Goal: Task Accomplishment & Management: Manage account settings

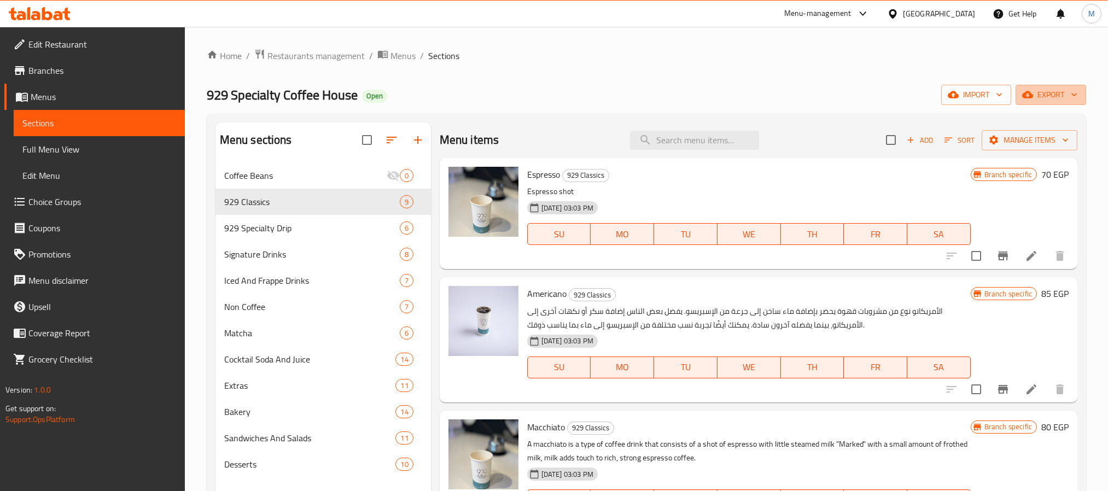
click at [1045, 97] on span "export" at bounding box center [1050, 95] width 53 height 14
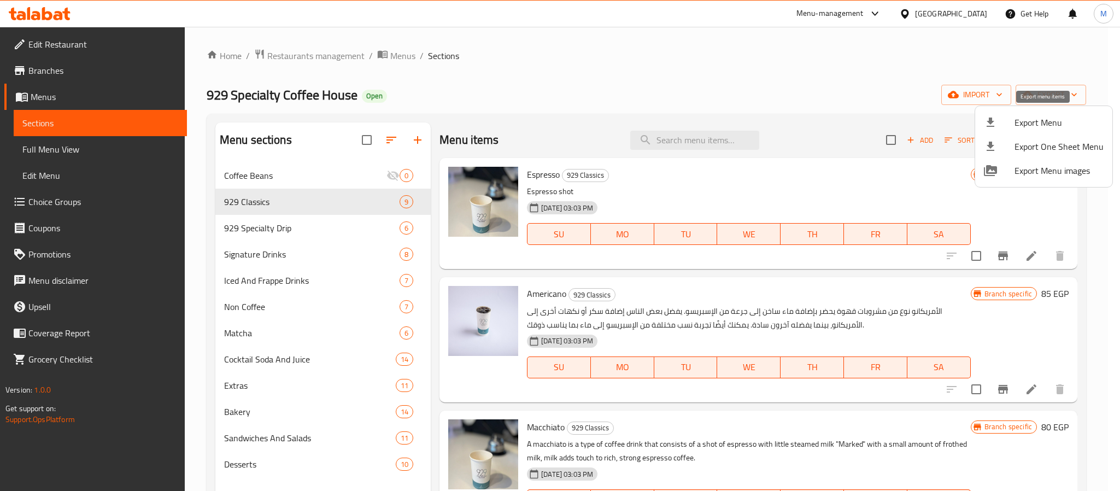
click at [1027, 124] on span "Export Menu" at bounding box center [1059, 122] width 89 height 13
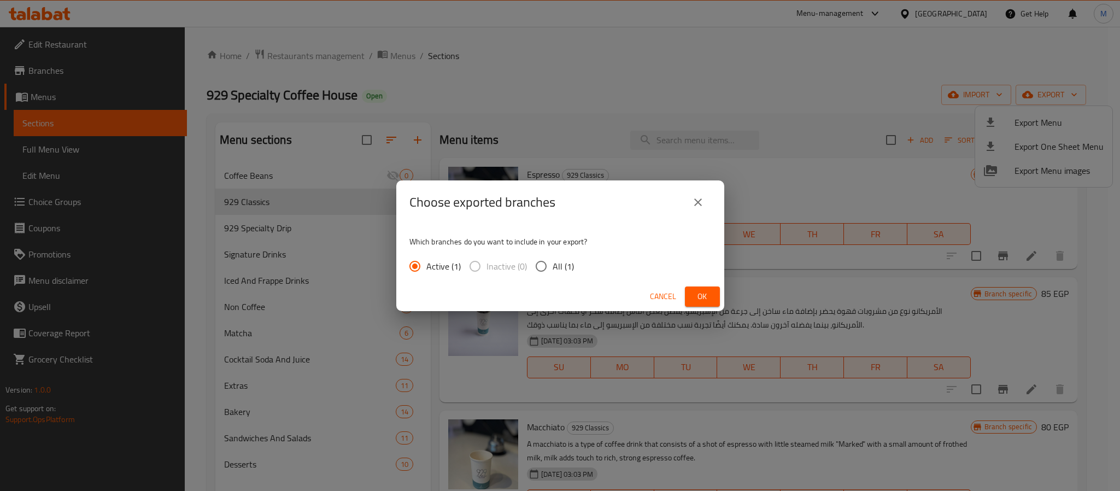
click at [565, 263] on span "All (1)" at bounding box center [563, 266] width 21 height 13
click at [553, 263] on input "All (1)" at bounding box center [541, 266] width 23 height 23
radio input "true"
click at [699, 297] on span "Ok" at bounding box center [702, 297] width 17 height 14
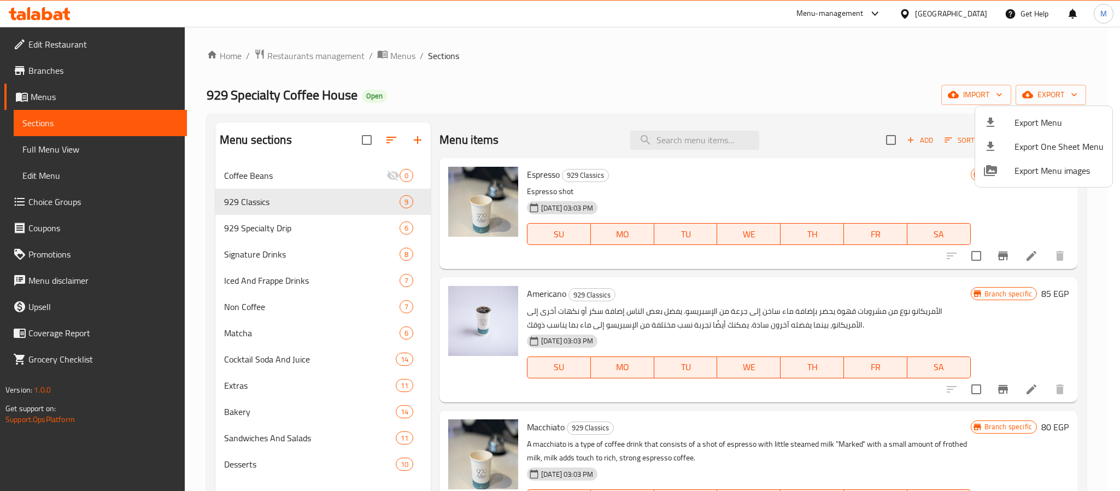
click at [674, 146] on div at bounding box center [560, 245] width 1120 height 491
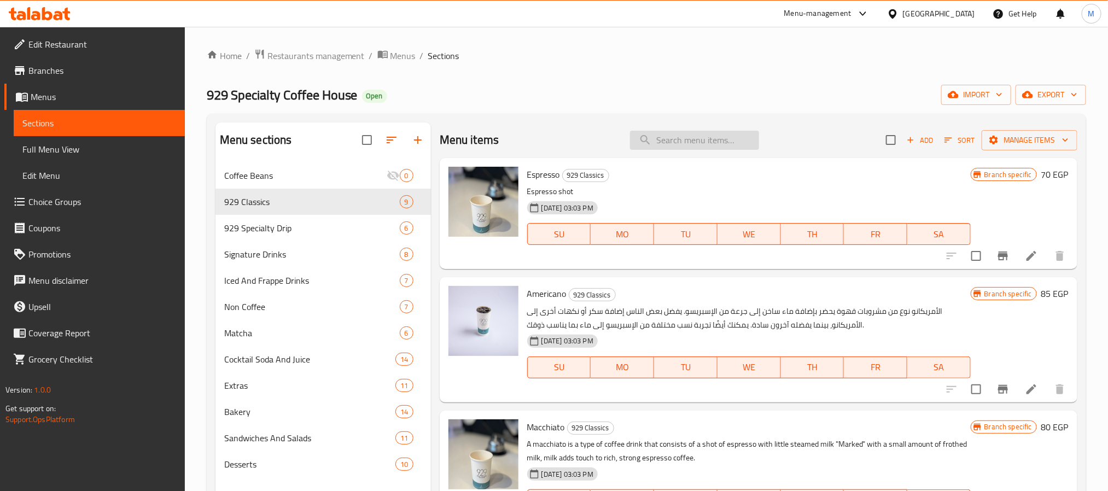
click at [675, 142] on input "search" at bounding box center [694, 140] width 129 height 19
paste input "=VLOOKUP(B2,$V$1:$W$396,2,0)"
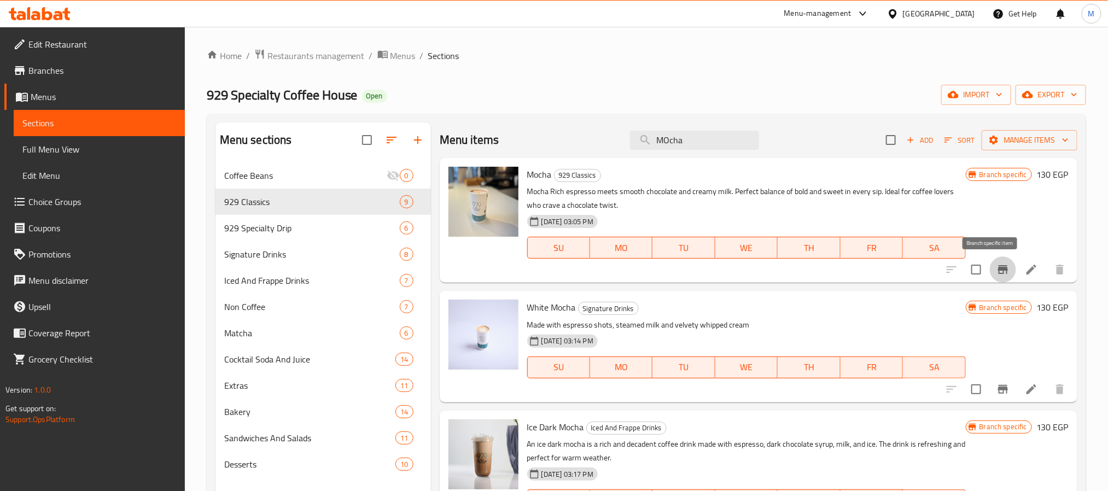
click at [999, 274] on button "Branch-specific-item" at bounding box center [1002, 269] width 26 height 26
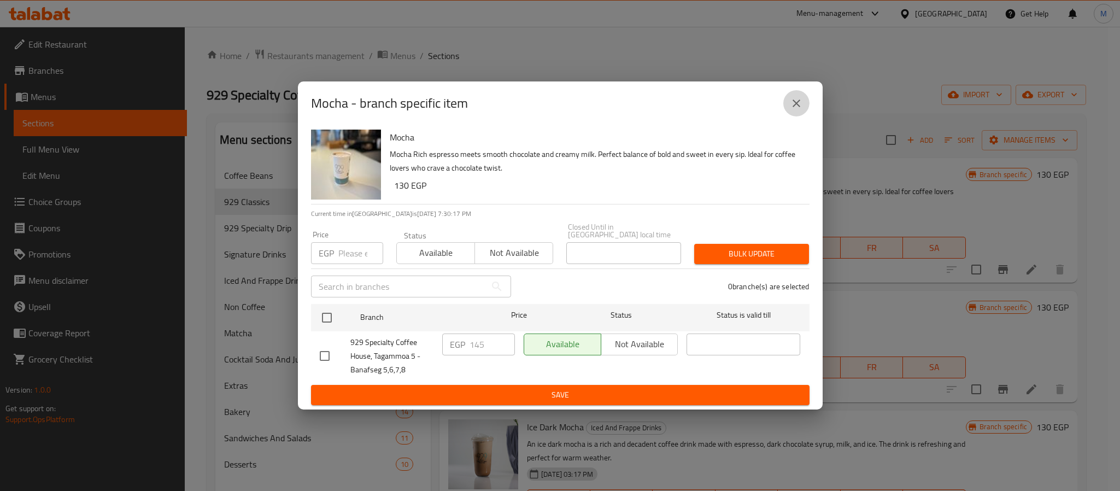
click at [794, 101] on icon "close" at bounding box center [796, 103] width 13 height 13
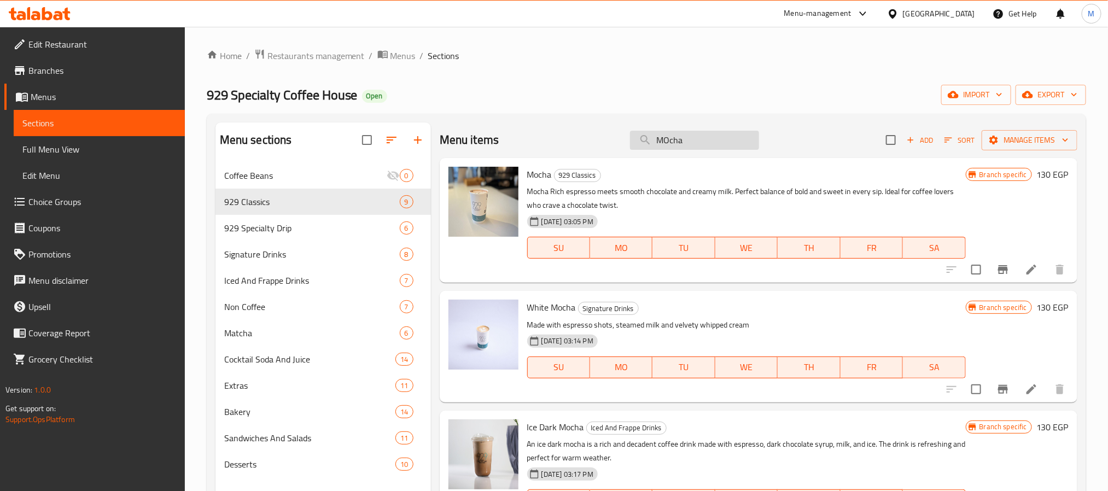
click at [685, 138] on input "MOcha" at bounding box center [694, 140] width 129 height 19
paste input "Cube Or Wheel Croissant"
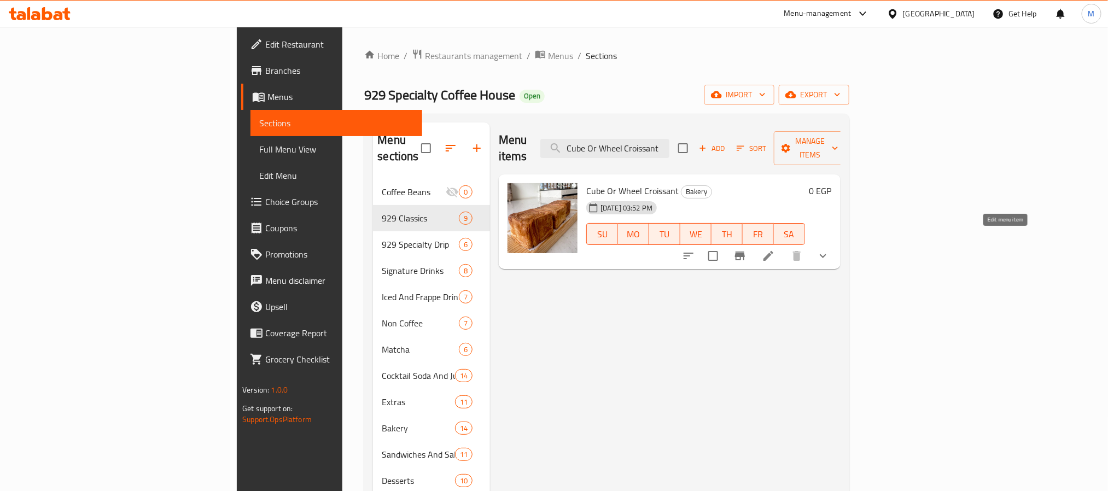
type input "Cube Or Wheel Croissant"
click at [775, 249] on icon at bounding box center [767, 255] width 13 height 13
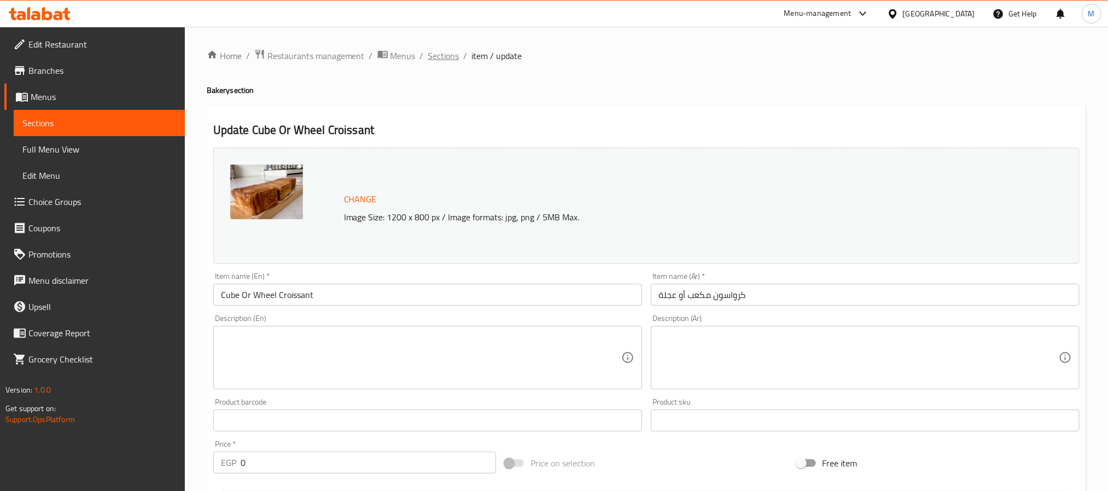
click at [433, 56] on span "Sections" at bounding box center [443, 55] width 31 height 13
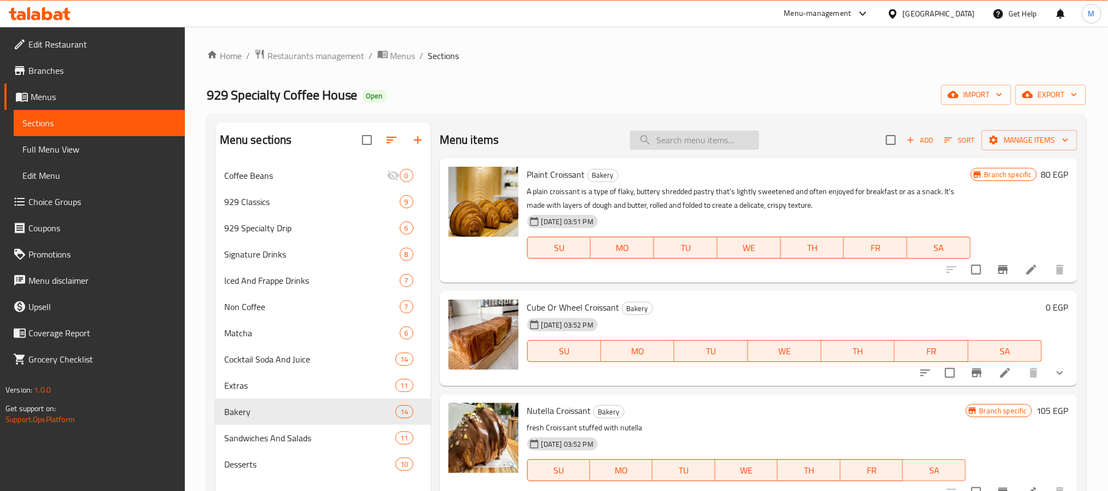
click at [671, 140] on input "search" at bounding box center [694, 140] width 129 height 19
paste input "Cube Or Wheel Croissant"
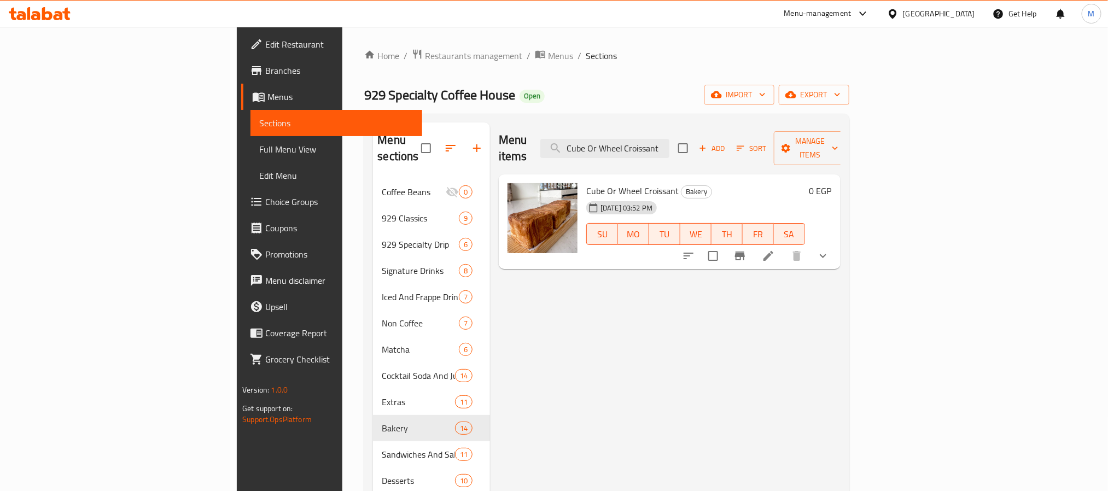
type input "Cube Or Wheel Croissant"
click at [836, 248] on button "show more" at bounding box center [823, 256] width 26 height 26
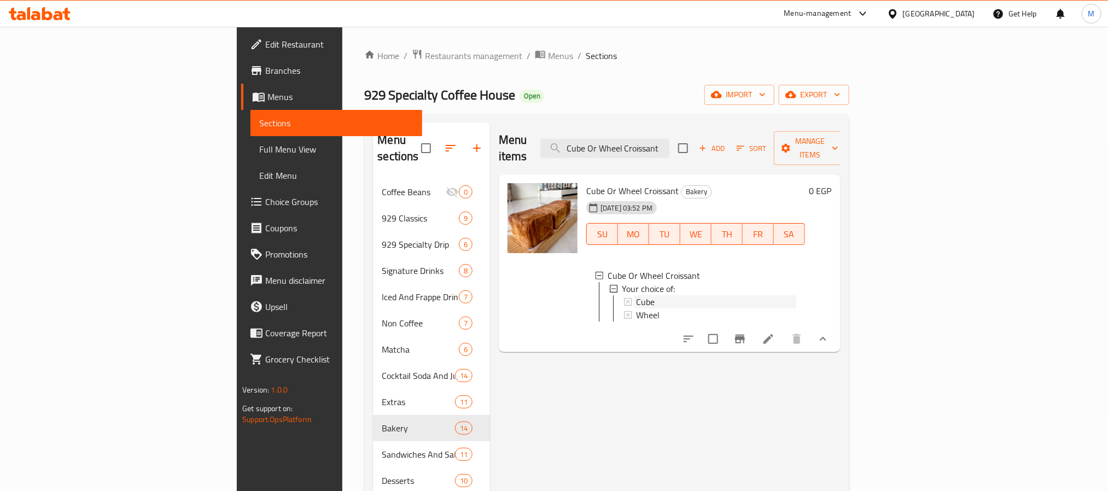
click at [671, 295] on div "Cube" at bounding box center [716, 301] width 160 height 13
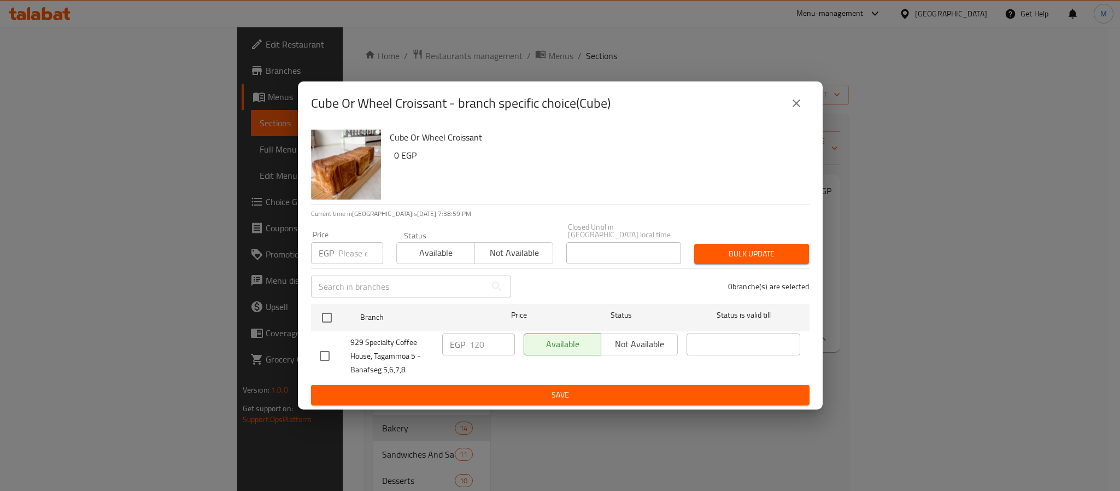
click at [805, 109] on button "close" at bounding box center [796, 103] width 26 height 26
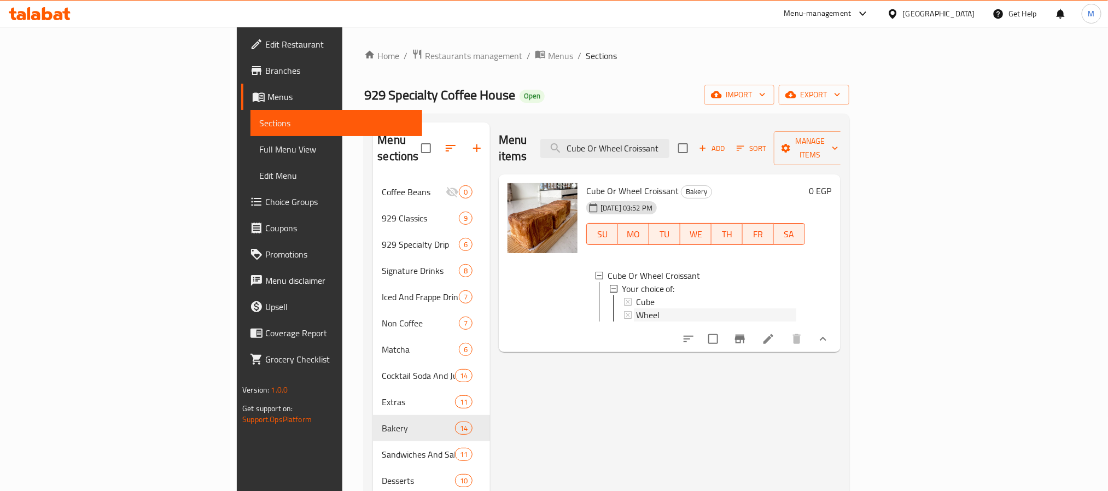
click at [636, 308] on div "Wheel" at bounding box center [716, 314] width 160 height 13
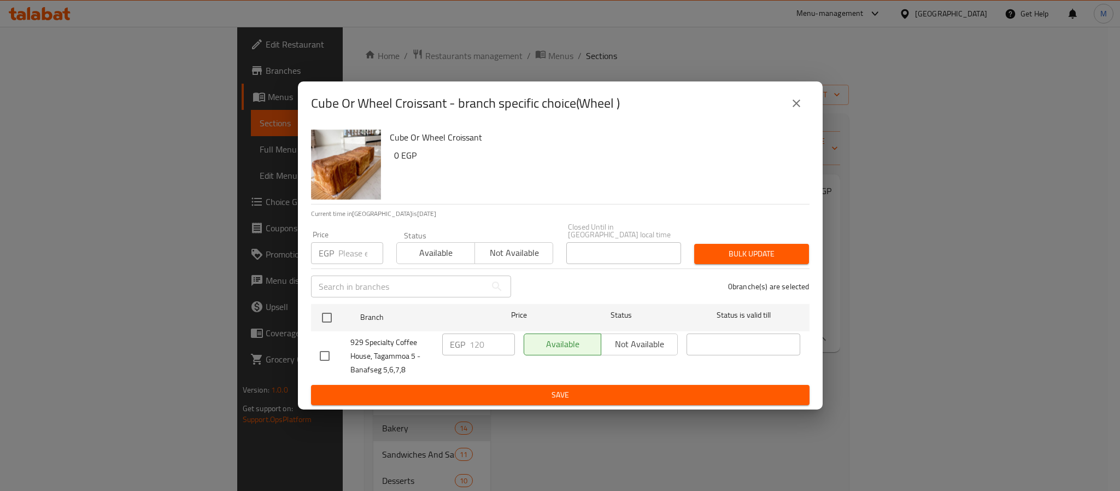
click at [796, 110] on icon "close" at bounding box center [796, 103] width 13 height 13
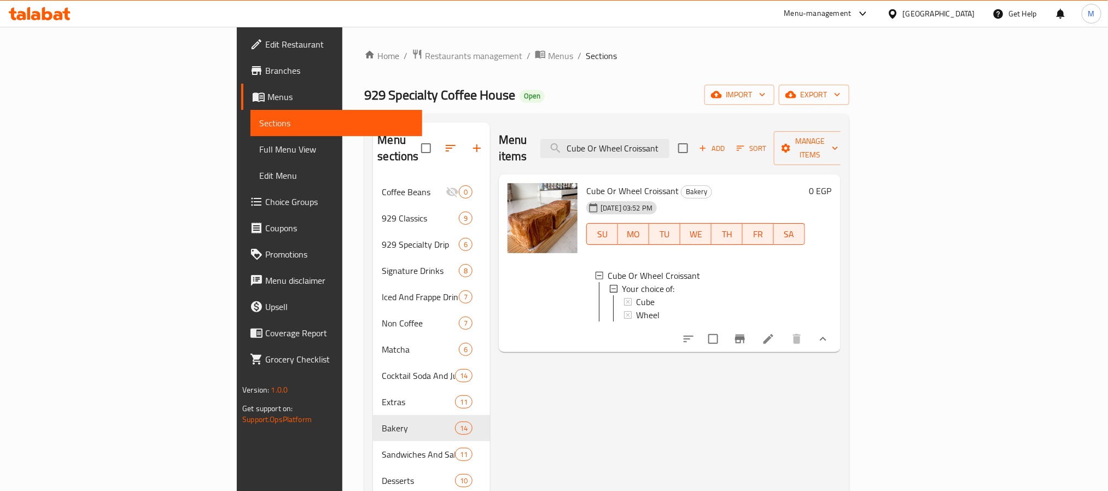
click at [556, 105] on div "929 Specialty Coffee House Open import export" at bounding box center [606, 95] width 484 height 20
click at [669, 143] on input "Cube Or Wheel Croissant" at bounding box center [604, 148] width 129 height 19
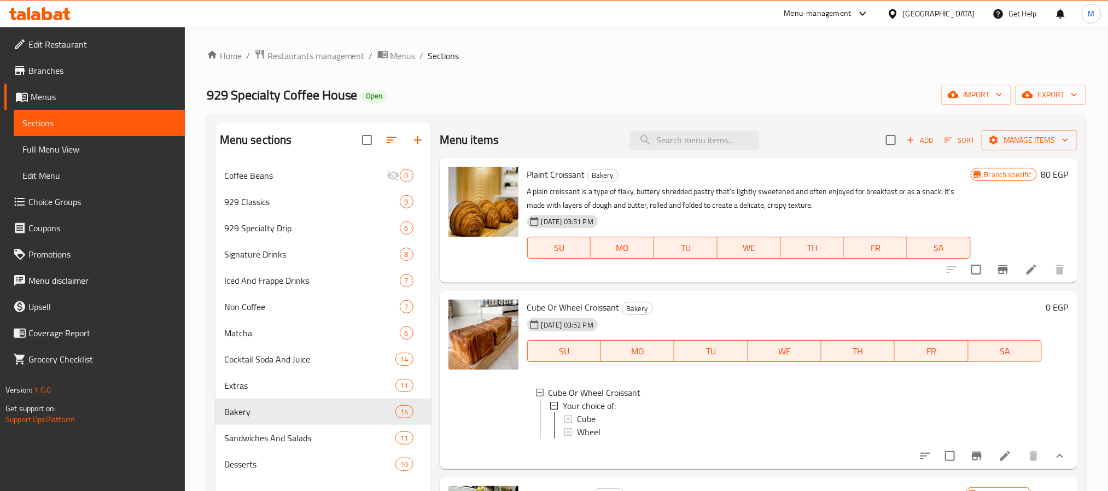
click at [781, 99] on div "929 Specialty Coffee House Open import export" at bounding box center [646, 95] width 879 height 20
click at [971, 102] on button "import" at bounding box center [976, 95] width 70 height 20
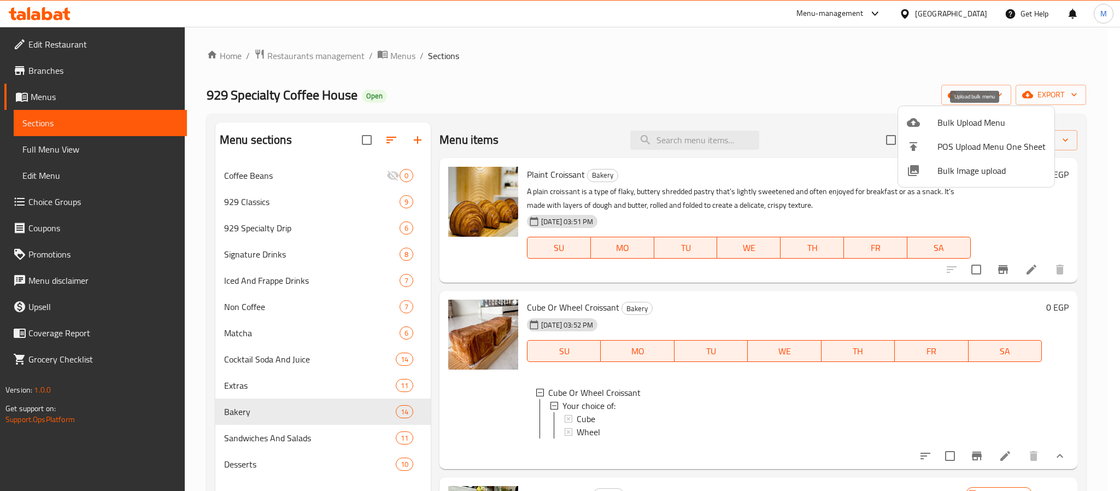
click at [940, 125] on span "Bulk Upload Menu" at bounding box center [991, 122] width 108 height 13
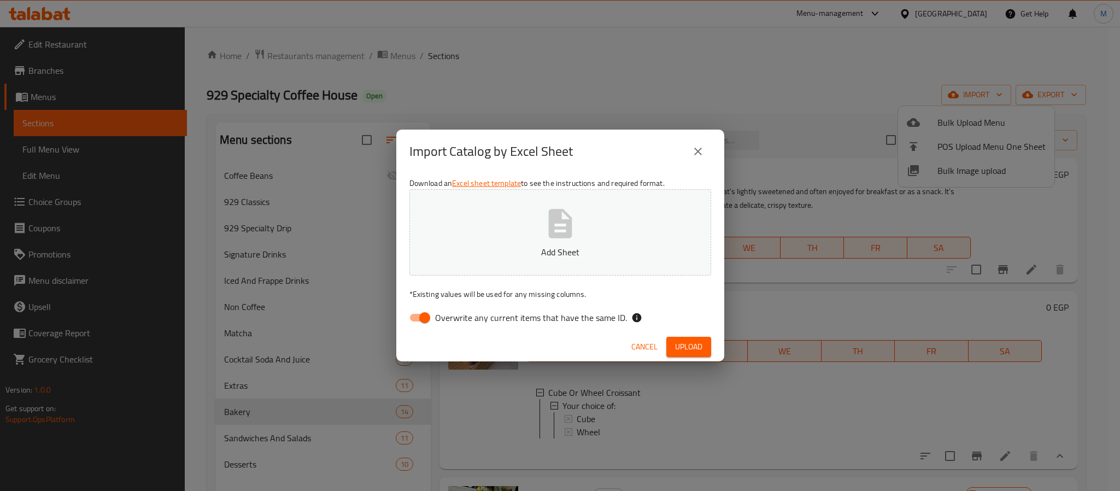
click at [524, 247] on p "Add Sheet" at bounding box center [560, 251] width 268 height 13
click at [708, 351] on button "Upload" at bounding box center [688, 347] width 45 height 20
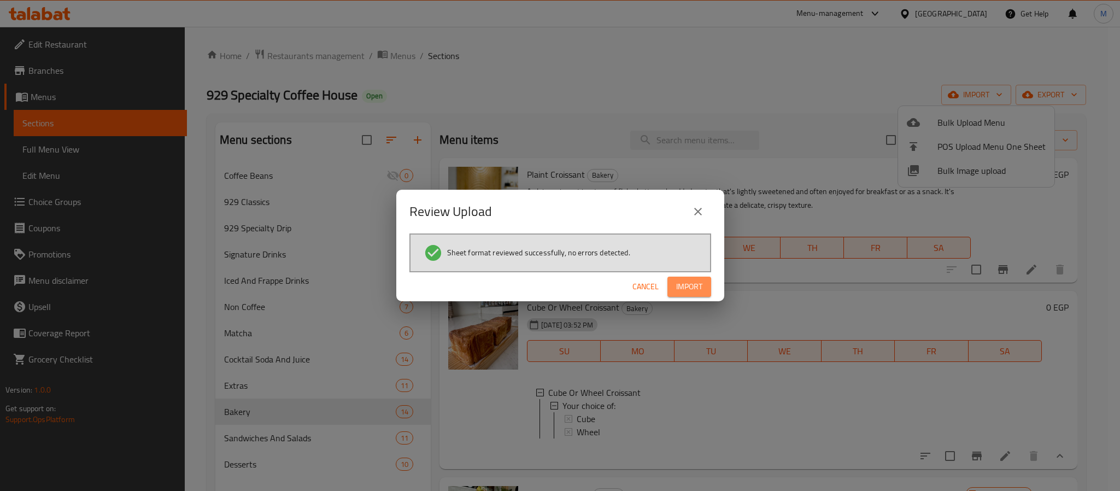
click at [693, 295] on button "Import" at bounding box center [689, 287] width 44 height 20
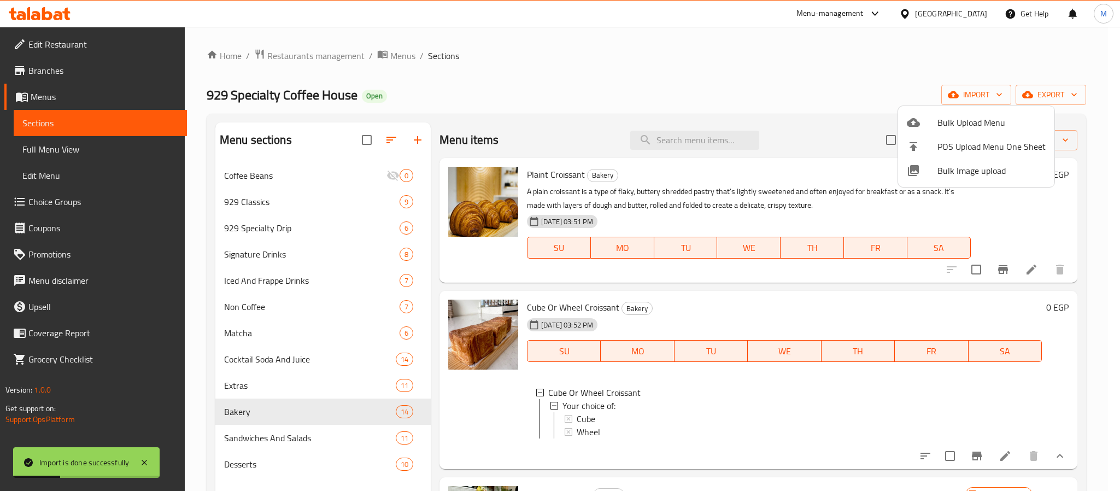
click at [604, 106] on div at bounding box center [560, 245] width 1120 height 491
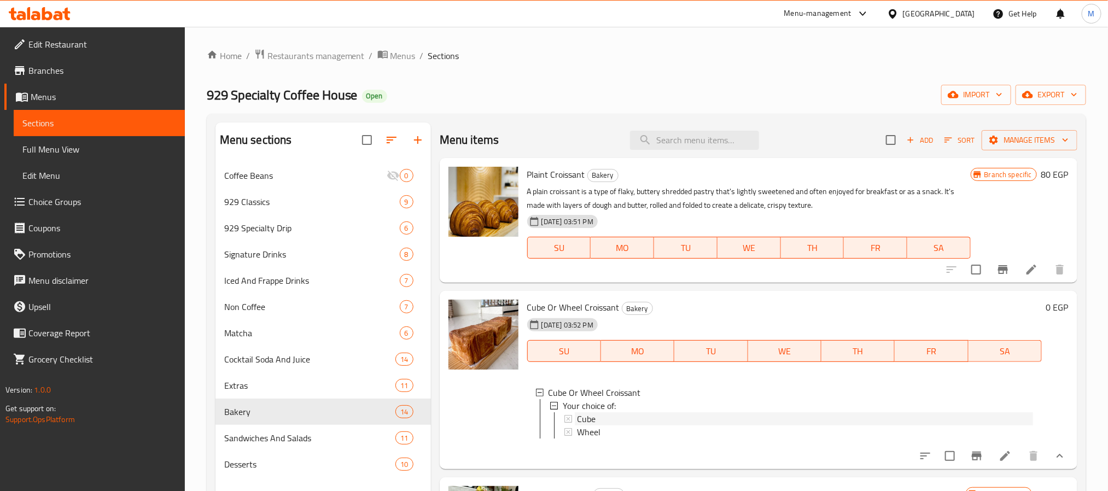
click at [610, 417] on div "Cube" at bounding box center [805, 418] width 456 height 13
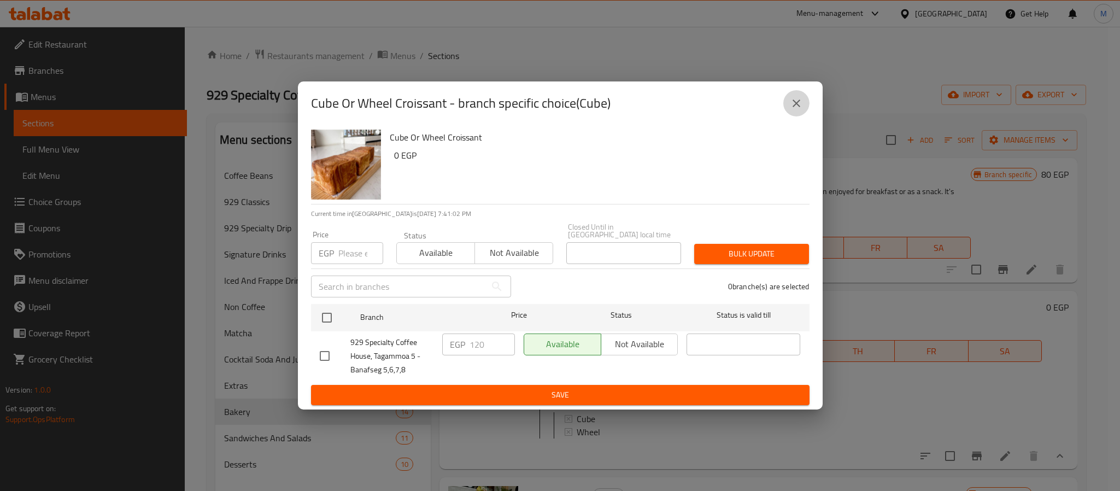
click at [804, 109] on button "close" at bounding box center [796, 103] width 26 height 26
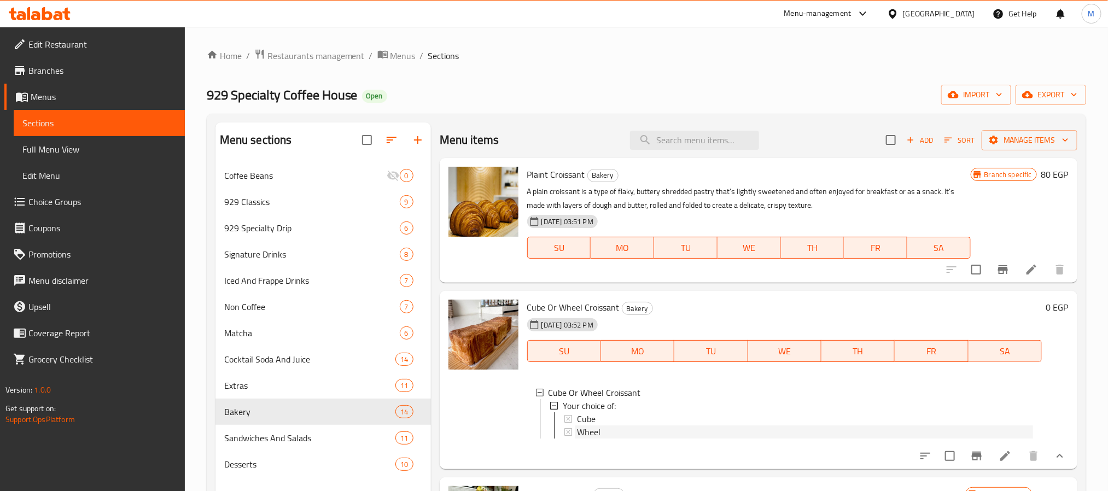
click at [592, 429] on span "Wheel" at bounding box center [589, 431] width 24 height 13
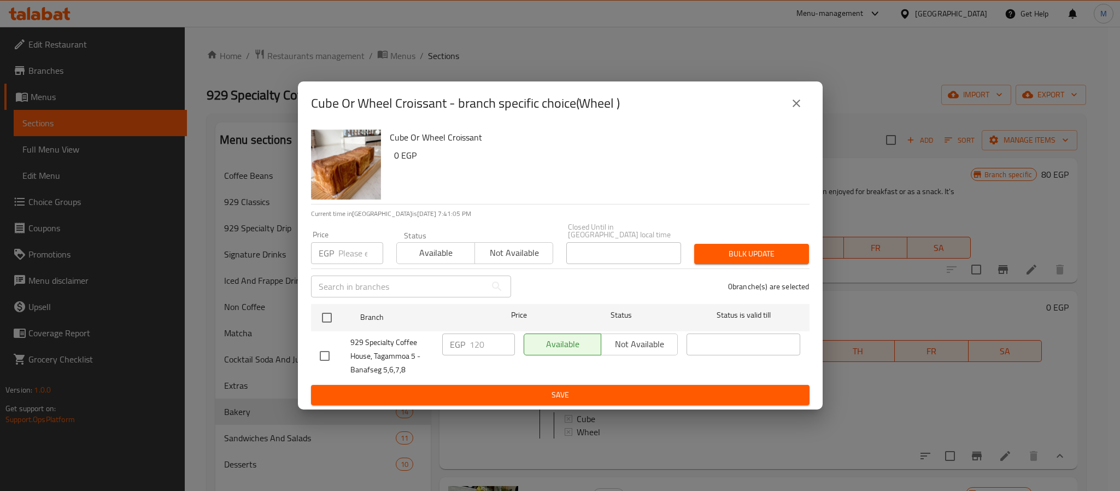
click at [793, 100] on icon "close" at bounding box center [796, 103] width 13 height 13
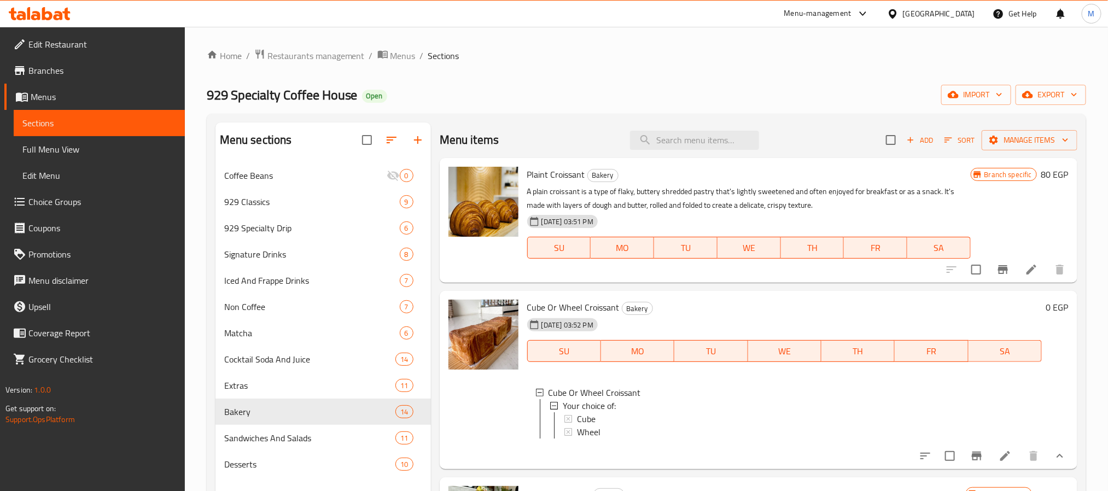
click at [517, 66] on div "Home / Restaurants management / Menus / Sections 929 Specialty Coffee House Ope…" at bounding box center [646, 335] width 879 height 573
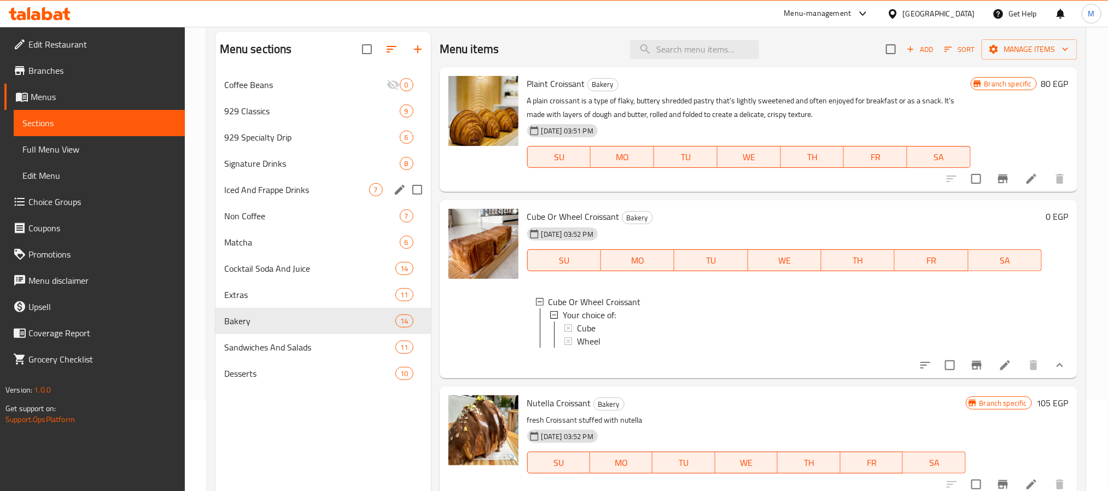
scroll to position [153, 0]
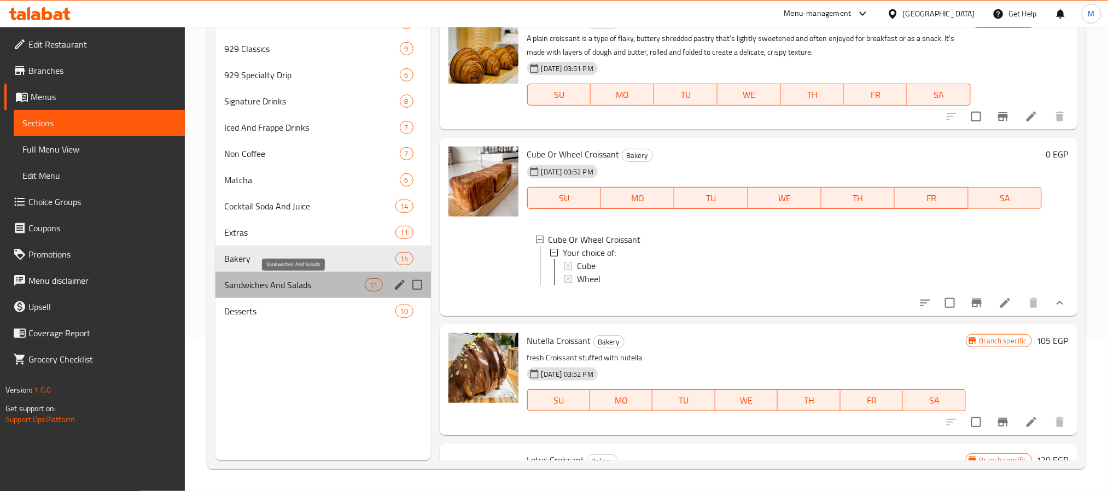
click at [273, 285] on span "Sandwiches And Salads" at bounding box center [294, 284] width 141 height 13
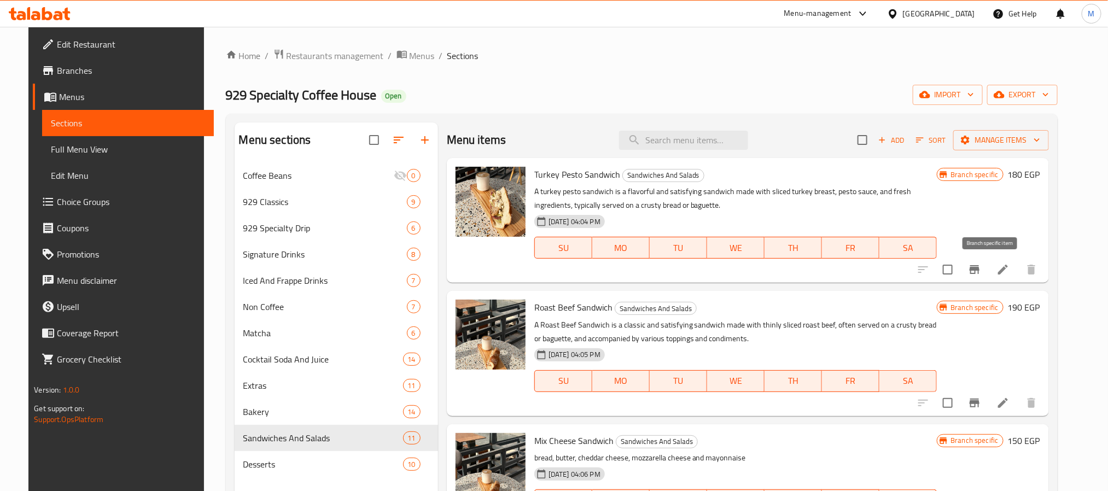
click at [981, 273] on icon "Branch-specific-item" at bounding box center [974, 269] width 13 height 13
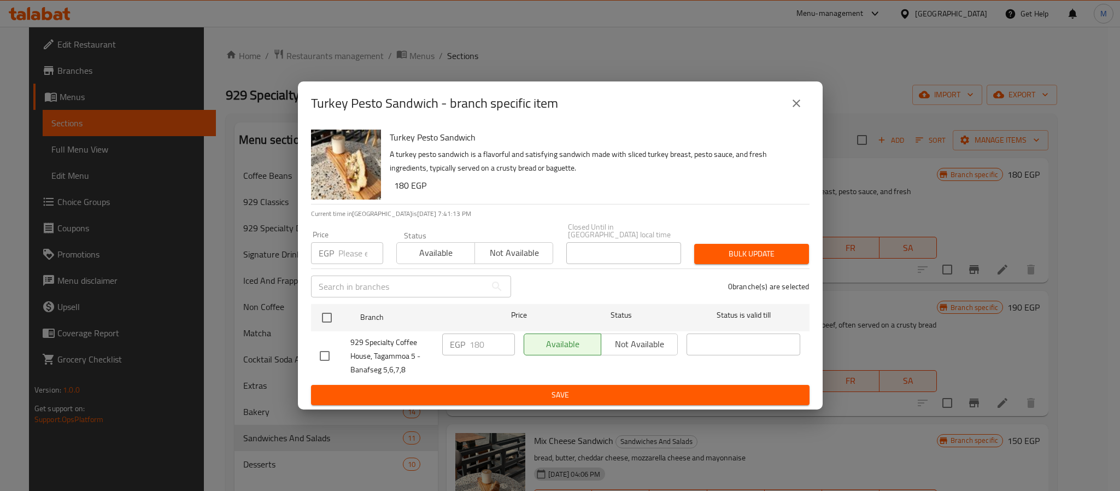
click at [412, 143] on h6 "Turkey Pesto Sandwich" at bounding box center [595, 137] width 411 height 15
copy h6 "Turkey Pesto Sandwich"
click at [786, 107] on button "close" at bounding box center [796, 103] width 26 height 26
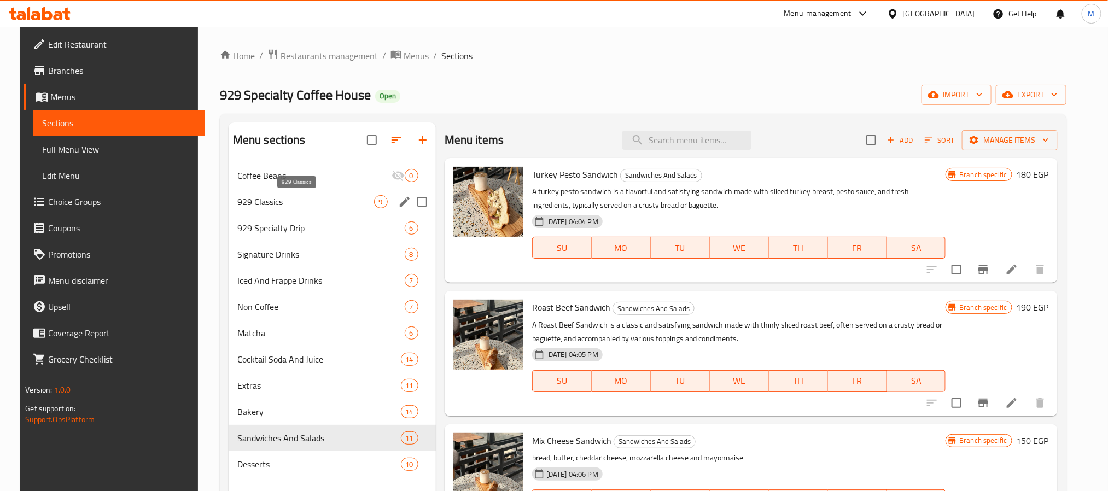
click at [347, 202] on span "929 Classics" at bounding box center [305, 201] width 137 height 13
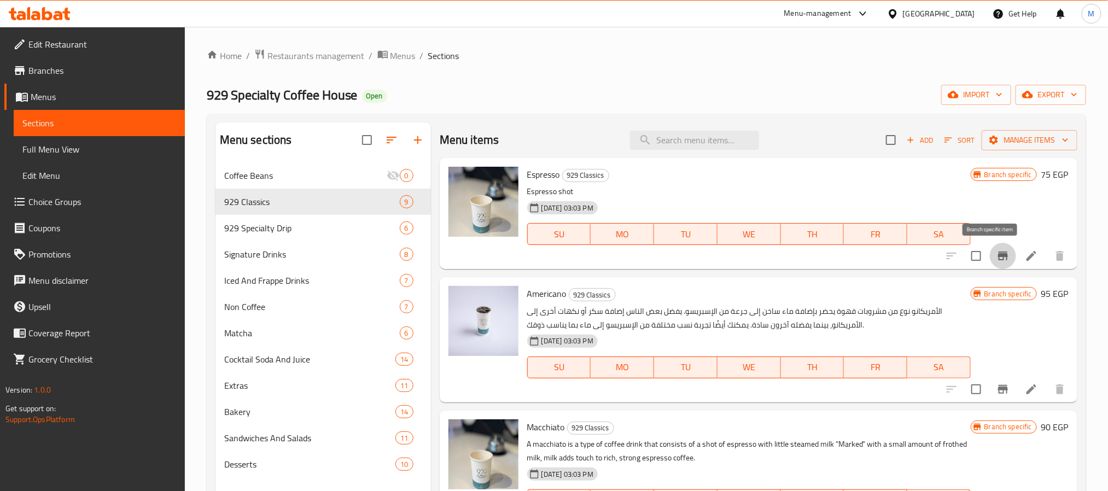
click at [996, 258] on icon "Branch-specific-item" at bounding box center [1002, 255] width 13 height 13
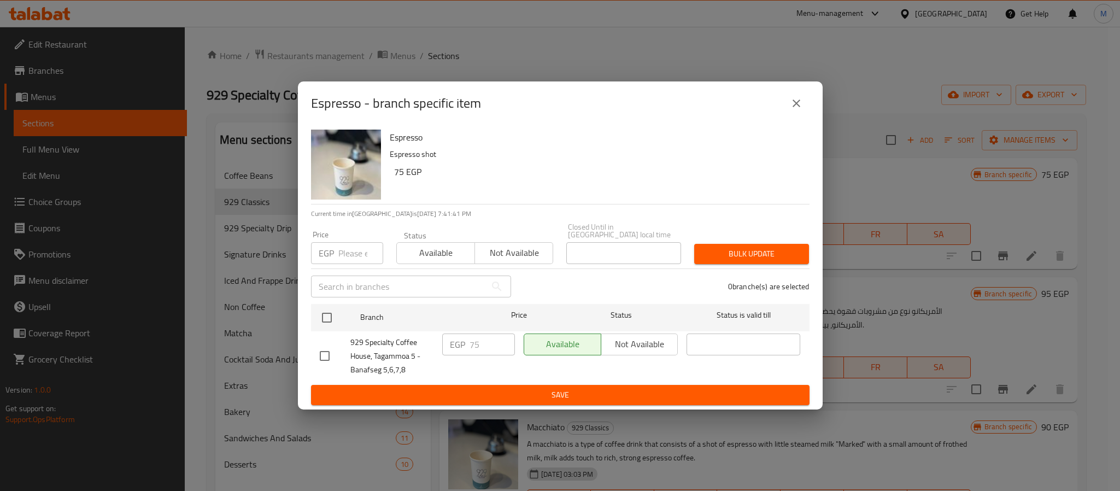
click at [802, 107] on icon "close" at bounding box center [796, 103] width 13 height 13
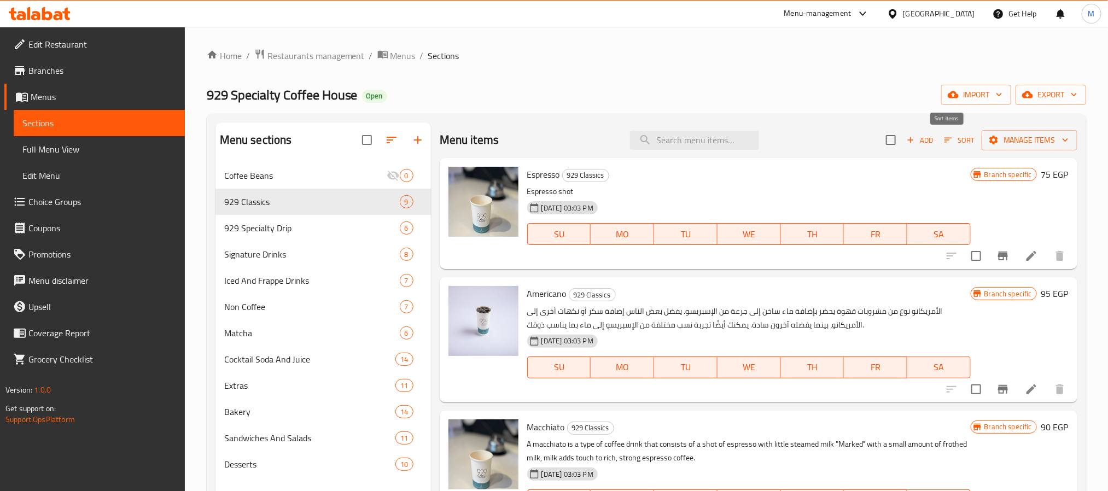
click at [944, 147] on span "Sort" at bounding box center [959, 140] width 30 height 13
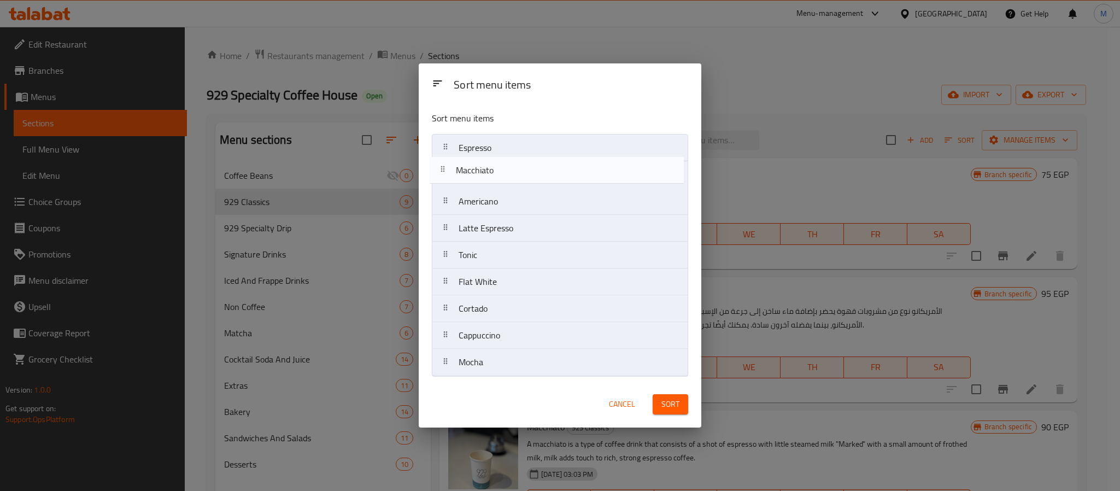
drag, startPoint x: 494, startPoint y: 201, endPoint x: 490, endPoint y: 166, distance: 35.1
click at [490, 166] on nav "Espresso Americano Macchiato Latte Espresso Tonic Flat White Cortado Cappuccino…" at bounding box center [560, 255] width 256 height 242
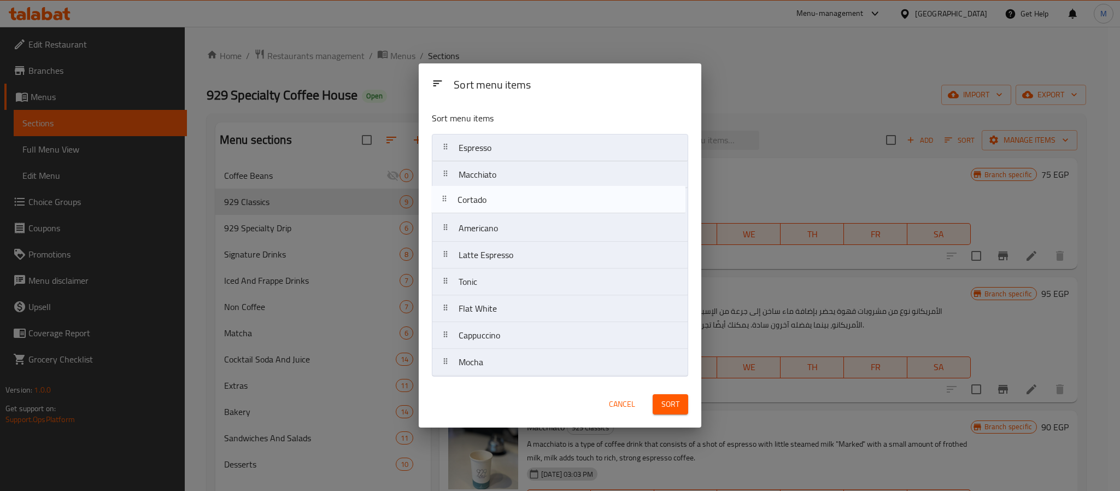
drag, startPoint x: 508, startPoint y: 310, endPoint x: 507, endPoint y: 190, distance: 119.7
click at [507, 190] on nav "Espresso Macchiato Americano Latte Espresso Tonic Flat White Cortado Cappuccino…" at bounding box center [560, 255] width 256 height 242
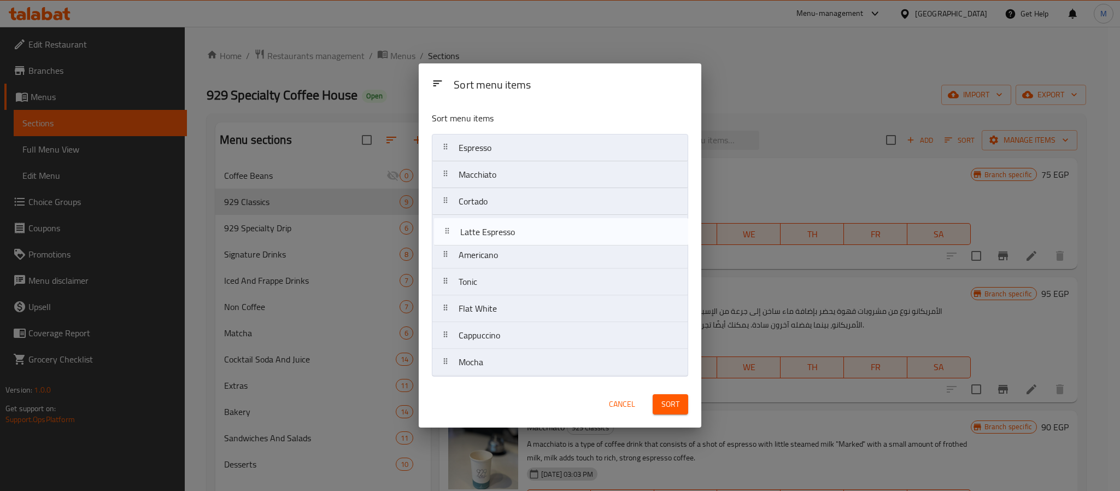
drag, startPoint x: 519, startPoint y: 263, endPoint x: 520, endPoint y: 236, distance: 26.8
click at [520, 236] on nav "Espresso Macchiato Cortado Americano Latte Espresso Tonic Flat White Cappuccino…" at bounding box center [560, 255] width 256 height 242
drag, startPoint x: 532, startPoint y: 338, endPoint x: 530, endPoint y: 245, distance: 93.0
click at [530, 245] on nav "Espresso Macchiato Cortado Latte Espresso Americano Tonic Flat White Cappuccino…" at bounding box center [560, 255] width 256 height 242
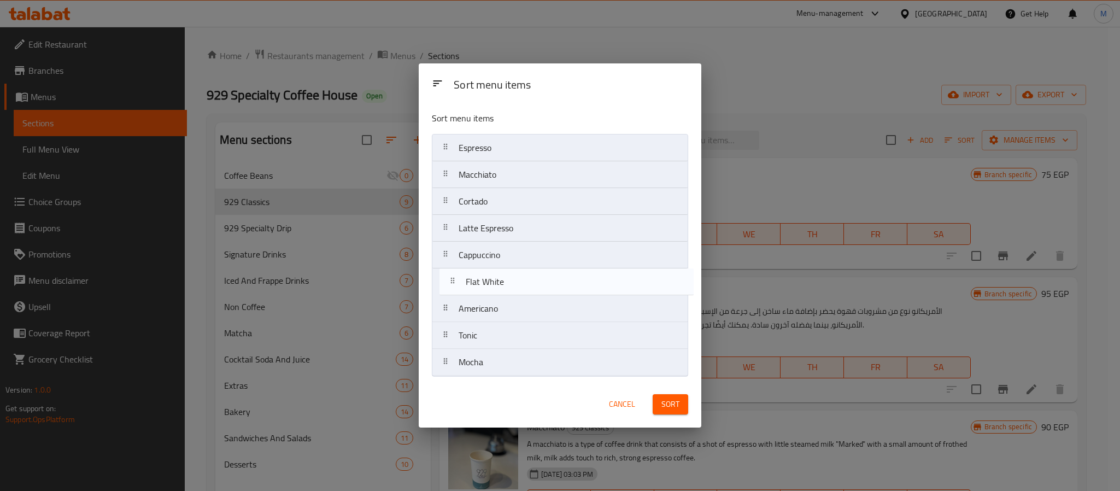
drag, startPoint x: 519, startPoint y: 342, endPoint x: 525, endPoint y: 280, distance: 61.6
click at [525, 280] on nav "Espresso Macchiato Cortado Latte Espresso Cappuccino Americano Tonic Flat White…" at bounding box center [560, 255] width 256 height 242
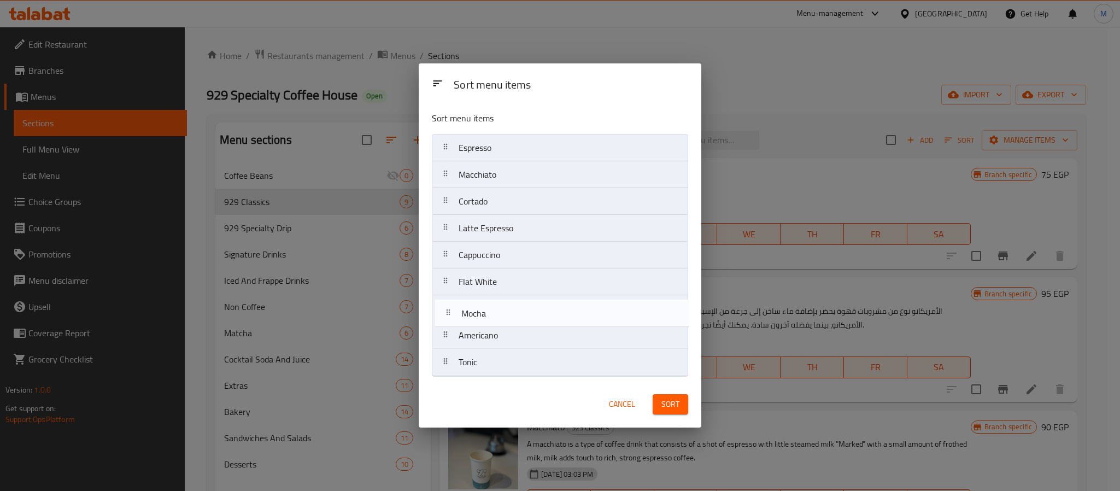
drag, startPoint x: 515, startPoint y: 366, endPoint x: 517, endPoint y: 317, distance: 49.2
click at [517, 317] on nav "Espresso Macchiato Cortado Latte Espresso Cappuccino Flat White Americano Tonic…" at bounding box center [560, 255] width 256 height 242
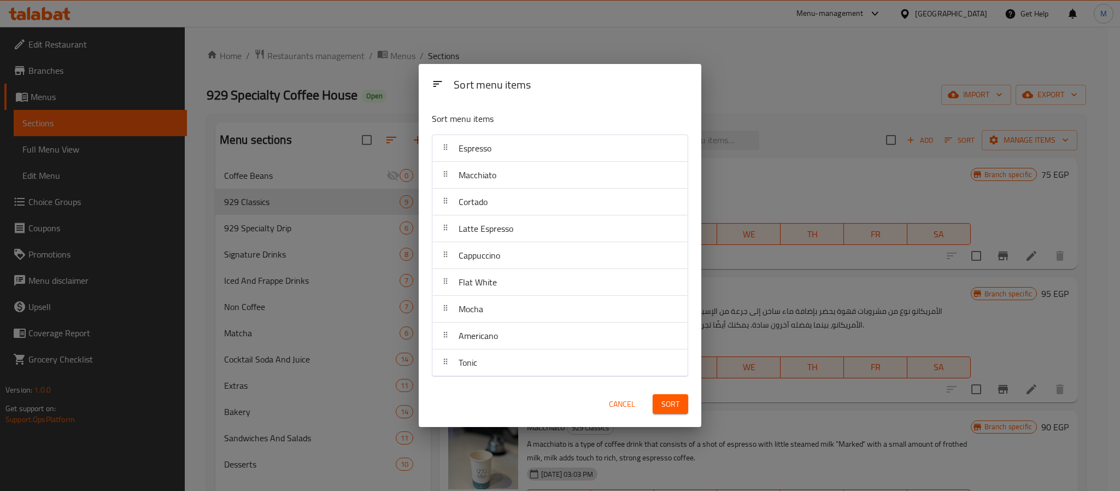
click at [670, 410] on span "Sort" at bounding box center [670, 404] width 18 height 14
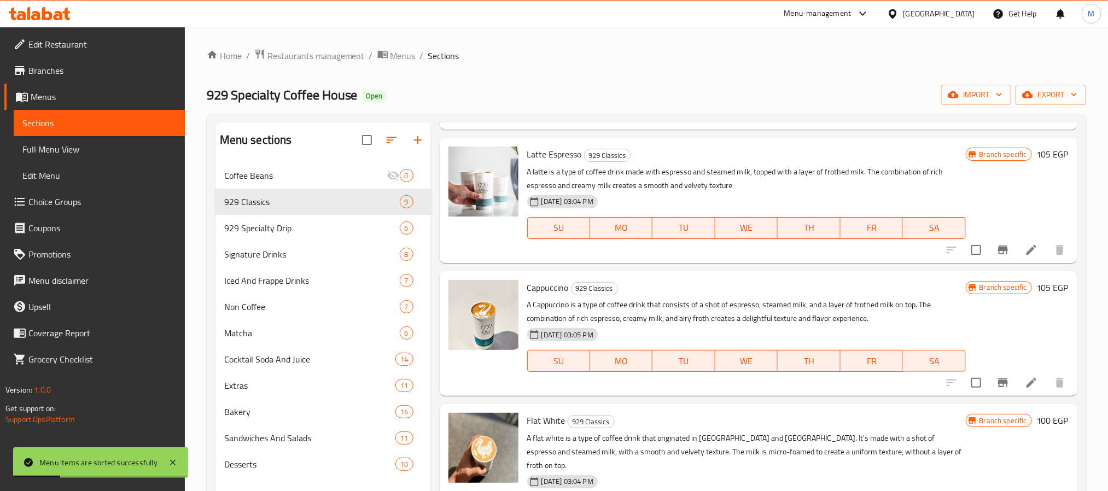
scroll to position [410, 0]
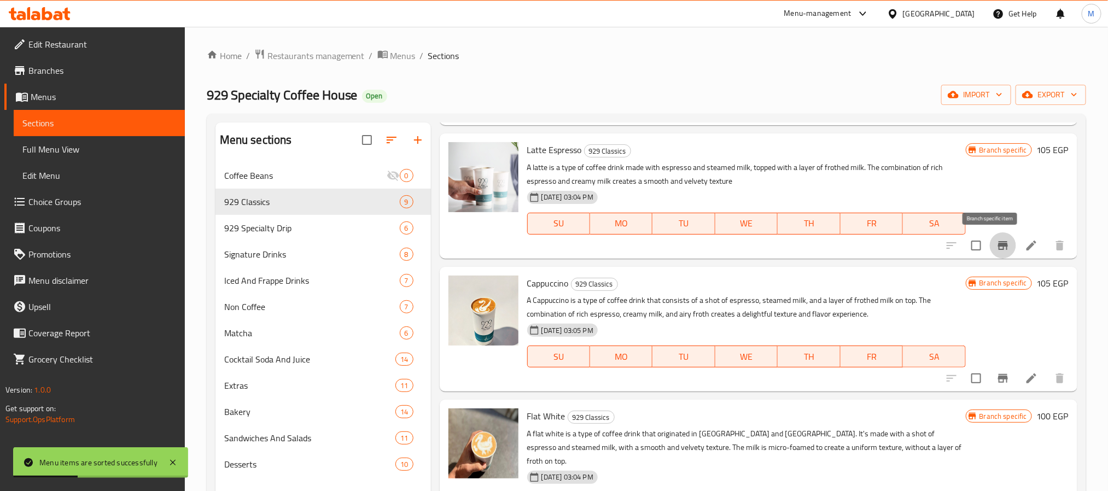
click at [996, 250] on icon "Branch-specific-item" at bounding box center [1002, 245] width 13 height 13
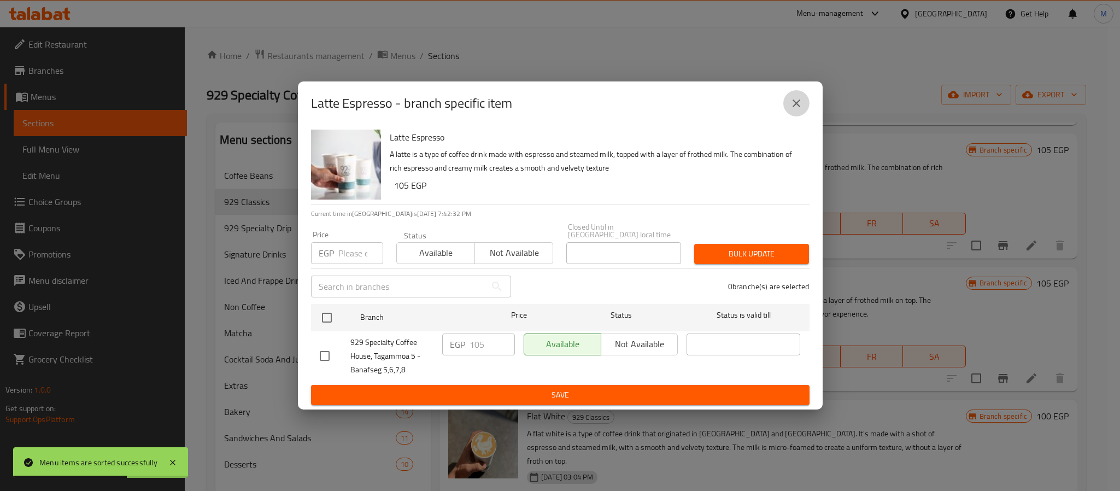
click at [794, 110] on icon "close" at bounding box center [796, 103] width 13 height 13
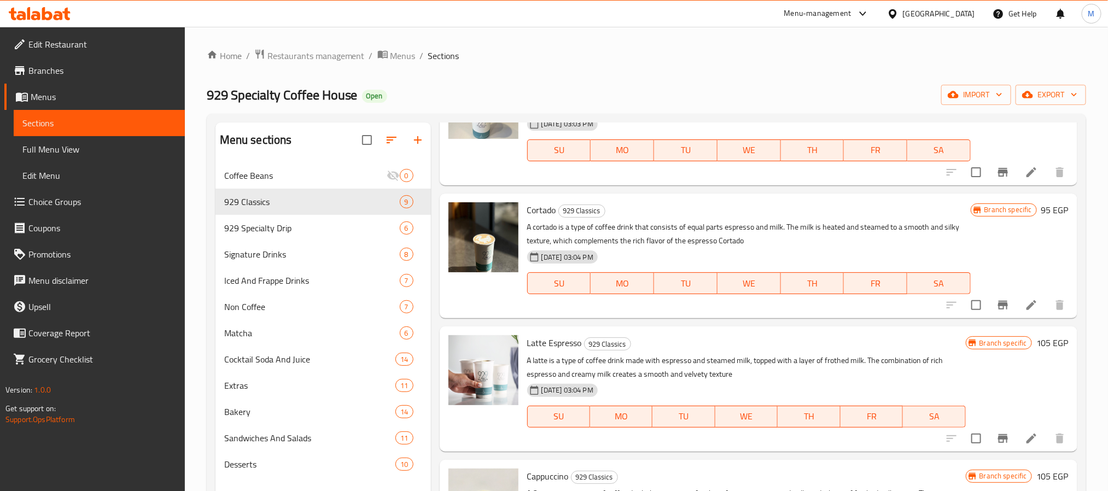
scroll to position [246, 0]
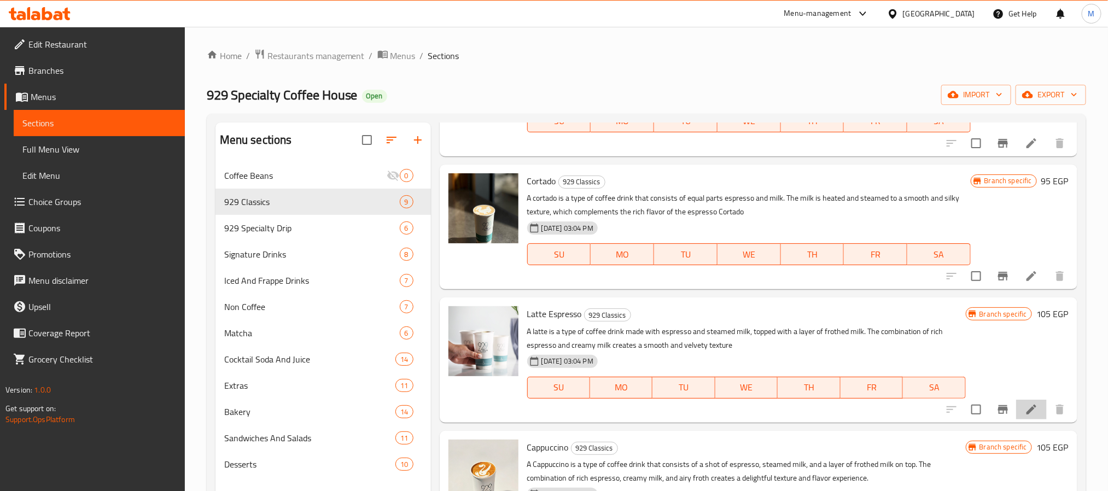
click at [1016, 407] on li at bounding box center [1031, 410] width 31 height 20
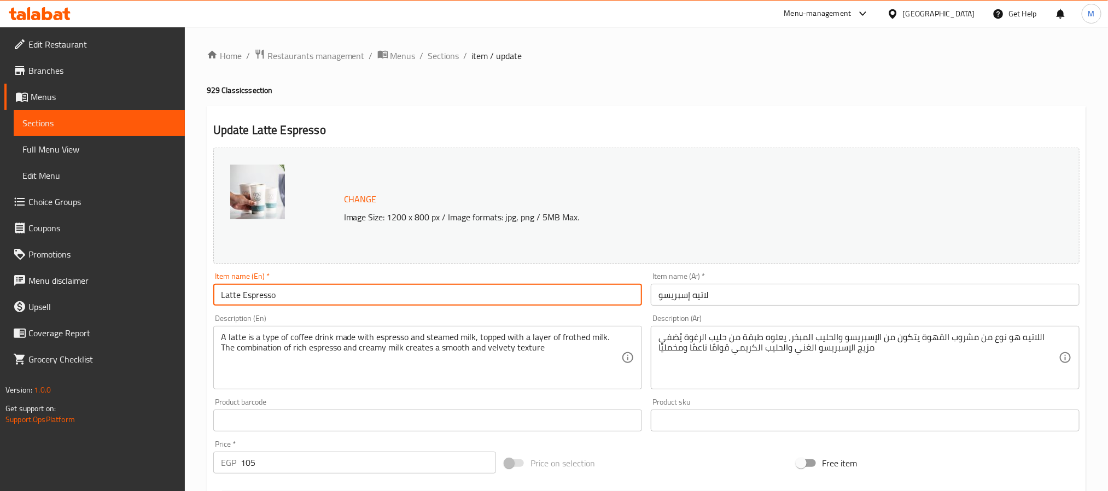
click at [266, 296] on input "Latte Espresso" at bounding box center [427, 295] width 429 height 22
type input "Latte"
click at [671, 297] on input "لاتيه إسبريسو" at bounding box center [865, 295] width 429 height 22
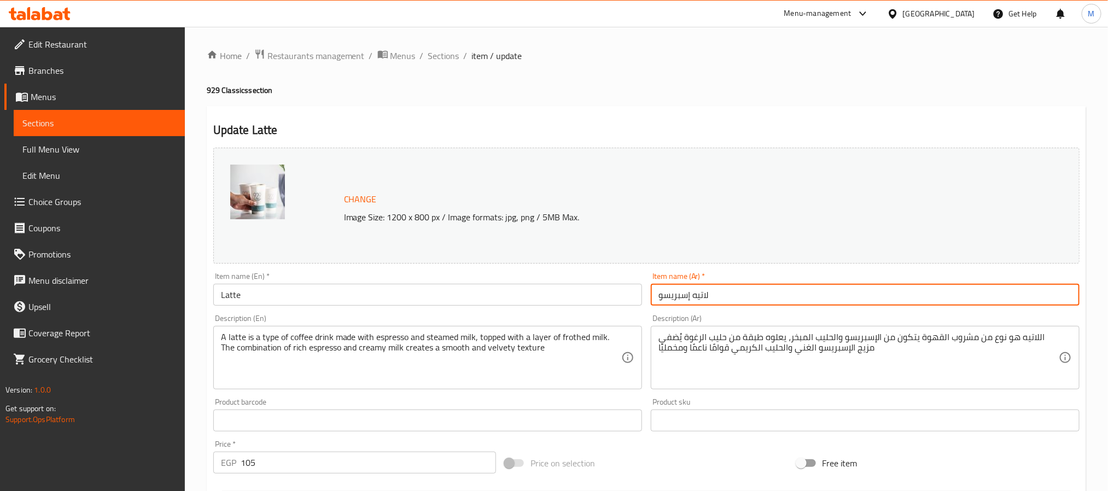
click at [670, 297] on input "لاتيه إسبريسو" at bounding box center [865, 295] width 429 height 22
type input "لاتيه"
drag, startPoint x: 443, startPoint y: 59, endPoint x: 448, endPoint y: 69, distance: 11.5
click at [443, 59] on span "Sections" at bounding box center [443, 55] width 31 height 13
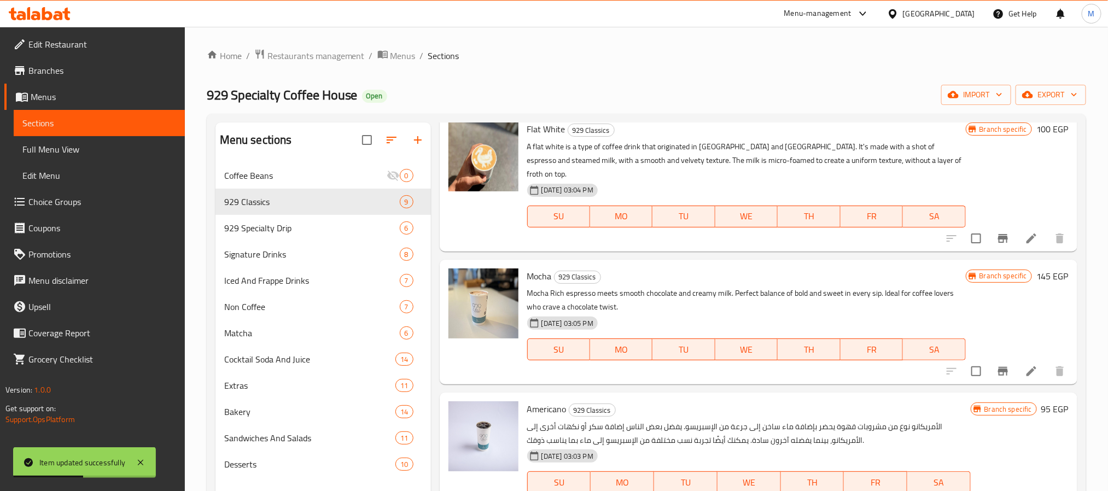
scroll to position [719, 0]
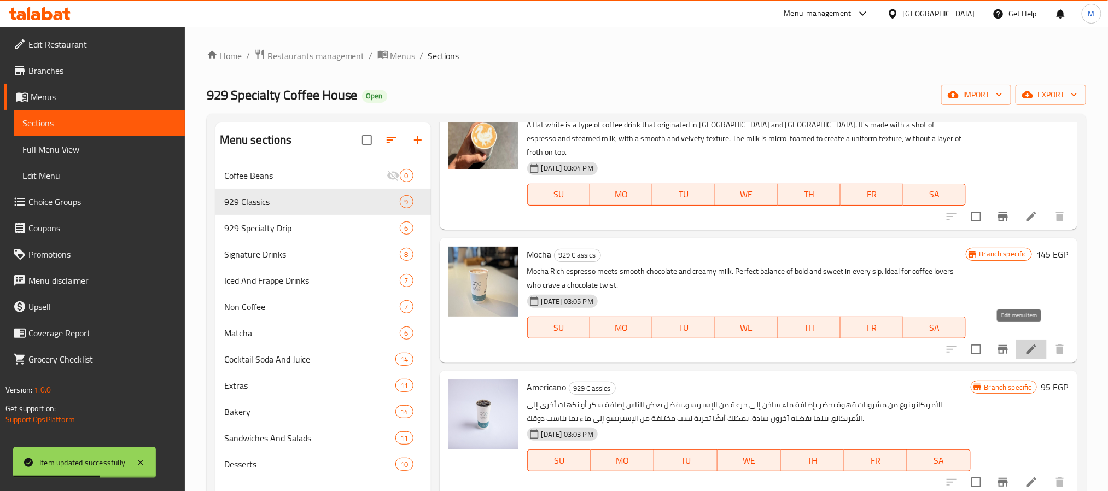
click at [1026, 344] on icon at bounding box center [1031, 349] width 10 height 10
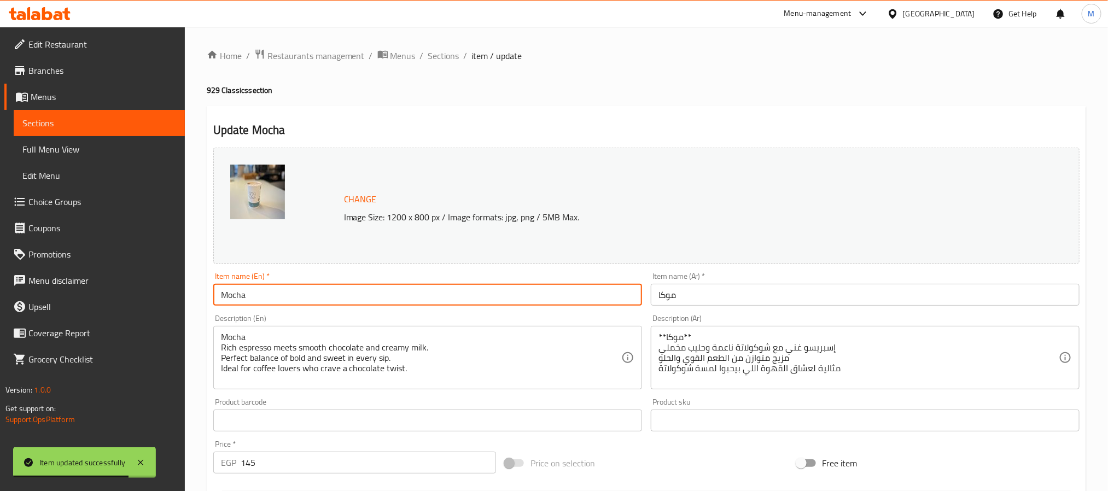
click at [344, 306] on input "Mocha" at bounding box center [427, 295] width 429 height 22
paste input "Dark"
type input "Dark Mocha"
click at [660, 303] on input "موكا" at bounding box center [865, 295] width 429 height 22
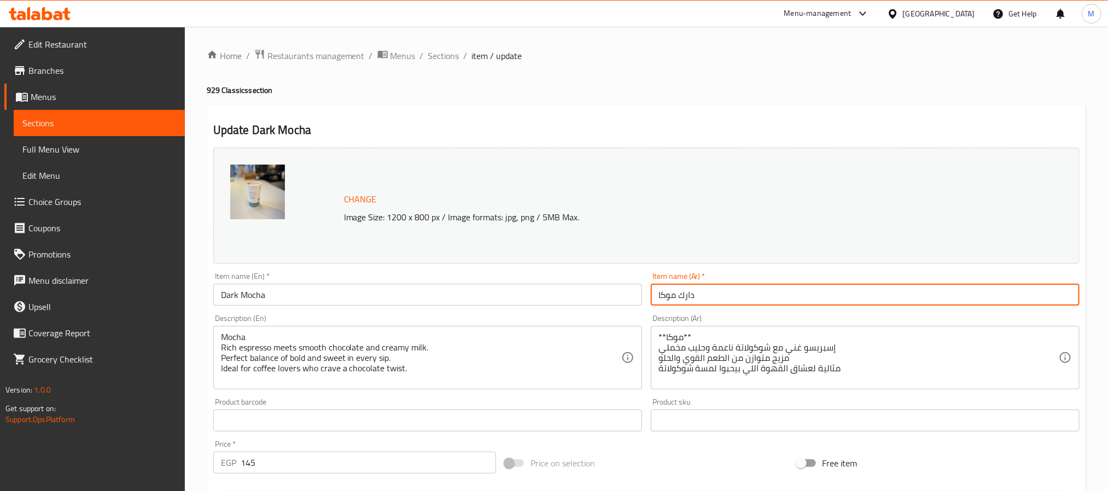
type input "دارك موكا"
click at [451, 58] on span "Sections" at bounding box center [443, 55] width 31 height 13
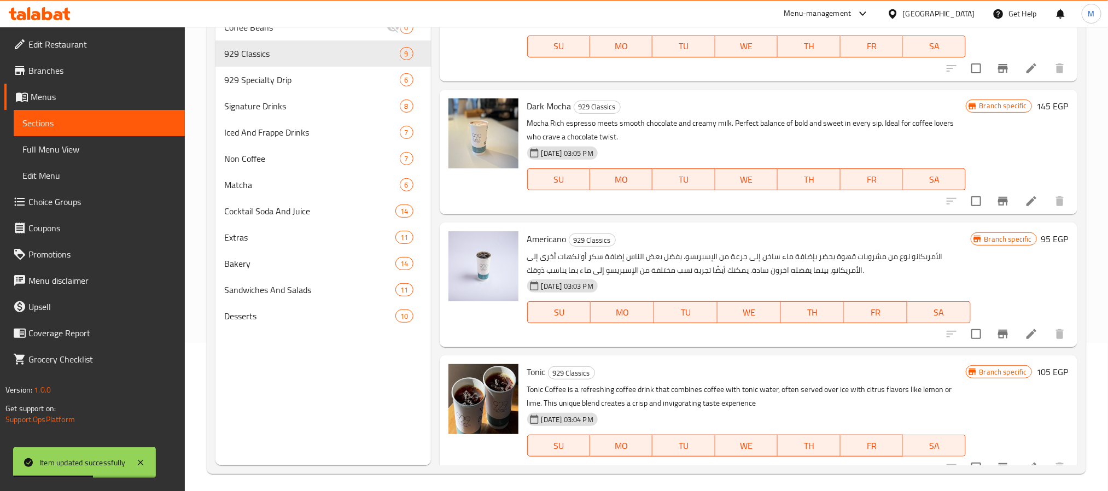
scroll to position [153, 0]
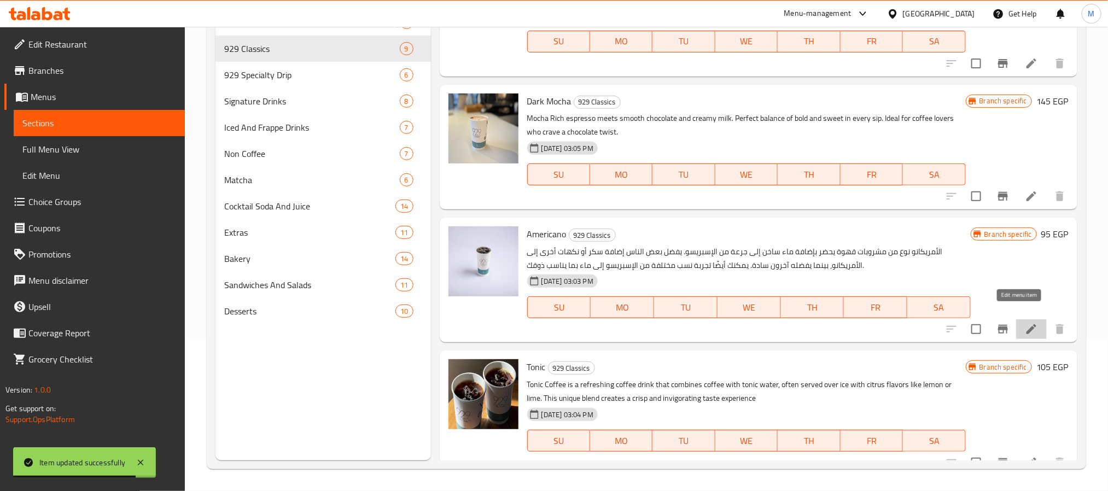
click at [1024, 323] on icon at bounding box center [1030, 329] width 13 height 13
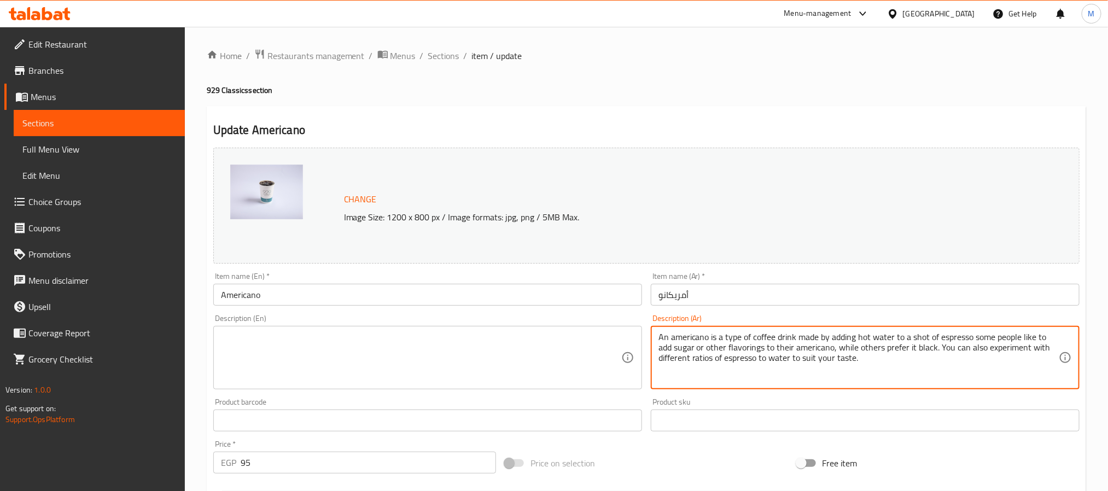
paste textarea "الأمريكانو نوع من مشروبات قهوة يحضر بإضافة ماء ساخن إلى جرعة من الإسبريسو. يفضل…"
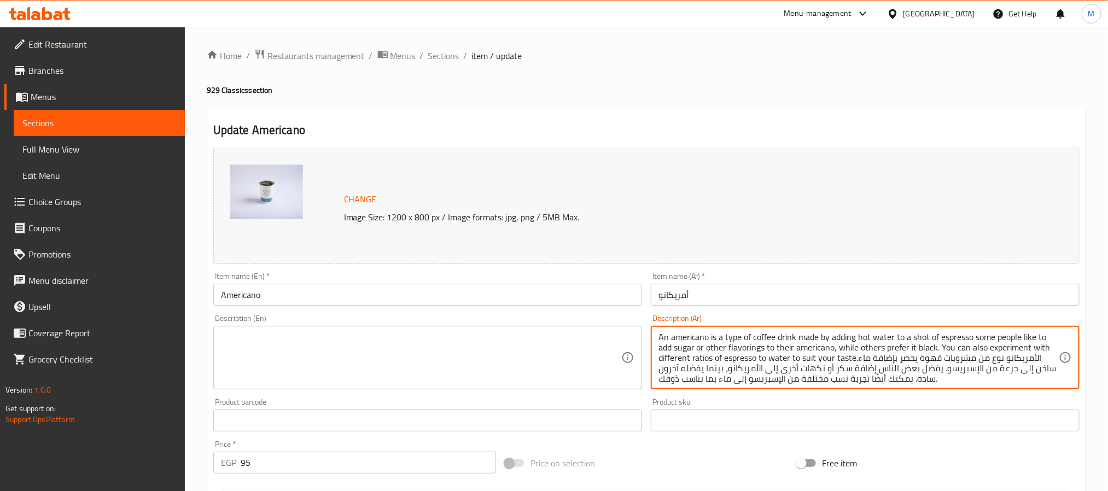
drag, startPoint x: 857, startPoint y: 358, endPoint x: 431, endPoint y: 297, distance: 429.6
click at [431, 297] on div "Change Image Size: 1200 x 800 px / Image formats: jpg, png / 5MB Max. Item name…" at bounding box center [646, 386] width 875 height 487
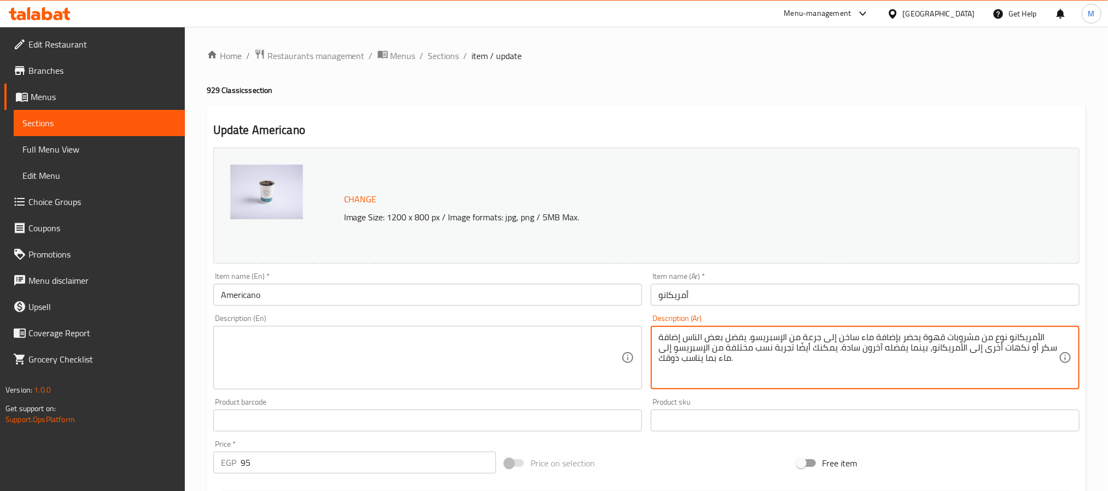
type textarea "الأمريكانو نوع من مشروبات قهوة يحضر بإضافة ماء ساخن إلى جرعة من الإسبريسو. يفضل…"
click at [379, 353] on textarea at bounding box center [421, 358] width 400 height 52
paste textarea "An americano is a type of coffee drink made by adding hot water to a shot of es…"
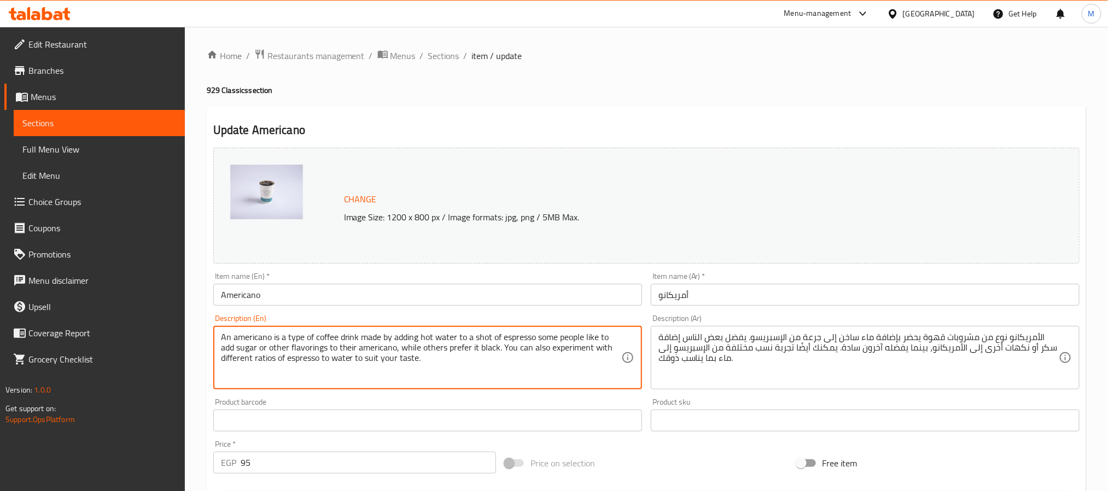
type textarea "An americano is a type of coffee drink made by adding hot water to a shot of es…"
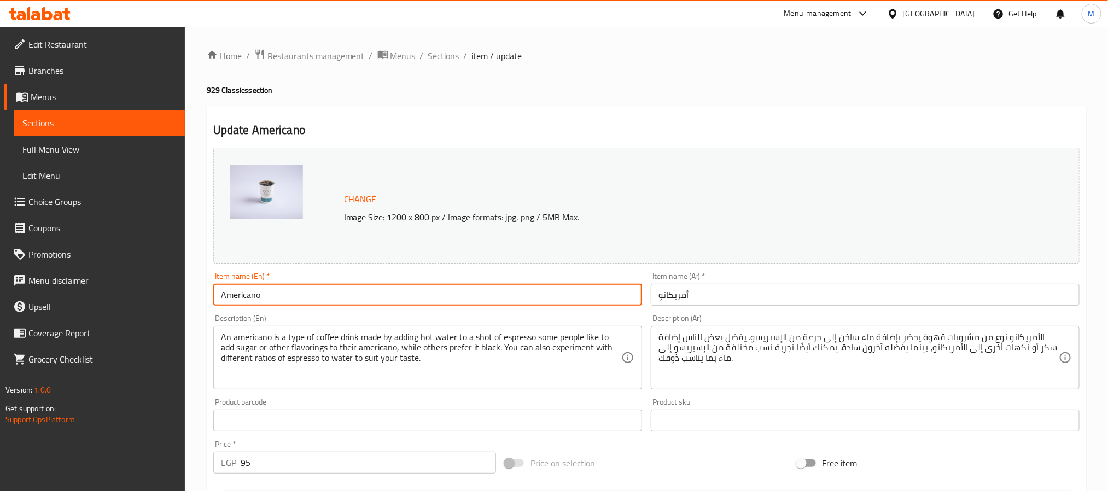
click at [397, 292] on input "Americano" at bounding box center [427, 295] width 429 height 22
click at [446, 61] on span "Sections" at bounding box center [443, 55] width 31 height 13
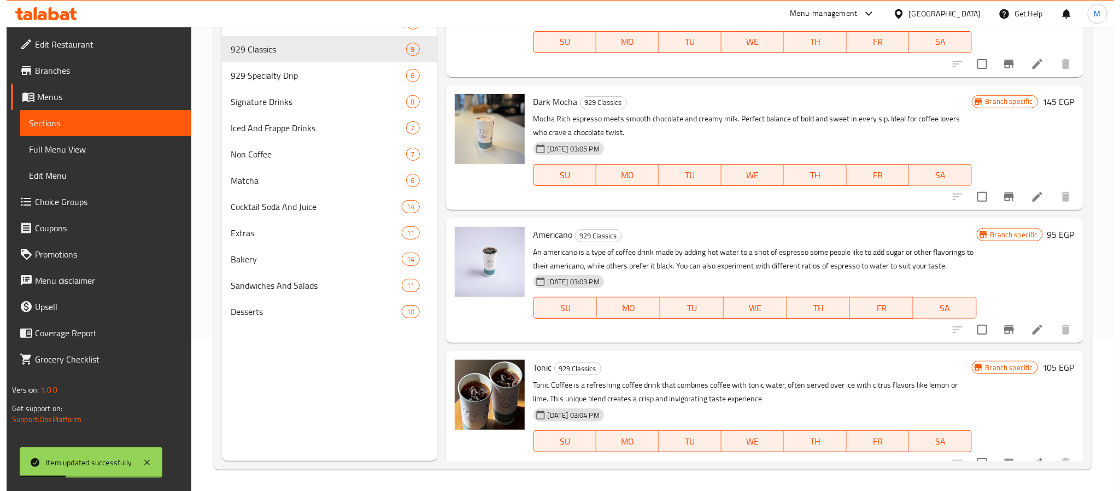
scroll to position [153, 0]
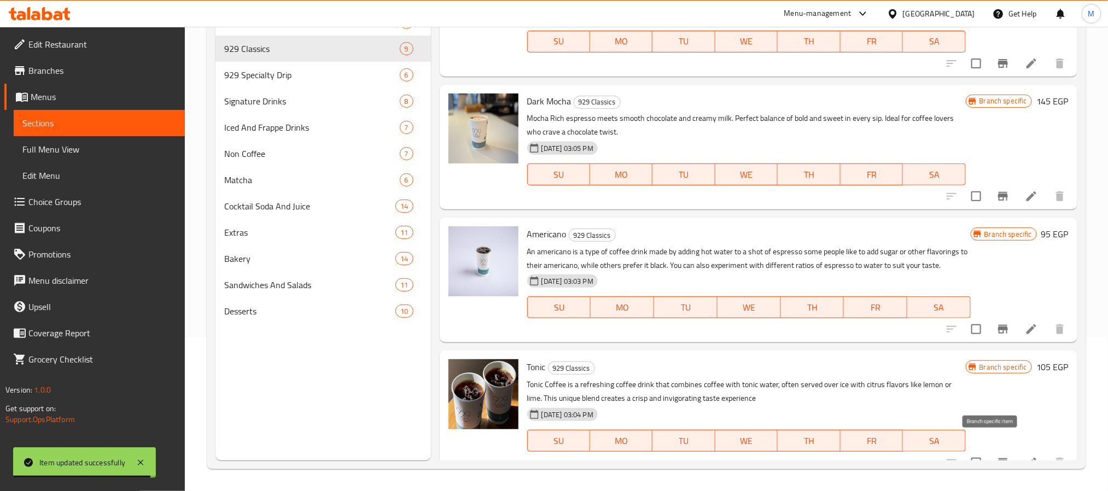
click at [996, 456] on icon "Branch-specific-item" at bounding box center [1002, 462] width 13 height 13
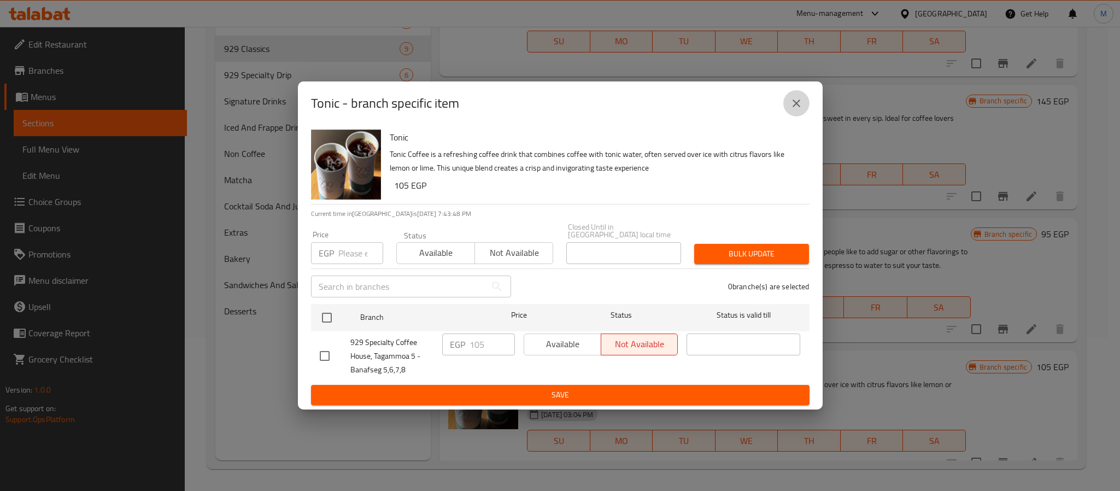
click at [789, 107] on button "close" at bounding box center [796, 103] width 26 height 26
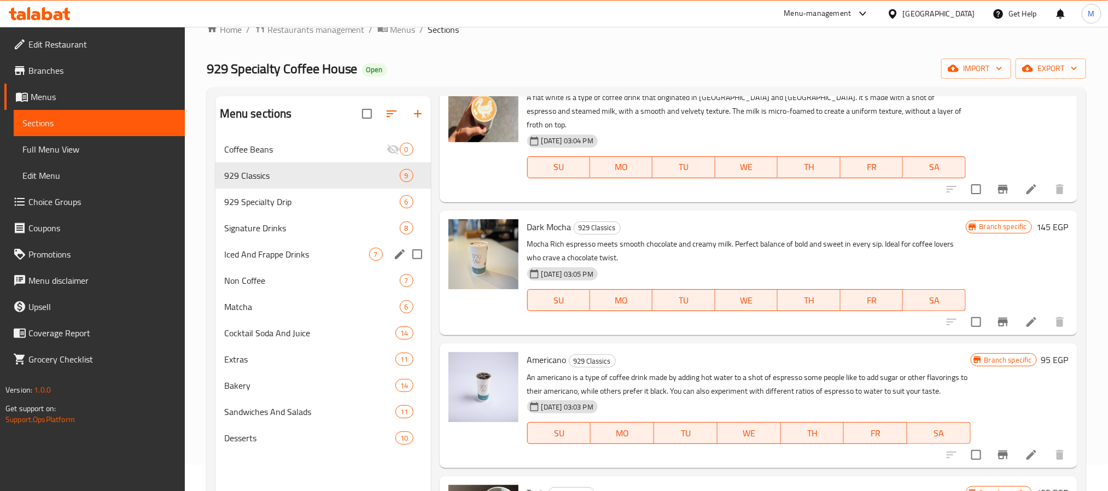
scroll to position [0, 0]
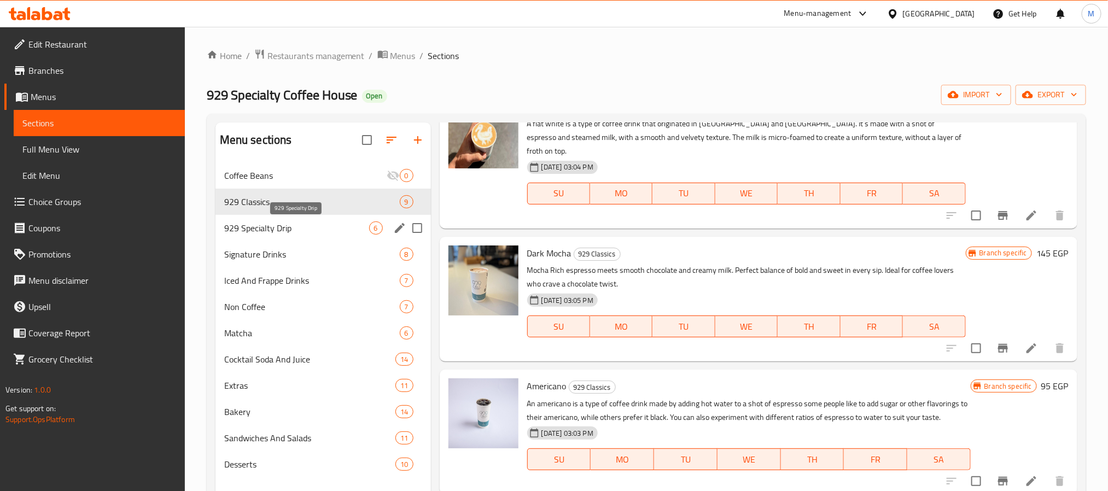
click at [315, 228] on span "929 Specialty Drip" at bounding box center [296, 227] width 145 height 13
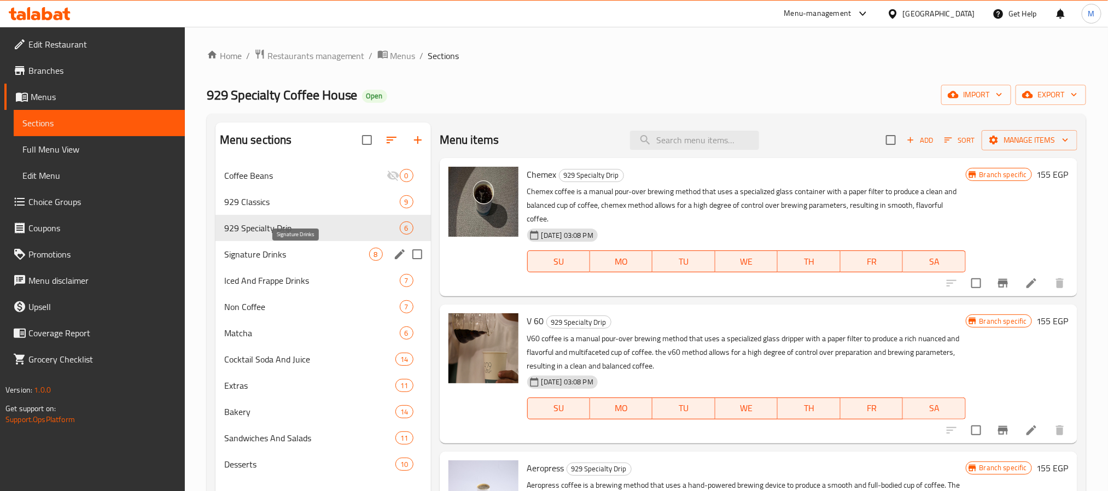
click at [294, 261] on span "Signature Drinks" at bounding box center [296, 254] width 145 height 13
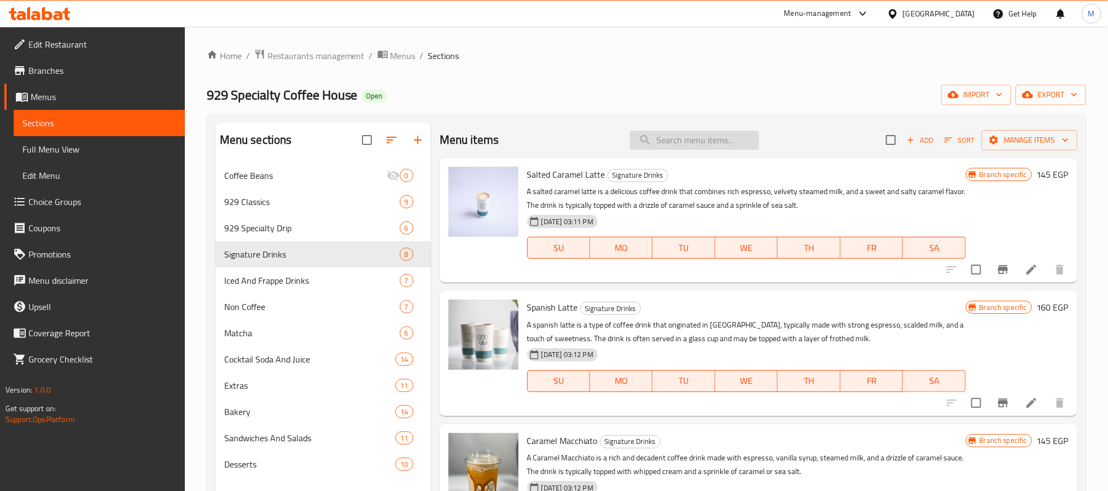
click at [684, 147] on input "search" at bounding box center [694, 140] width 129 height 19
paste input "Caramel Creme Brule Latte"
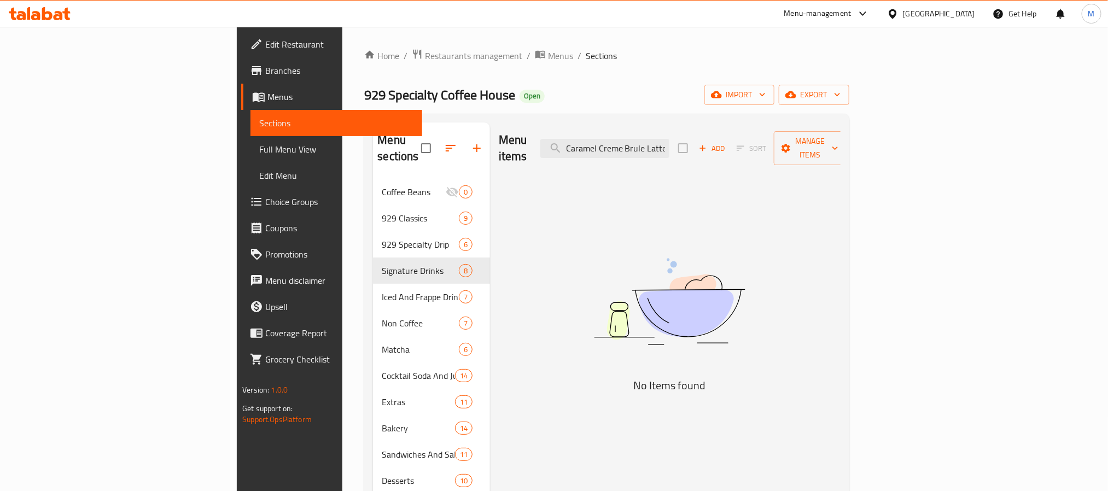
drag, startPoint x: 687, startPoint y: 143, endPoint x: 979, endPoint y: 156, distance: 292.2
click at [840, 156] on div "Menu items Caramel Creme Brule Latte Add Sort Manage items" at bounding box center [670, 148] width 342 height 52
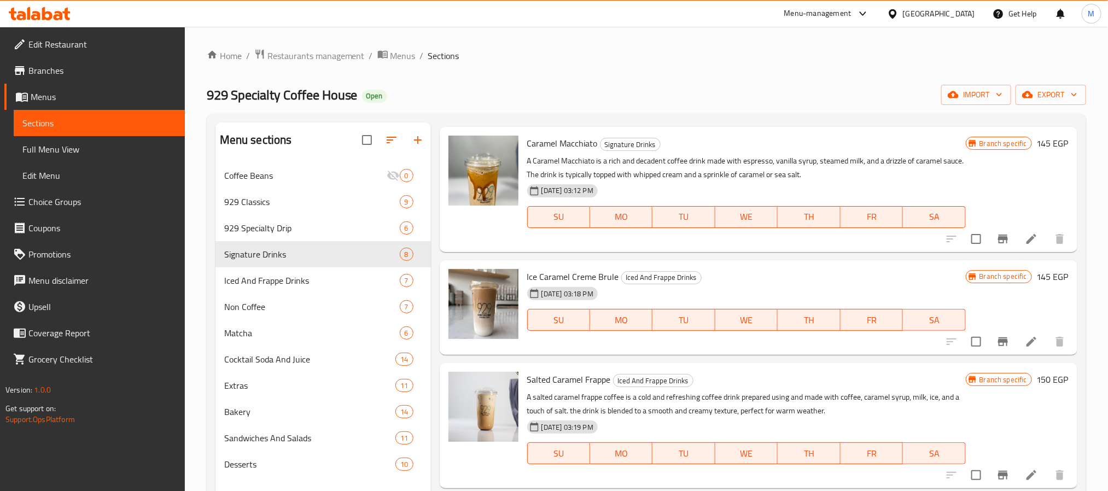
scroll to position [246, 0]
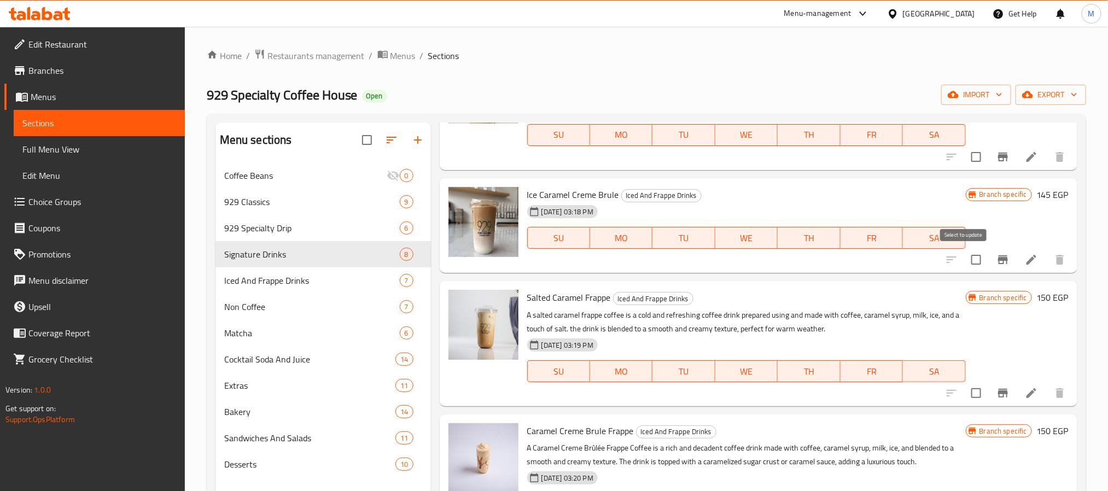
type input "Caramel"
click at [965, 256] on input "checkbox" at bounding box center [975, 259] width 23 height 23
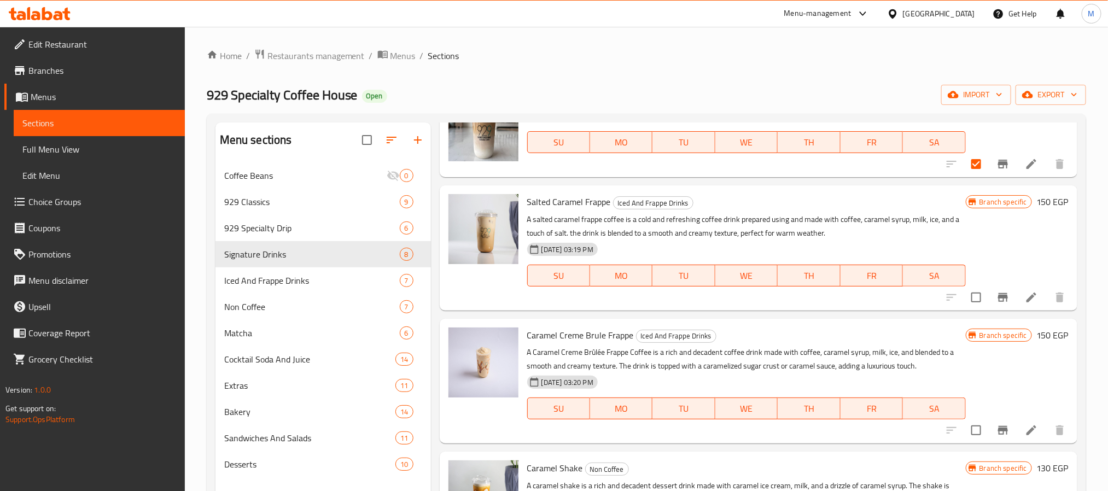
scroll to position [161, 0]
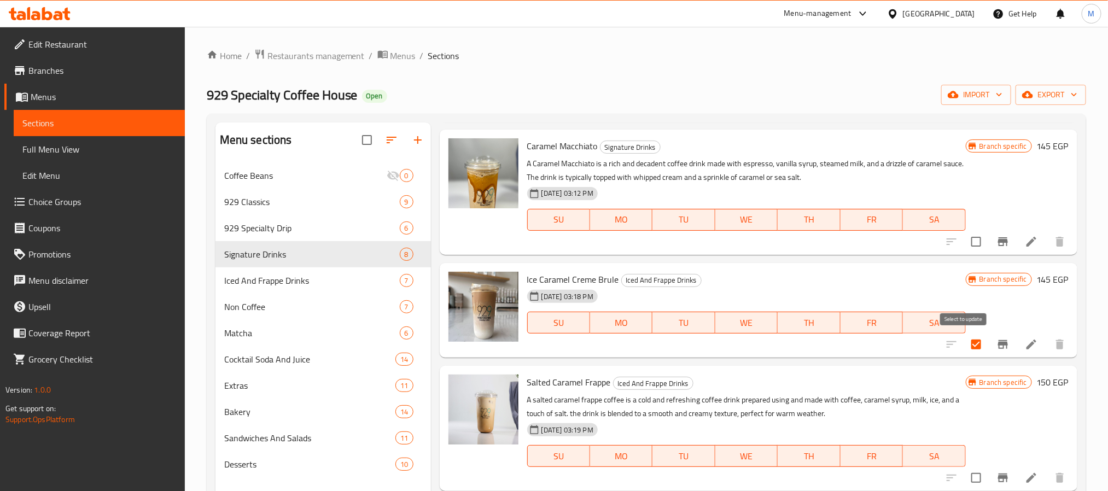
click at [971, 343] on input "checkbox" at bounding box center [975, 344] width 23 height 23
checkbox input "false"
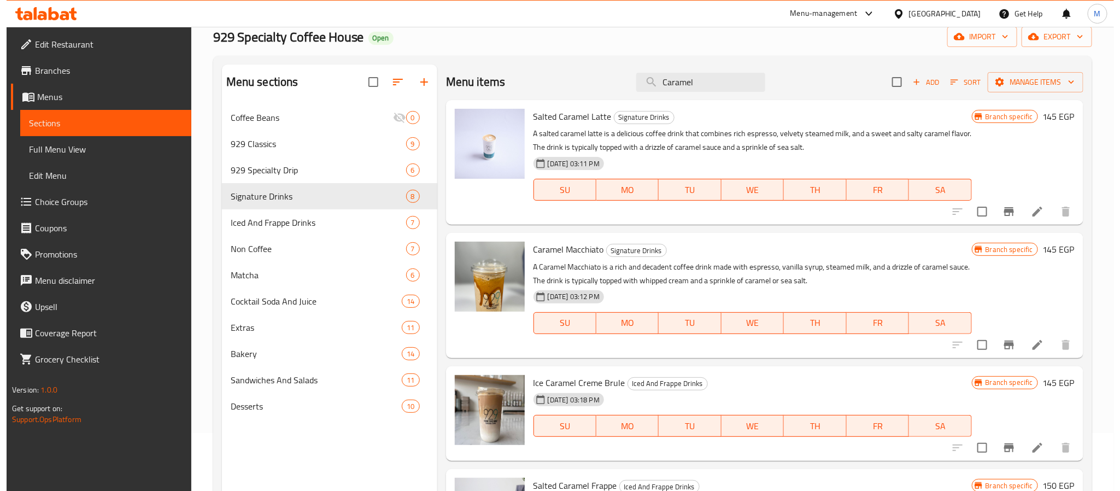
scroll to position [0, 0]
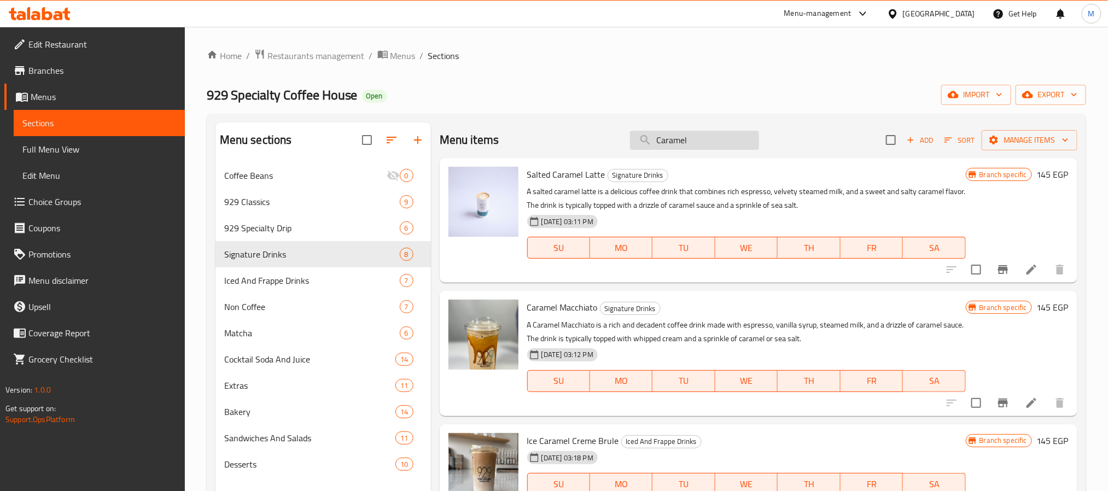
click at [712, 143] on input "Caramel" at bounding box center [694, 140] width 129 height 19
paste input "Creme Brule"
type input "Caramel Creme Brule"
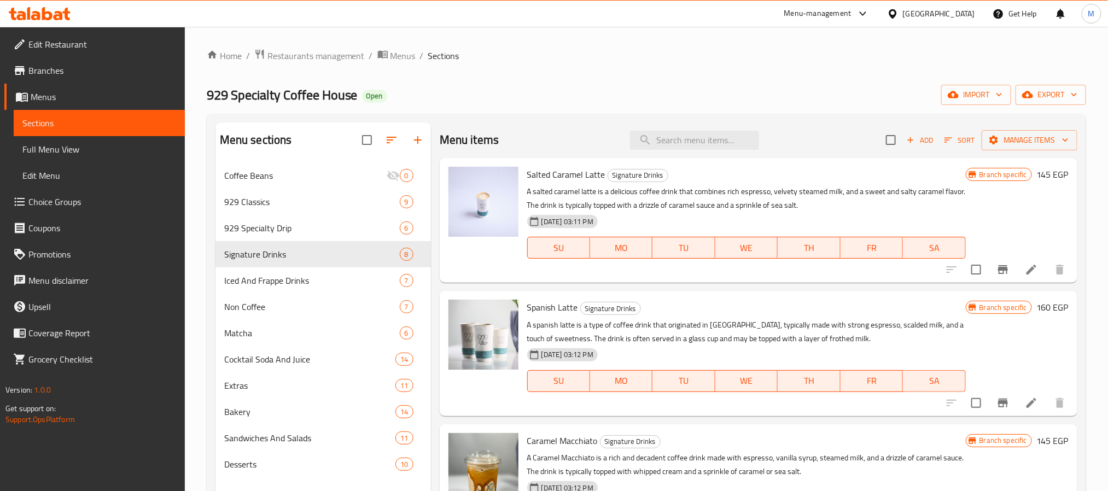
paste input "White Mocha"
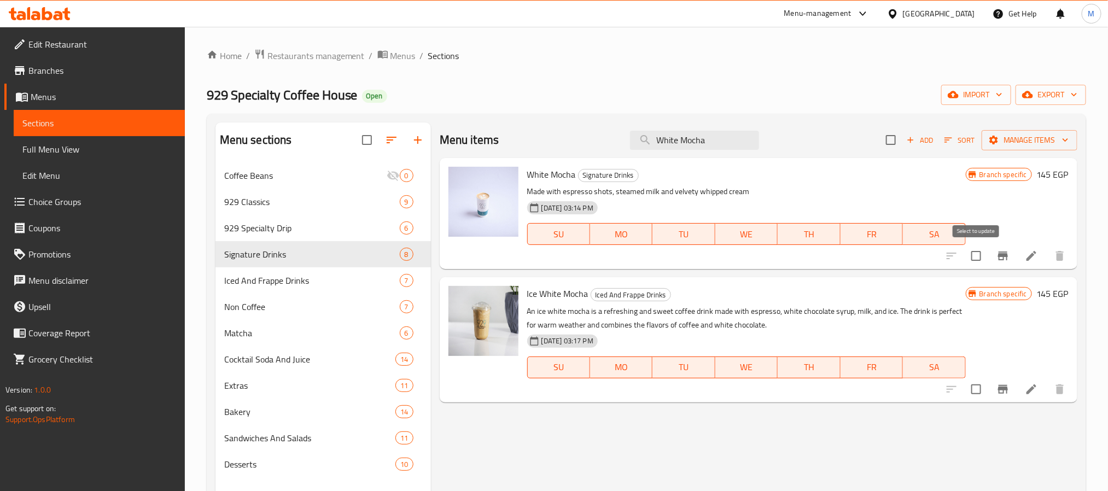
type input "White Mocha"
click at [976, 259] on input "checkbox" at bounding box center [975, 255] width 23 height 23
checkbox input "true"
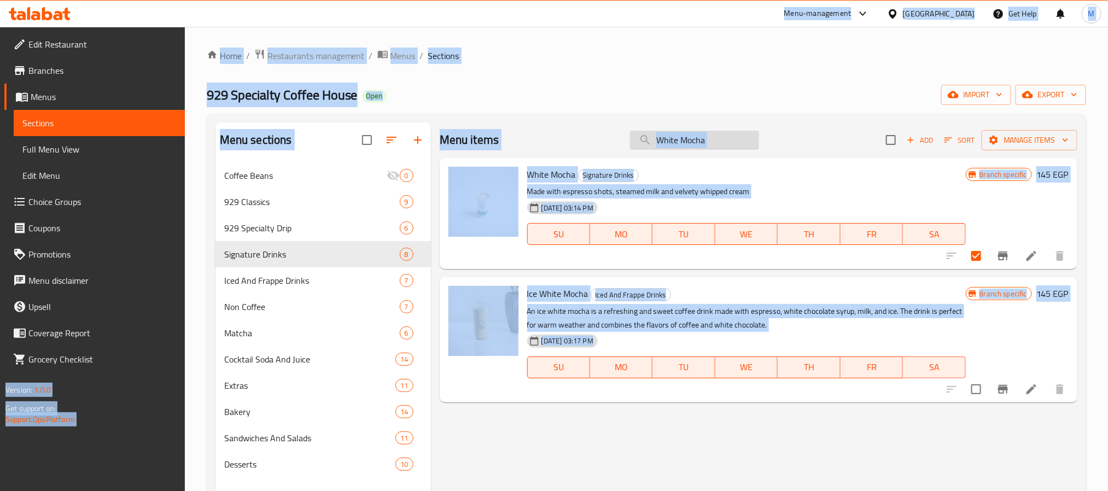
click at [694, 144] on input "White Mocha" at bounding box center [694, 140] width 129 height 19
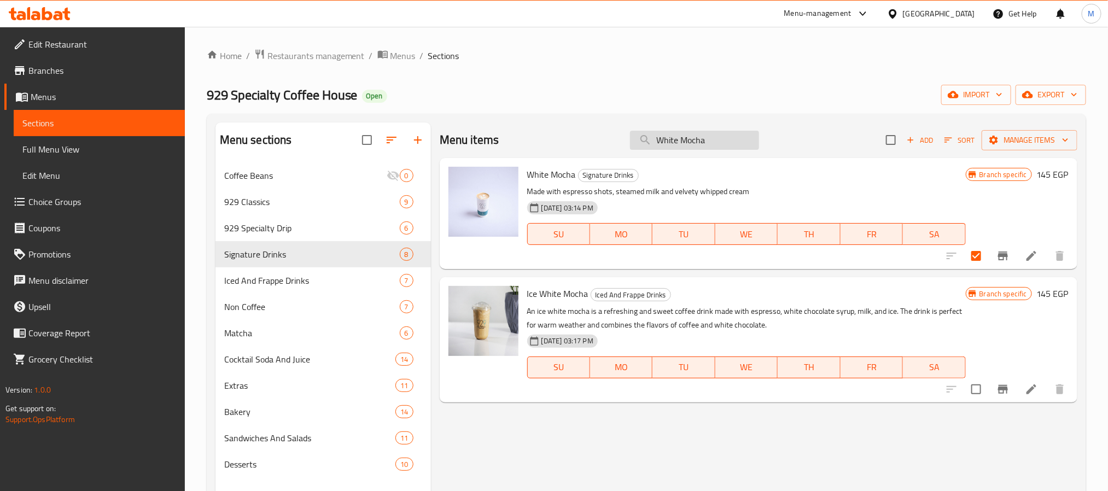
paste input "Caramel Macchiato"
type input "Caramel Macchiato"
checkbox input "true"
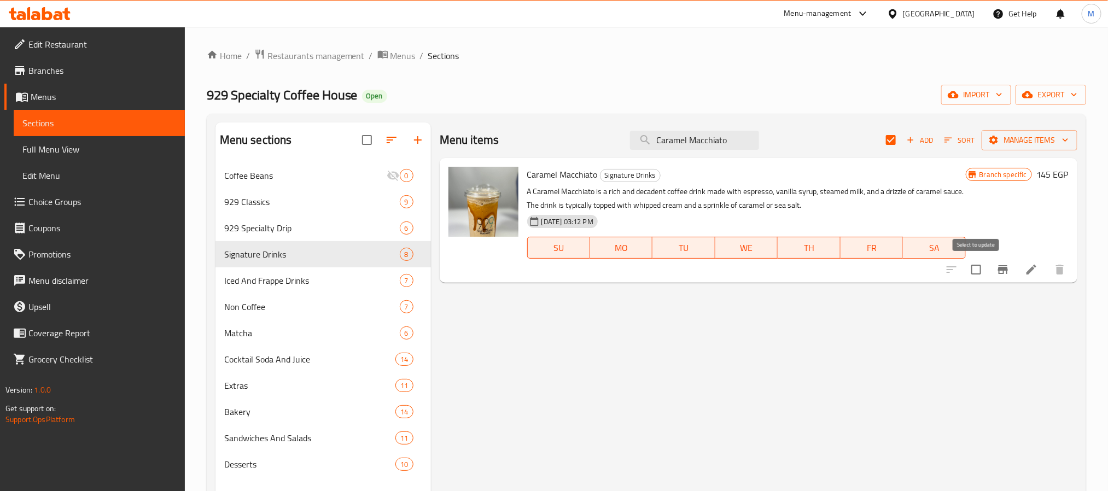
type input "Caramel Macchiato"
click at [974, 271] on input "checkbox" at bounding box center [975, 269] width 23 height 23
checkbox input "true"
checkbox input "false"
click at [730, 136] on input "Caramel Macchiato" at bounding box center [694, 140] width 129 height 19
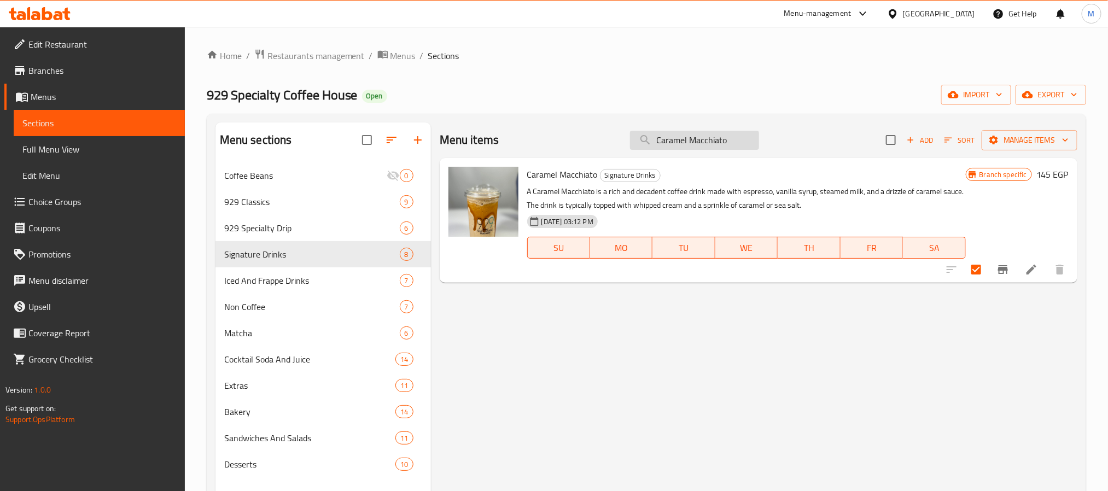
paste input "Spanish Latte"
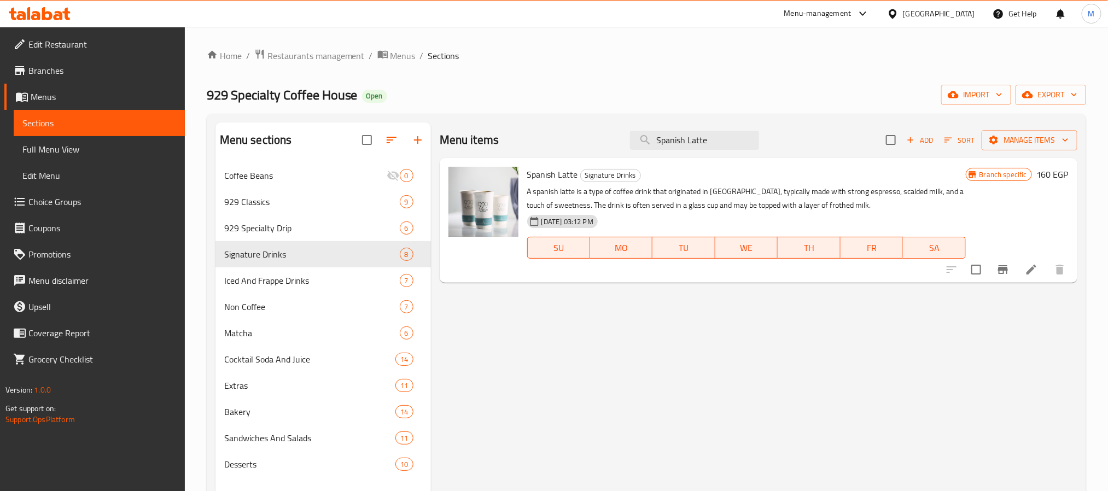
type input "Spanish Latte"
click at [971, 269] on input "checkbox" at bounding box center [975, 269] width 23 height 23
checkbox input "true"
click at [717, 136] on input "Spanish Latte" at bounding box center [694, 140] width 129 height 19
paste input "alted Caramel"
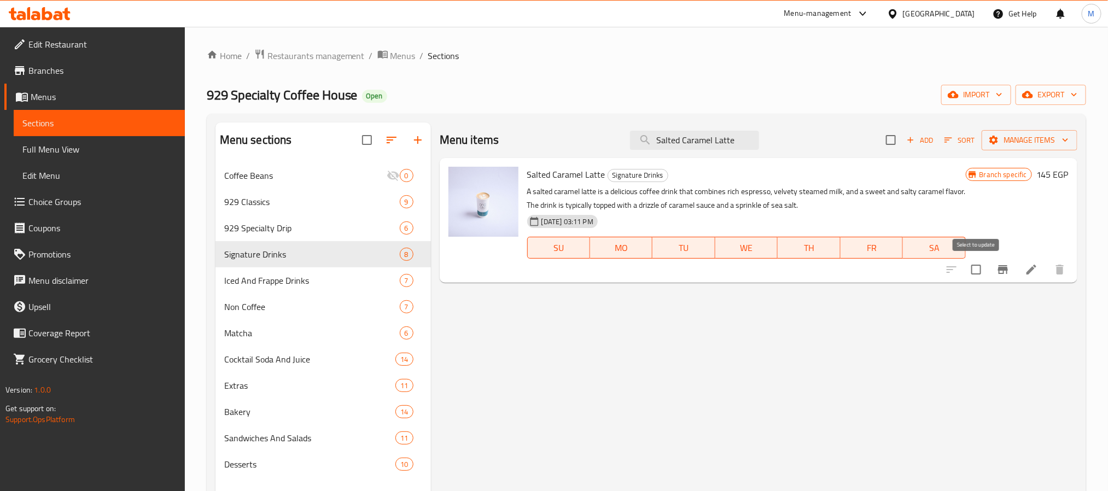
type input "Salted Caramel Latte"
click at [972, 272] on input "checkbox" at bounding box center [975, 269] width 23 height 23
checkbox input "true"
click at [689, 144] on input "Salted Caramel Latte" at bounding box center [694, 140] width 129 height 19
paste input "Chocolate Coconut"
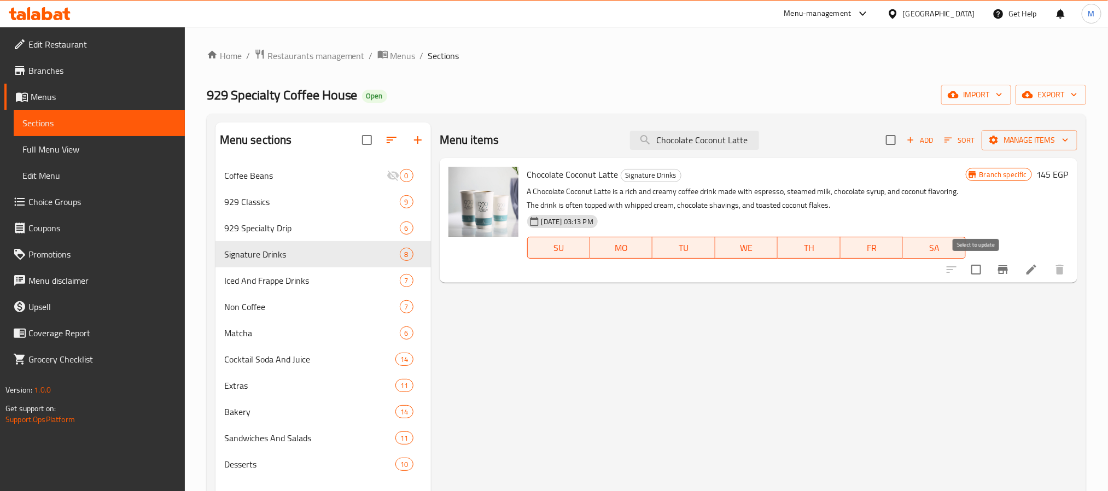
type input "Chocolate Coconut Latte"
click at [977, 267] on input "checkbox" at bounding box center [975, 269] width 23 height 23
checkbox input "true"
click at [730, 144] on input "Chocolate Coconut Latte" at bounding box center [694, 140] width 129 height 19
paste input "Pistachio"
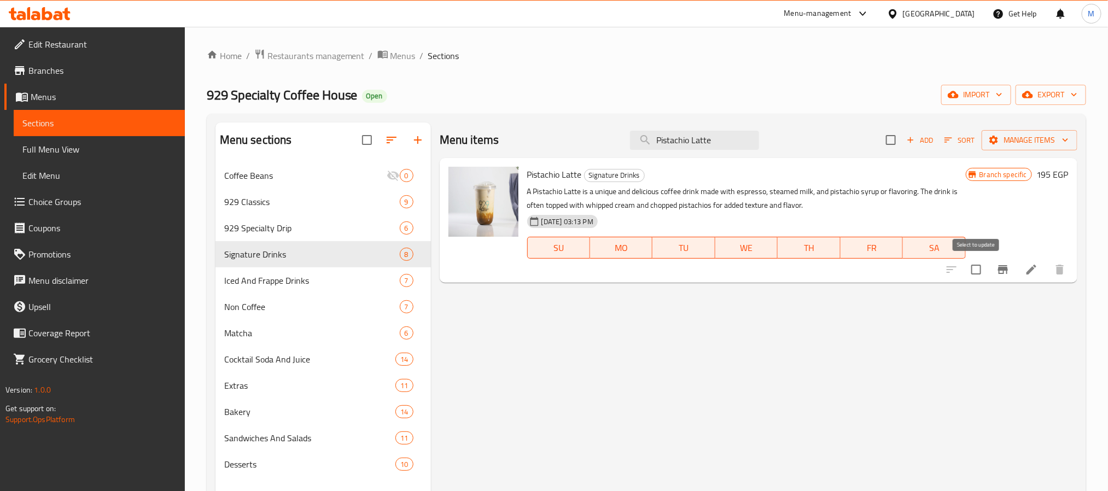
type input "Pistachio Latte"
click at [971, 269] on input "checkbox" at bounding box center [975, 269] width 23 height 23
click at [1007, 143] on span "Manage items" at bounding box center [1029, 140] width 78 height 14
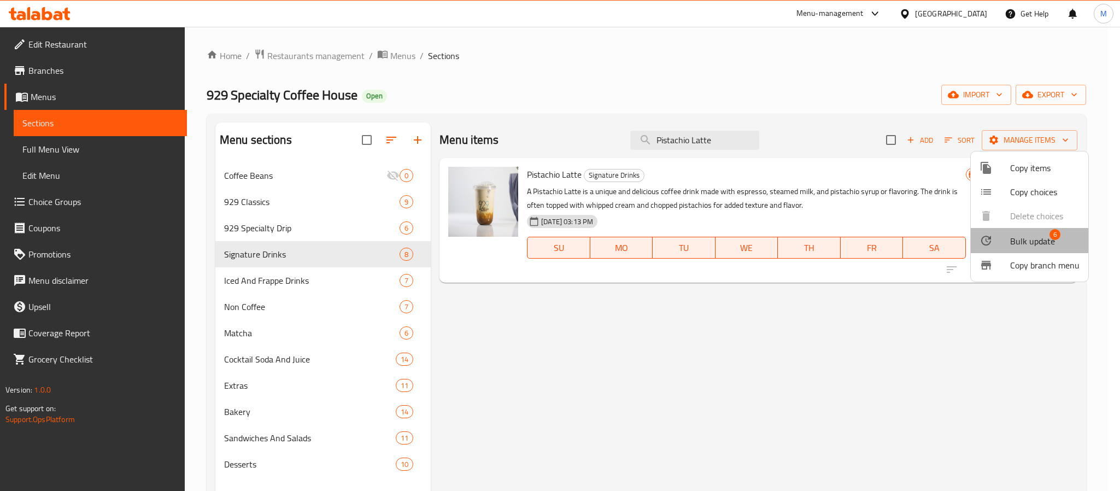
click at [1001, 230] on li "Bulk update 6" at bounding box center [1030, 240] width 118 height 25
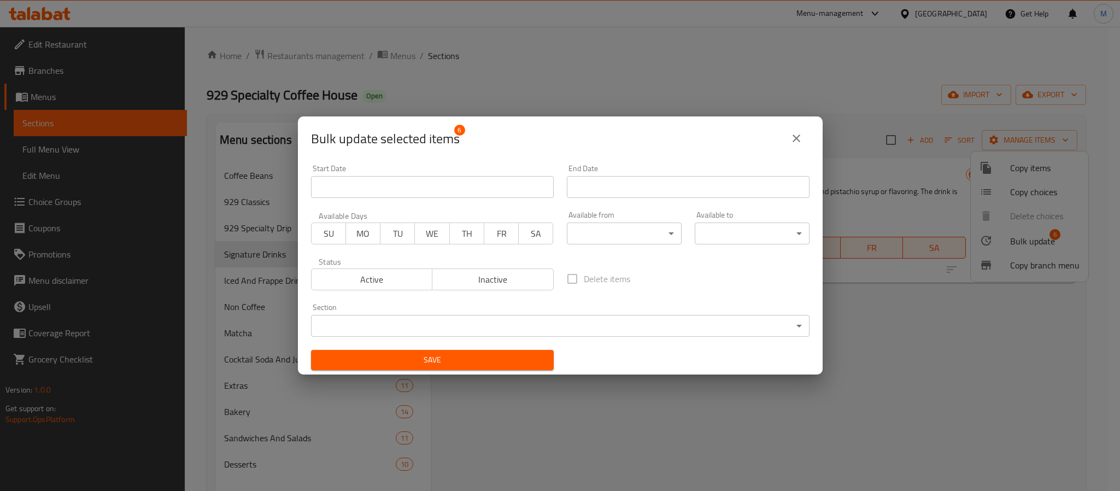
click at [506, 325] on body "​ Menu-management [GEOGRAPHIC_DATA] Get Help M Edit Restaurant Branches Menus S…" at bounding box center [560, 259] width 1120 height 464
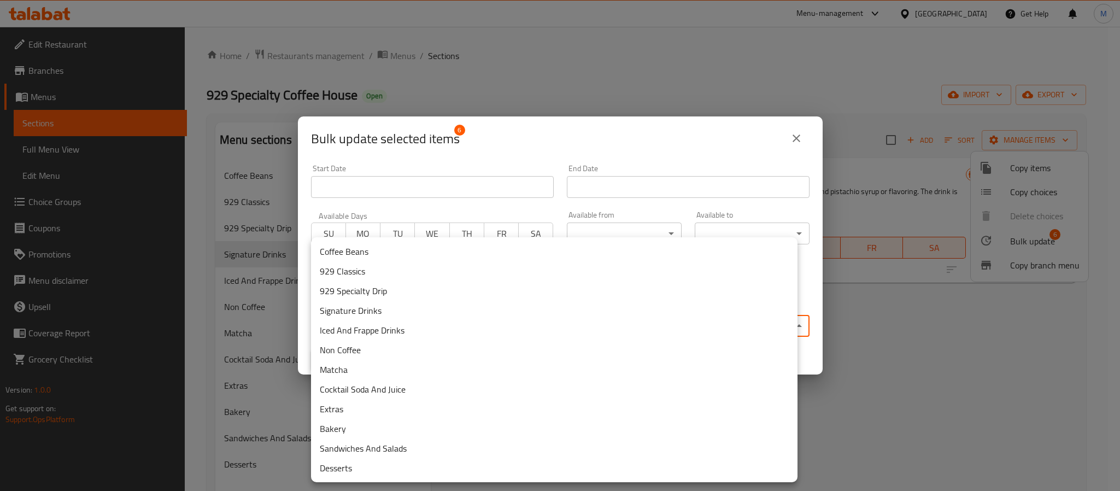
click at [372, 269] on li "929 Classics" at bounding box center [554, 271] width 487 height 20
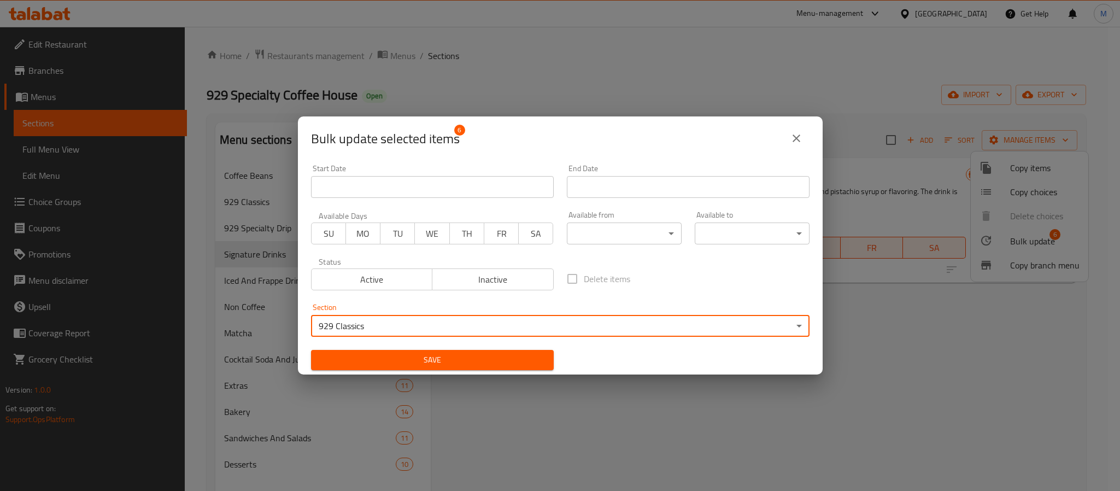
click at [418, 358] on span "Save" at bounding box center [432, 360] width 225 height 14
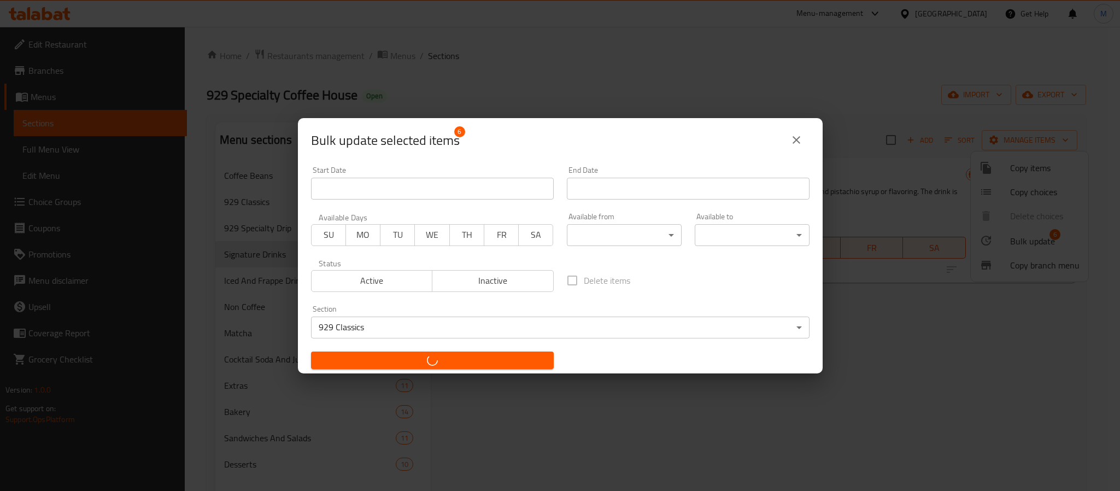
checkbox input "false"
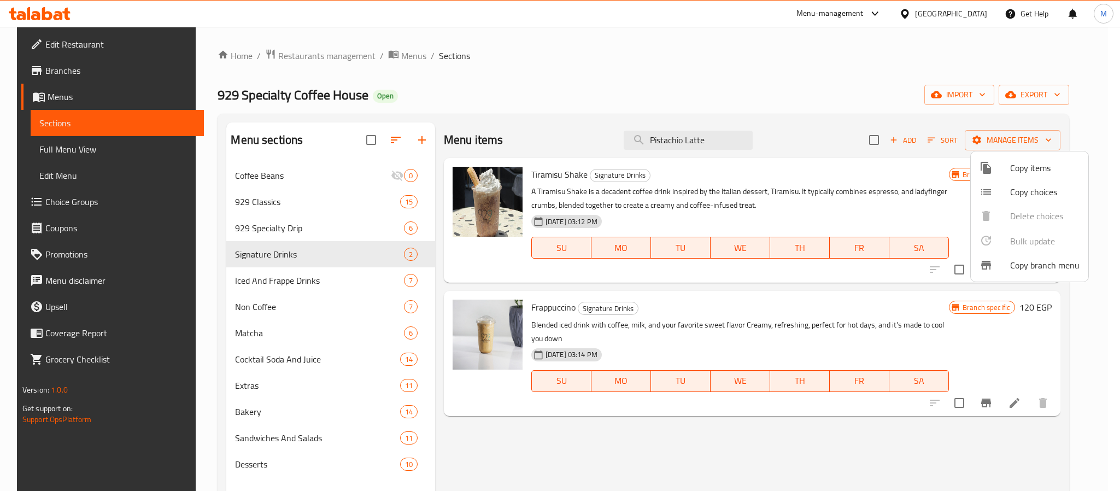
click at [534, 84] on div at bounding box center [560, 245] width 1120 height 491
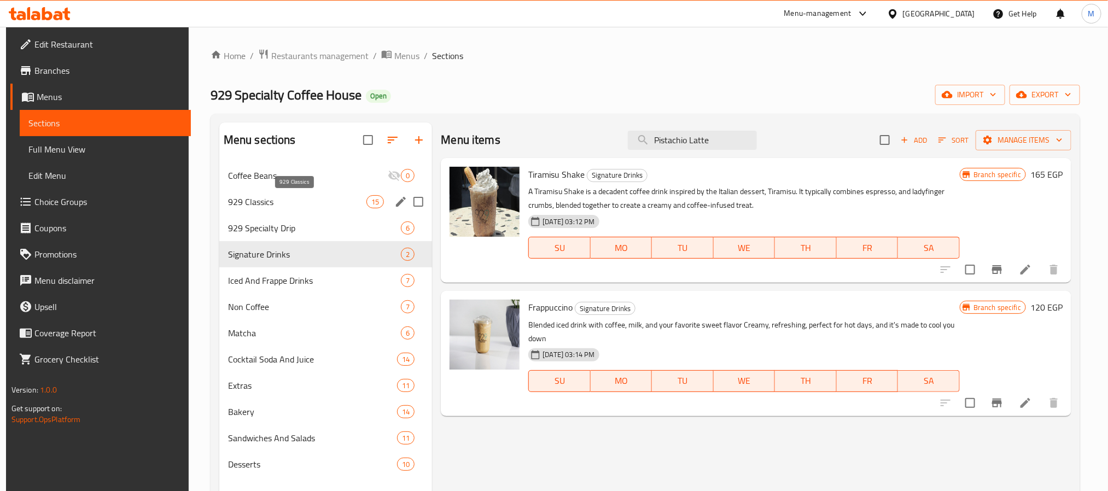
click at [307, 201] on span "929 Classics" at bounding box center [297, 201] width 138 height 13
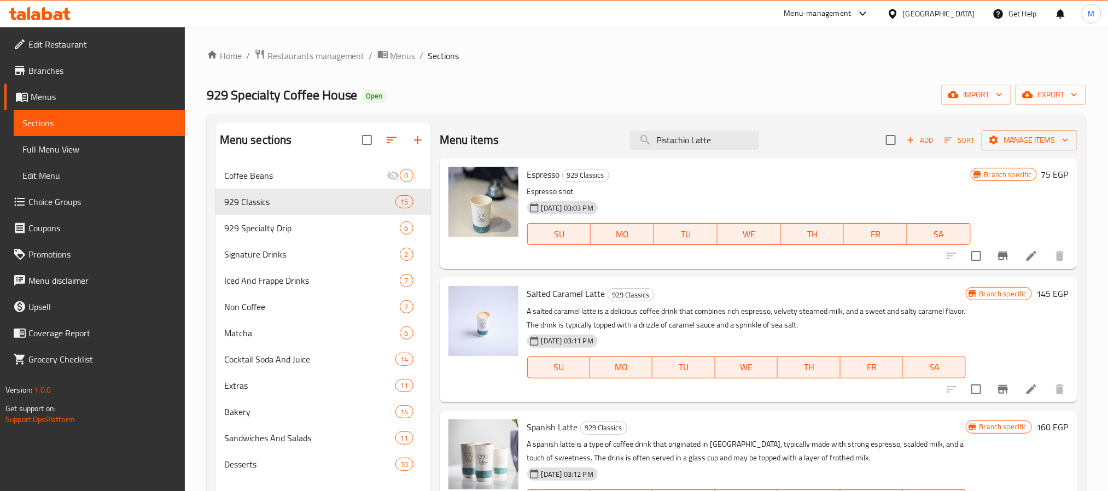
click at [909, 131] on div "Add Sort Manage items" at bounding box center [981, 139] width 191 height 23
click at [903, 149] on div "Add Sort Manage items" at bounding box center [981, 139] width 191 height 23
click at [905, 145] on span "Add" at bounding box center [920, 140] width 30 height 13
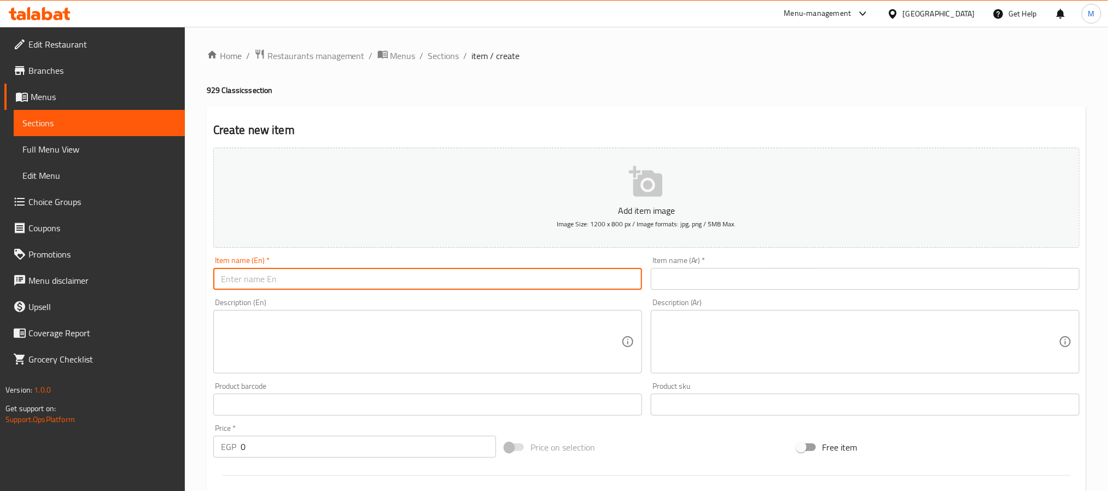
click at [315, 281] on input "text" at bounding box center [427, 279] width 429 height 22
paste input "Caramel Creme Brule Latte"
type input "Caramel Creme Brule Latte"
click at [684, 288] on input "text" at bounding box center [865, 279] width 429 height 22
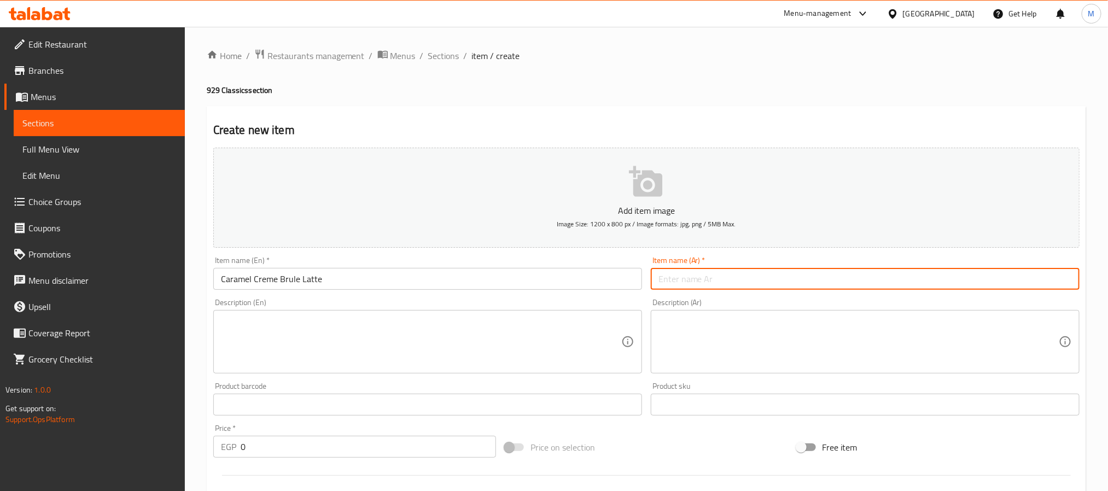
paste input "لاتيه [PERSON_NAME] بالكراميل"
type input "لاتيه [PERSON_NAME] بالكراميل"
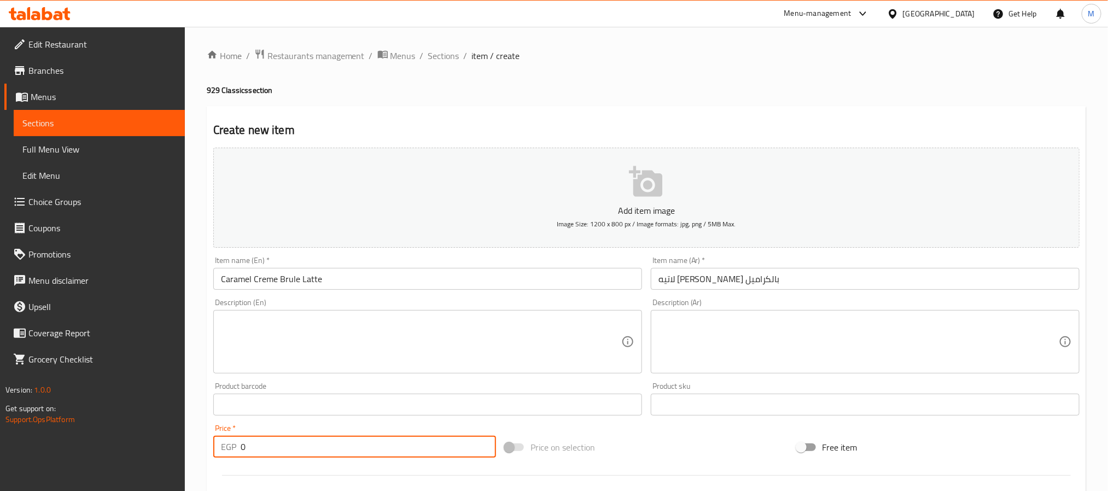
click at [269, 441] on input "0" at bounding box center [368, 447] width 255 height 22
paste input "145"
type input "145"
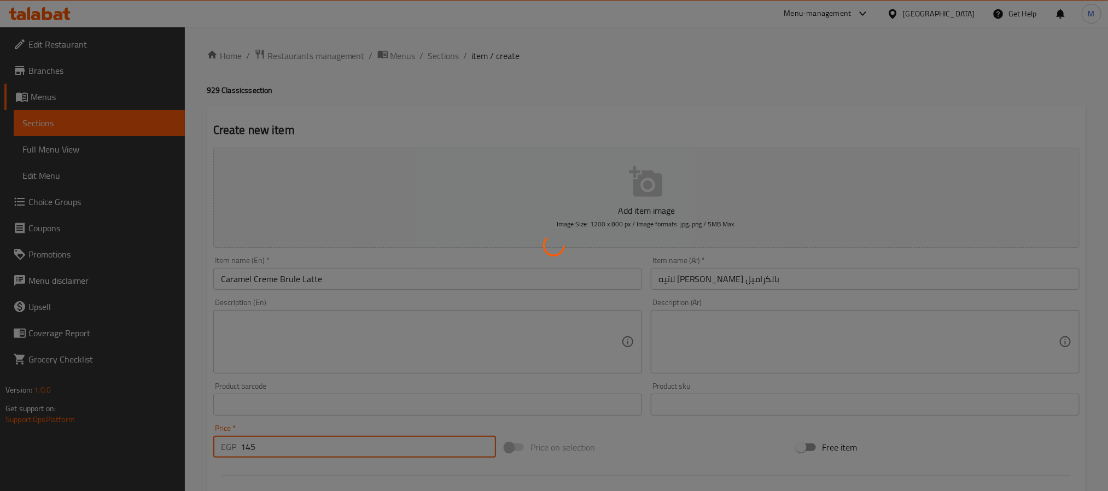
type input "0"
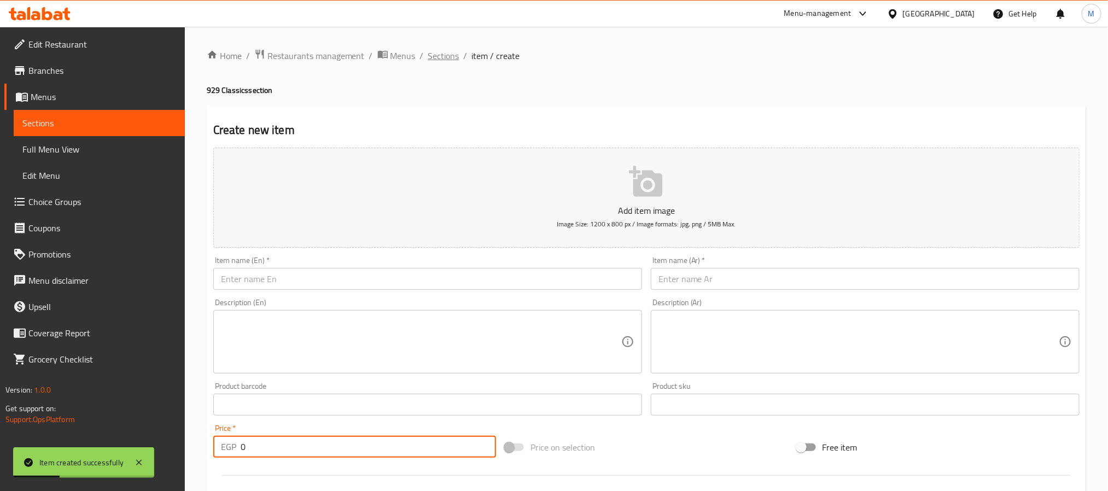
click at [444, 55] on span "Sections" at bounding box center [443, 55] width 31 height 13
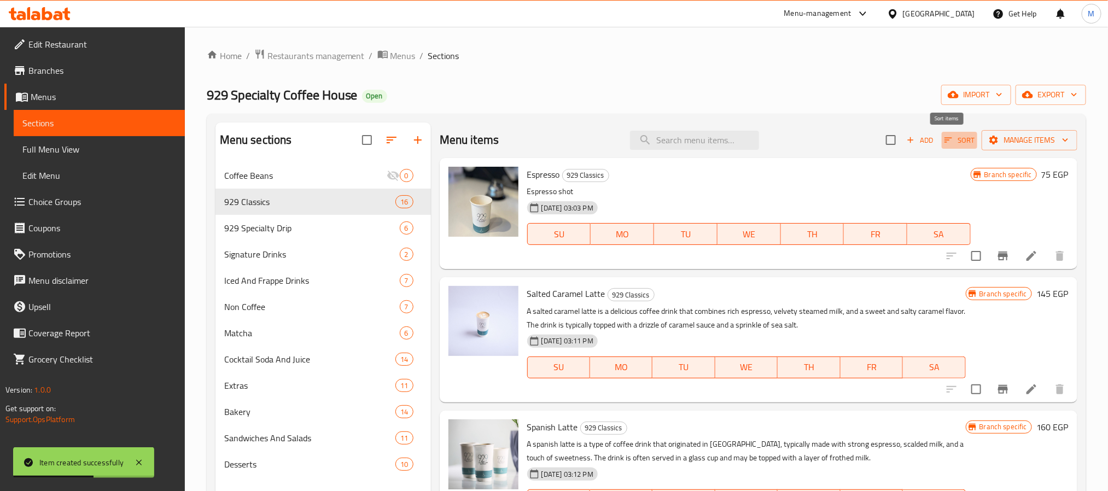
click at [956, 143] on span "Sort" at bounding box center [959, 140] width 30 height 13
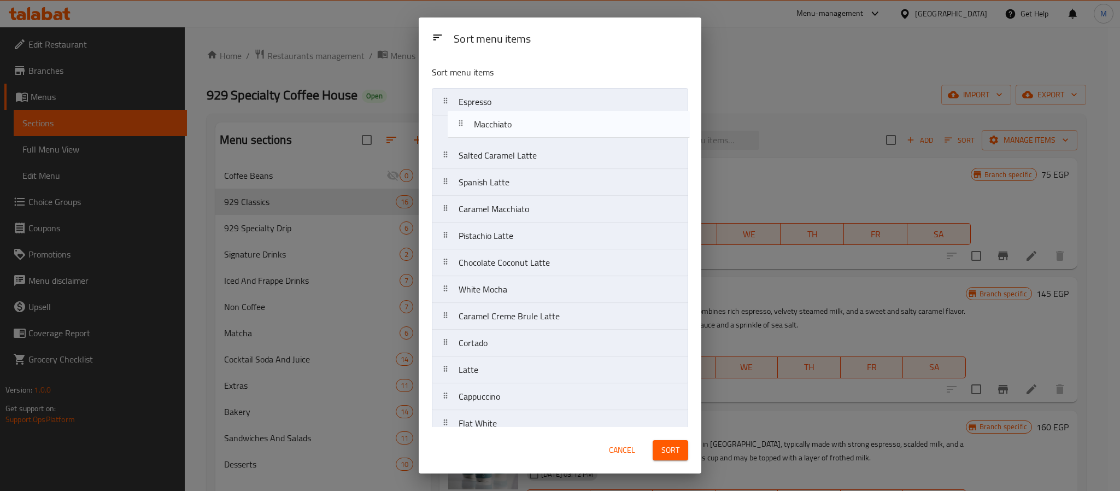
drag, startPoint x: 513, startPoint y: 323, endPoint x: 535, endPoint y: 119, distance: 205.6
click at [535, 119] on nav "Espresso Salted Caramel Latte Spanish Latte Caramel Macchiato Pistachio Latte C…" at bounding box center [560, 303] width 256 height 430
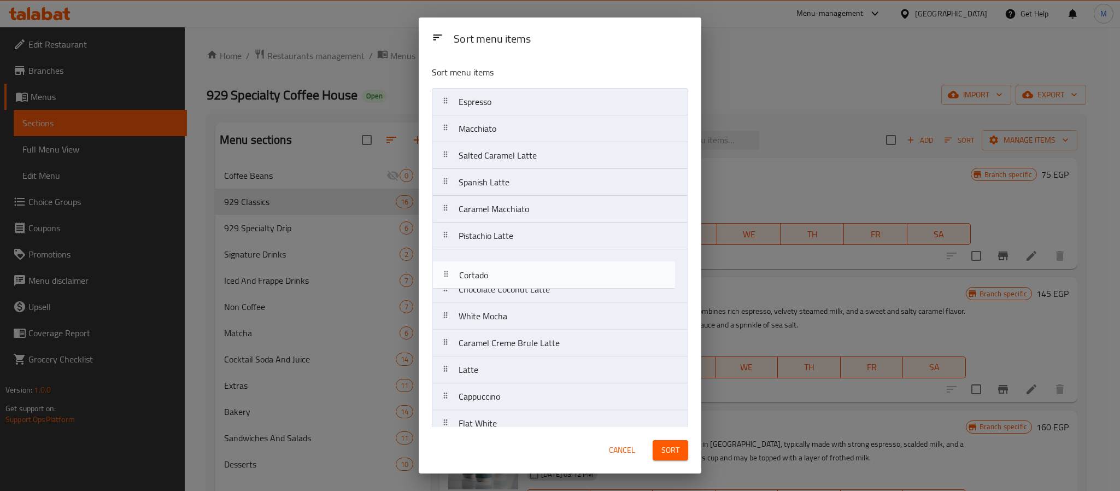
scroll to position [2, 0]
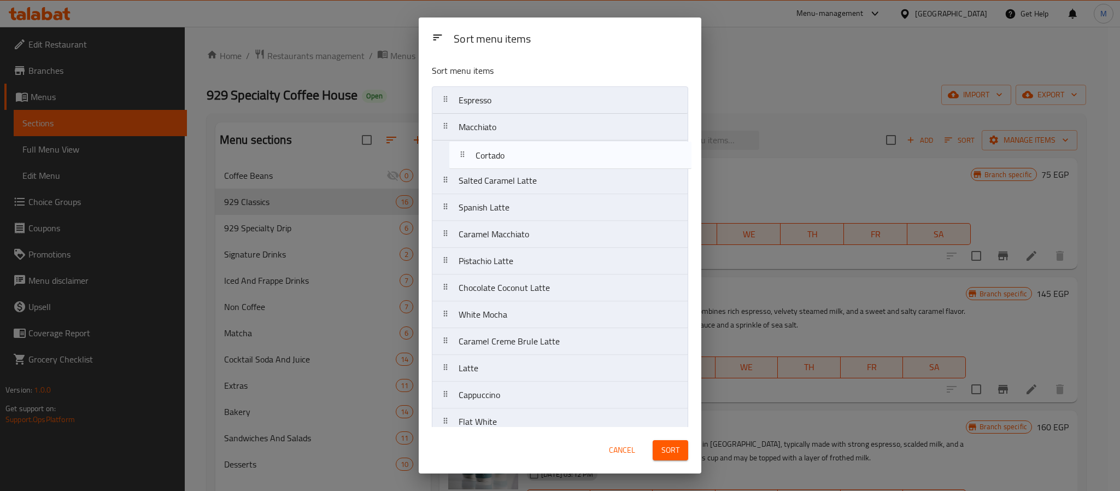
drag, startPoint x: 515, startPoint y: 349, endPoint x: 537, endPoint y: 156, distance: 194.1
click at [535, 156] on nav "Espresso Macchiato Salted Caramel Latte Spanish Latte Caramel Macchiato Pistach…" at bounding box center [560, 301] width 256 height 430
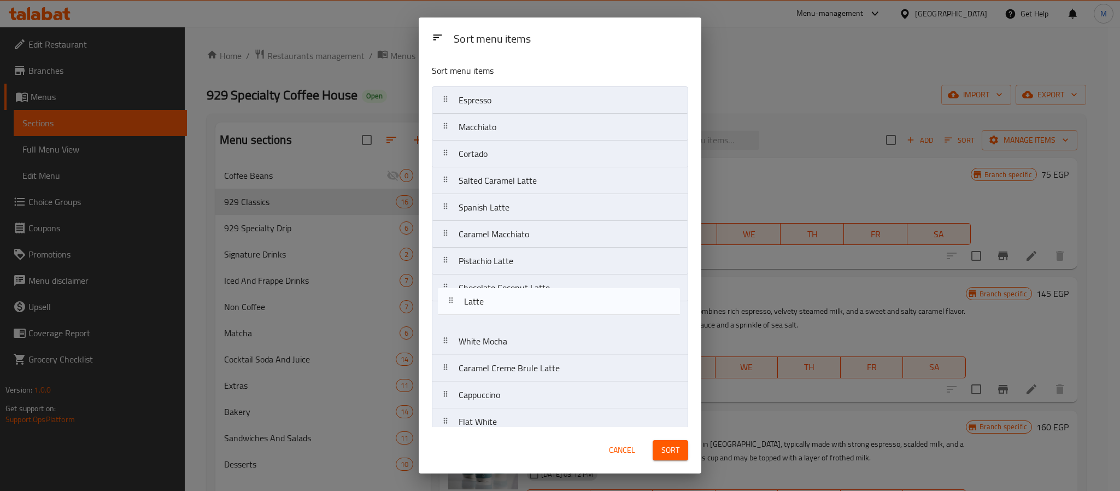
scroll to position [4, 0]
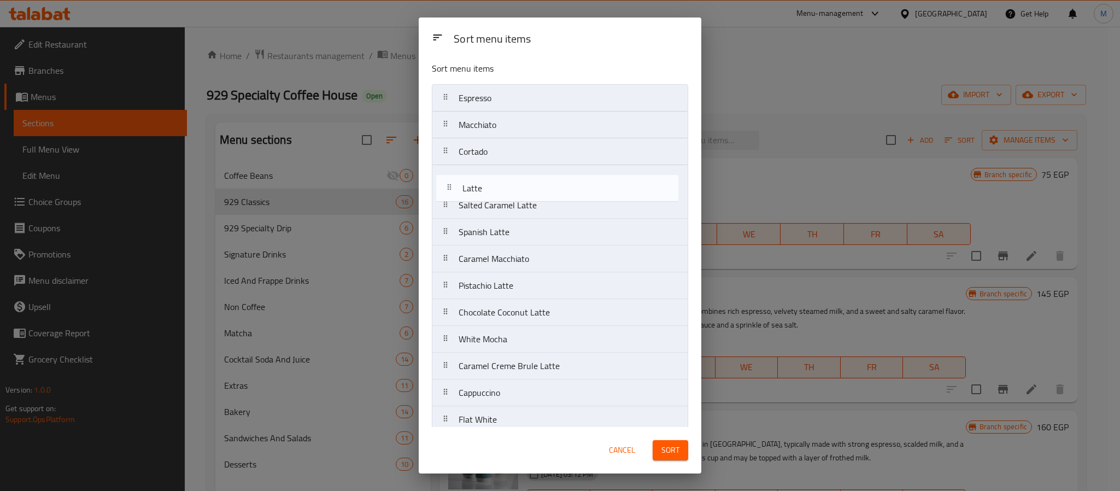
drag, startPoint x: 502, startPoint y: 374, endPoint x: 506, endPoint y: 187, distance: 186.4
click at [506, 187] on nav "Espresso Macchiato Cortado Salted Caramel Latte Spanish Latte Caramel Macchiato…" at bounding box center [560, 299] width 256 height 430
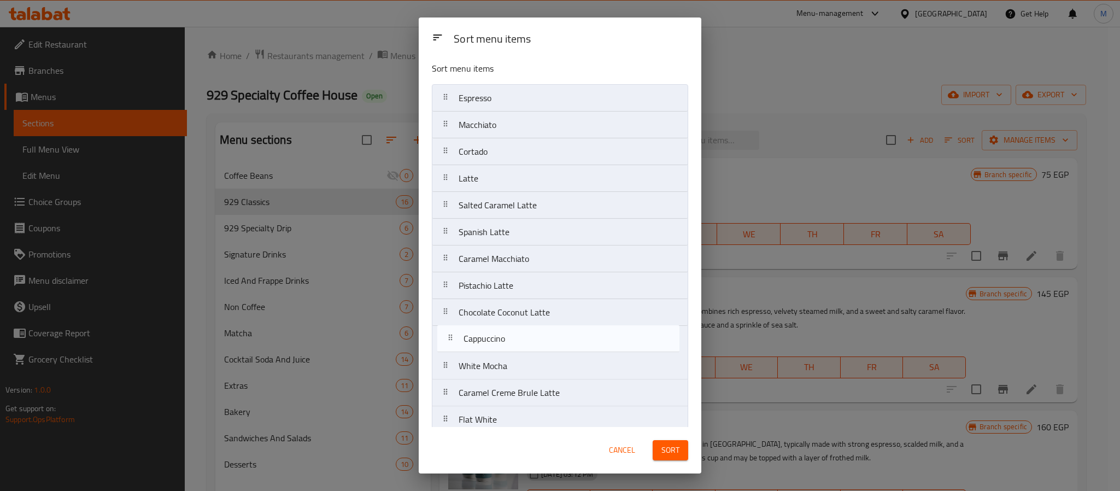
scroll to position [7, 0]
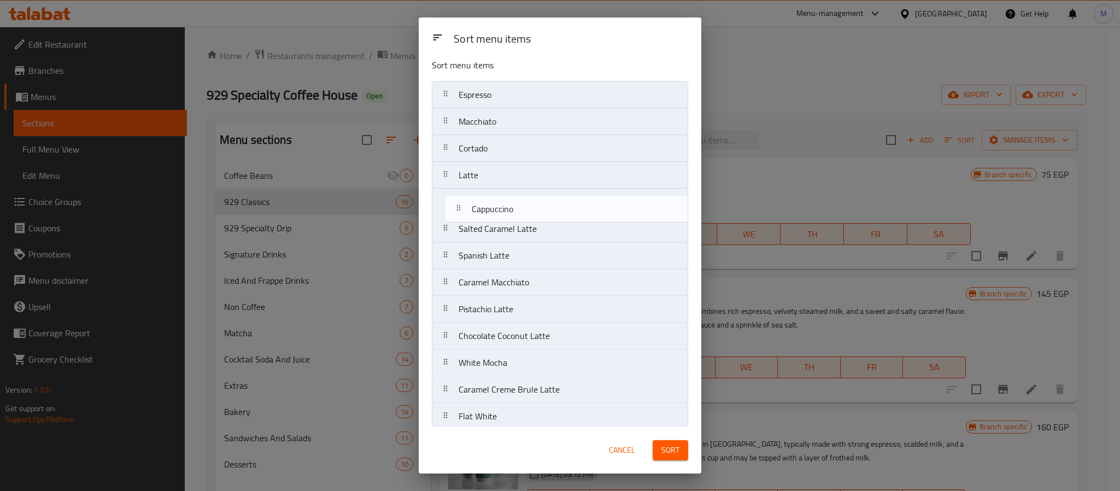
drag, startPoint x: 519, startPoint y: 399, endPoint x: 535, endPoint y: 210, distance: 189.3
click at [535, 210] on nav "Espresso Macchiato Cortado Latte Salted Caramel Latte Spanish Latte Caramel Mac…" at bounding box center [560, 296] width 256 height 430
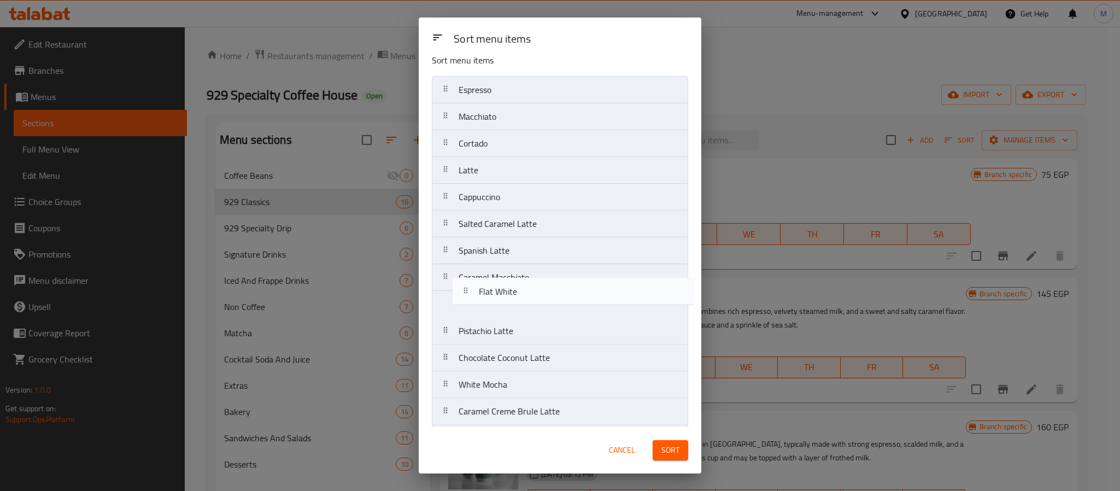
scroll to position [14, 0]
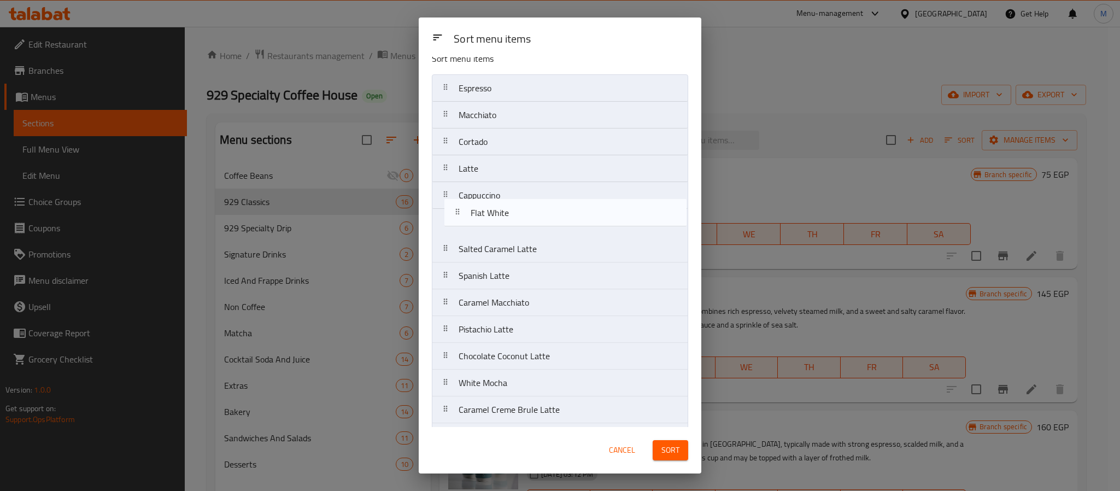
drag, startPoint x: 497, startPoint y: 420, endPoint x: 507, endPoint y: 208, distance: 211.8
click at [508, 208] on nav "Espresso Macchiato Cortado Latte Cappuccino Salted Caramel Latte Spanish Latte …" at bounding box center [560, 289] width 256 height 430
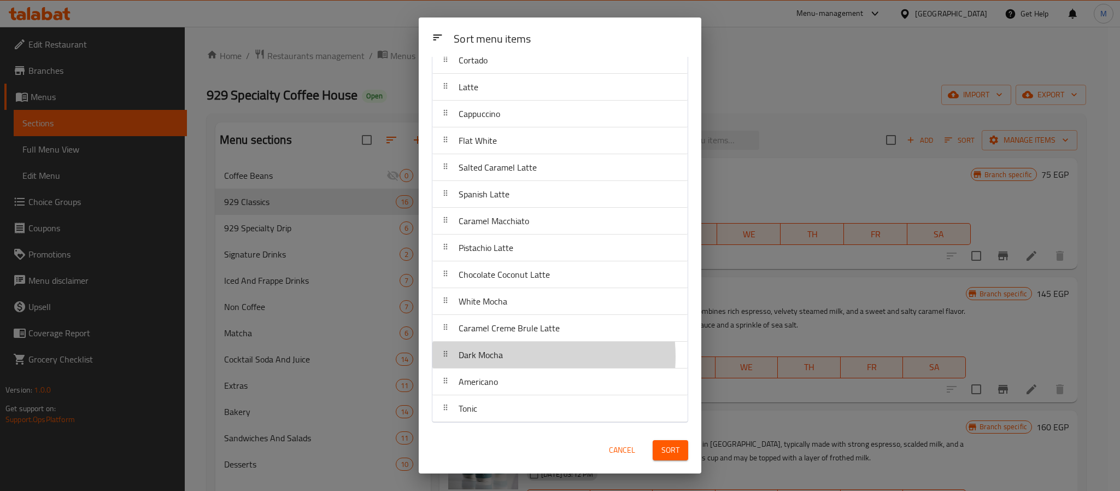
scroll to position [97, 0]
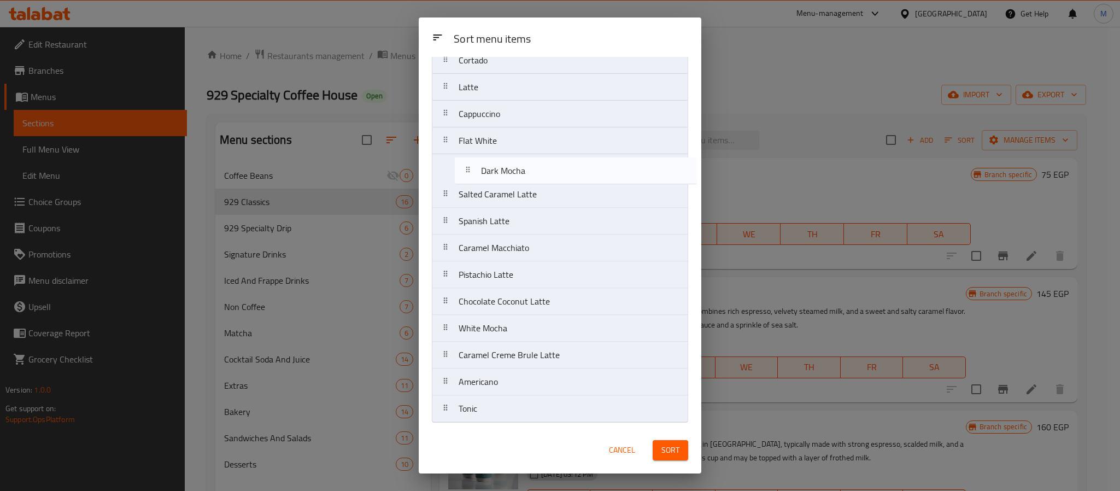
drag, startPoint x: 510, startPoint y: 359, endPoint x: 532, endPoint y: 165, distance: 195.8
click at [532, 165] on nav "Espresso Macchiato Cortado Latte Cappuccino Flat White Salted Caramel Latte Spa…" at bounding box center [560, 208] width 256 height 430
drag, startPoint x: 525, startPoint y: 330, endPoint x: 544, endPoint y: 166, distance: 164.6
click at [544, 166] on nav "Espresso Macchiato Cortado Latte Cappuccino Flat White Dark Mocha Salted Carame…" at bounding box center [560, 208] width 256 height 430
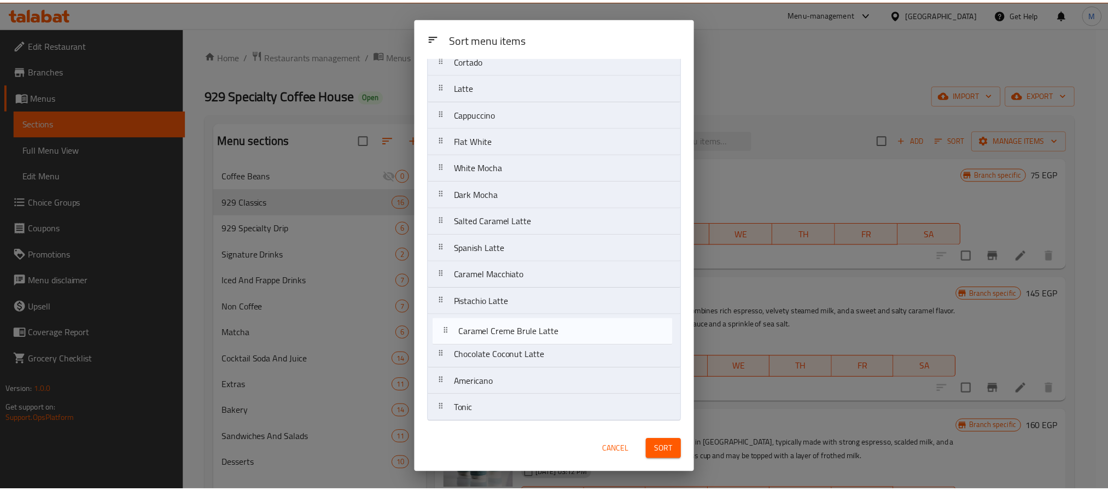
scroll to position [99, 0]
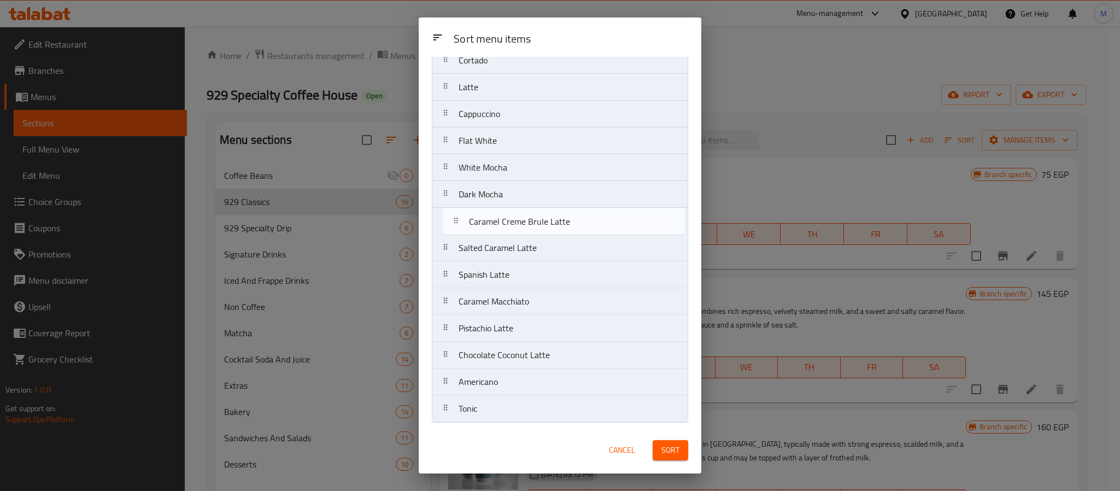
drag, startPoint x: 544, startPoint y: 361, endPoint x: 556, endPoint y: 223, distance: 138.8
click at [556, 223] on nav "Espresso Macchiato Cortado Latte Cappuccino Flat White White Mocha Dark Mocha S…" at bounding box center [560, 208] width 256 height 430
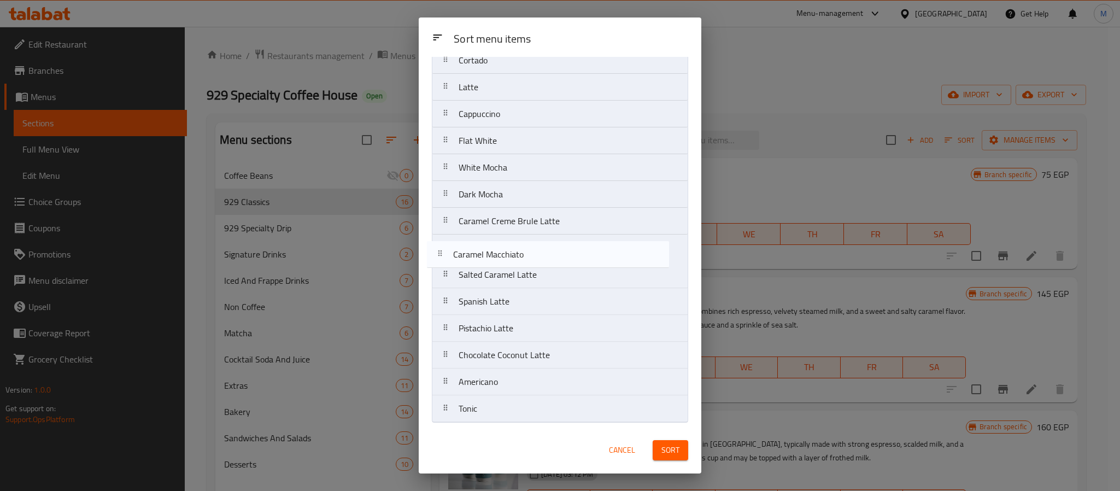
drag, startPoint x: 548, startPoint y: 304, endPoint x: 543, endPoint y: 248, distance: 56.0
click at [543, 248] on nav "Espresso Macchiato Cortado Latte Cappuccino Flat White White Mocha Dark Mocha C…" at bounding box center [560, 208] width 256 height 430
drag, startPoint x: 538, startPoint y: 300, endPoint x: 540, endPoint y: 265, distance: 35.5
click at [540, 265] on nav "Espresso Macchiato Cortado Latte Cappuccino Flat White White Mocha Dark Mocha C…" at bounding box center [560, 208] width 256 height 430
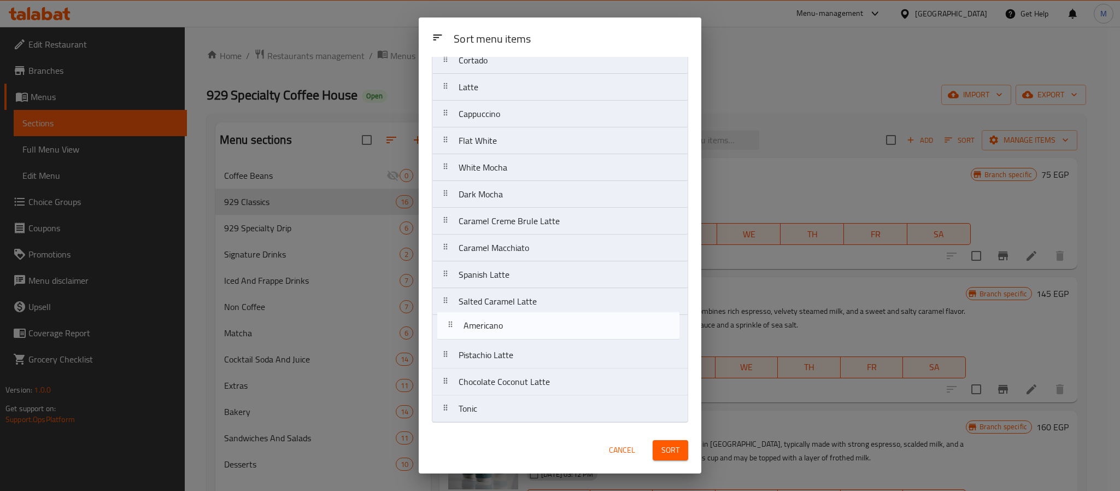
drag, startPoint x: 525, startPoint y: 389, endPoint x: 531, endPoint y: 329, distance: 60.4
click at [531, 329] on nav "Espresso Macchiato Cortado Latte Cappuccino Flat White White Mocha Dark Mocha C…" at bounding box center [560, 208] width 256 height 430
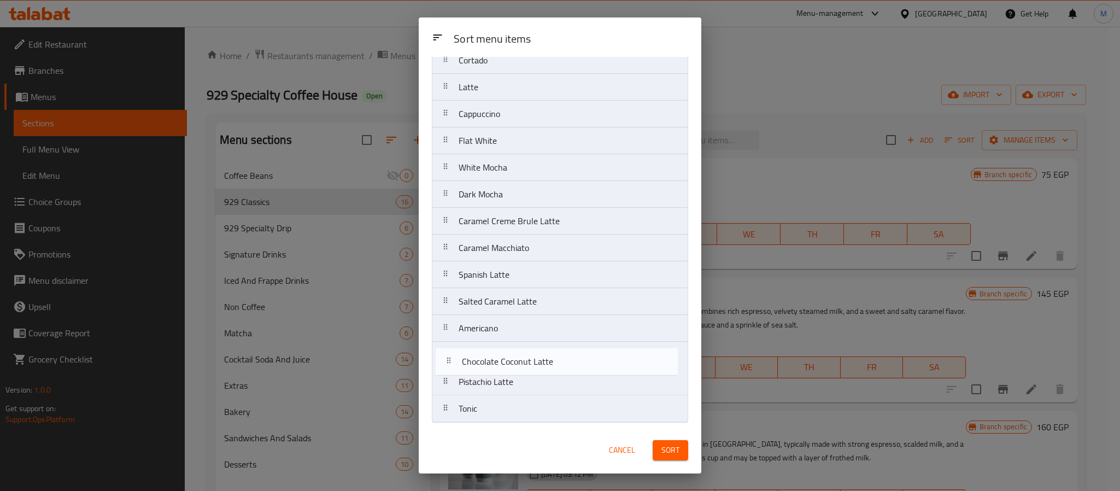
drag, startPoint x: 517, startPoint y: 384, endPoint x: 521, endPoint y: 355, distance: 29.8
click at [521, 355] on nav "Espresso Macchiato Cortado Latte Cappuccino Flat White White Mocha Dark Mocha C…" at bounding box center [560, 208] width 256 height 430
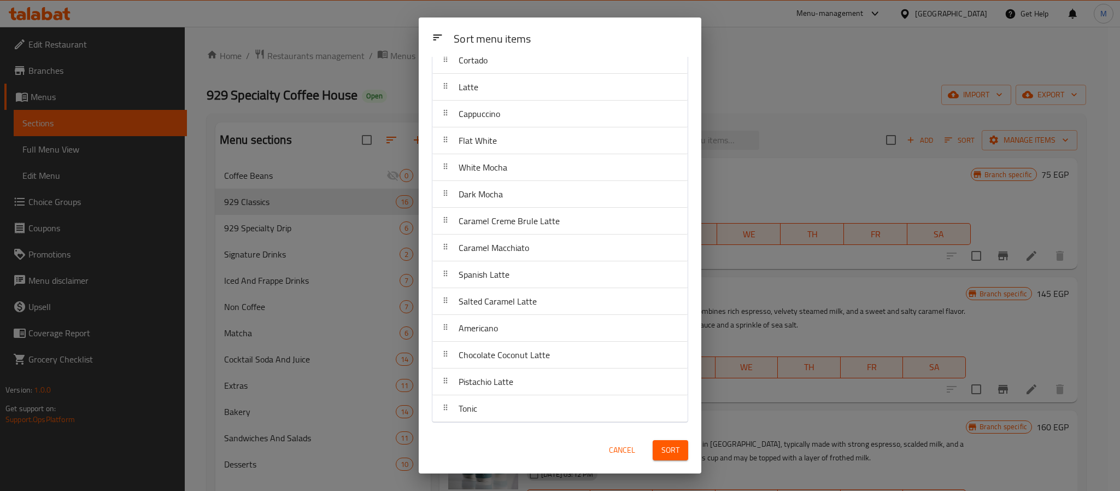
click at [664, 452] on span "Sort" at bounding box center [670, 450] width 18 height 14
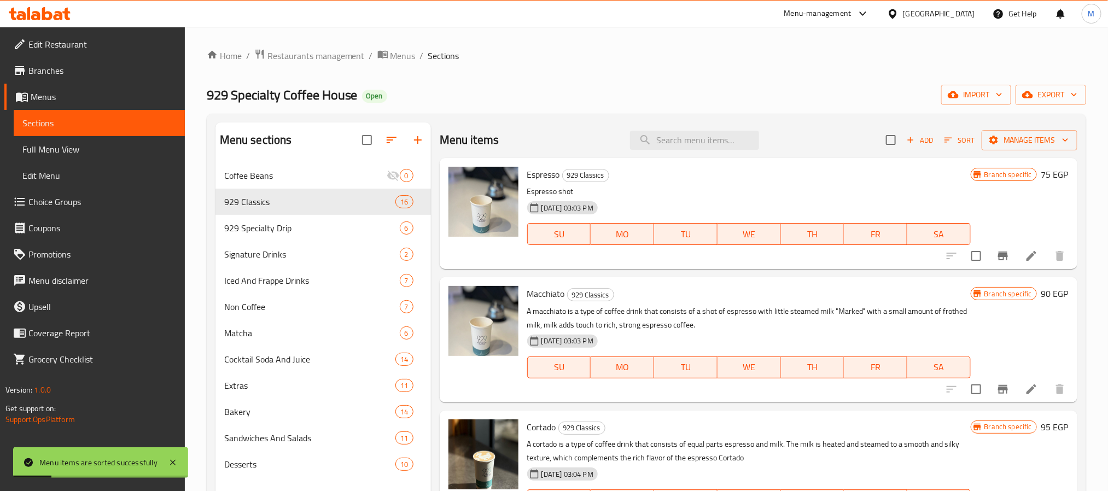
click at [585, 59] on ol "Home / Restaurants management / Menus / Sections" at bounding box center [646, 56] width 879 height 14
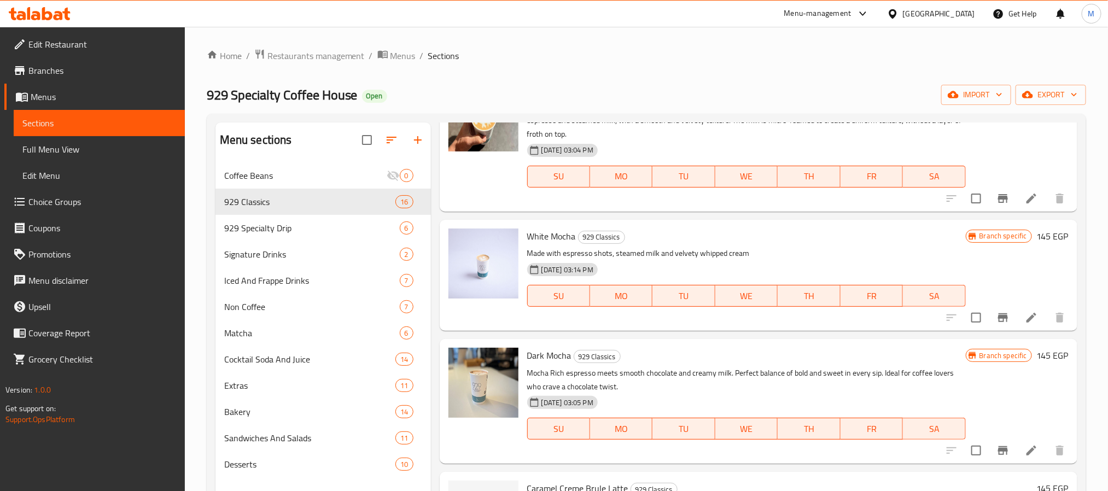
scroll to position [738, 0]
click at [996, 191] on icon "Branch-specific-item" at bounding box center [1002, 197] width 13 height 13
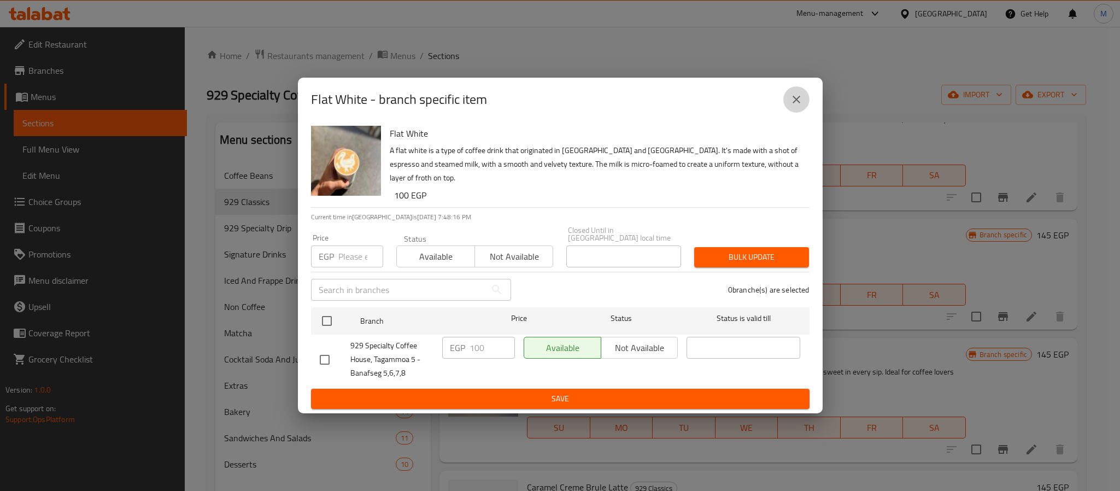
click at [798, 102] on icon "close" at bounding box center [796, 99] width 13 height 13
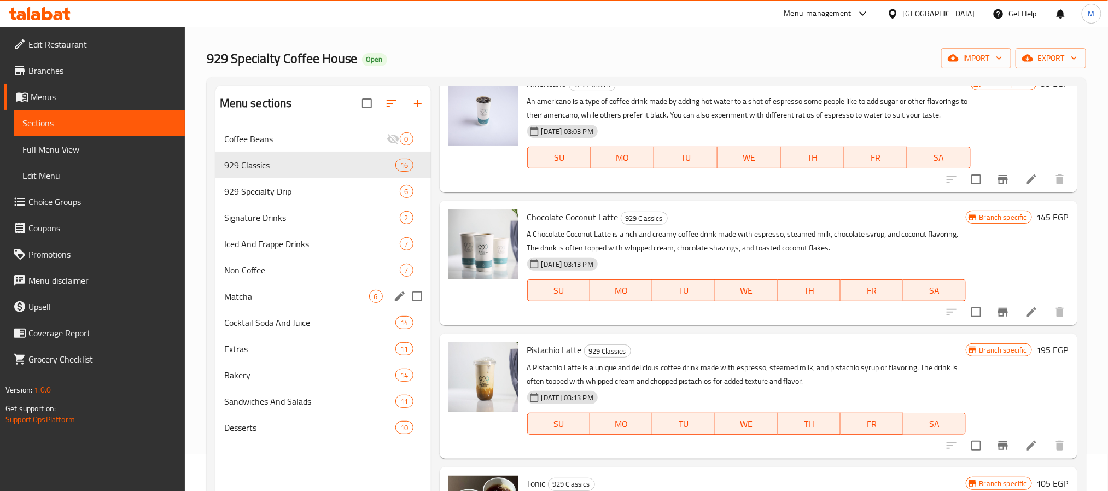
scroll to position [0, 0]
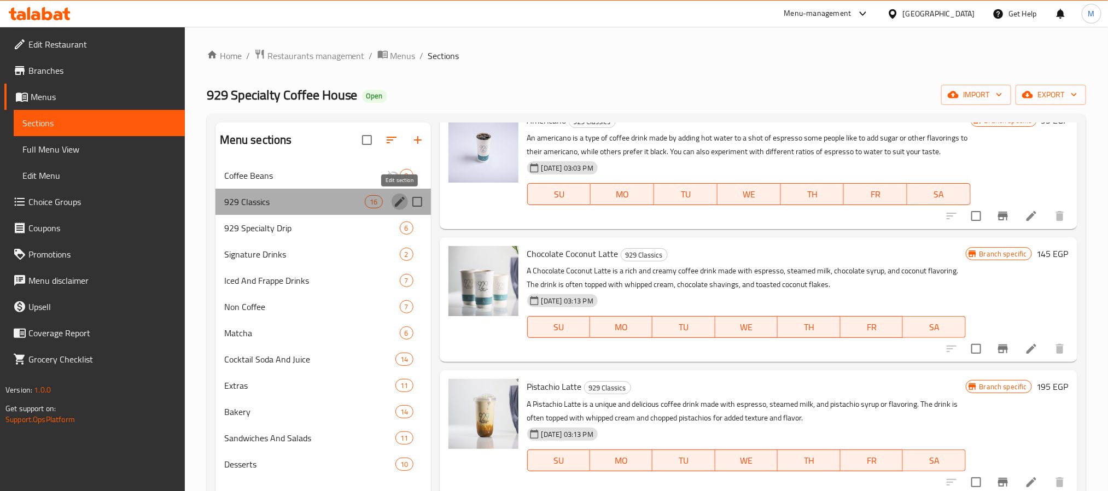
click at [401, 201] on icon "edit" at bounding box center [400, 202] width 10 height 10
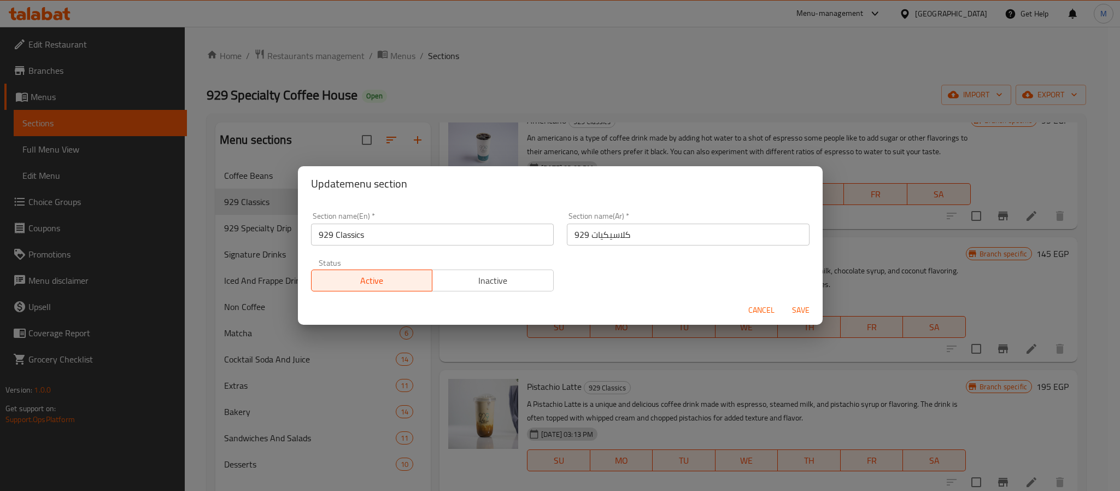
click at [481, 230] on input "929 Classics" at bounding box center [432, 235] width 243 height 22
paste input "Hot Coffee"
type input "Hot Coffee"
type input "القهوة الساخنة"
click at [783, 300] on button "Save" at bounding box center [800, 310] width 35 height 20
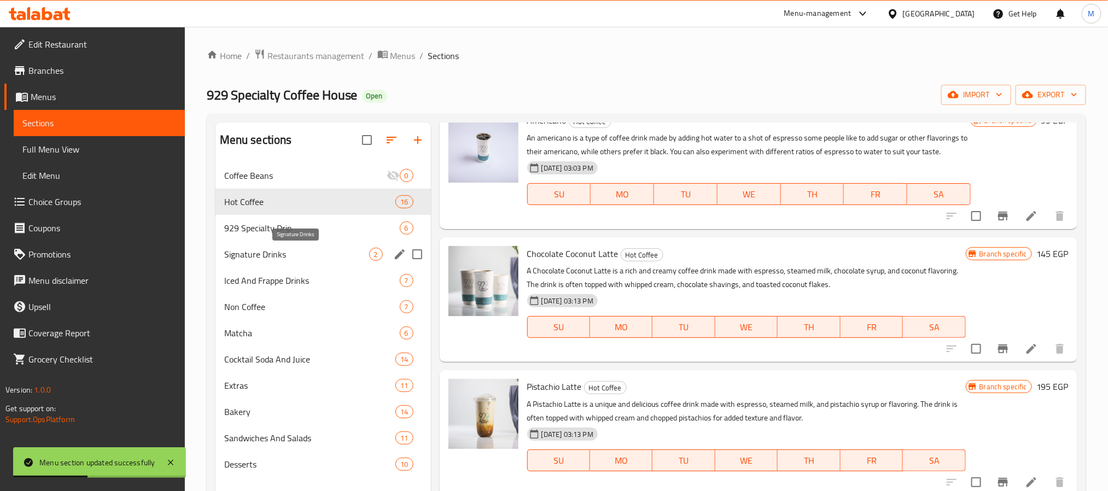
click at [343, 253] on span "Signature Drinks" at bounding box center [296, 254] width 145 height 13
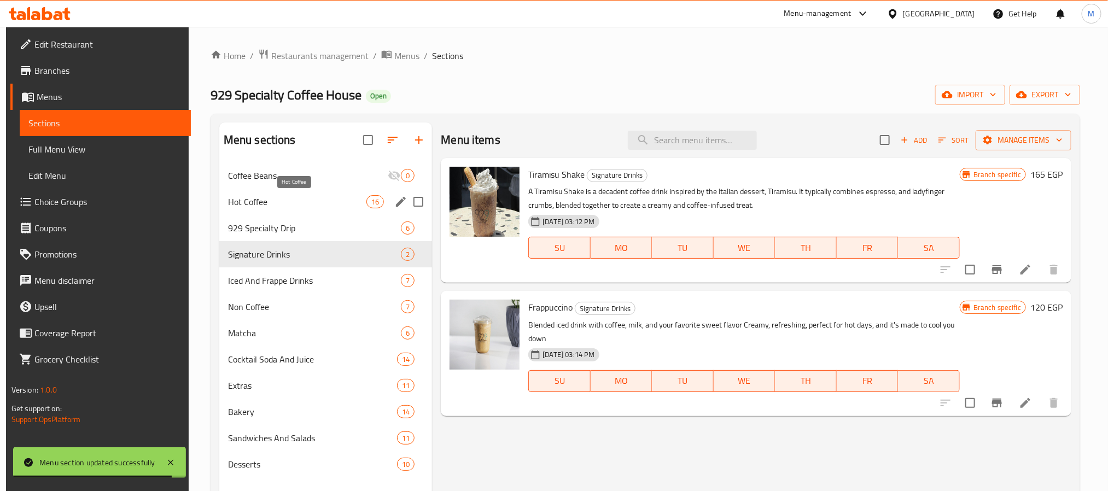
click at [320, 199] on span "Hot Coffee" at bounding box center [297, 201] width 138 height 13
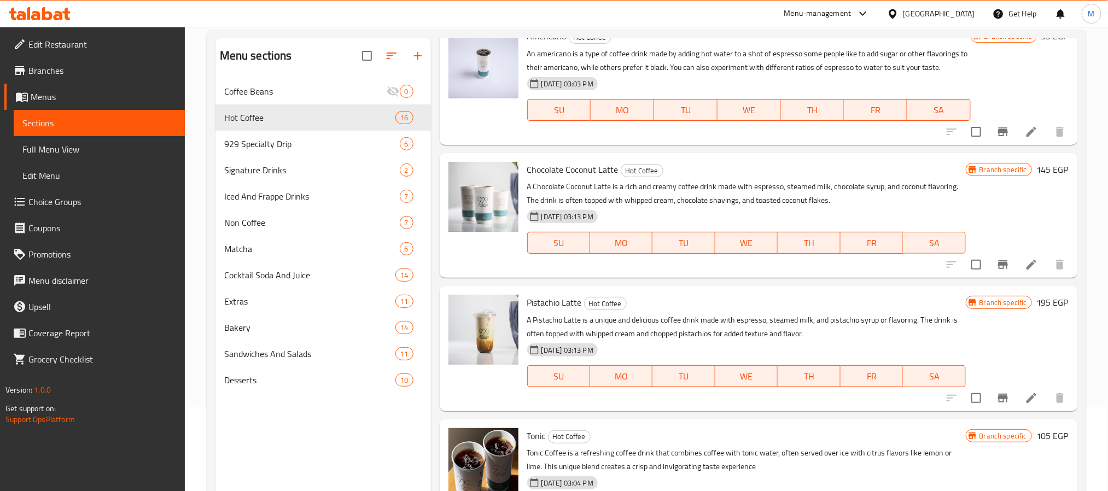
scroll to position [153, 0]
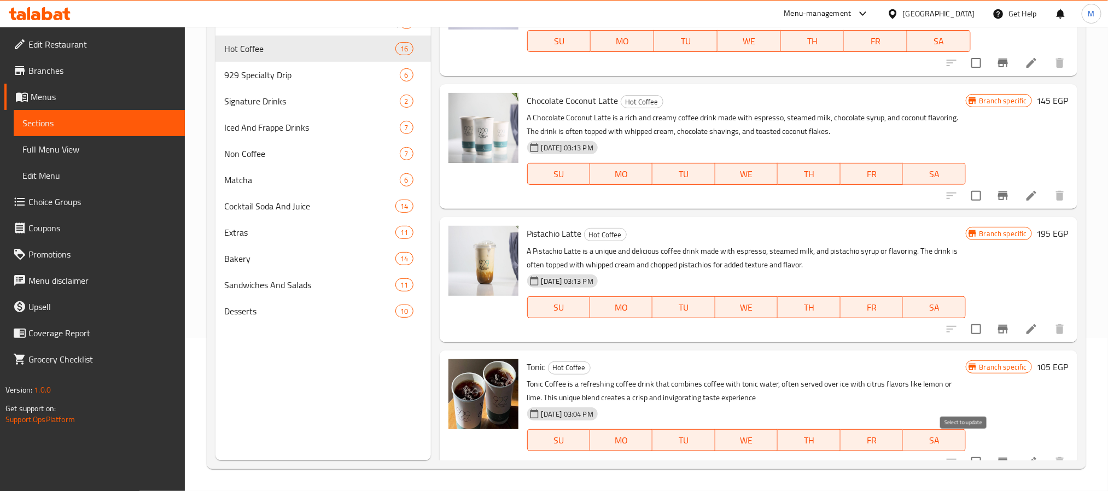
click at [964, 450] on input "checkbox" at bounding box center [975, 461] width 23 height 23
checkbox input "false"
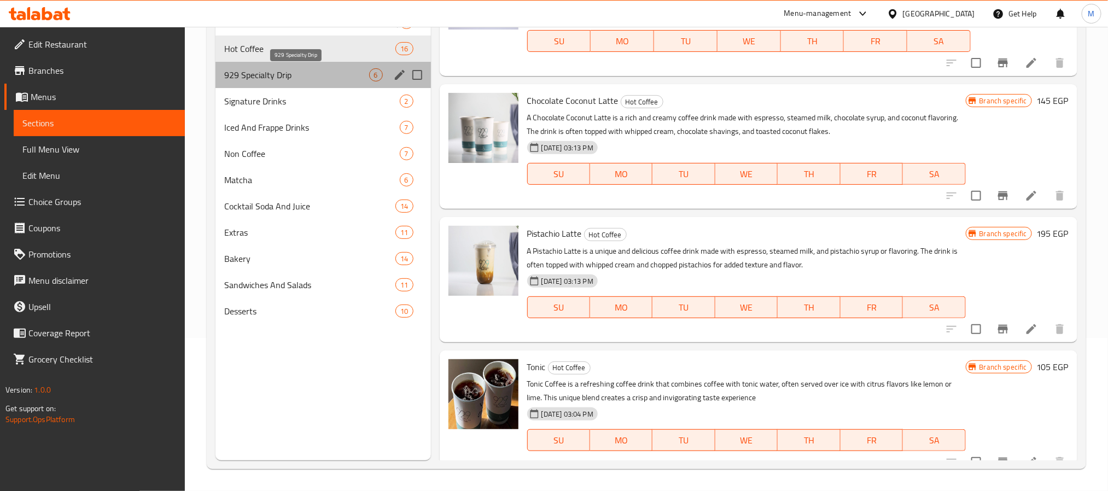
click at [291, 74] on span "929 Specialty Drip" at bounding box center [296, 74] width 145 height 13
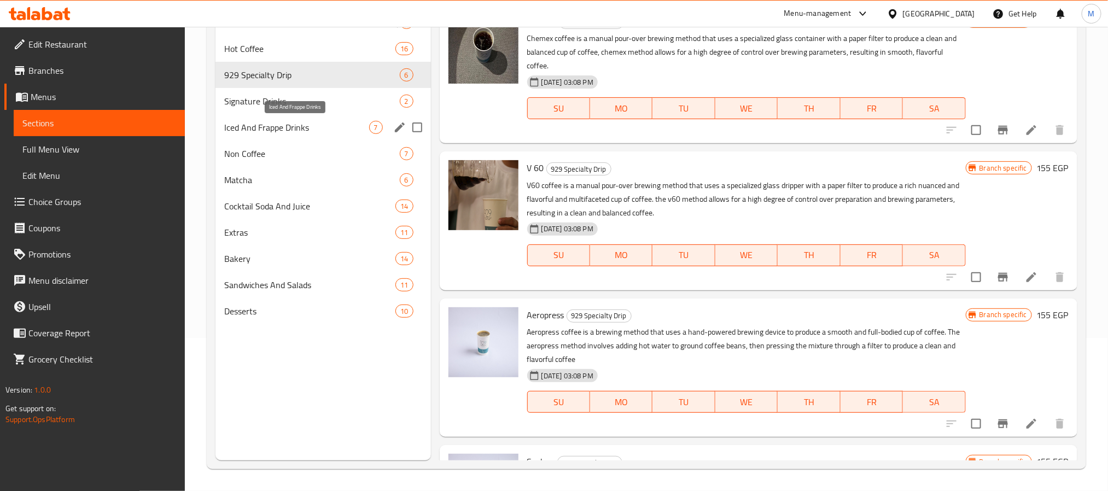
click at [284, 130] on span "Iced And Frappe Drinks" at bounding box center [296, 127] width 145 height 13
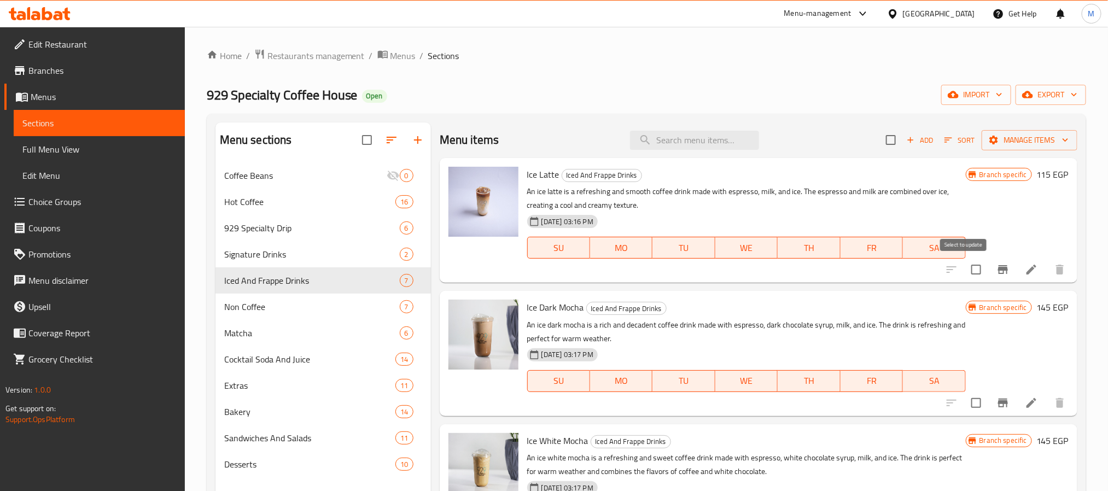
click at [964, 273] on input "checkbox" at bounding box center [975, 269] width 23 height 23
checkbox input "true"
click at [667, 143] on input "search" at bounding box center [694, 140] width 129 height 19
paste input "Ice Americano"
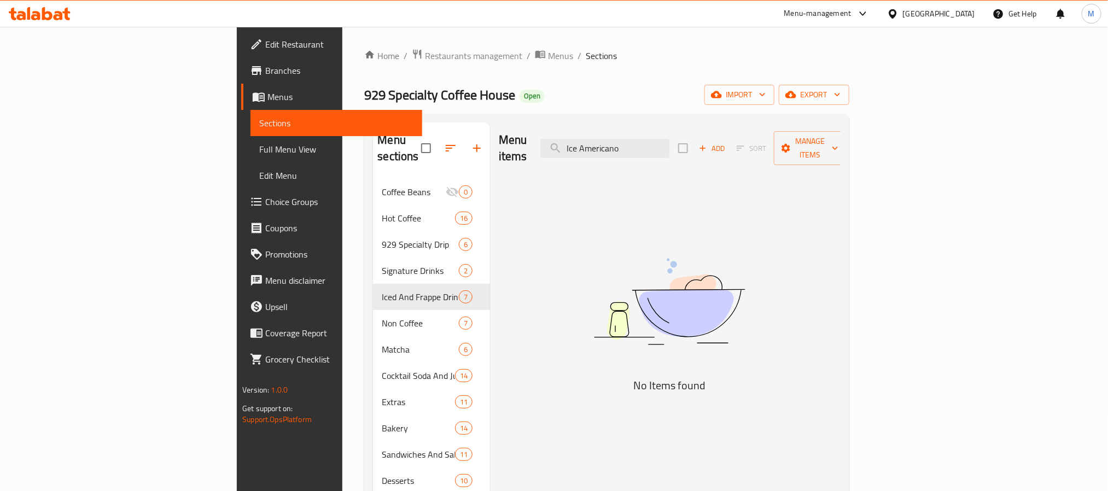
type input "Americano"
checkbox input "true"
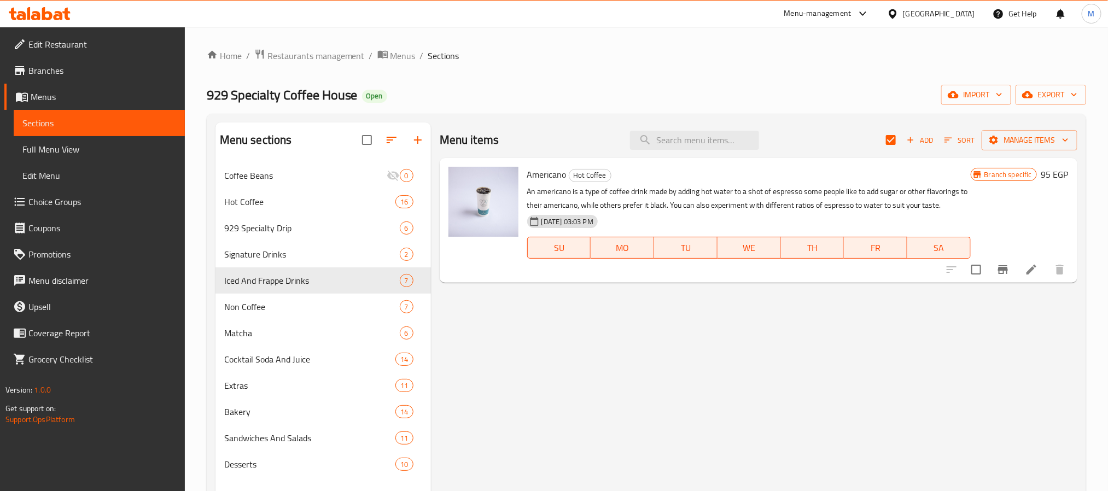
checkbox input "false"
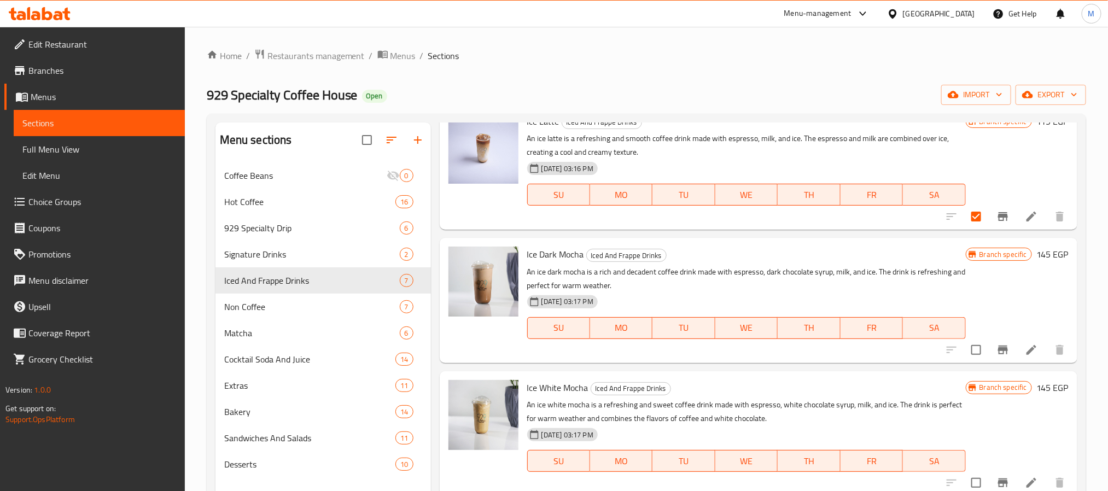
scroll to position [82, 0]
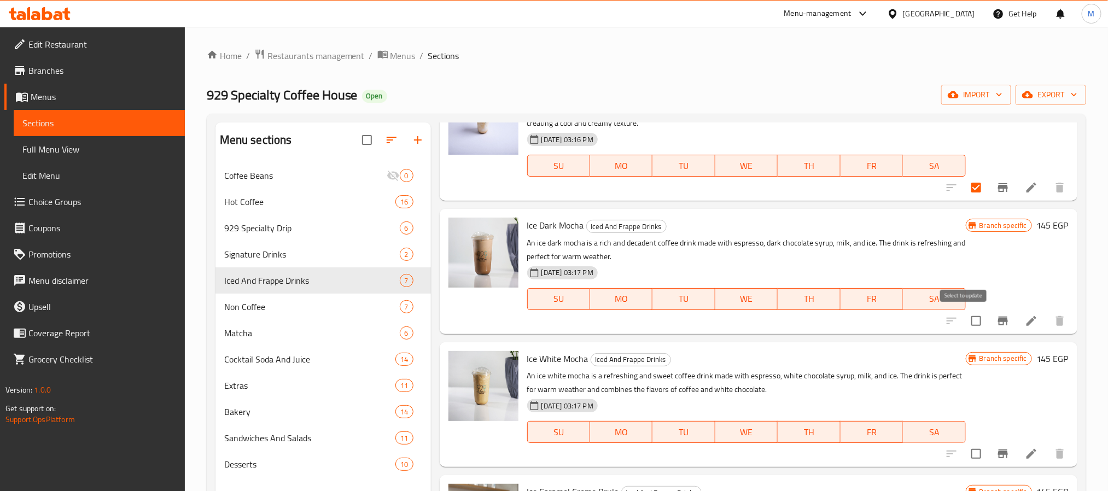
click at [964, 321] on input "checkbox" at bounding box center [975, 320] width 23 height 23
checkbox input "true"
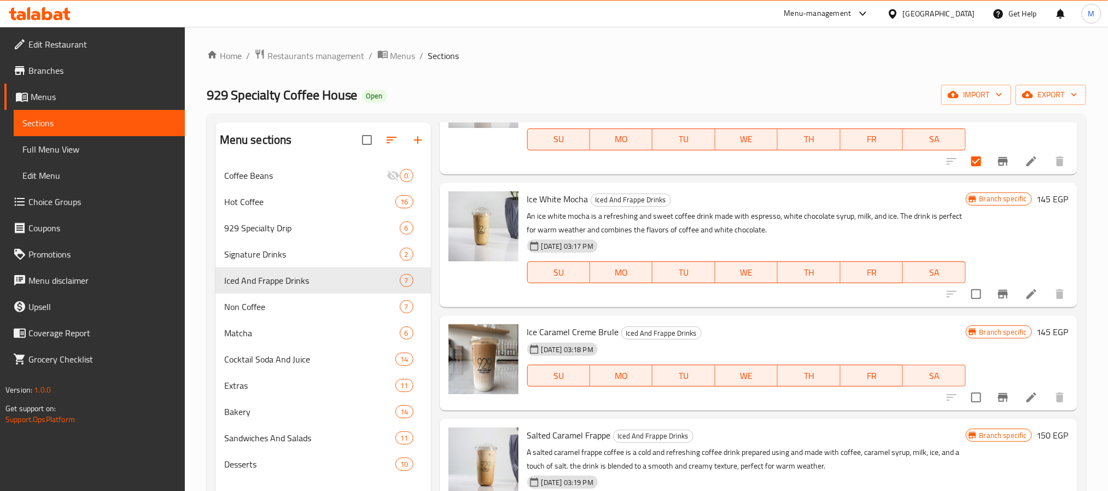
scroll to position [246, 0]
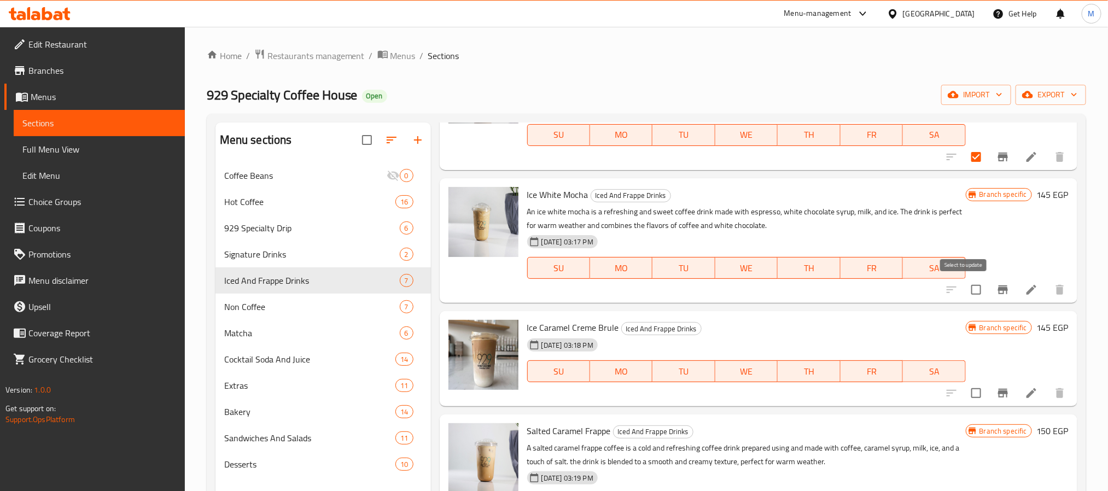
click at [964, 294] on input "checkbox" at bounding box center [975, 289] width 23 height 23
checkbox input "true"
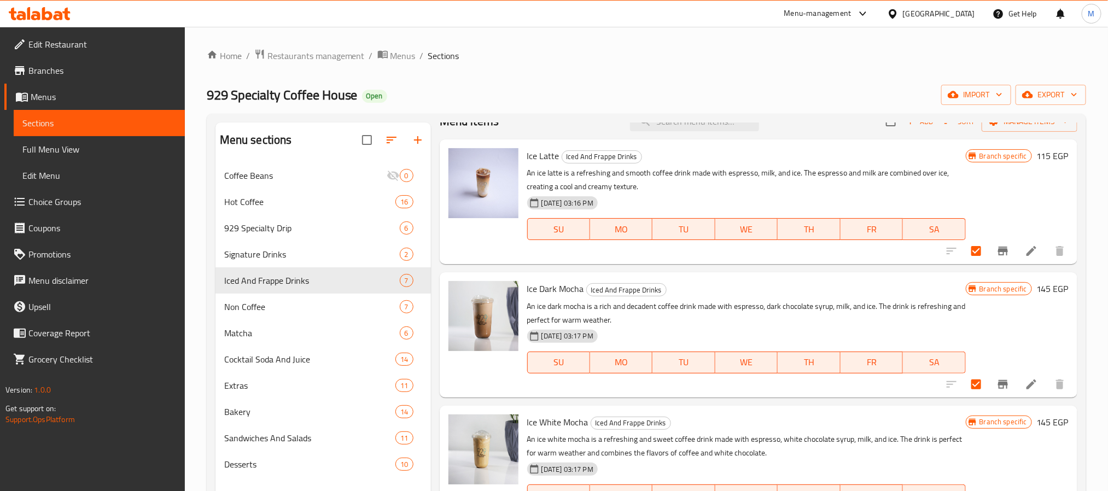
scroll to position [0, 0]
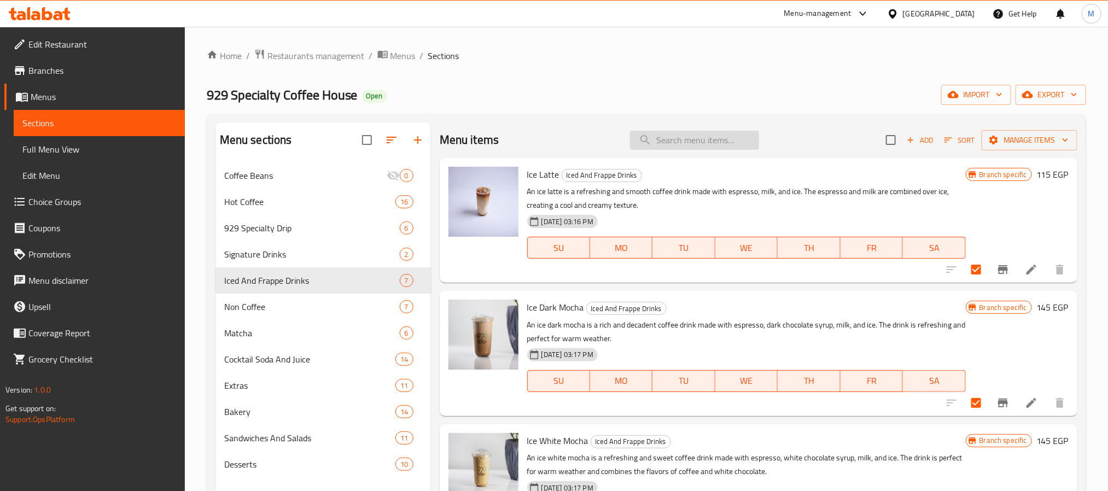
click at [671, 143] on input "search" at bounding box center [694, 140] width 129 height 19
paste input "Ice Chocolate Coco Coffee"
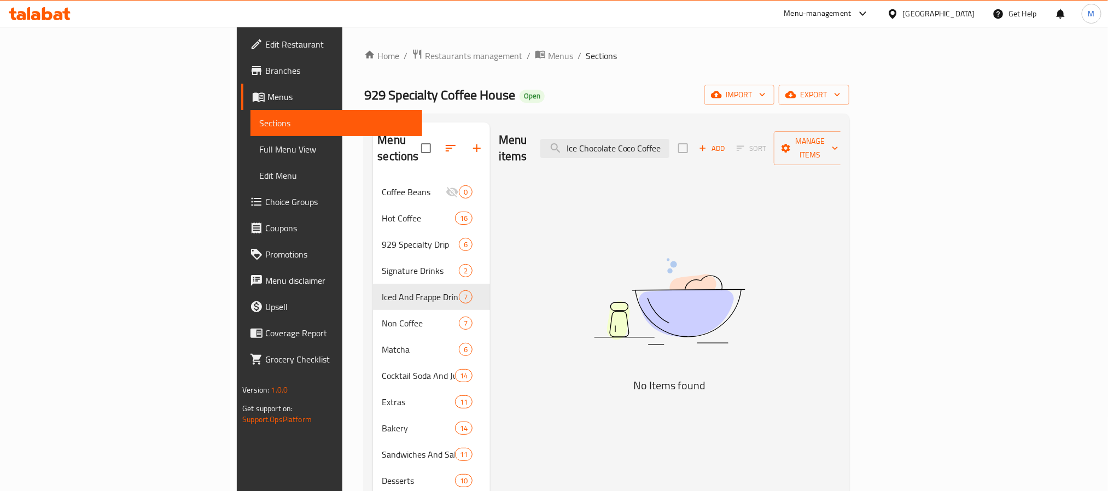
drag, startPoint x: 702, startPoint y: 139, endPoint x: 890, endPoint y: 149, distance: 188.3
click at [840, 149] on div "Menu items Ice Chocolate Coco Coffee Add Sort Manage items" at bounding box center [670, 148] width 342 height 52
click at [663, 141] on input "Ice Chocolate" at bounding box center [604, 148] width 129 height 19
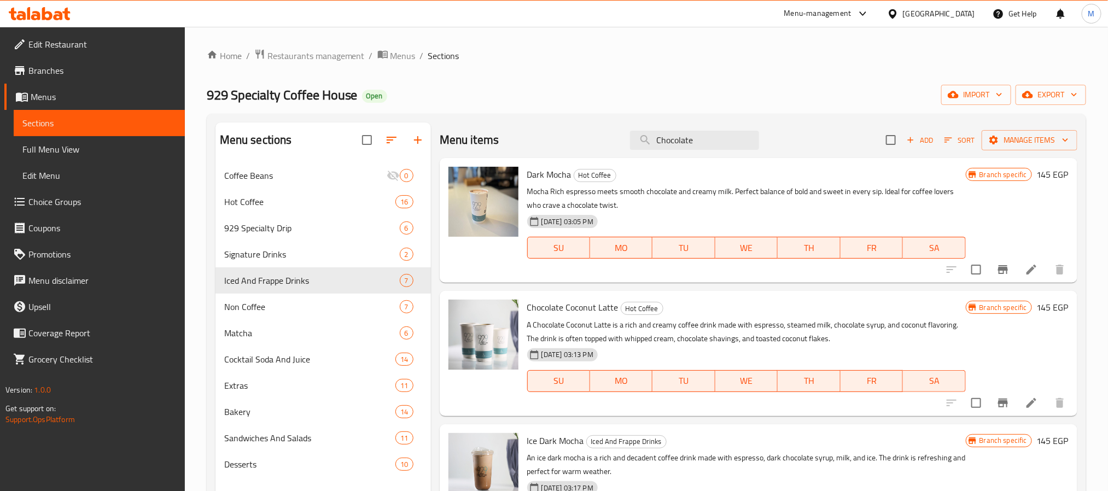
paste input "Ice Caramel Creme Brul"
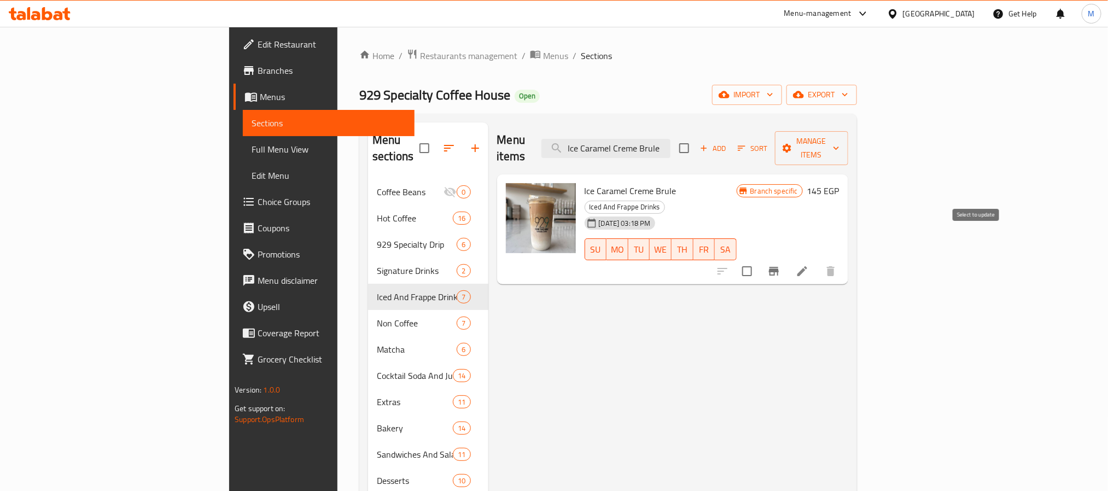
type input "Ice Caramel Creme Brule"
click at [758, 260] on input "checkbox" at bounding box center [746, 271] width 23 height 23
checkbox input "true"
click at [670, 140] on input "Ice Caramel Creme Brule" at bounding box center [605, 148] width 129 height 19
paste input "Tramsiu Frapp"
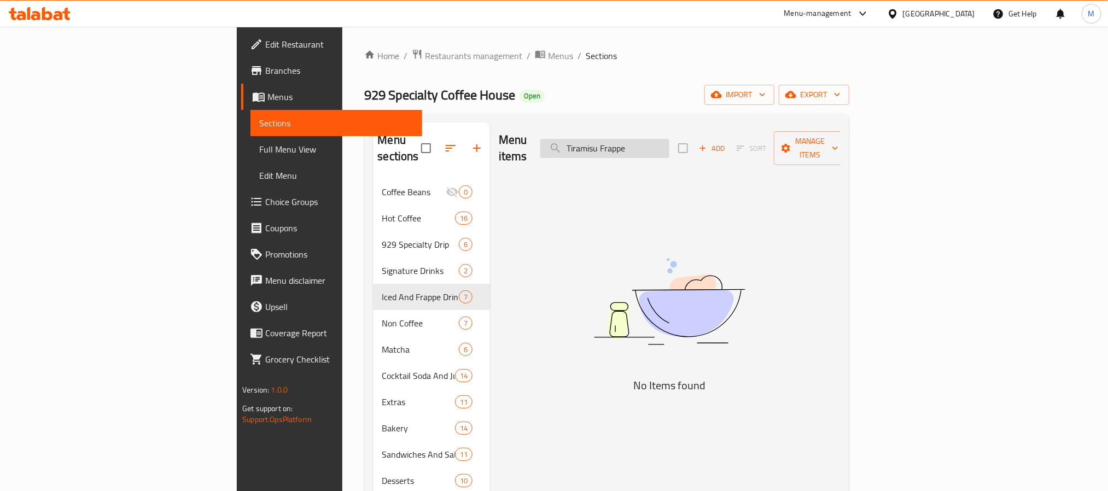
click at [669, 147] on input "Tiramisu Frappe" at bounding box center [604, 148] width 129 height 19
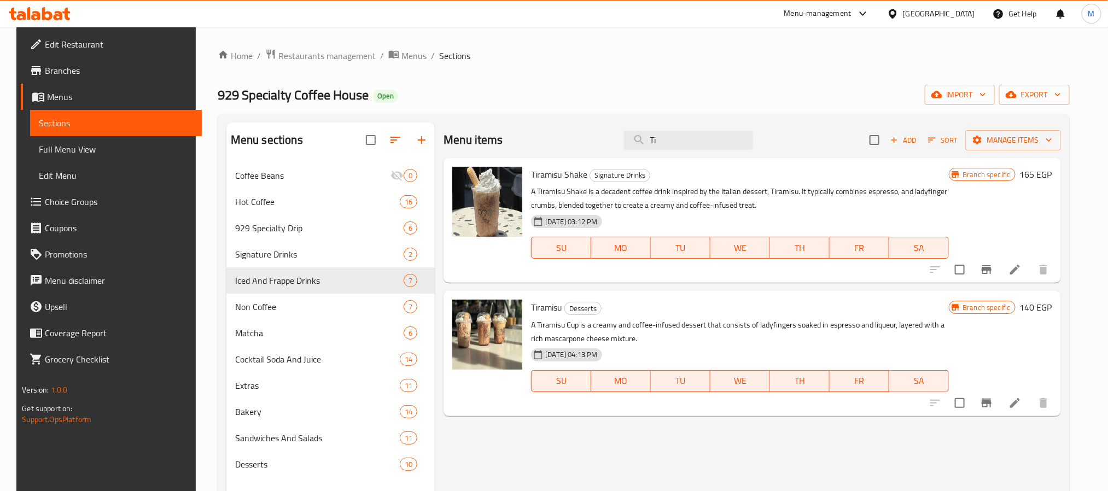
type input "T"
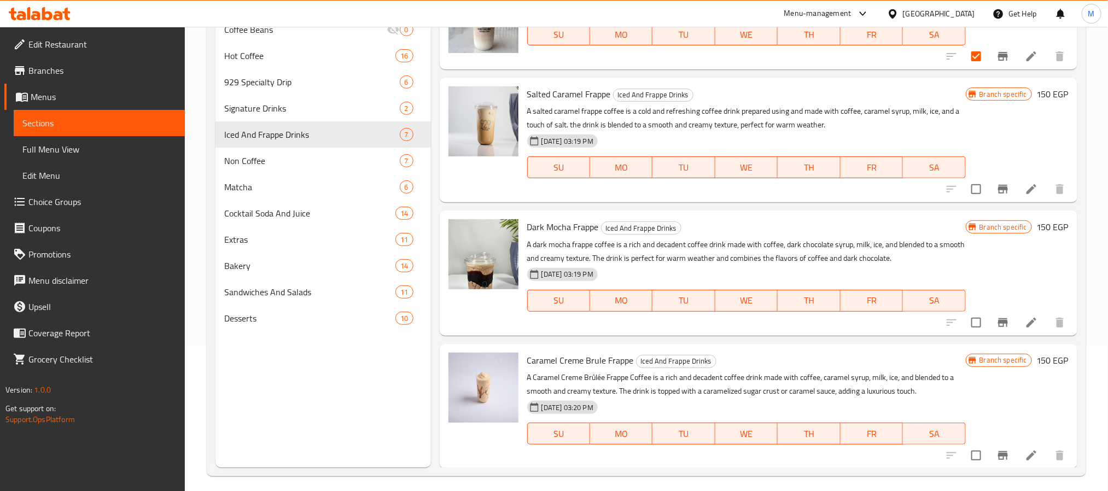
scroll to position [153, 0]
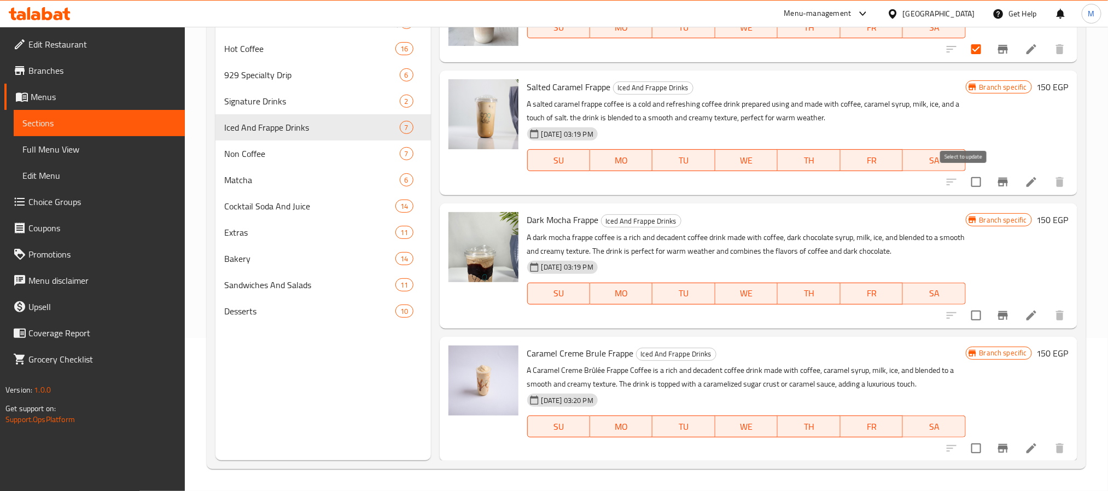
click at [964, 177] on input "checkbox" at bounding box center [975, 182] width 23 height 23
checkbox input "true"
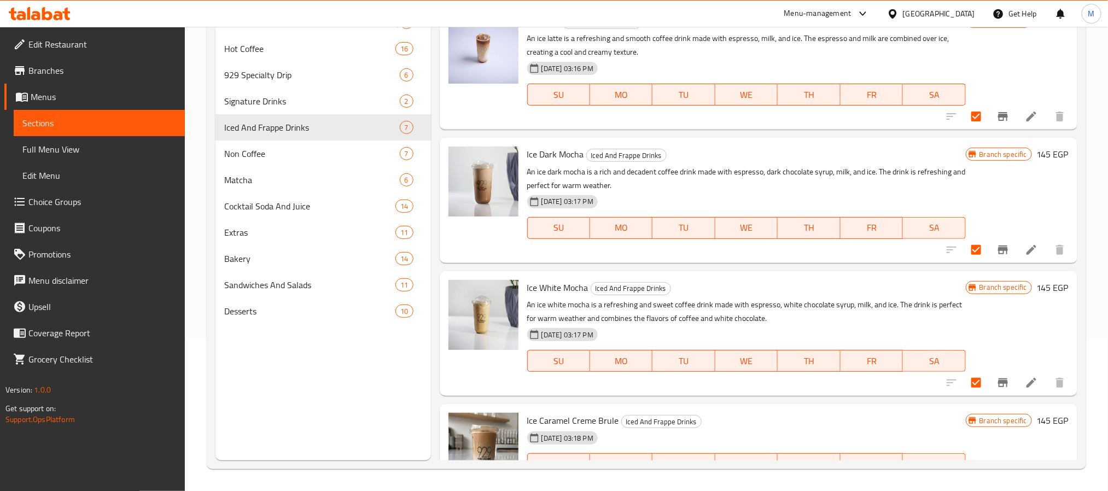
scroll to position [0, 0]
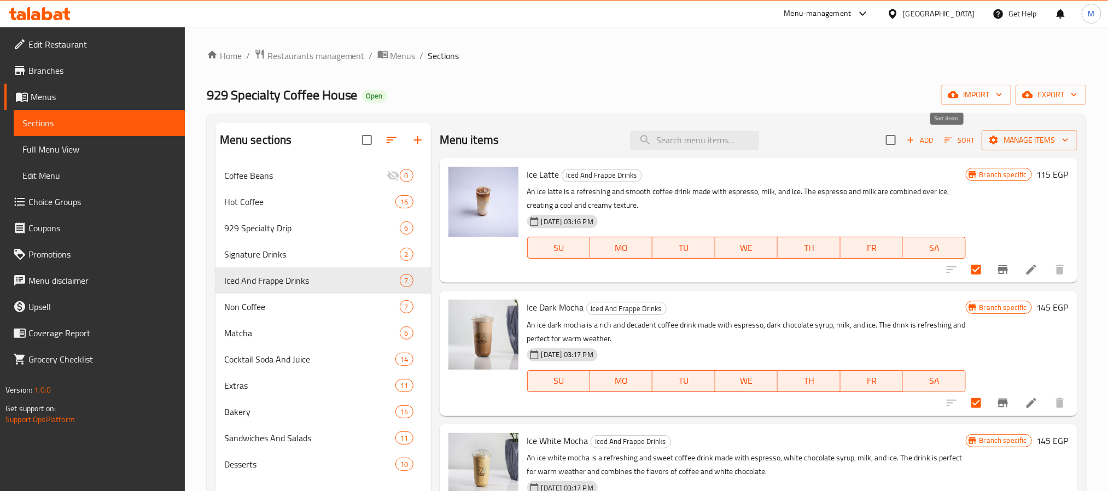
click at [944, 146] on span "Sort" at bounding box center [959, 140] width 30 height 13
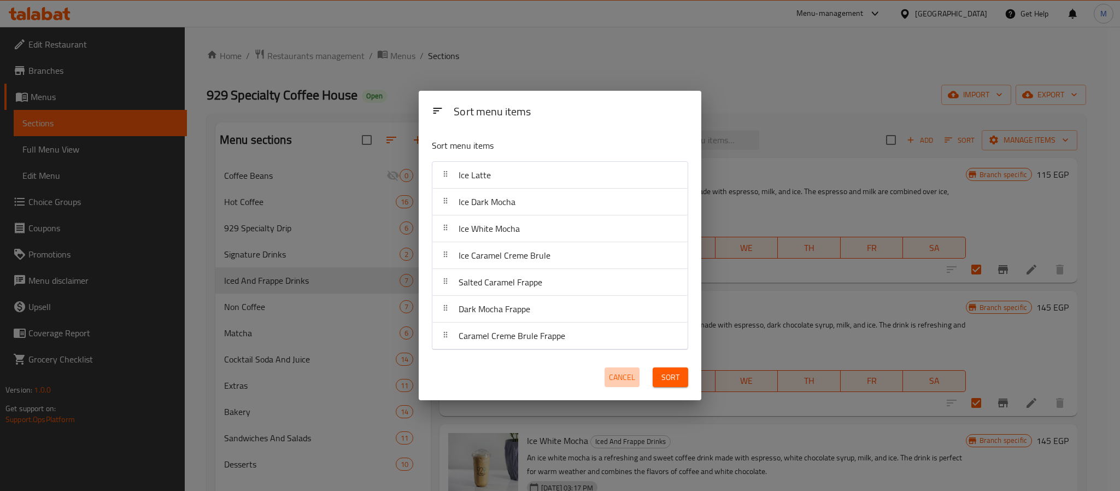
click at [623, 379] on span "Cancel" at bounding box center [622, 378] width 26 height 14
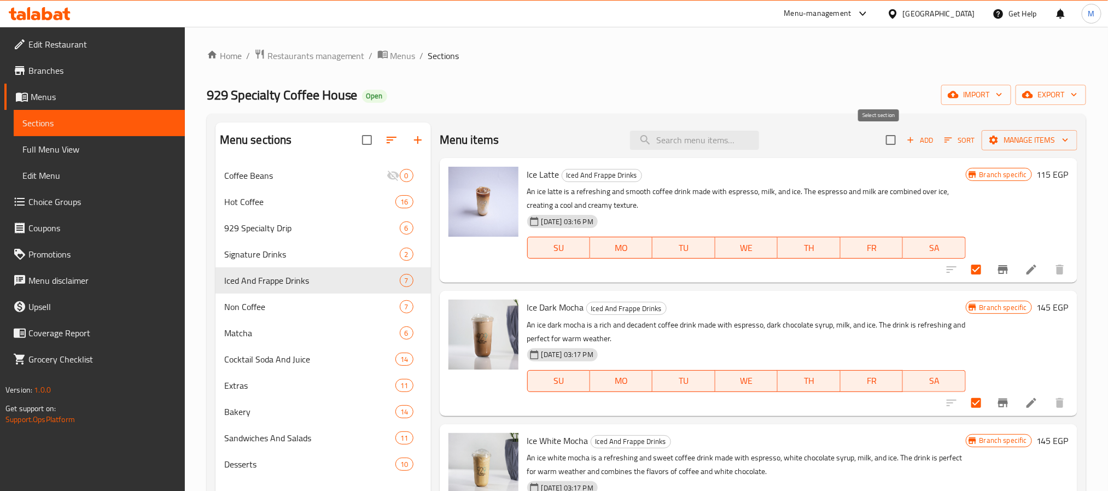
click at [880, 134] on input "checkbox" at bounding box center [890, 139] width 23 height 23
checkbox input "true"
click at [880, 134] on input "checkbox" at bounding box center [890, 139] width 23 height 23
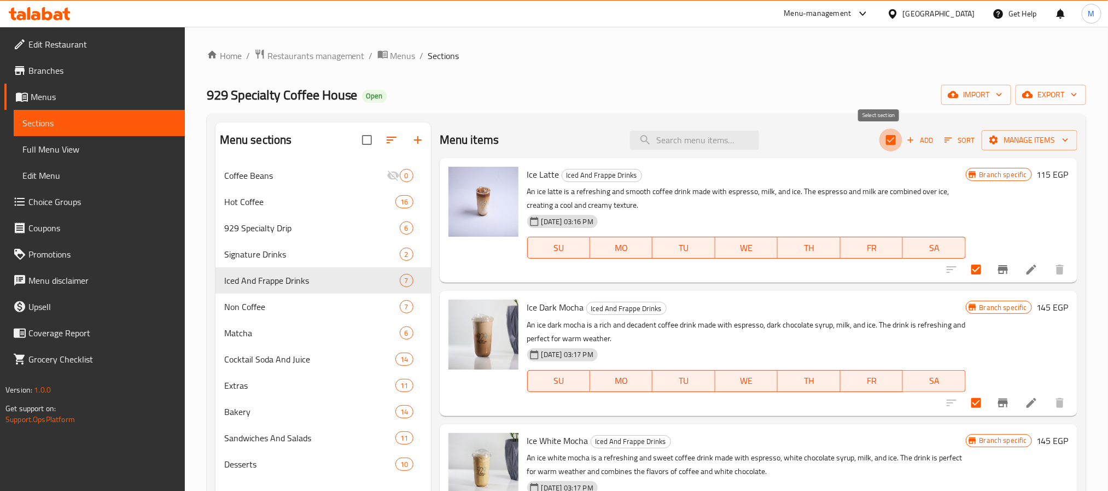
checkbox input "false"
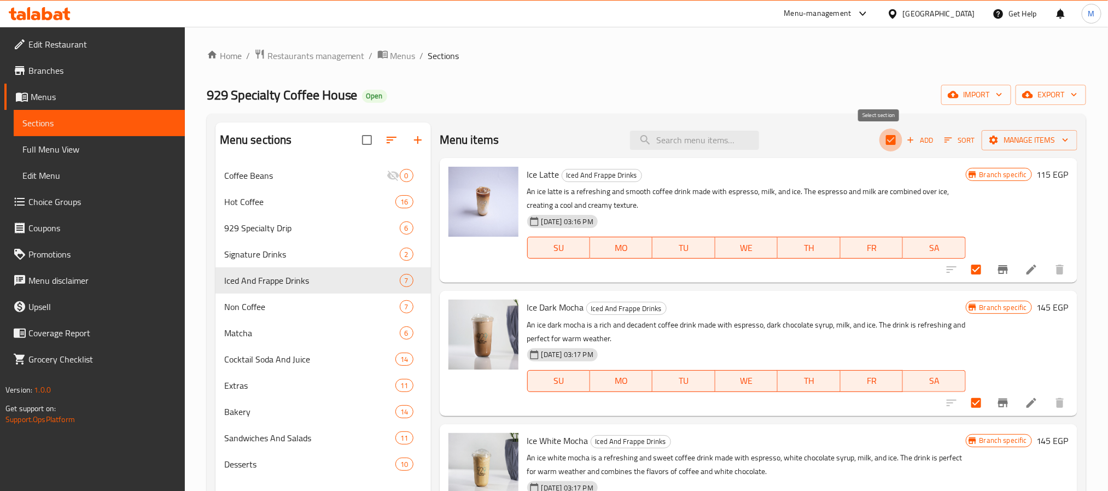
checkbox input "false"
click at [689, 137] on input "search" at bounding box center [694, 140] width 129 height 19
paste input "Pistachio Frappe"
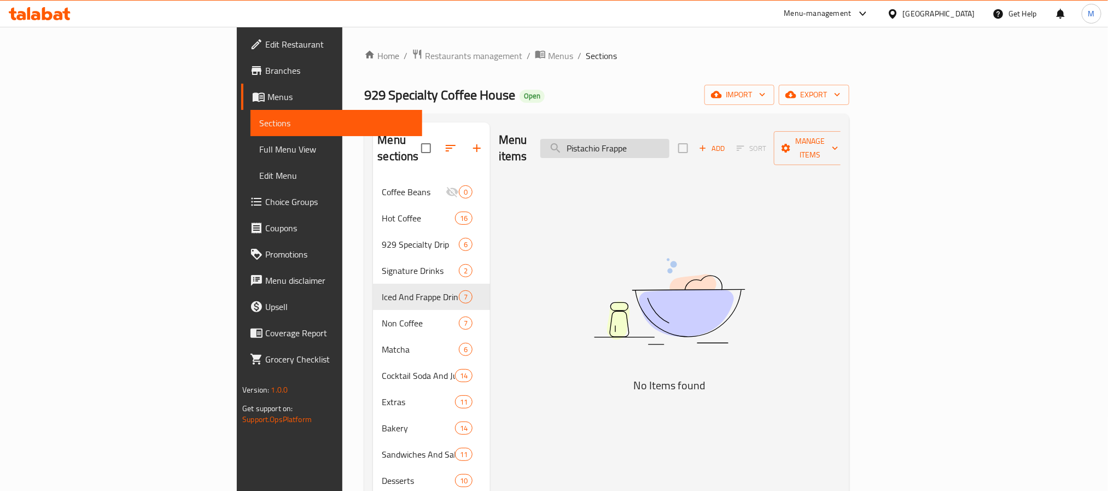
click at [661, 144] on input "Pistachio Frappe" at bounding box center [604, 148] width 129 height 19
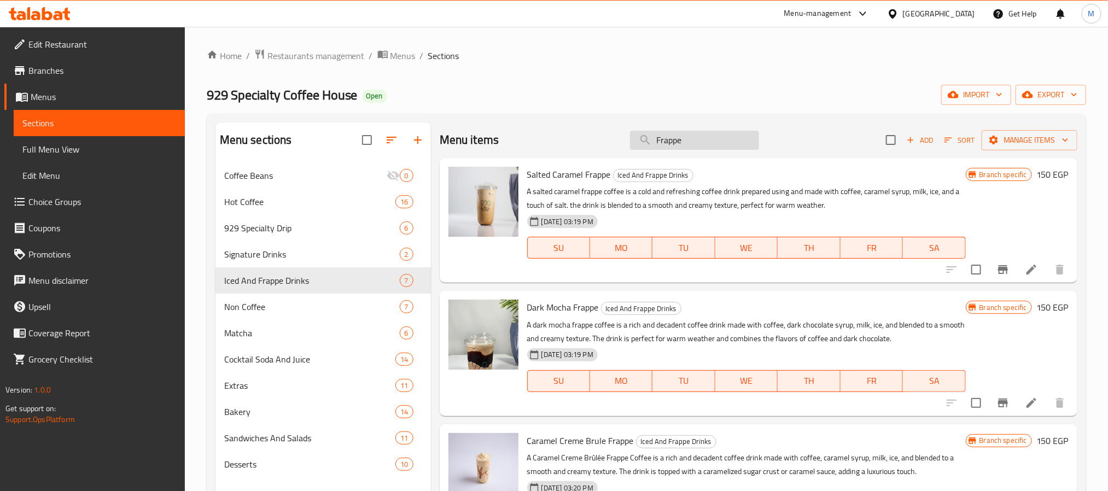
click at [681, 145] on input "Frappe" at bounding box center [694, 140] width 129 height 19
paste input "Ice Pistachio Latte Ice Spanish Latt"
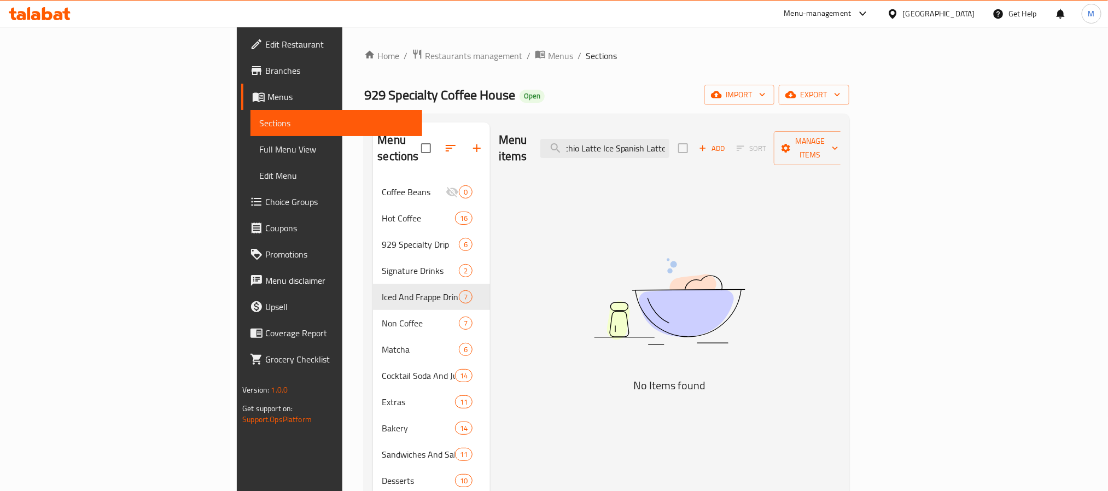
scroll to position [0, 33]
drag, startPoint x: 689, startPoint y: 144, endPoint x: 886, endPoint y: 192, distance: 202.6
click at [840, 192] on div "Menu items Ice Pistachio Latte Ice Spanish Latte Add Sort Manage items No Items…" at bounding box center [665, 367] width 350 height 491
paste input "Ice Spanish"
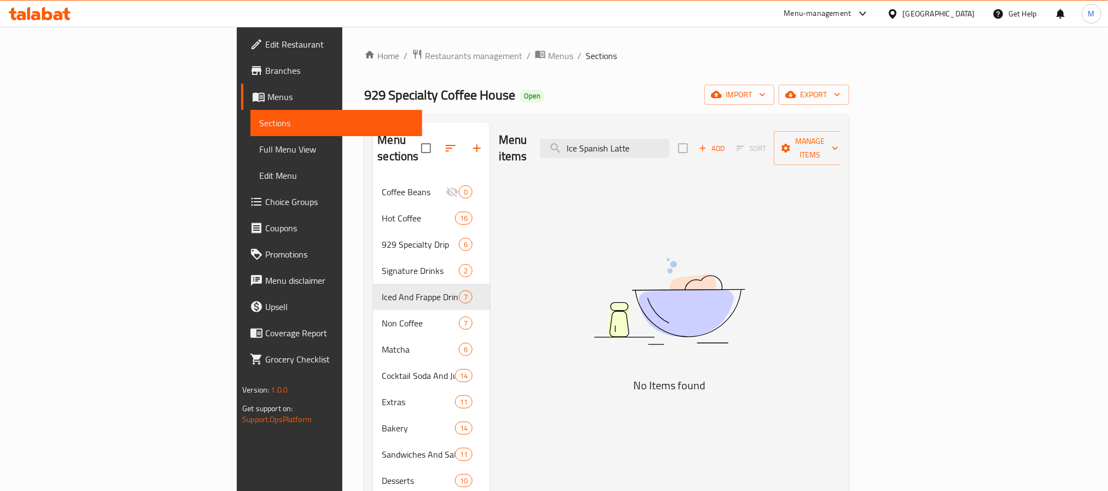
drag, startPoint x: 667, startPoint y: 143, endPoint x: 547, endPoint y: 142, distance: 120.8
click at [547, 142] on div "Menu items Ice Spanish Latte Add Sort Manage items" at bounding box center [670, 148] width 342 height 52
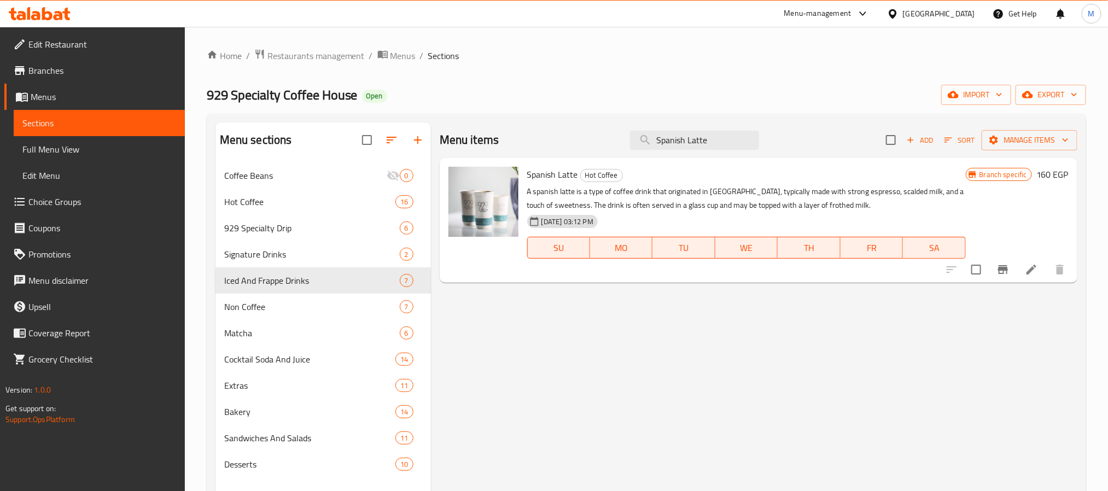
type input "Spanish Latte"
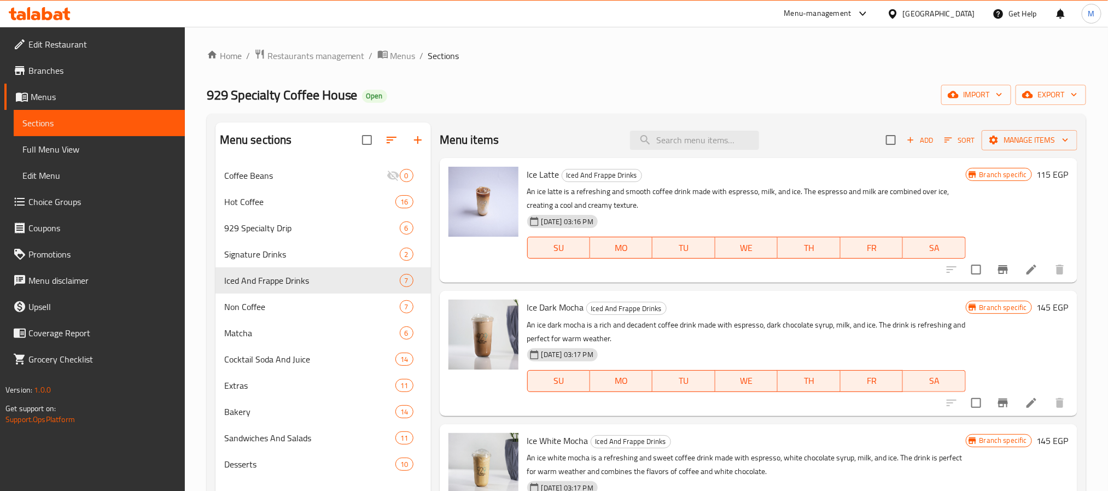
click at [508, 127] on div "Menu items Add Sort Manage items" at bounding box center [758, 140] width 637 height 36
click at [905, 142] on icon "button" at bounding box center [910, 140] width 10 height 10
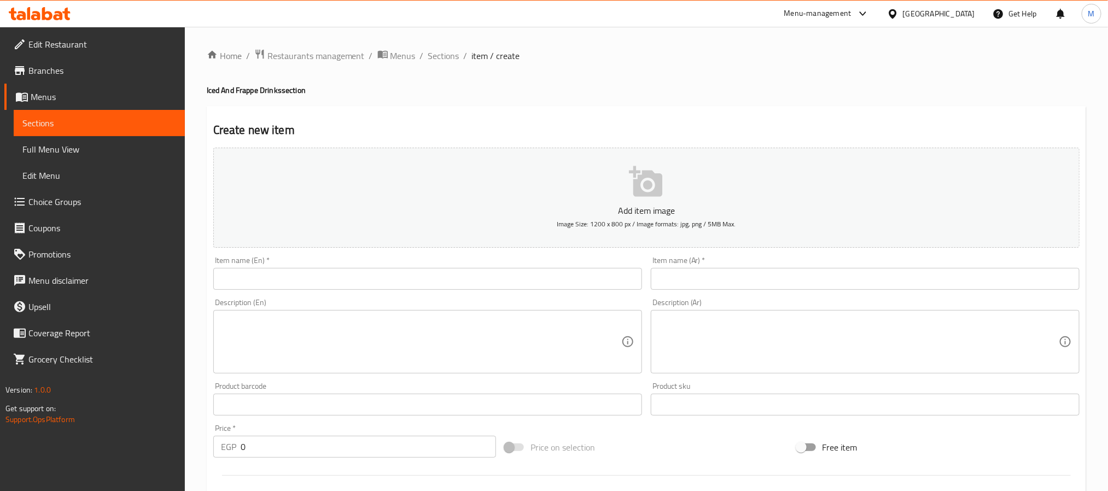
click at [374, 279] on input "text" at bounding box center [427, 279] width 429 height 22
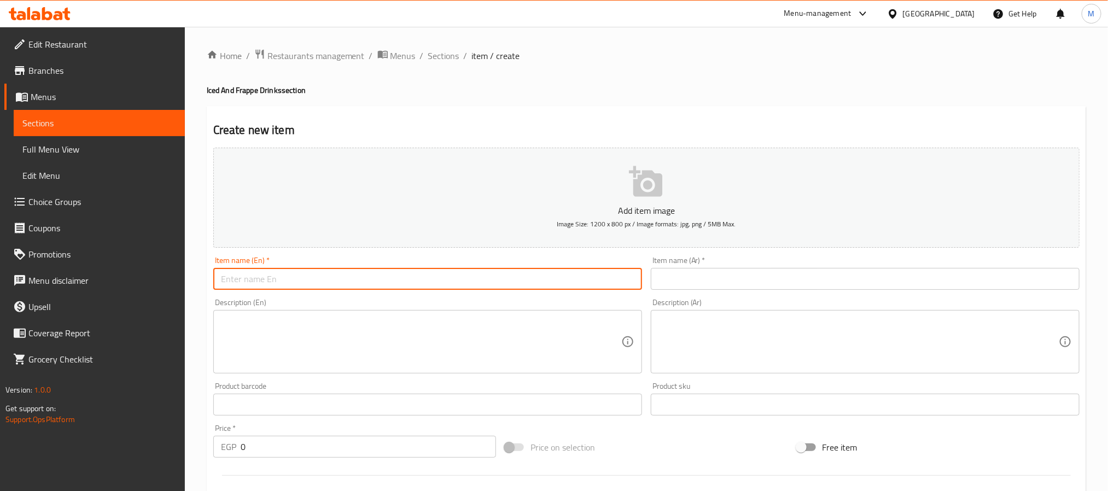
paste input "Ice Americano"
type input "Ice Americano"
click at [700, 290] on input "text" at bounding box center [865, 279] width 429 height 22
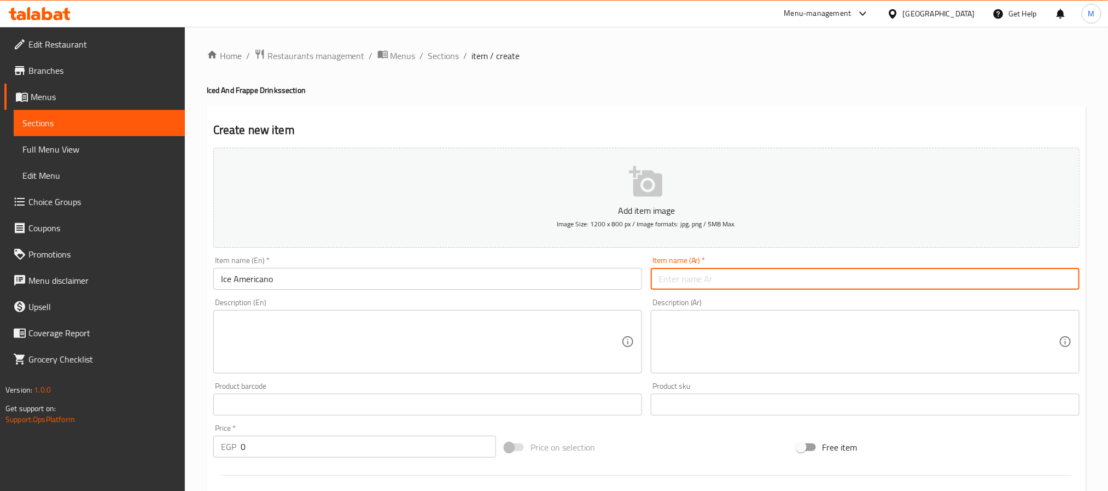
paste input "آيس أمريكانو"
type input "آيس أمريكانو"
click at [305, 443] on input "0" at bounding box center [368, 447] width 255 height 22
paste input "95"
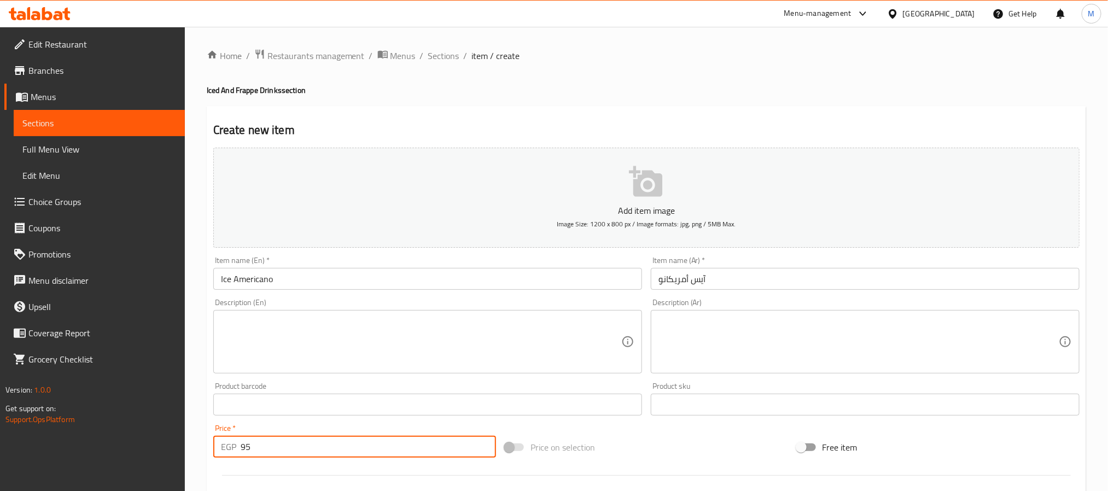
type input "95"
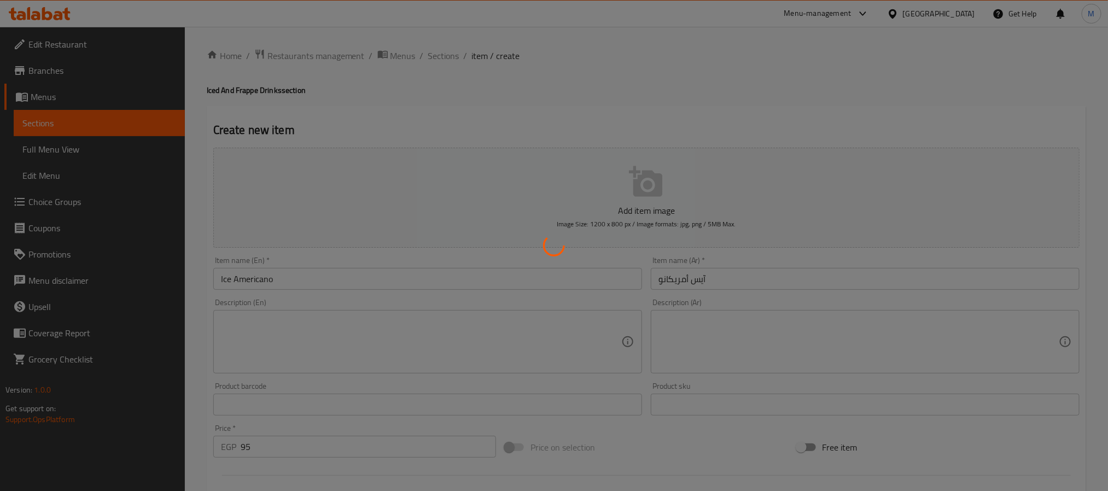
type input "0"
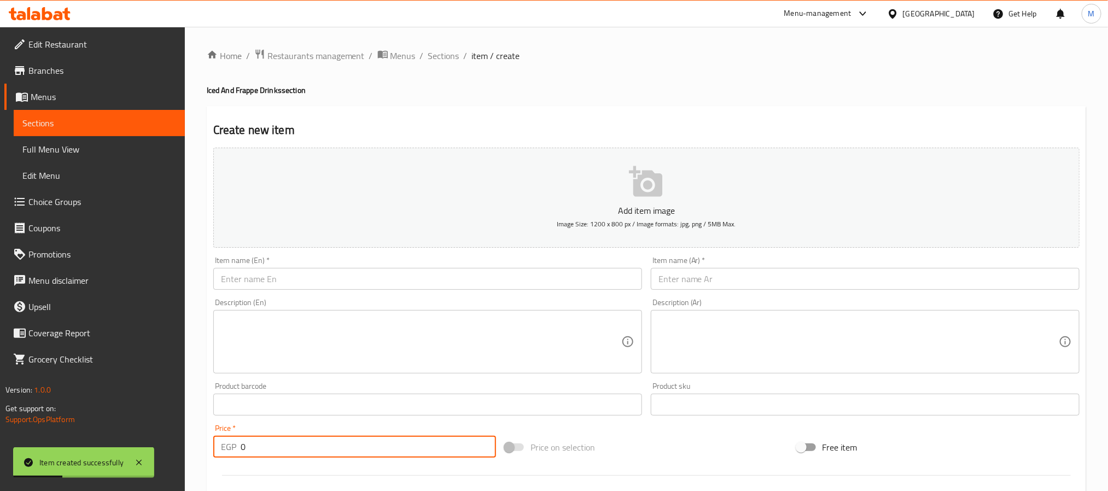
click at [346, 284] on input "text" at bounding box center [427, 279] width 429 height 22
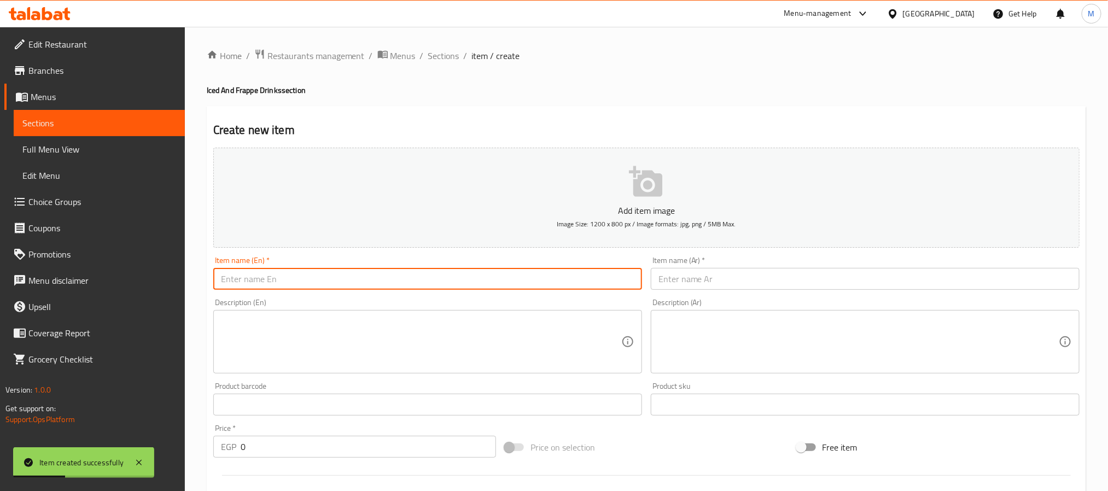
paste input "Ice Chocolate Coco Coffee"
type input "Ice Chocolate Coco Coffee"
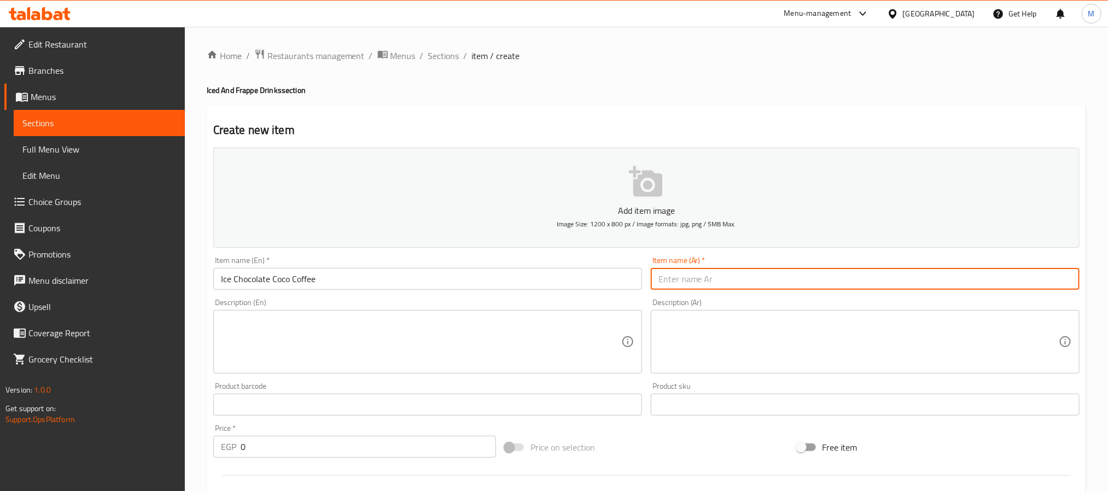
drag, startPoint x: 679, startPoint y: 279, endPoint x: 695, endPoint y: 279, distance: 16.4
click at [679, 279] on input "text" at bounding box center [865, 279] width 429 height 22
paste input "شوكولاتة مثلجة وقهوة جوز الهند"
click at [734, 281] on input "شوكولاتة مثلجة وقهوة جوز الهند" at bounding box center [865, 279] width 429 height 22
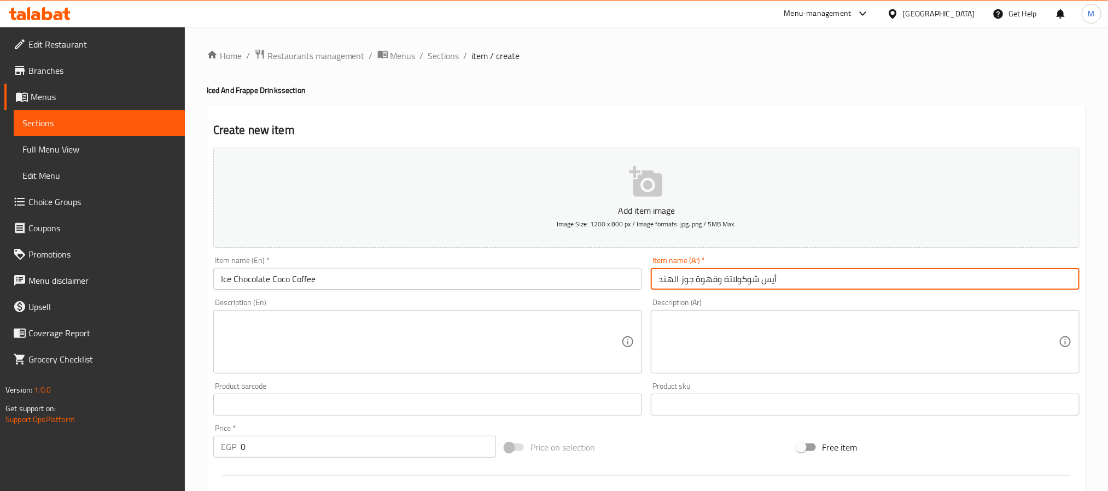
drag, startPoint x: 717, startPoint y: 280, endPoint x: 630, endPoint y: 279, distance: 86.4
click at [630, 279] on div "Add item image Image Size: 1200 x 800 px / Image formats: jpg, png / 5MB Max. I…" at bounding box center [646, 378] width 875 height 471
type input "أيس شوكولاتة و [PERSON_NAME]"
click at [358, 432] on div "Price   * EGP 0 Price *" at bounding box center [354, 440] width 283 height 33
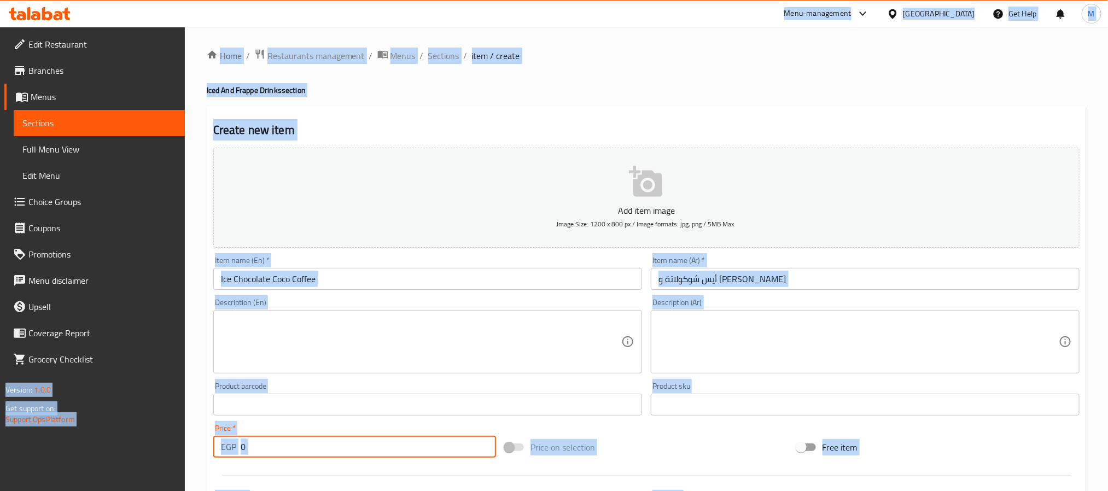
click at [359, 446] on input "0" at bounding box center [368, 447] width 255 height 22
click at [360, 446] on input "0" at bounding box center [368, 447] width 255 height 22
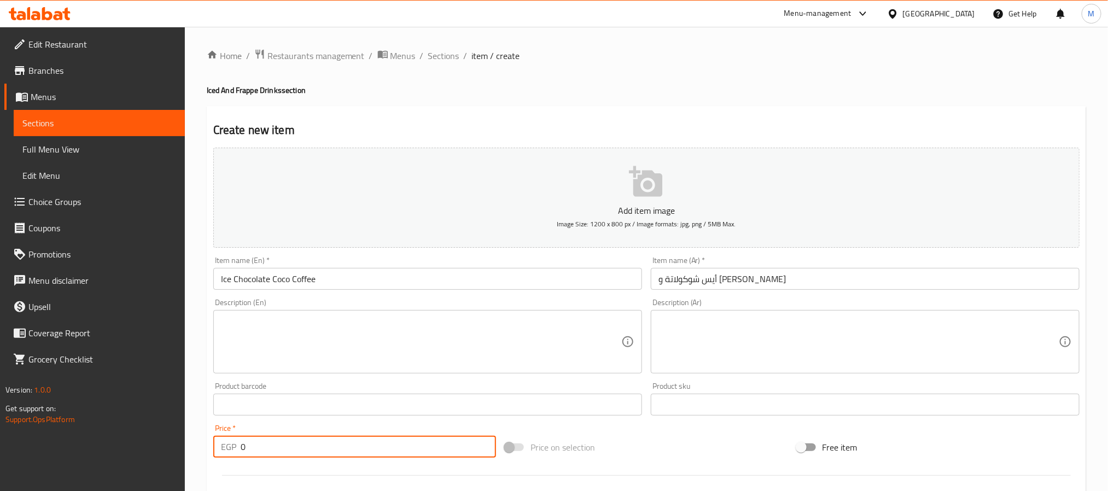
paste input "145"
type input "145"
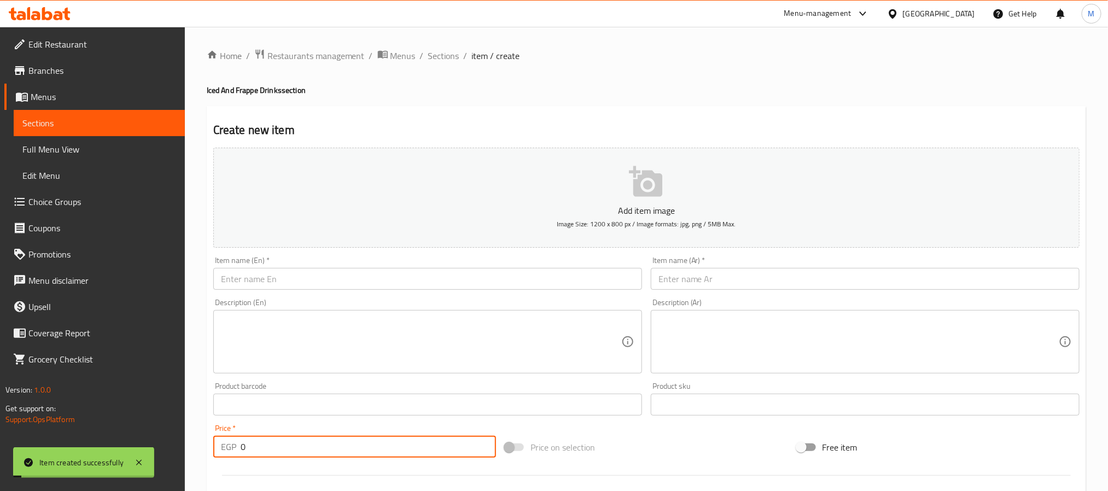
paste input "165"
type input "165"
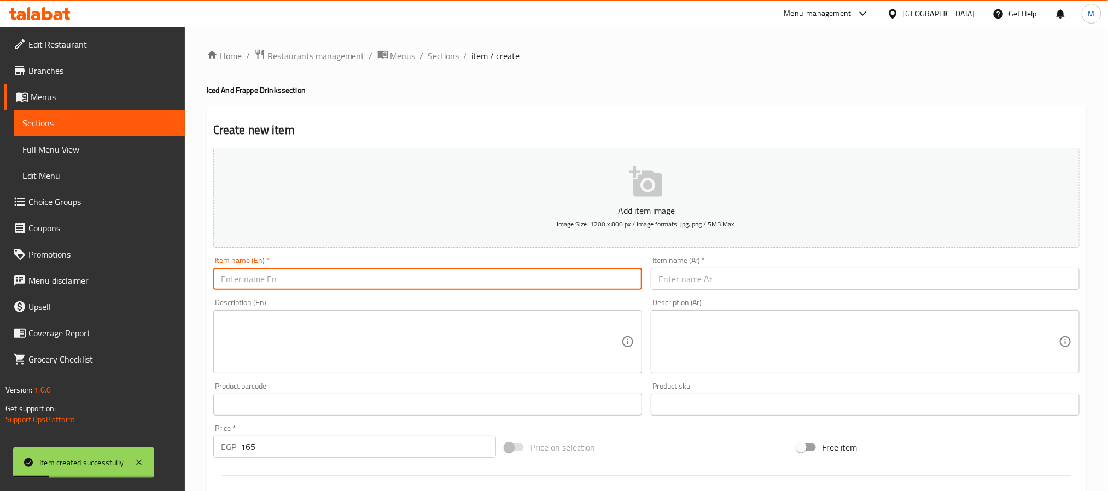
click at [325, 279] on input "text" at bounding box center [427, 279] width 429 height 22
paste input "Tramsiu Frappe"
paste input "iramis"
type input "Tiramisu Frappe"
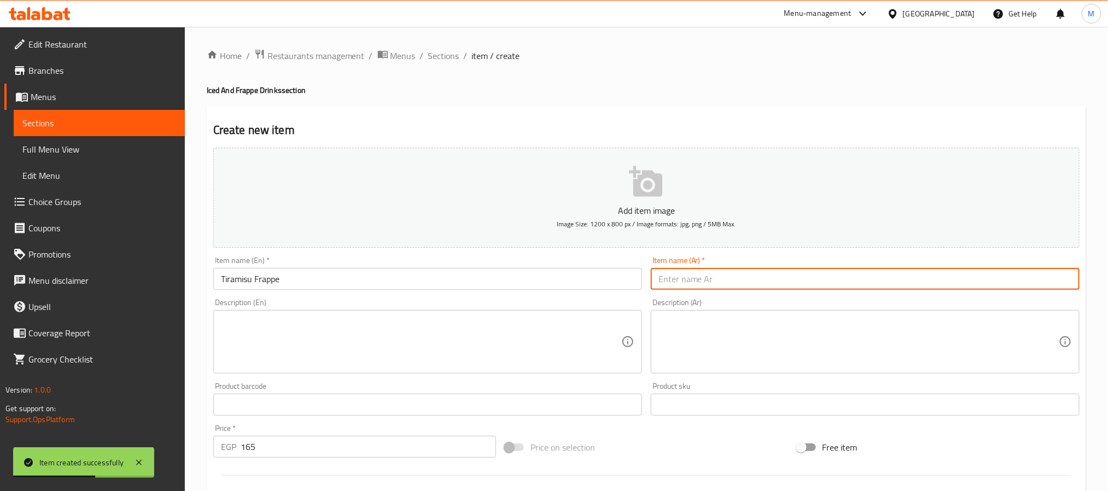
click at [688, 274] on input "text" at bounding box center [865, 279] width 429 height 22
paste input "[PERSON_NAME]"
type input "[PERSON_NAME]"
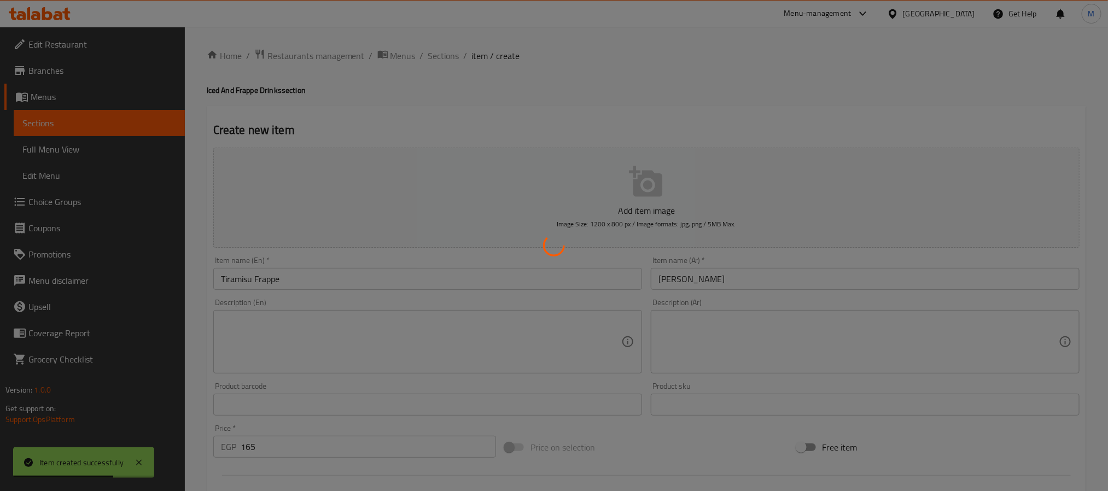
type input "0"
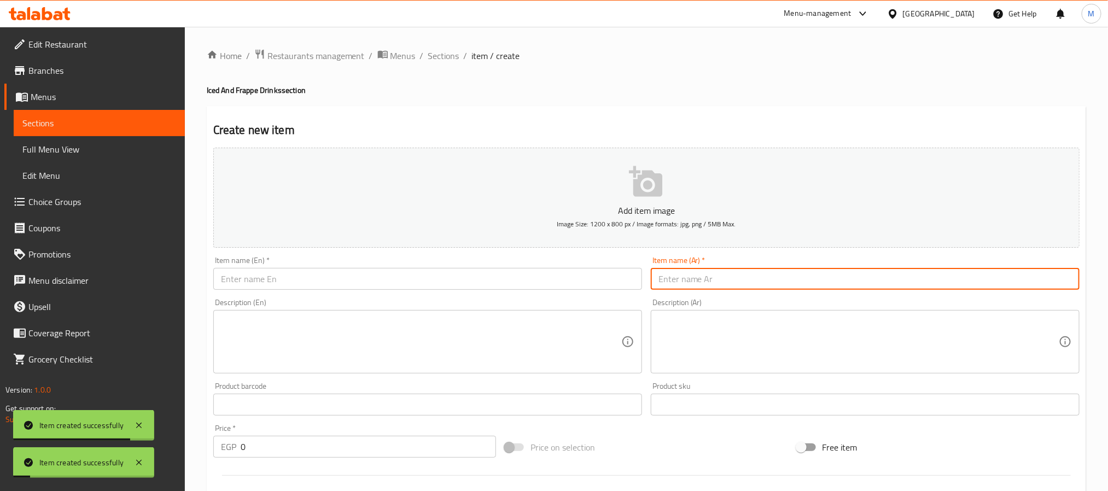
click at [592, 276] on input "text" at bounding box center [427, 279] width 429 height 22
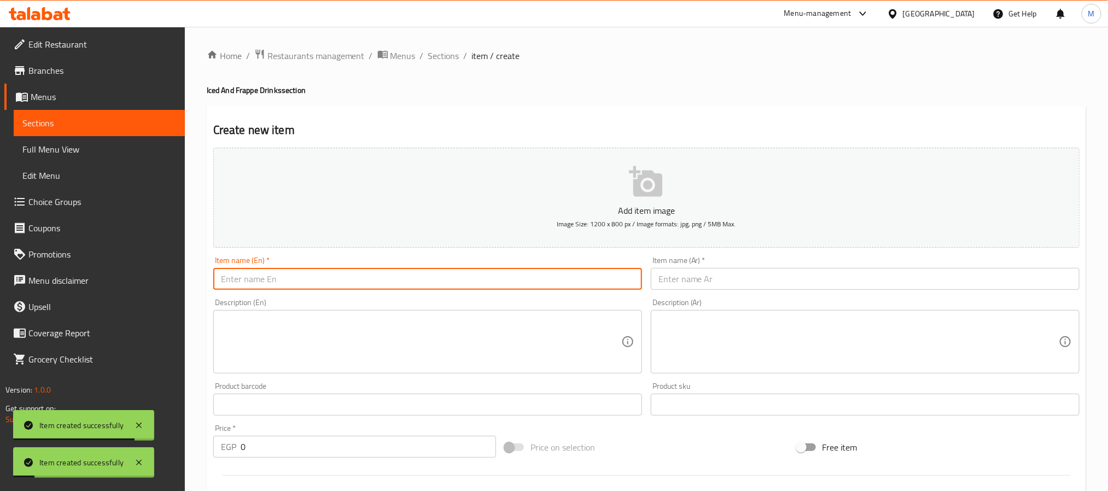
paste input "Pistachio Frappe"
type input "Pistachio Frappe"
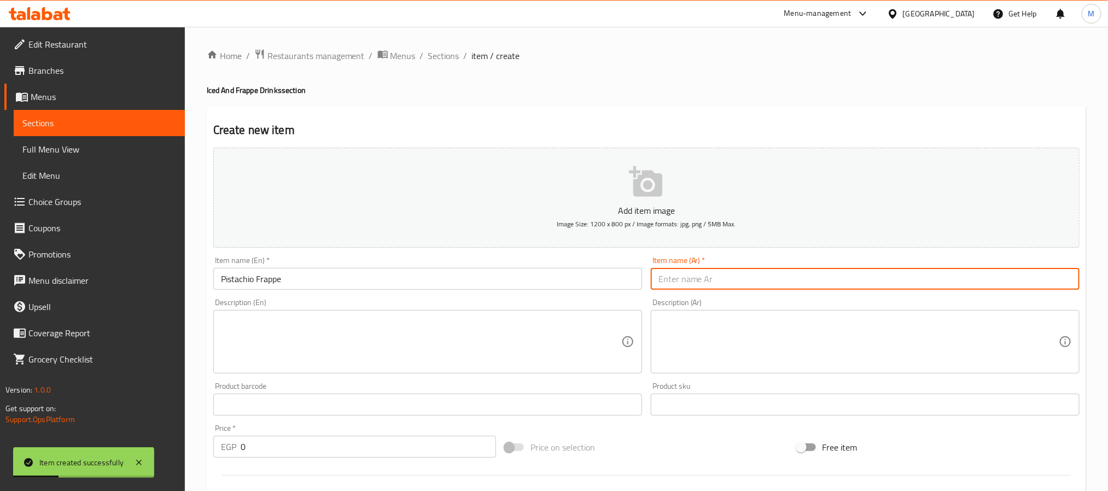
click at [683, 284] on input "text" at bounding box center [865, 279] width 429 height 22
paste input "فرابيه الفستق"
click at [682, 285] on input "فرابيه الفستق" at bounding box center [865, 279] width 429 height 22
paste input "فستق"
type input "فستق فرابيه"
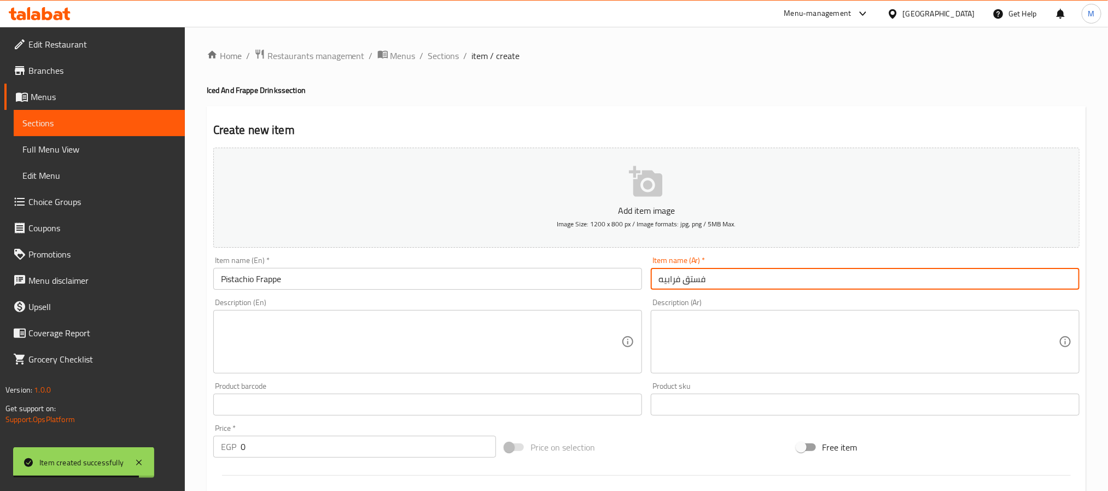
click at [272, 443] on input "0" at bounding box center [368, 447] width 255 height 22
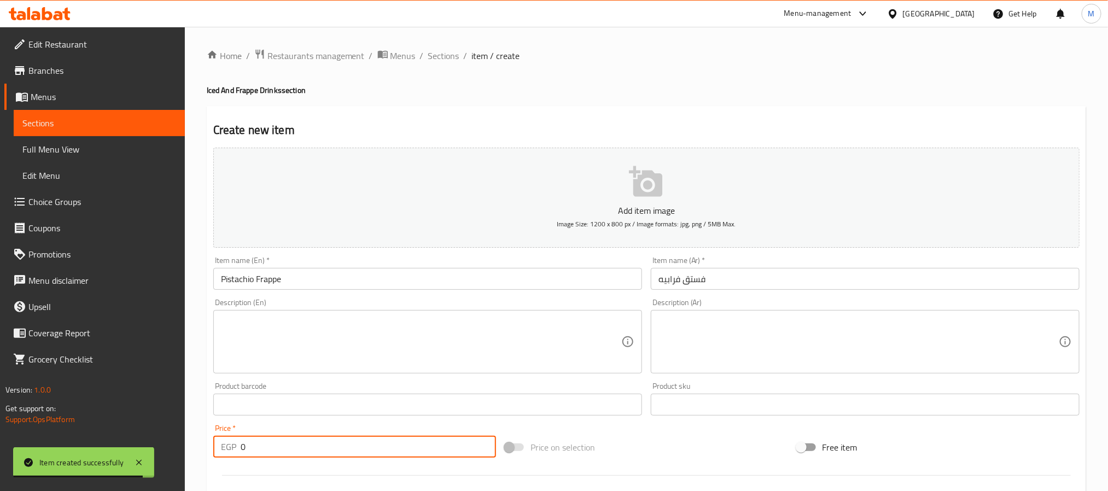
paste input "205"
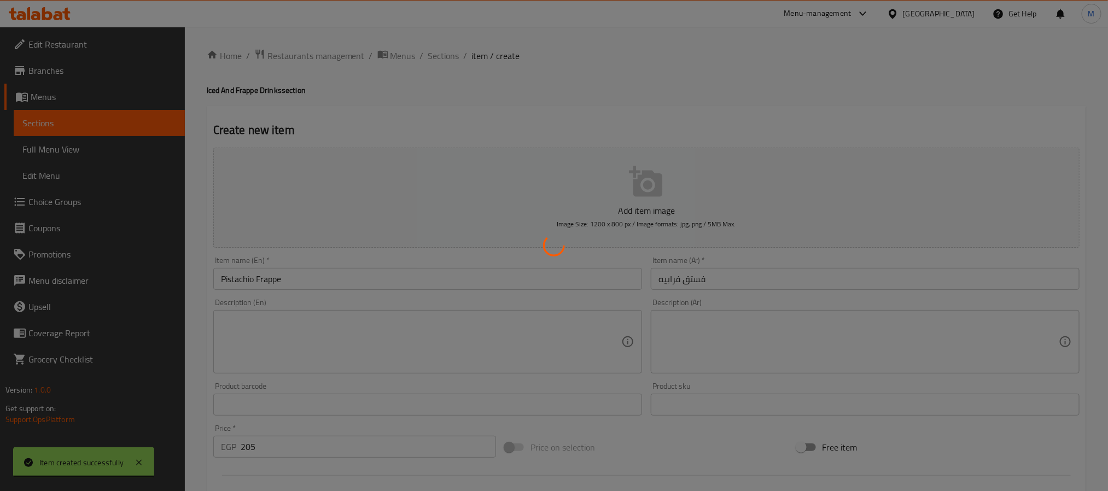
type input "0"
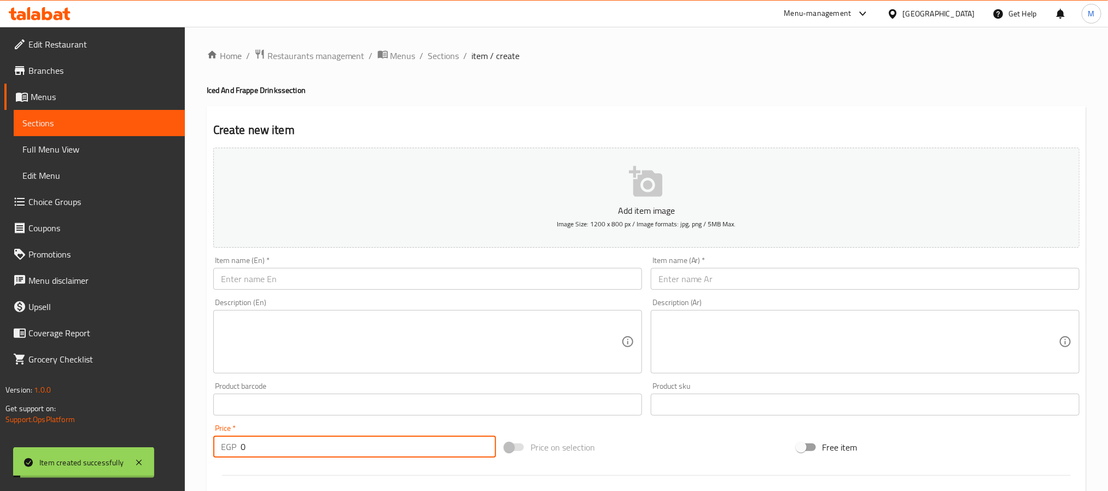
paste input "20"
type input "200"
click at [299, 283] on input "text" at bounding box center [427, 279] width 429 height 22
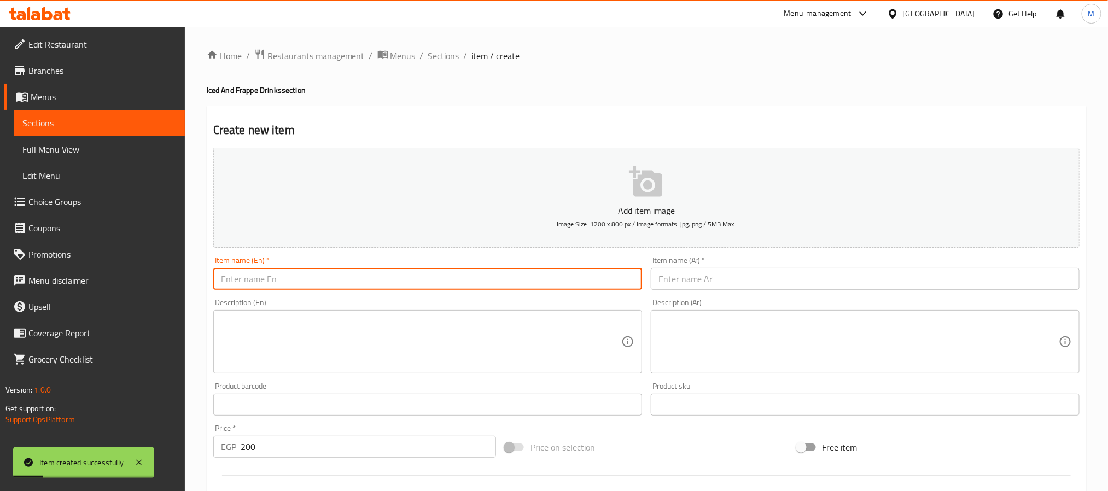
paste input "Ice Pistachio Latte"
type input "Ice Pistachio Latte"
click at [748, 279] on input "text" at bounding box center [865, 279] width 429 height 22
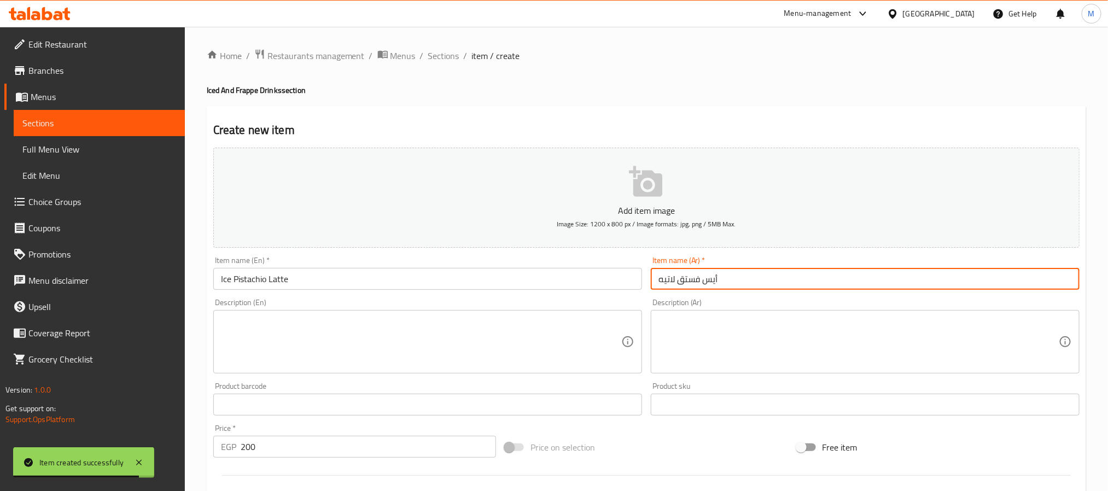
type input "أيس فستق لاتيه"
click at [437, 448] on input "0" at bounding box center [368, 447] width 255 height 22
paste input "165"
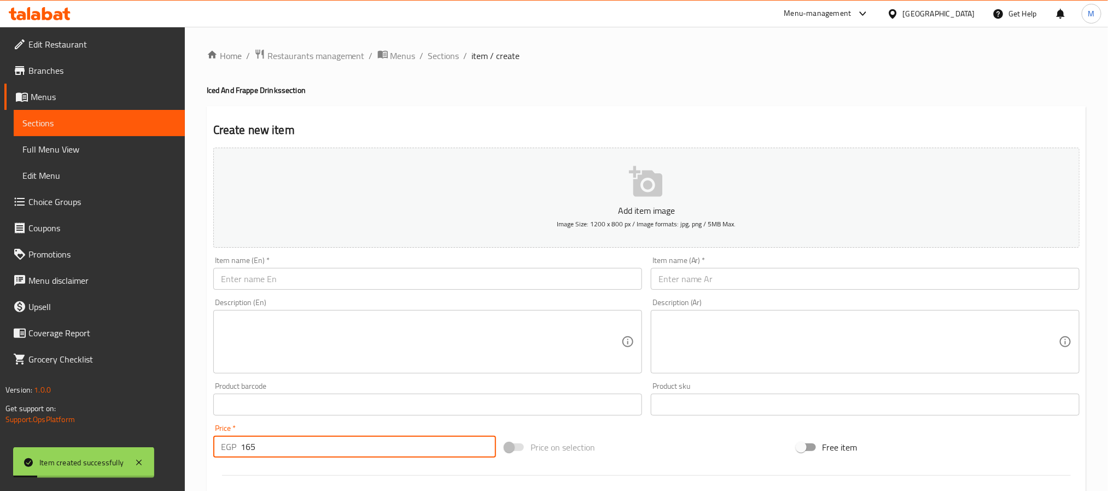
type input "165"
click at [366, 274] on input "text" at bounding box center [427, 279] width 429 height 22
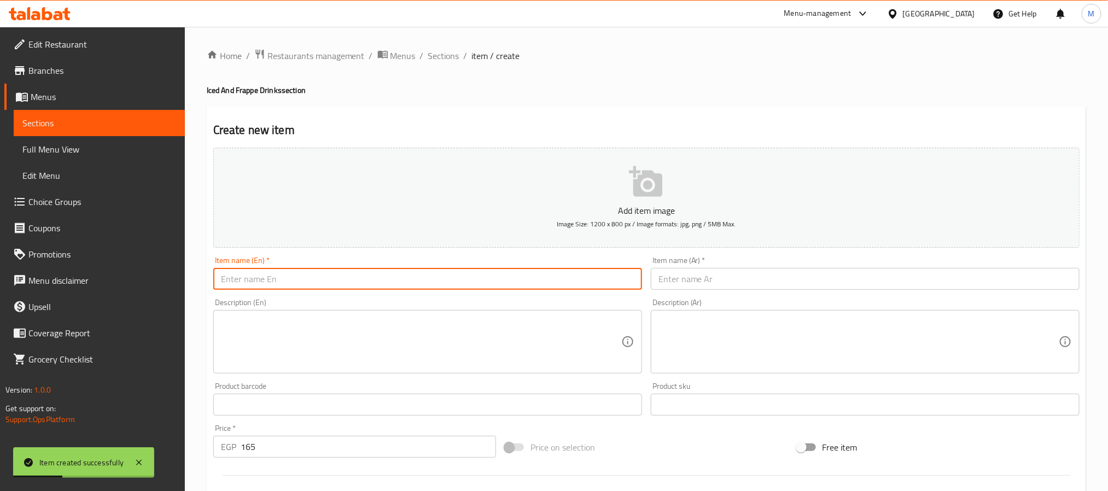
paste input "Ice Spanish Latte"
type input "Ice Spanish Latte"
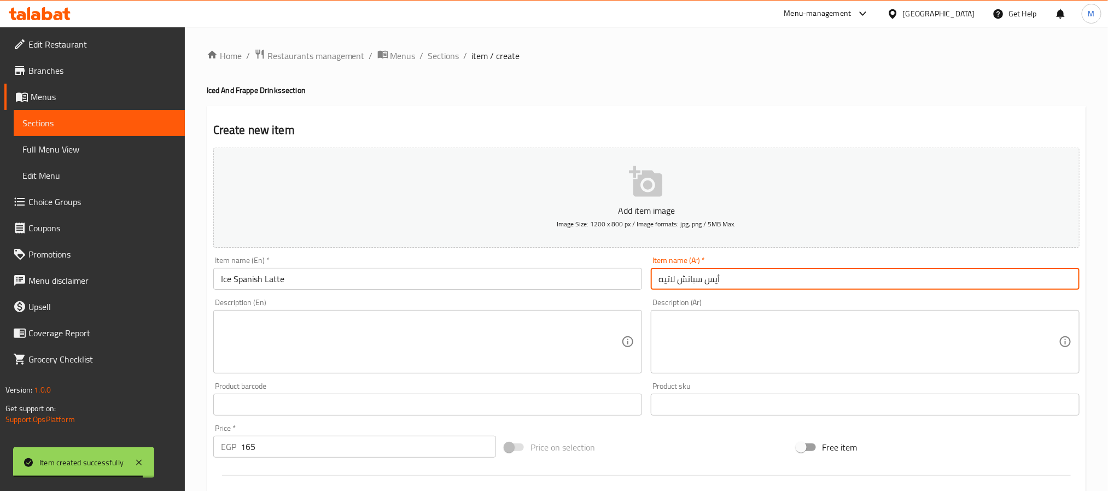
type input "أيس سبانش لاتيه"
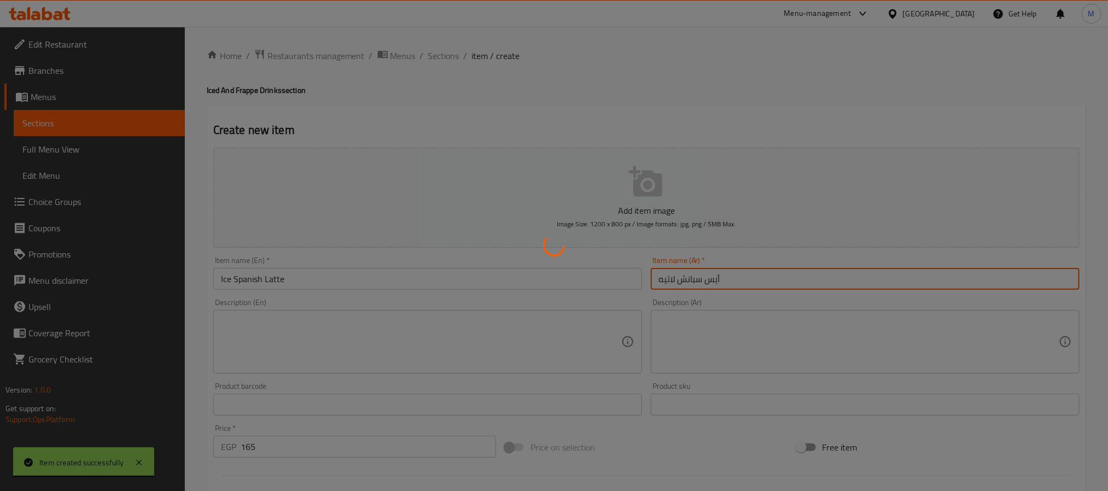
type input "0"
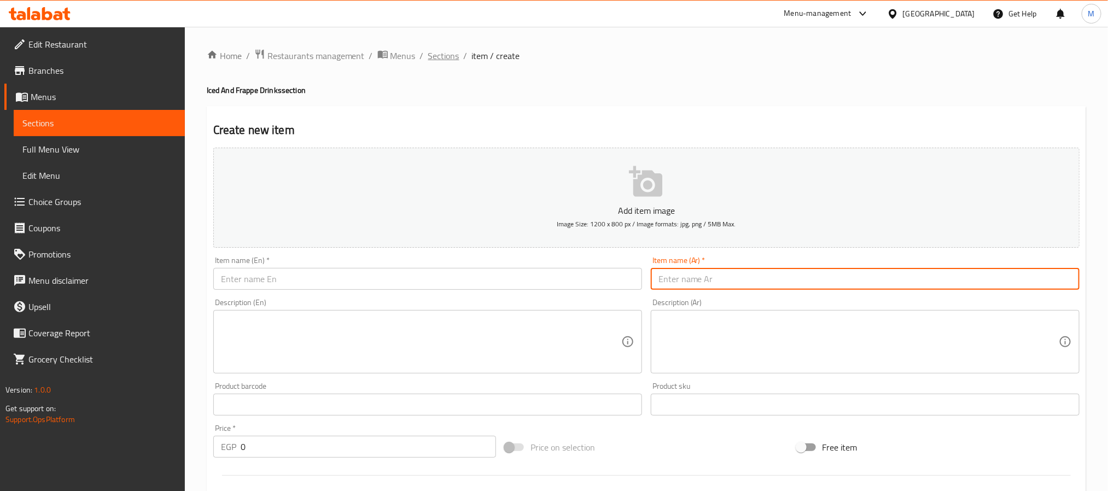
click at [448, 59] on span "Sections" at bounding box center [443, 55] width 31 height 13
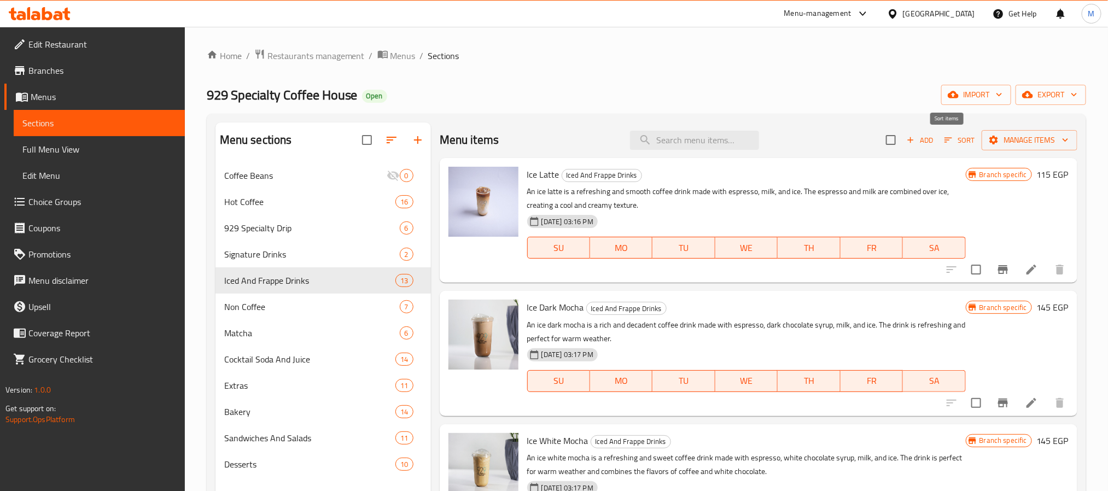
click at [944, 137] on span "Sort" at bounding box center [959, 140] width 30 height 13
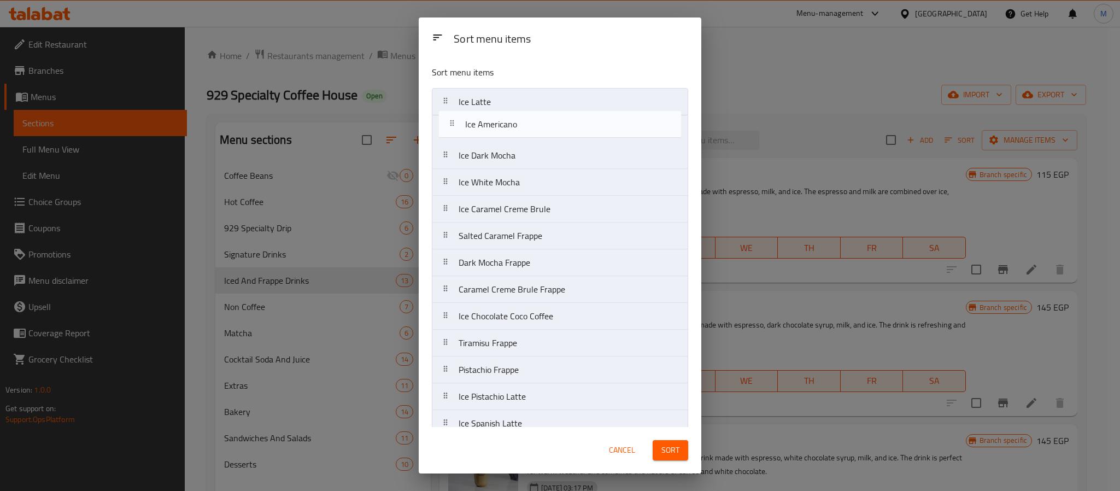
drag, startPoint x: 546, startPoint y: 266, endPoint x: 553, endPoint y: 120, distance: 146.1
click at [553, 120] on nav "Ice Latte Ice Dark Mocha Ice White Mocha Ice Caramel Creme Brule Salted Caramel…" at bounding box center [560, 262] width 256 height 349
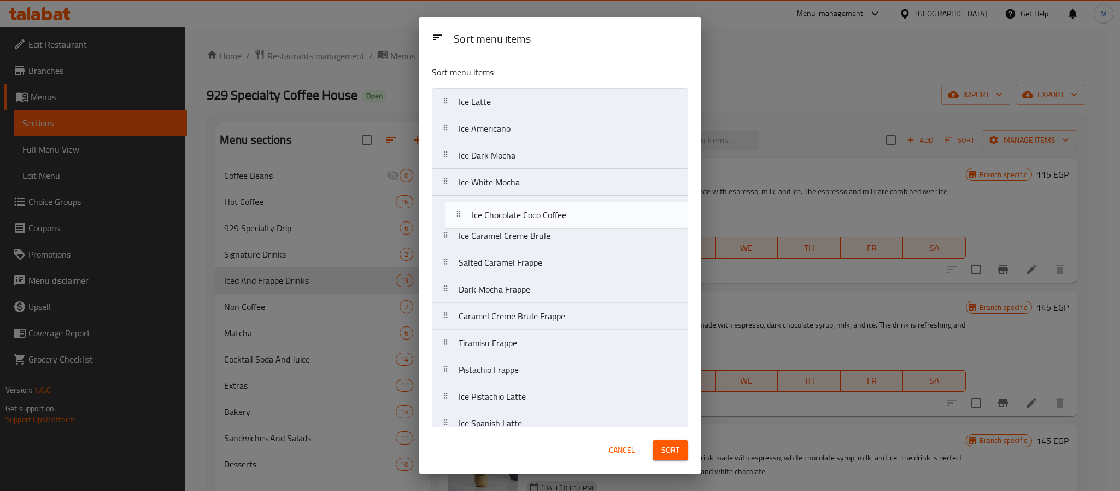
drag, startPoint x: 543, startPoint y: 324, endPoint x: 556, endPoint y: 210, distance: 114.5
click at [556, 210] on nav "Ice Latte Ice Americano Ice Dark Mocha Ice White Mocha Ice Caramel Creme Brule …" at bounding box center [560, 262] width 256 height 349
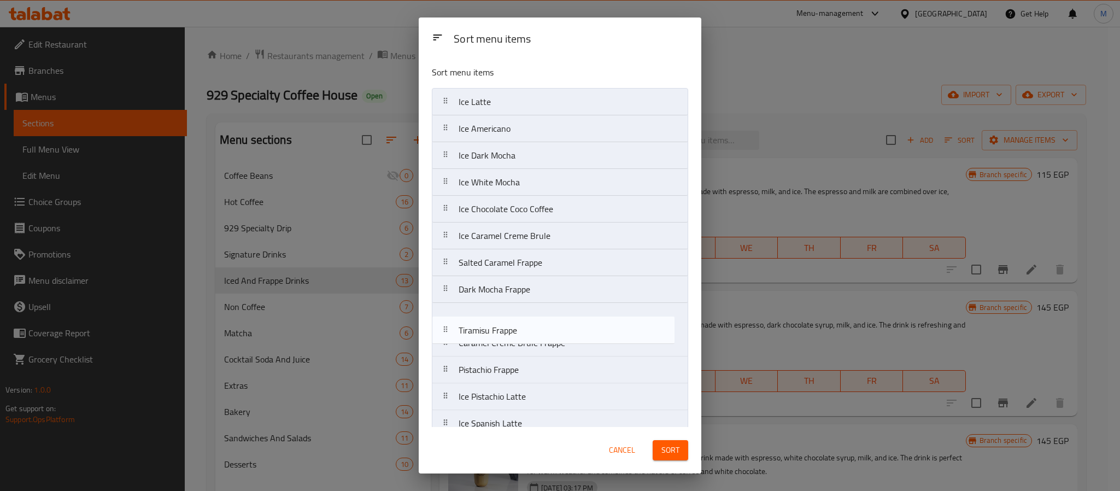
scroll to position [2, 0]
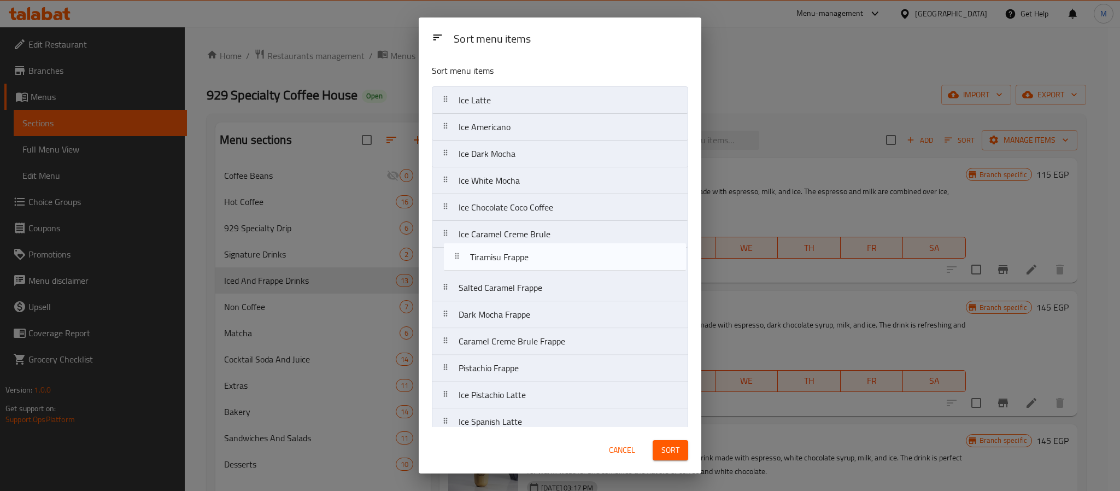
drag, startPoint x: 527, startPoint y: 349, endPoint x: 540, endPoint y: 258, distance: 92.2
click at [540, 258] on nav "Ice Latte Ice Americano Ice Dark Mocha Ice White Mocha Ice Chocolate Coco Coffe…" at bounding box center [560, 260] width 256 height 349
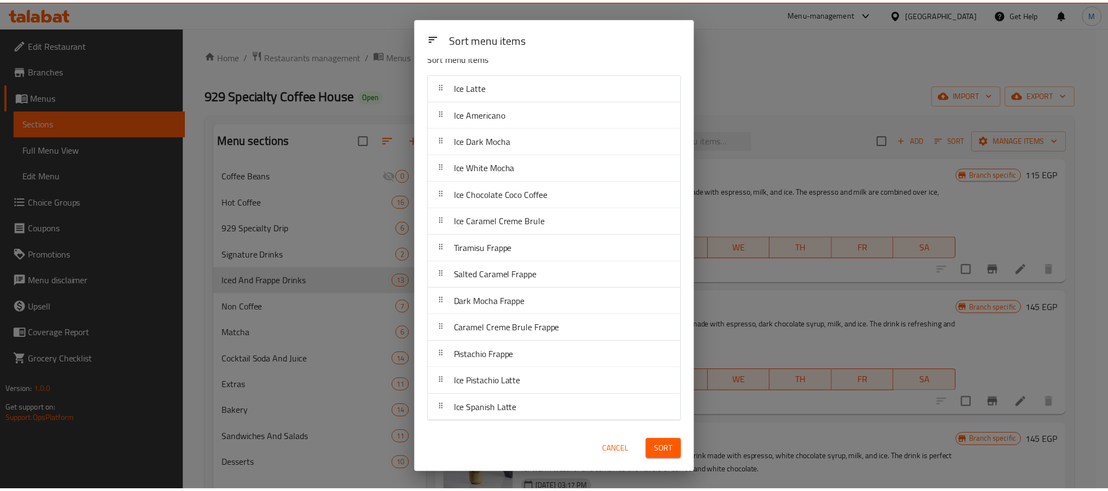
scroll to position [18, 0]
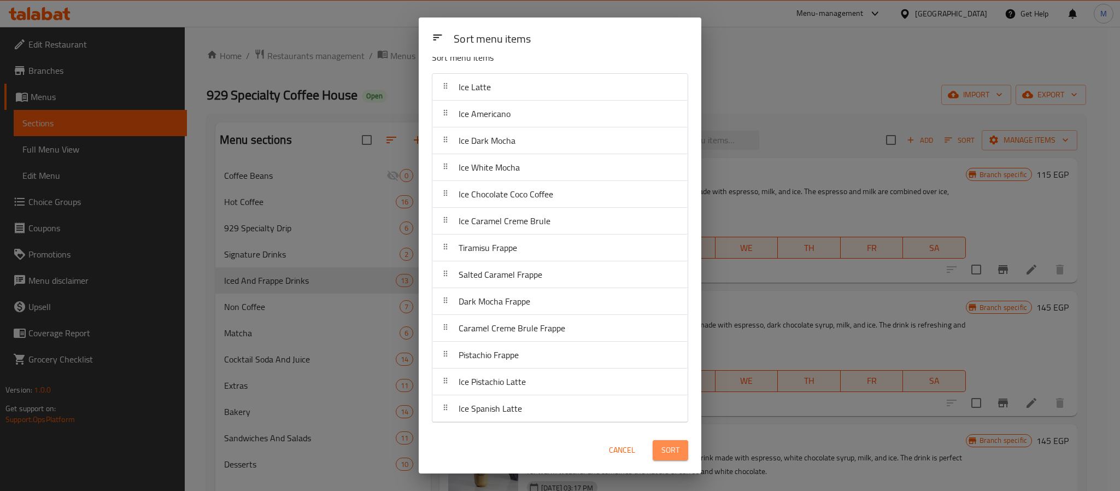
click at [672, 444] on span "Sort" at bounding box center [670, 450] width 18 height 14
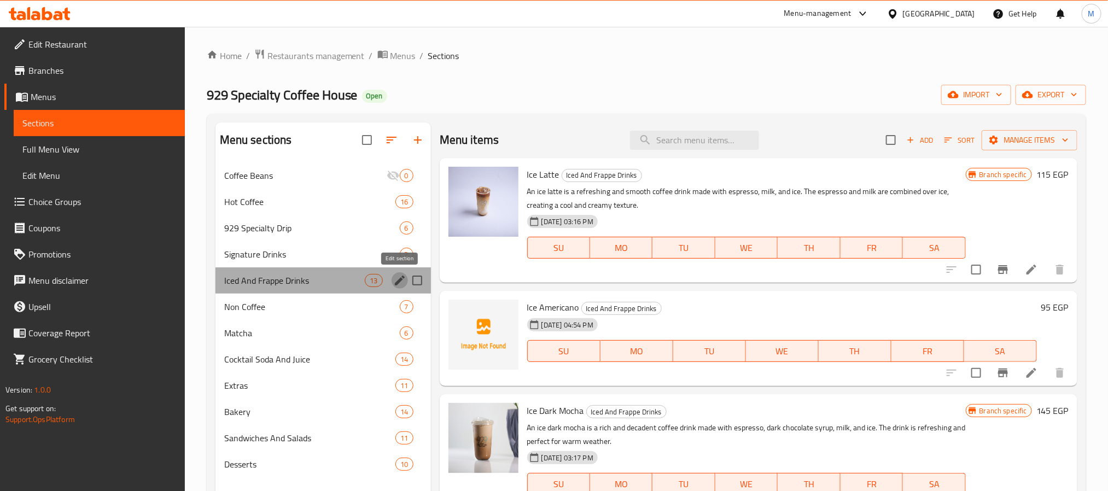
click at [399, 277] on icon "edit" at bounding box center [399, 280] width 13 height 13
click at [397, 280] on icon "edit" at bounding box center [399, 280] width 13 height 13
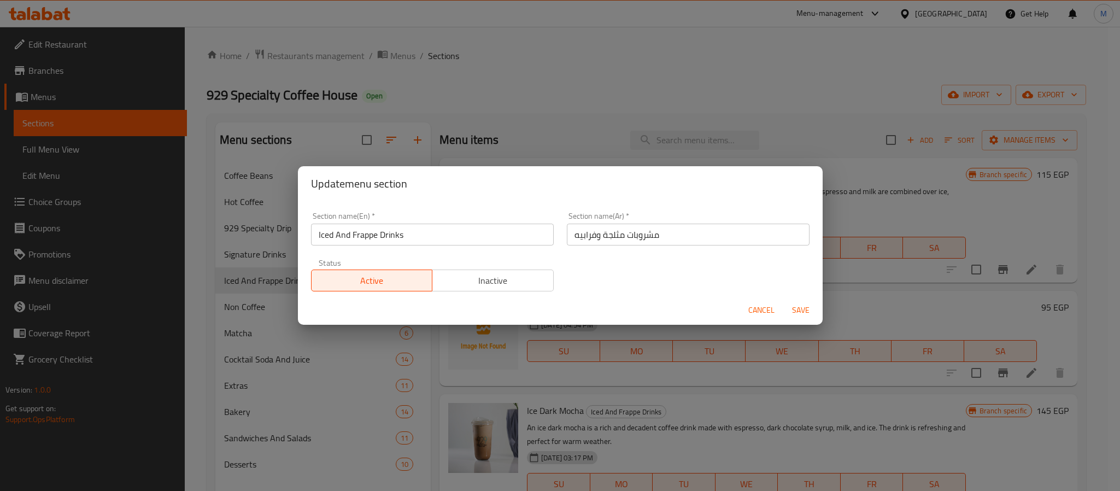
click at [429, 231] on input "Iced And Frappe Drinks" at bounding box center [432, 235] width 243 height 22
paste input "Coffee"
type input "Ice Coffee"
type input "القهوة الباردة"
click at [783, 300] on button "Save" at bounding box center [800, 310] width 35 height 20
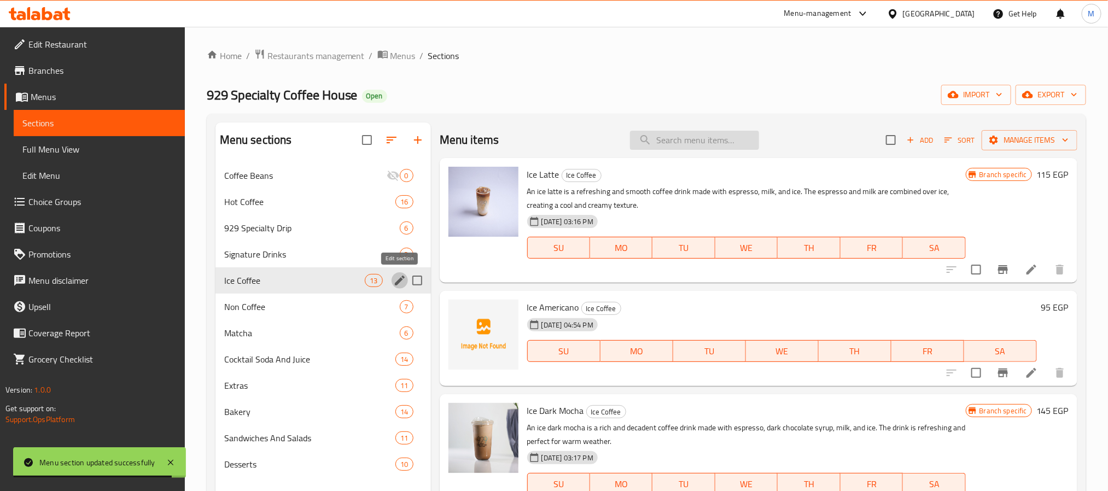
click at [661, 140] on input "search" at bounding box center [694, 140] width 129 height 19
paste input "Ice Caramel Machiato"
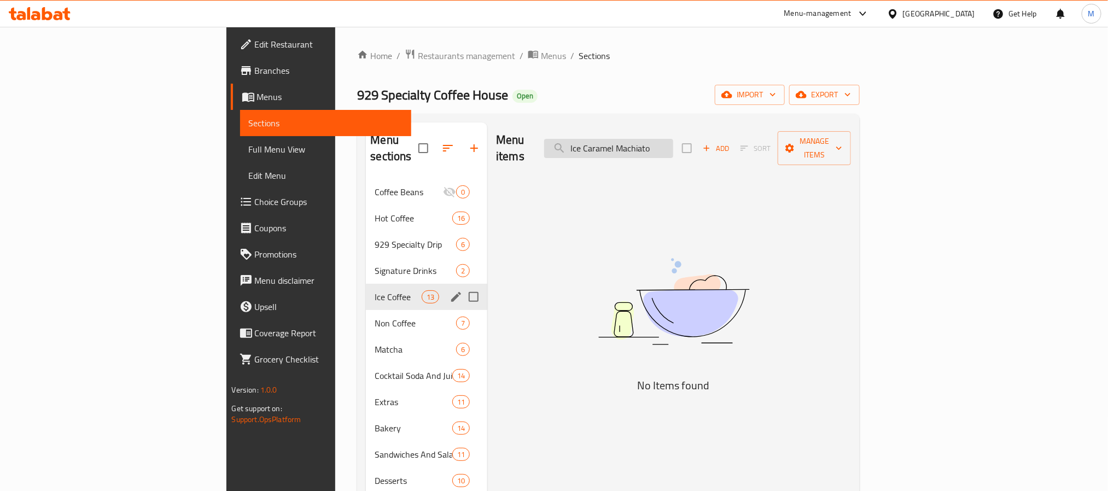
click at [673, 139] on input "Ice Caramel Machiato" at bounding box center [608, 148] width 129 height 19
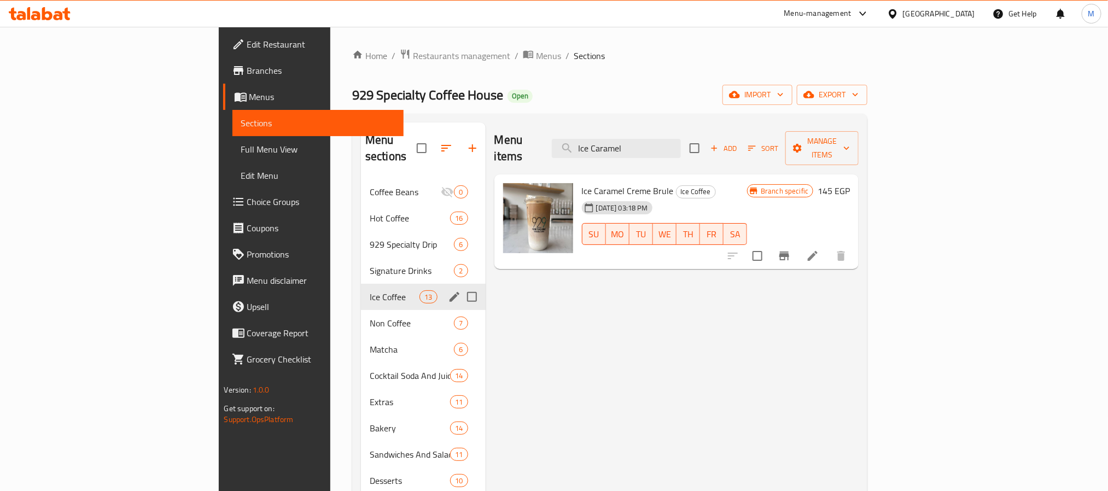
paste input "Machiato"
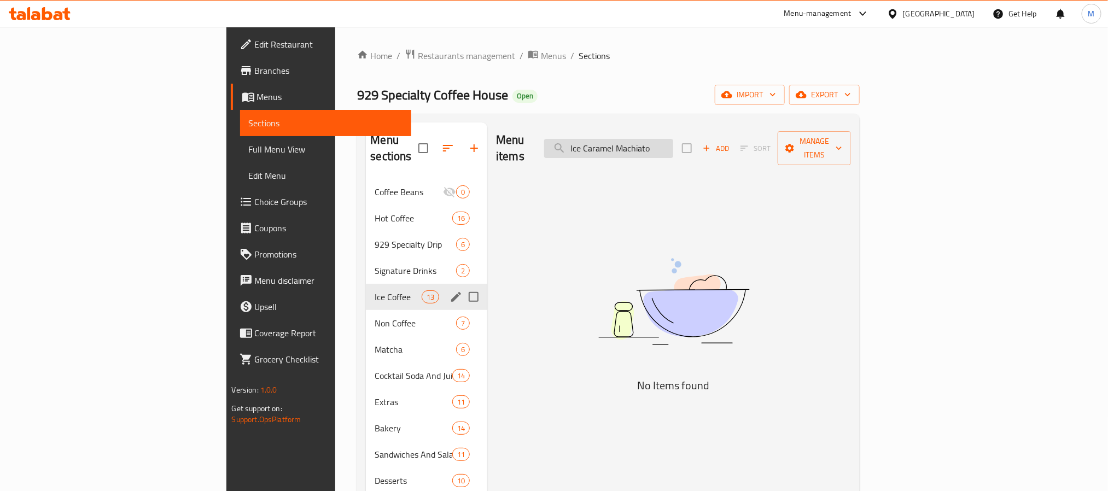
click at [659, 142] on input "Ice Caramel Machiato" at bounding box center [608, 148] width 129 height 19
drag, startPoint x: 659, startPoint y: 142, endPoint x: 684, endPoint y: 145, distance: 24.8
click at [673, 145] on input "Ice Caramel Machiato" at bounding box center [608, 148] width 129 height 19
click at [673, 142] on input "Machiato" at bounding box center [608, 148] width 129 height 19
type input "Macchiato"
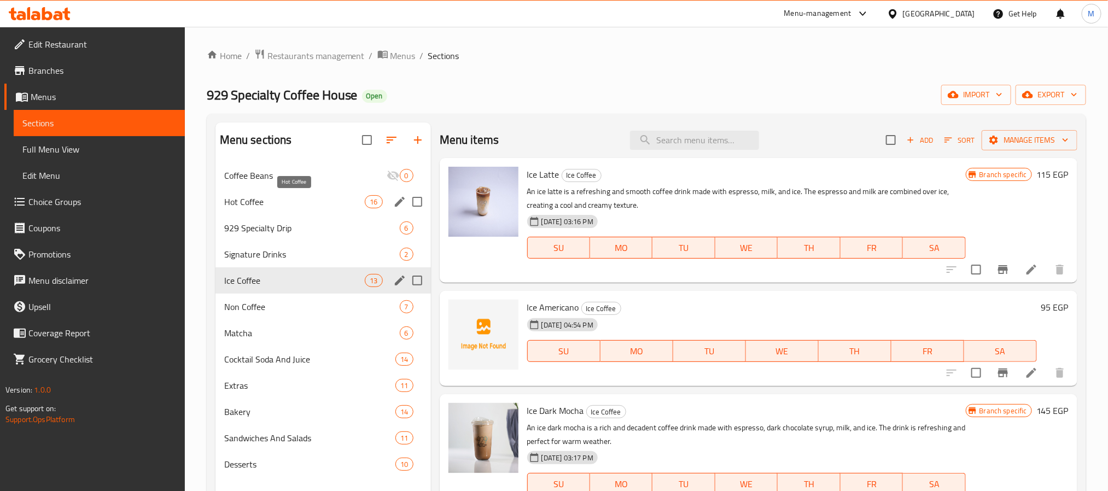
click at [285, 196] on span "Hot Coffee" at bounding box center [294, 201] width 141 height 13
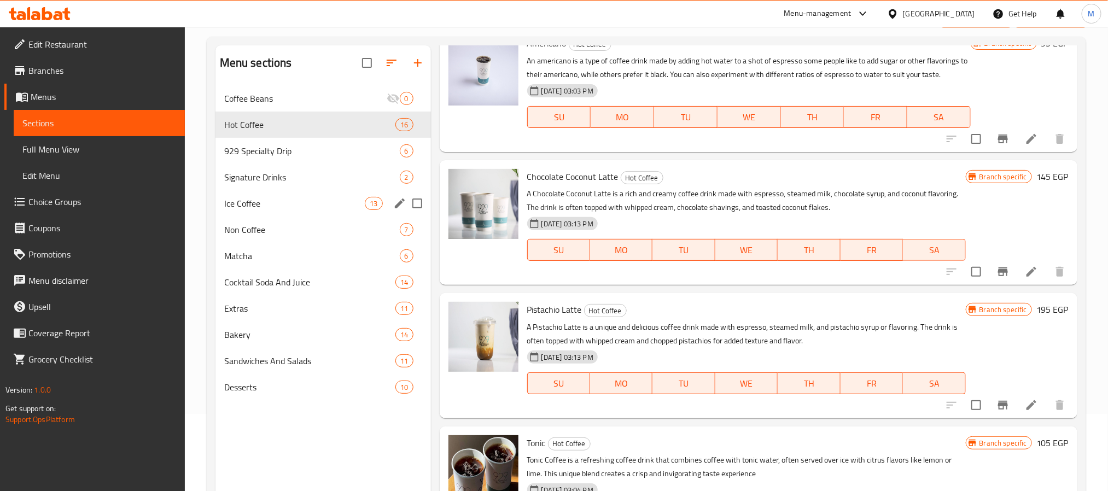
scroll to position [153, 0]
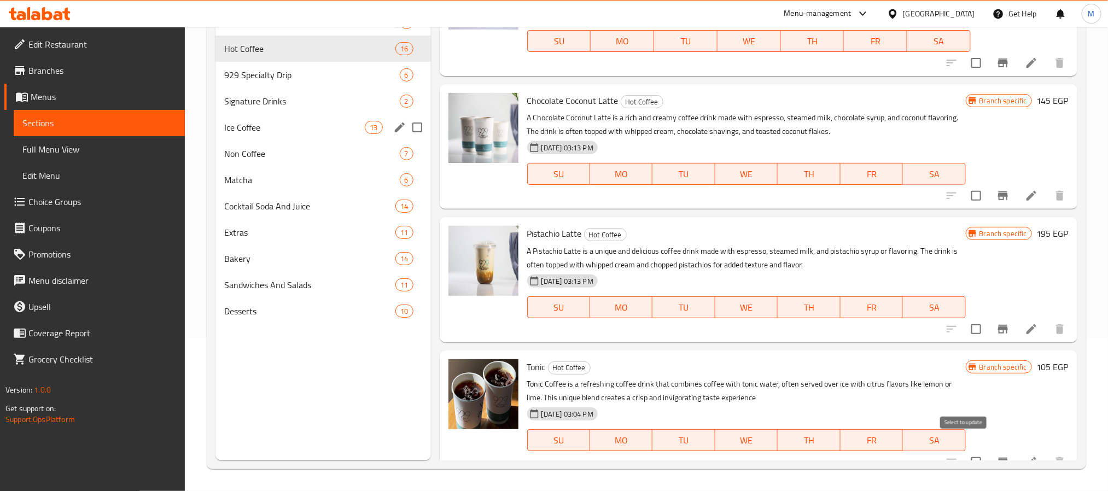
click at [966, 453] on input "checkbox" at bounding box center [975, 461] width 23 height 23
checkbox input "true"
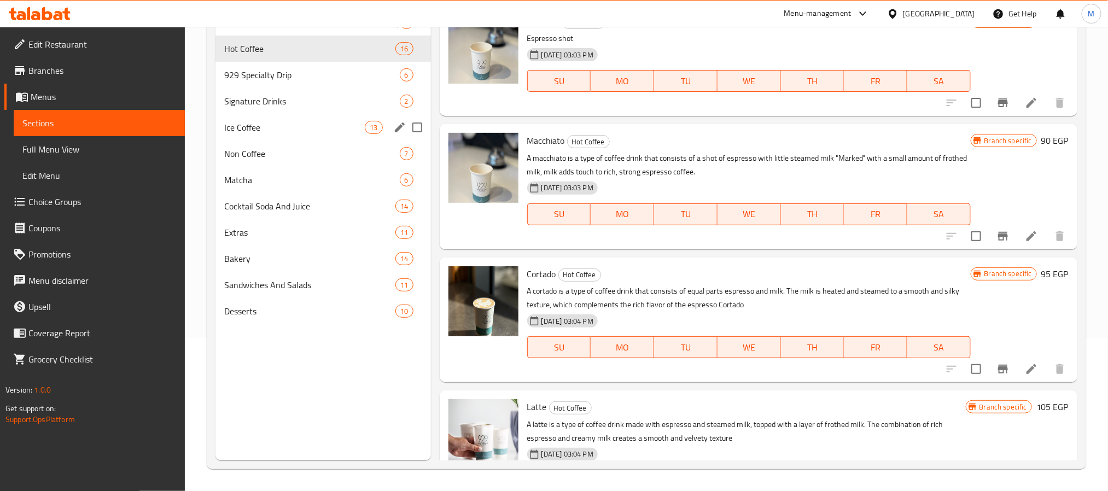
scroll to position [0, 0]
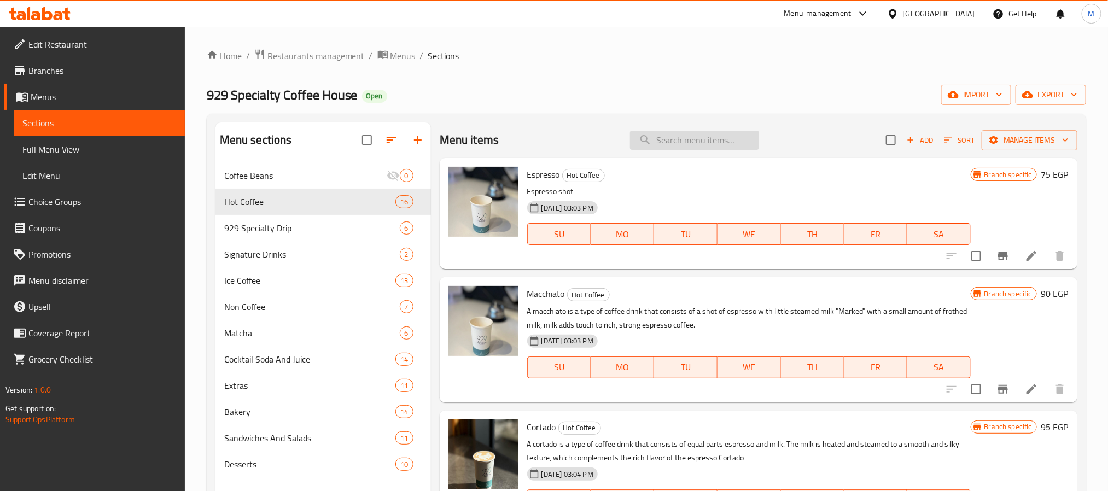
click at [691, 143] on input "search" at bounding box center [694, 140] width 129 height 19
paste input "Ice Salted Caramel Latte"
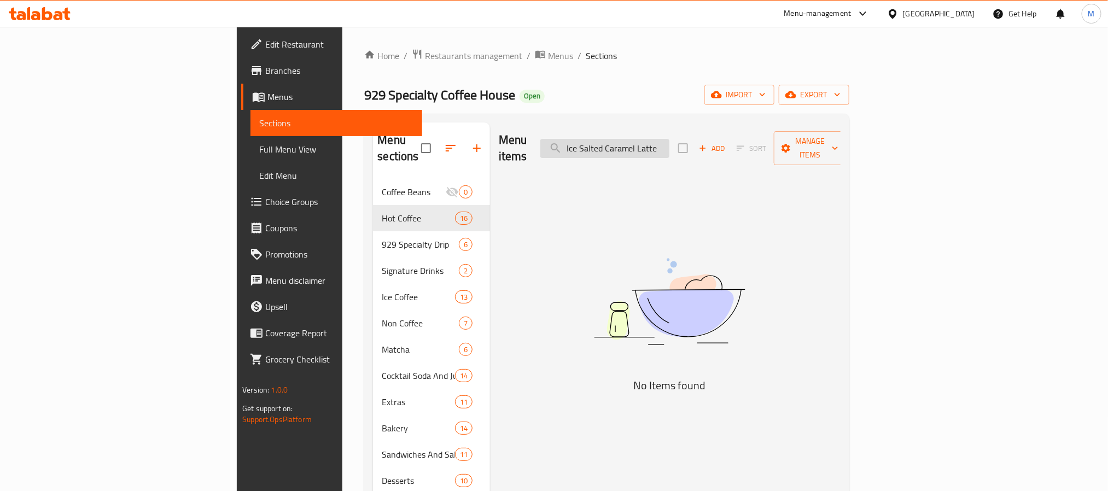
click at [658, 143] on input "Ice Salted Caramel Latte" at bounding box center [604, 148] width 129 height 19
type input "Salted Caramel Latte"
checkbox input "true"
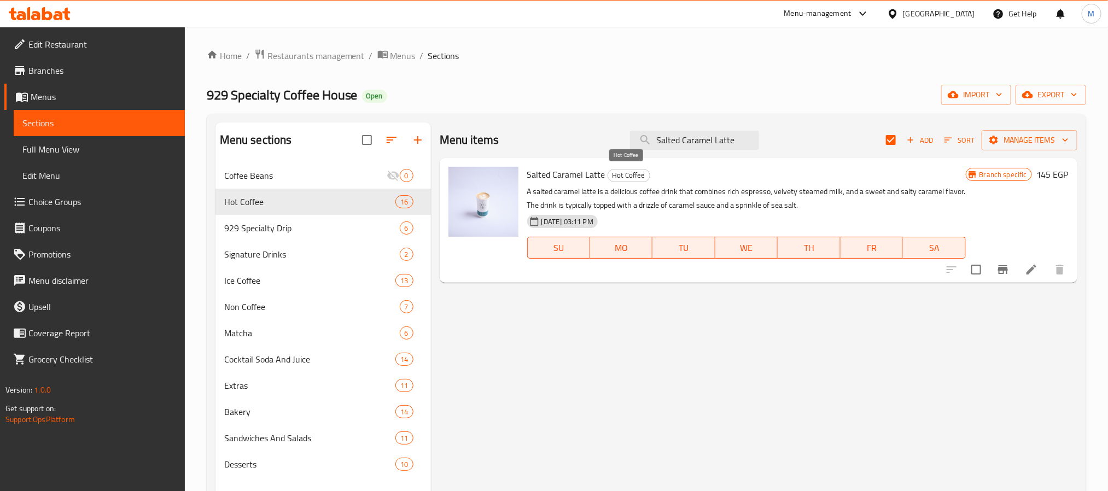
paste input "Coffee Frapp"
type input "Coffee Frappe"
checkbox input "false"
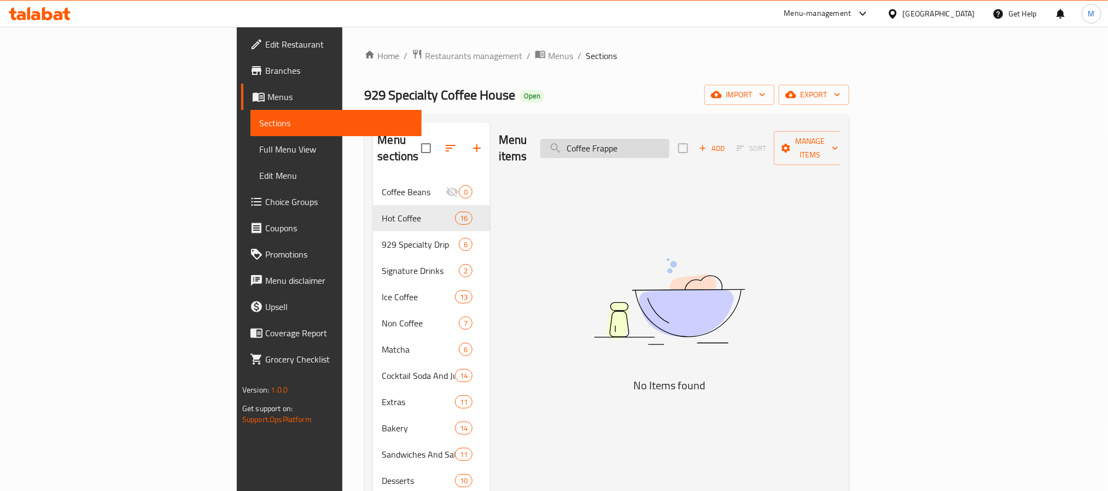
click at [669, 142] on input "Coffee Frappe" at bounding box center [604, 148] width 129 height 19
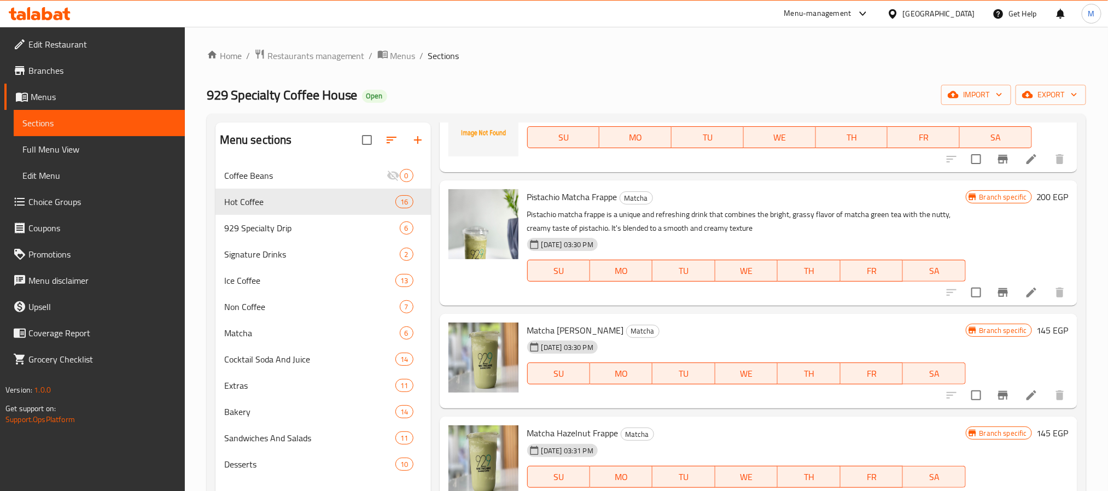
scroll to position [153, 0]
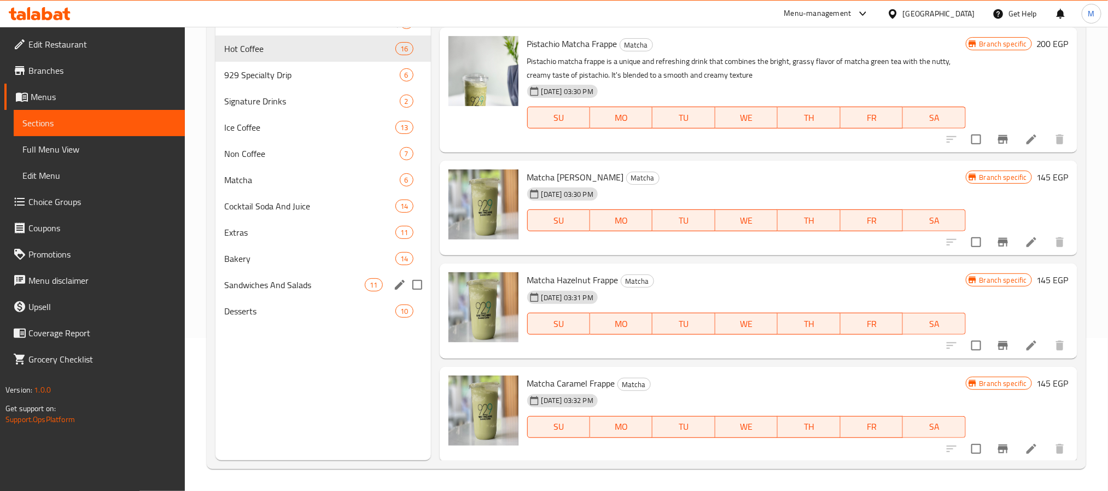
paste input "Spanish"
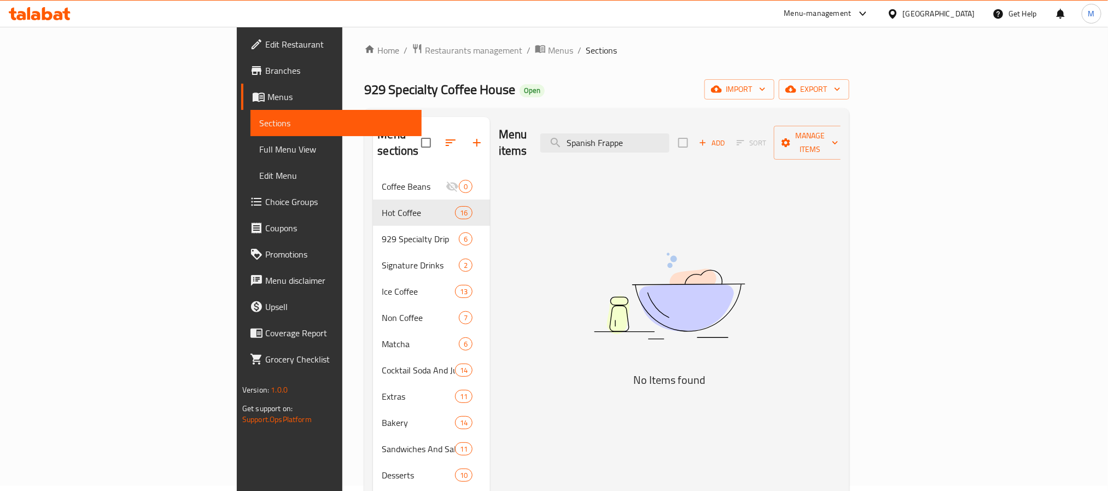
scroll to position [0, 0]
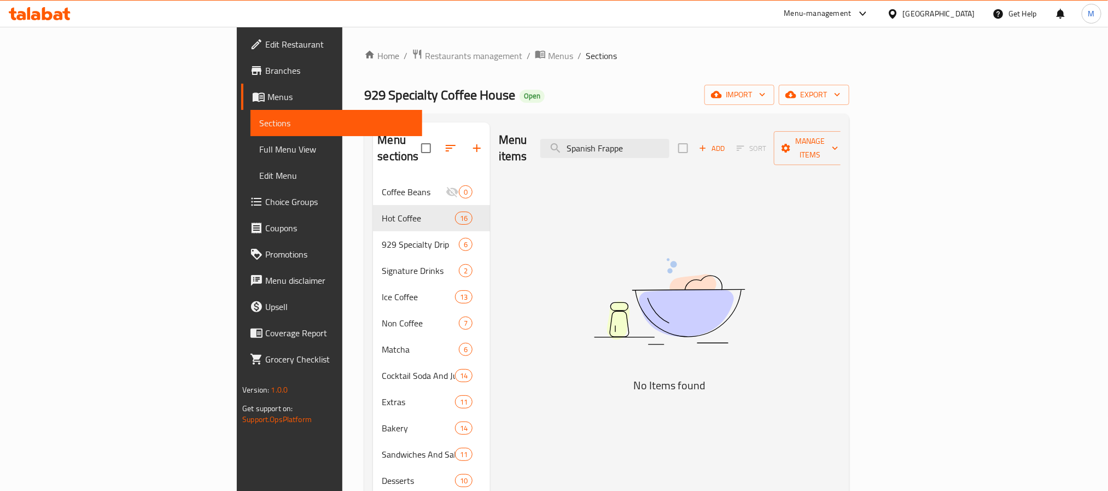
paste input "Ice Tramsiu Latte Salted Can"
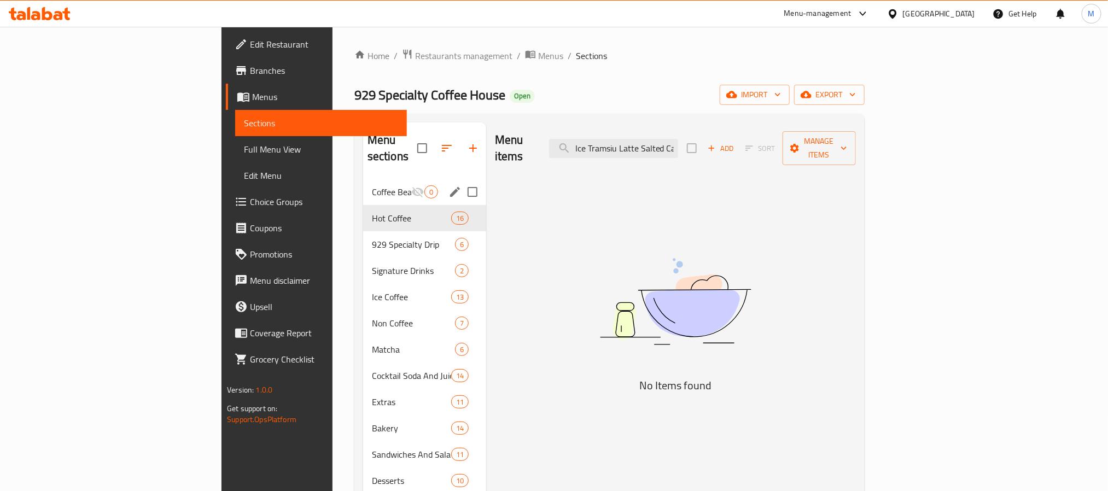
drag, startPoint x: 717, startPoint y: 136, endPoint x: 266, endPoint y: 182, distance: 453.3
click at [363, 182] on div "Menu sections Coffee Beans 0 Hot Coffee 16 929 Specialty Drip 6 Signature Drink…" at bounding box center [609, 367] width 493 height 491
type input "Salted"
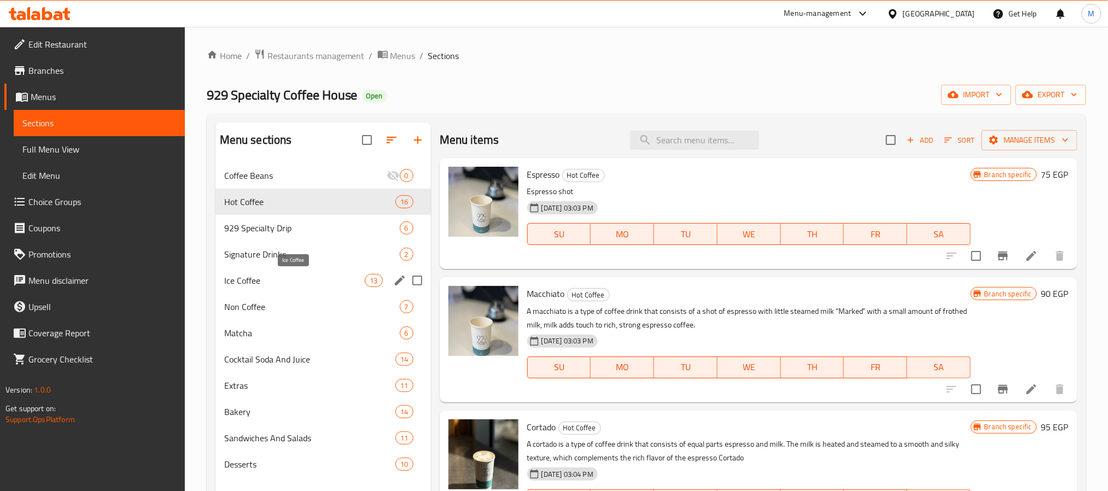
click at [272, 286] on span "Ice Coffee" at bounding box center [294, 280] width 141 height 13
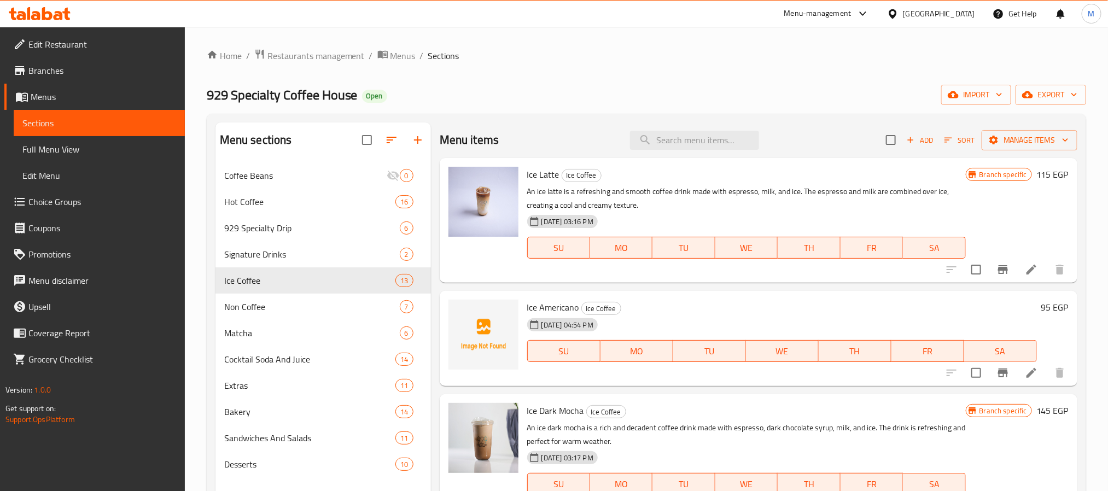
drag, startPoint x: 566, startPoint y: 120, endPoint x: 607, endPoint y: 132, distance: 42.7
click at [566, 120] on div "Menu sections Coffee Beans 0 Hot Coffee 16 929 Specialty Drip 6 Signature Drink…" at bounding box center [646, 368] width 879 height 508
click at [689, 141] on input "search" at bounding box center [694, 140] width 129 height 19
paste input "Espresso"
type input "Espresso"
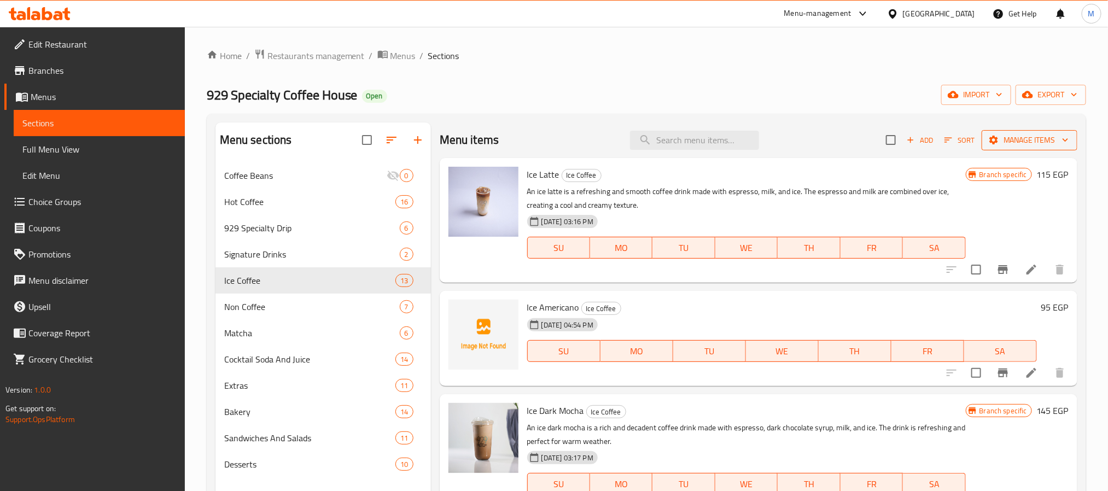
click at [1021, 143] on span "Manage items" at bounding box center [1029, 140] width 78 height 14
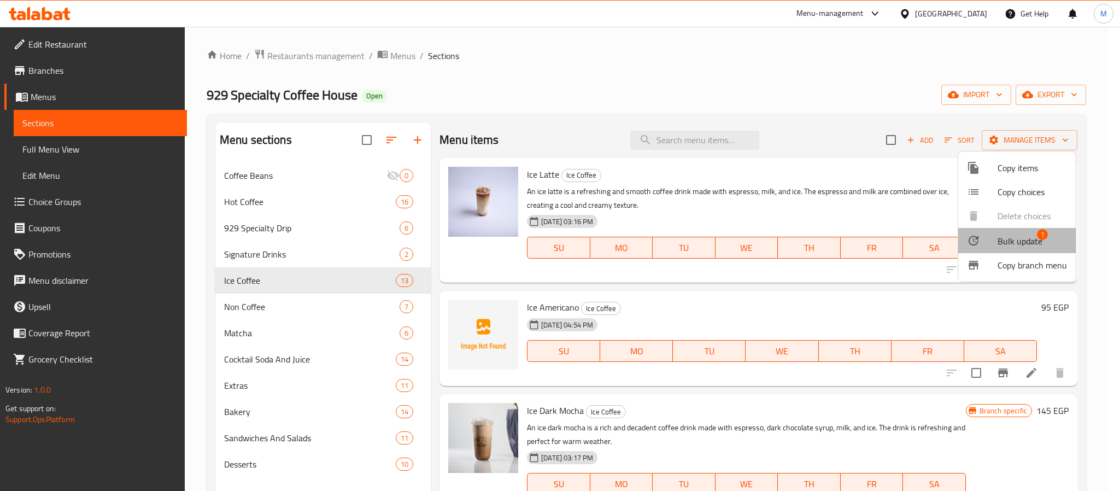
click at [1022, 235] on span "Bulk update" at bounding box center [1020, 241] width 45 height 13
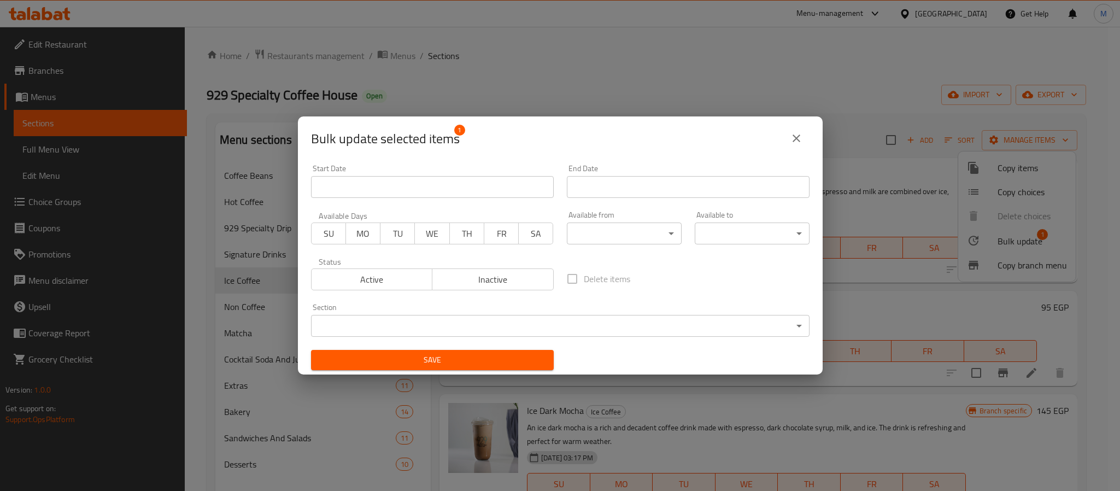
click at [376, 330] on body "​ Menu-management [GEOGRAPHIC_DATA] Get Help M Edit Restaurant Branches Menus S…" at bounding box center [560, 259] width 1120 height 464
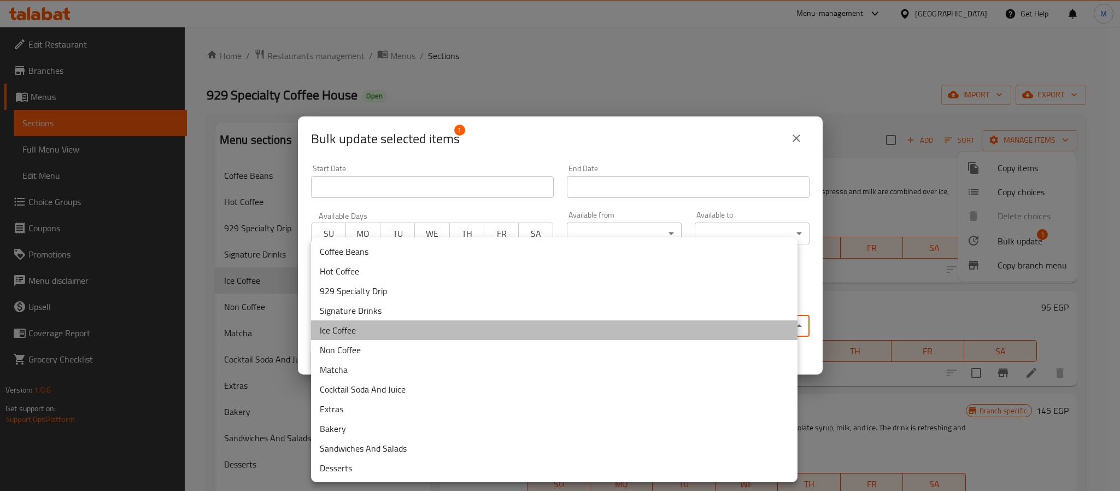
click at [366, 332] on li "Ice Coffee" at bounding box center [554, 330] width 487 height 20
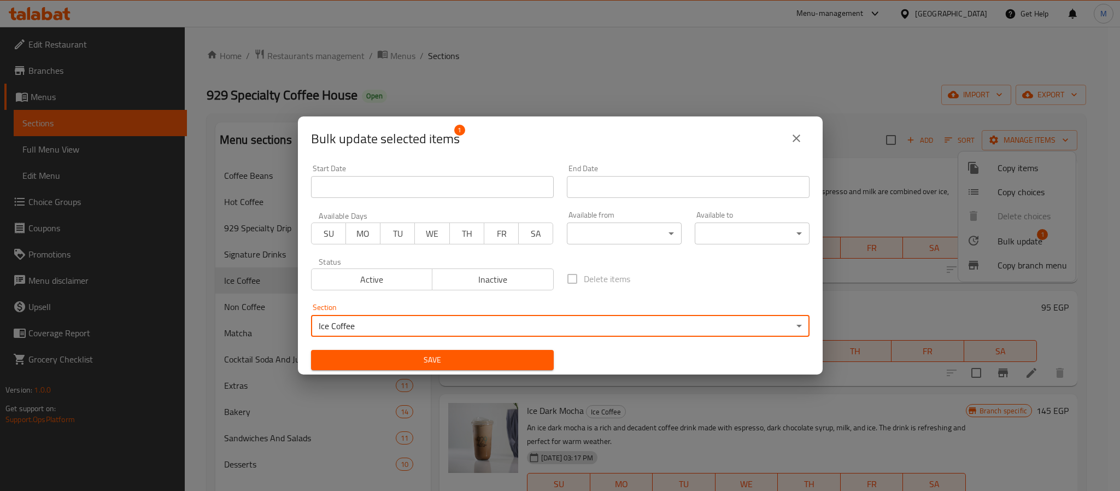
click at [436, 353] on span "Save" at bounding box center [432, 360] width 225 height 14
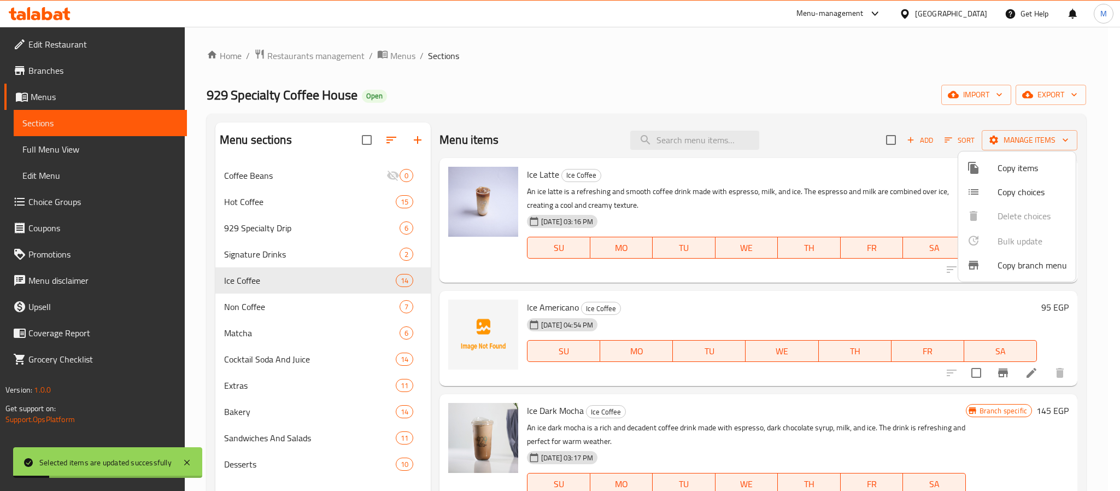
click at [604, 104] on div at bounding box center [560, 245] width 1120 height 491
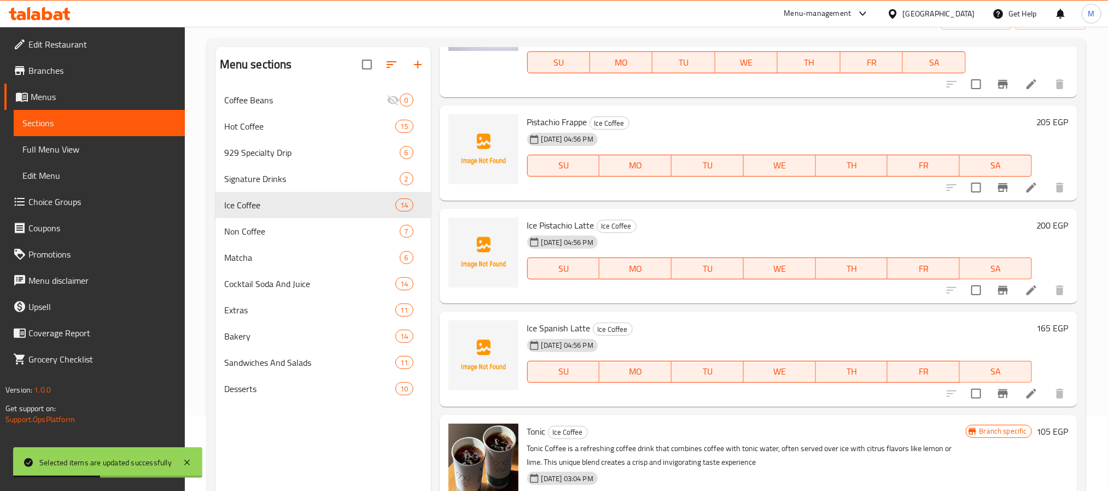
scroll to position [153, 0]
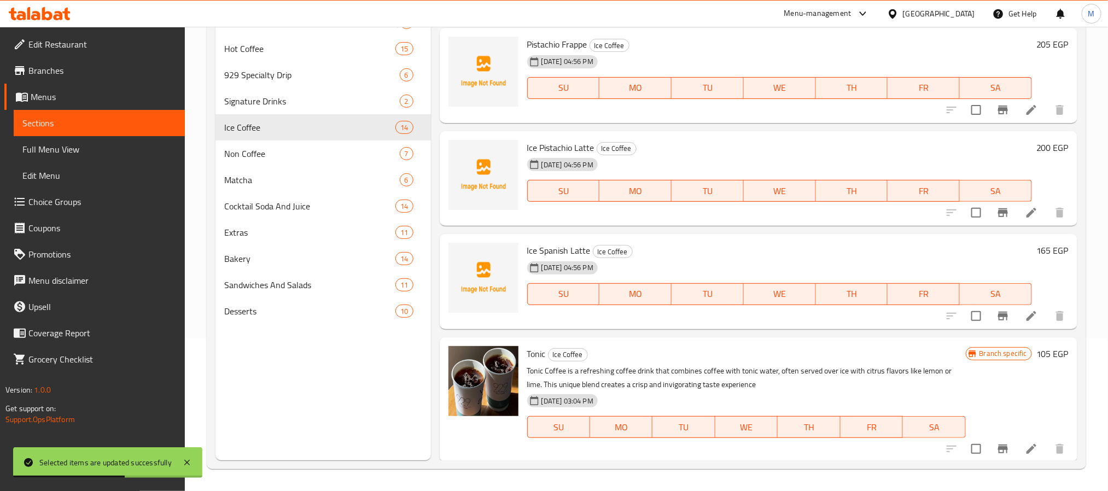
click at [1026, 449] on icon at bounding box center [1031, 449] width 10 height 10
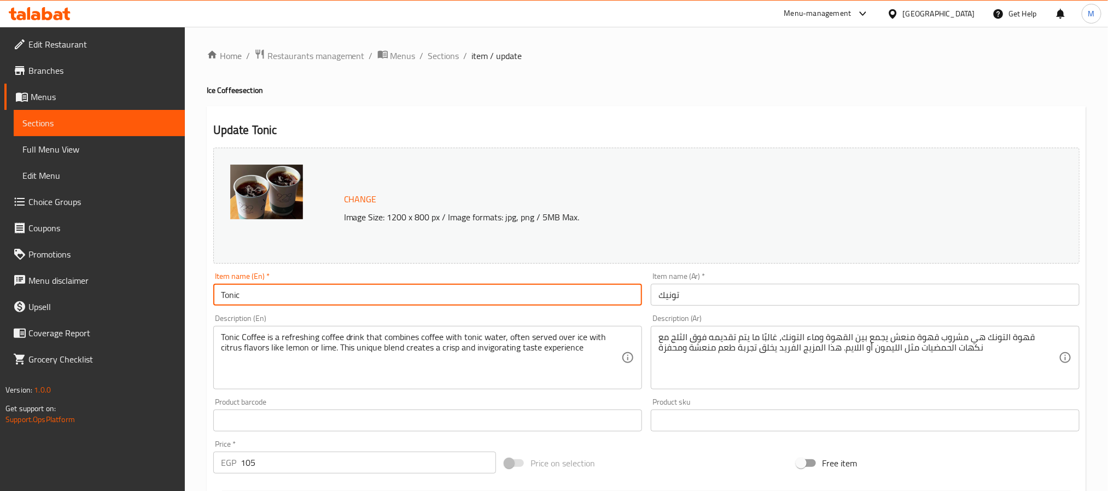
click at [354, 289] on input "Tonic" at bounding box center [427, 295] width 429 height 22
paste input "Espresso"
type input "Espresso Tonic"
click at [708, 291] on input "تونيك" at bounding box center [865, 295] width 429 height 22
paste input "إسبرسو"
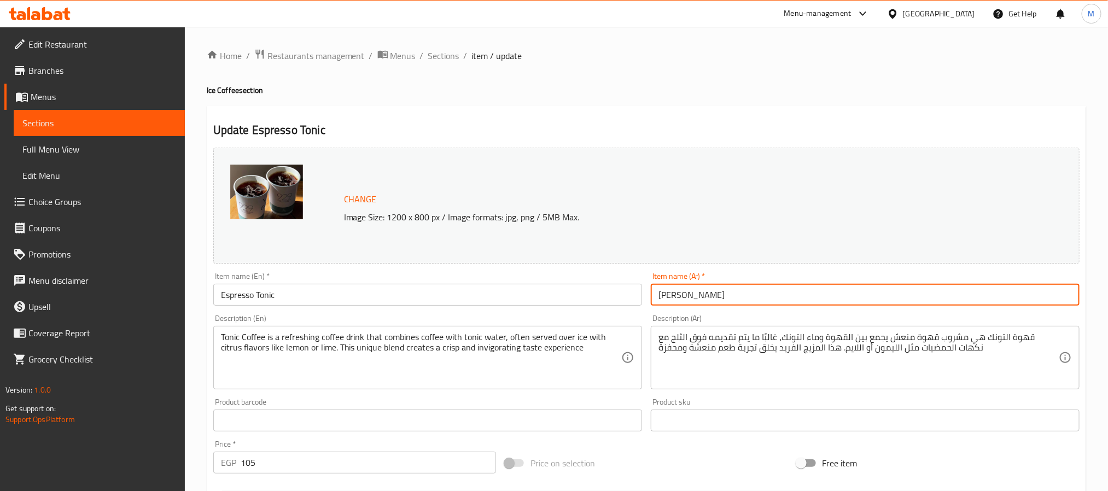
type input "[PERSON_NAME]"
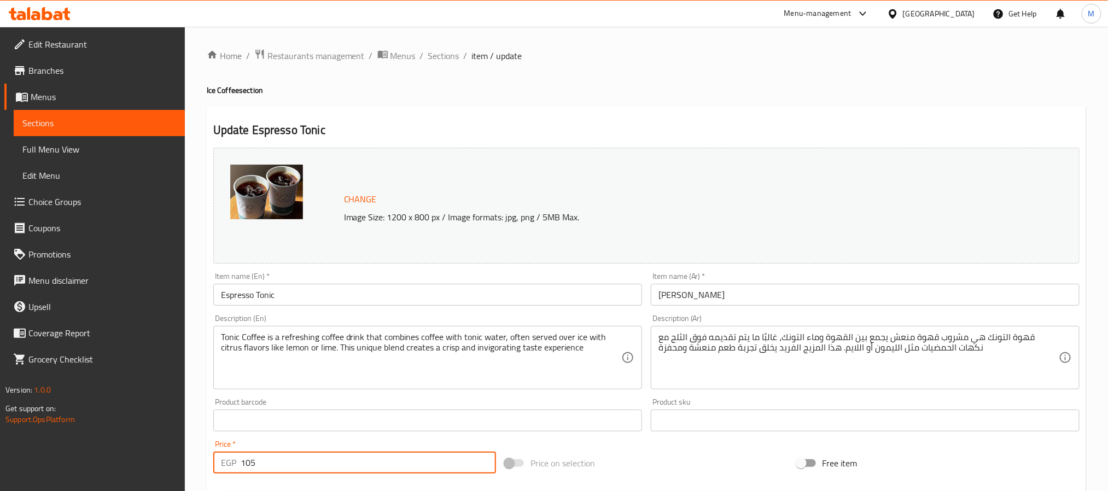
click at [307, 452] on input "105" at bounding box center [368, 463] width 255 height 22
type input "110"
drag, startPoint x: 435, startPoint y: 56, endPoint x: 465, endPoint y: 79, distance: 37.7
click at [435, 56] on span "Sections" at bounding box center [443, 55] width 31 height 13
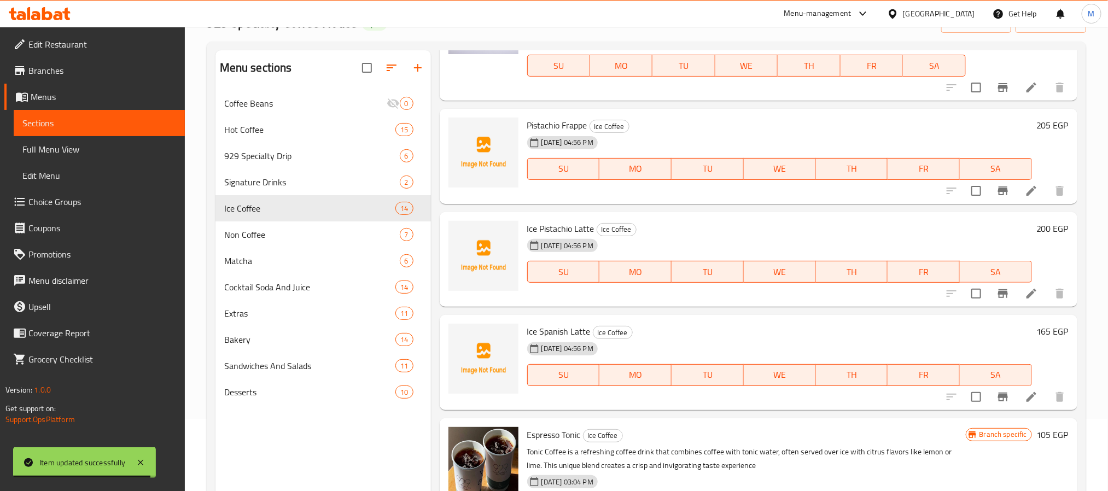
scroll to position [153, 0]
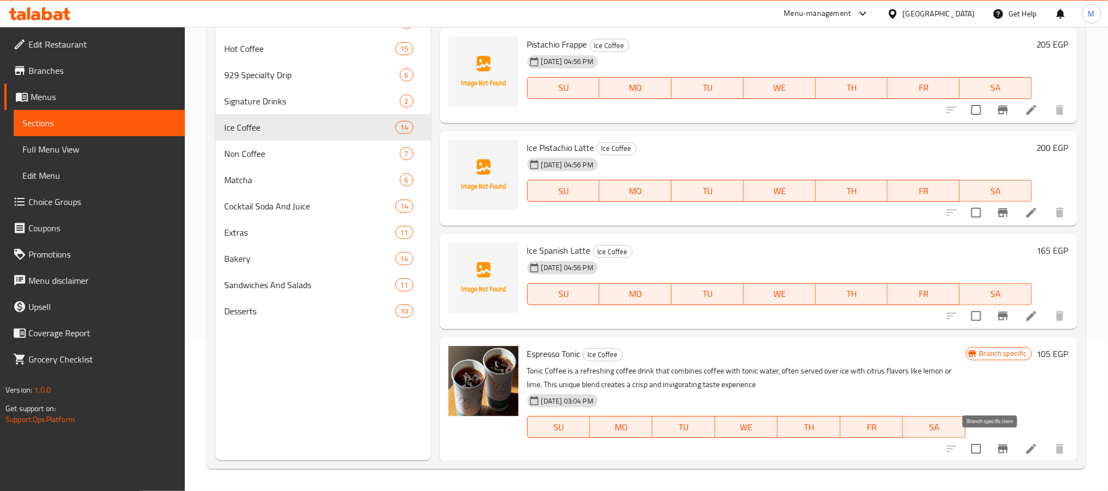
click at [996, 442] on icon "Branch-specific-item" at bounding box center [1002, 448] width 13 height 13
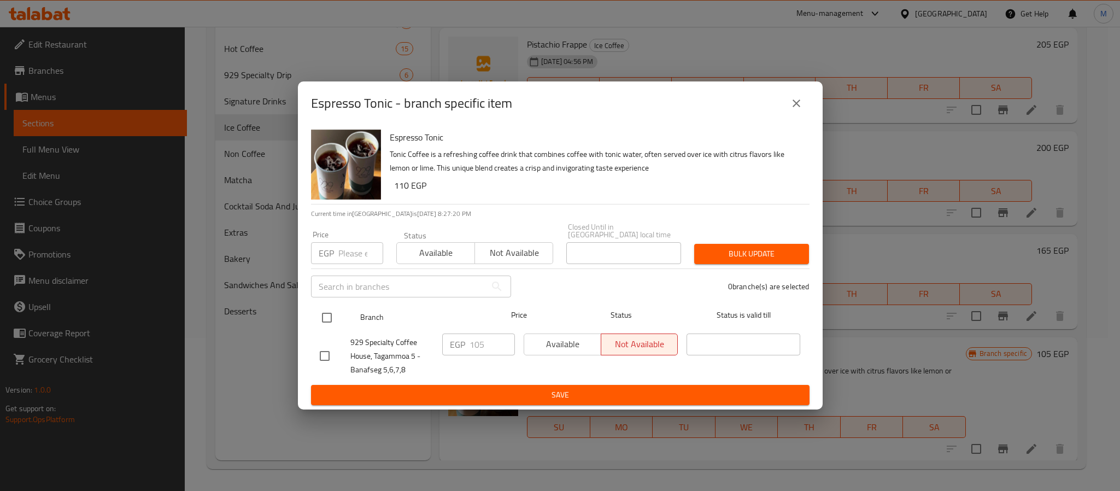
click at [333, 314] on input "checkbox" at bounding box center [326, 317] width 23 height 23
checkbox input "true"
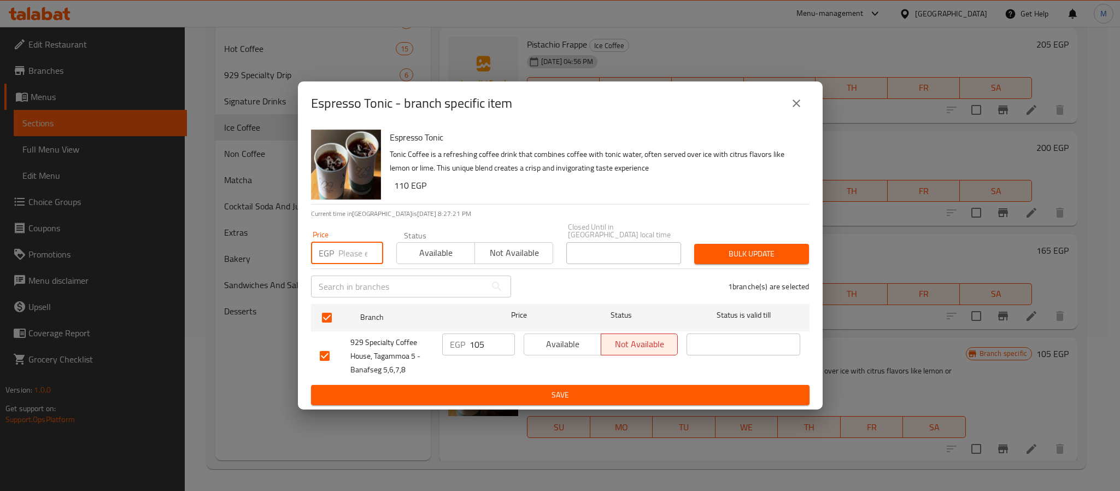
click at [345, 248] on input "number" at bounding box center [360, 253] width 45 height 22
paste input "110"
type input "110"
click at [728, 251] on span "Bulk update" at bounding box center [751, 254] width 97 height 14
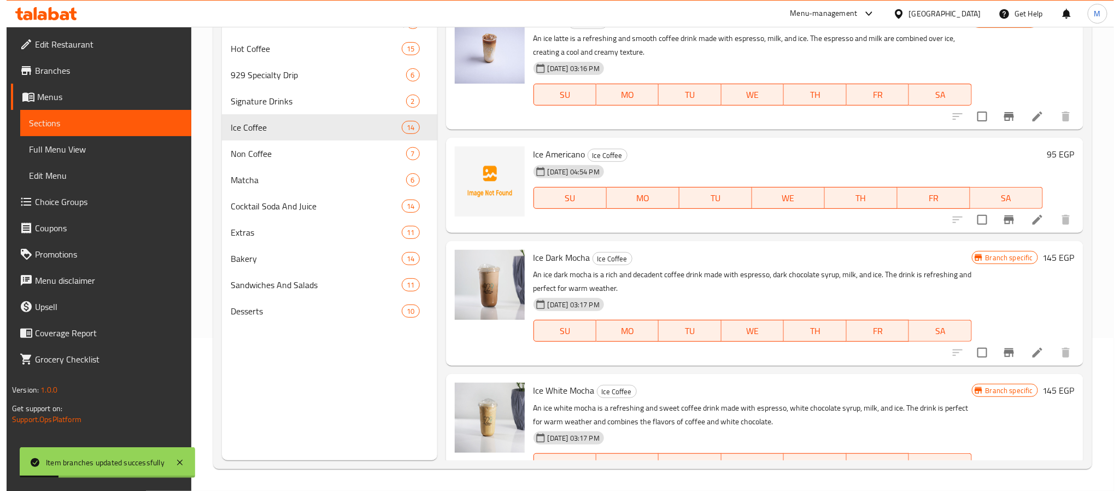
scroll to position [0, 0]
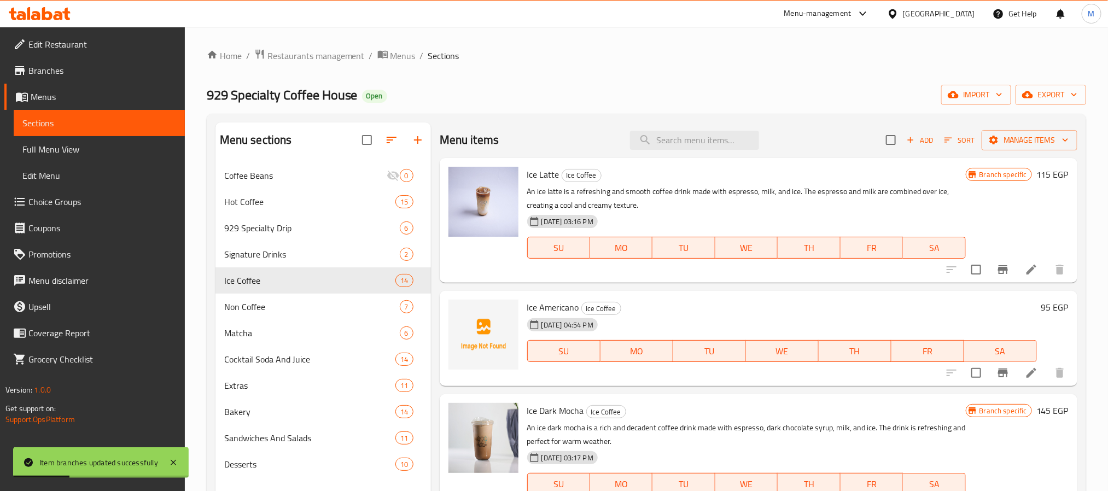
click at [918, 143] on span "Add" at bounding box center [920, 140] width 30 height 13
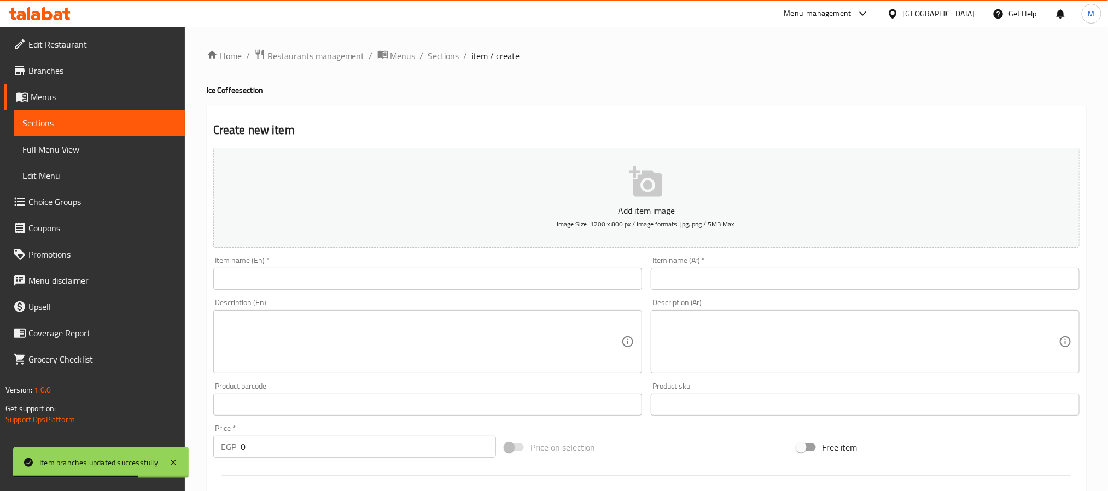
click at [412, 271] on input "text" at bounding box center [427, 279] width 429 height 22
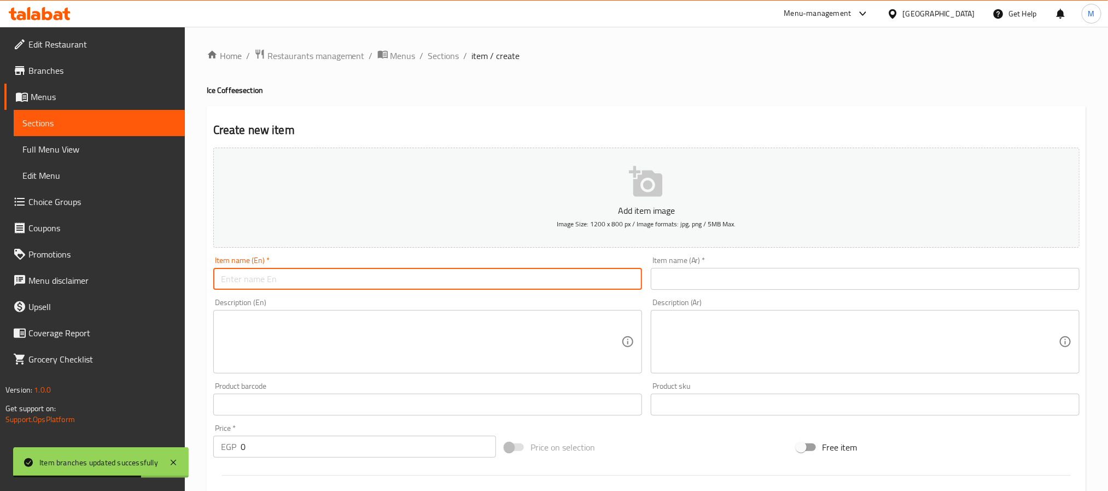
paste input "Ice Caramel Macchiato"
type input "Ice Caramel Macchiato"
click at [696, 282] on input "text" at bounding box center [865, 279] width 429 height 22
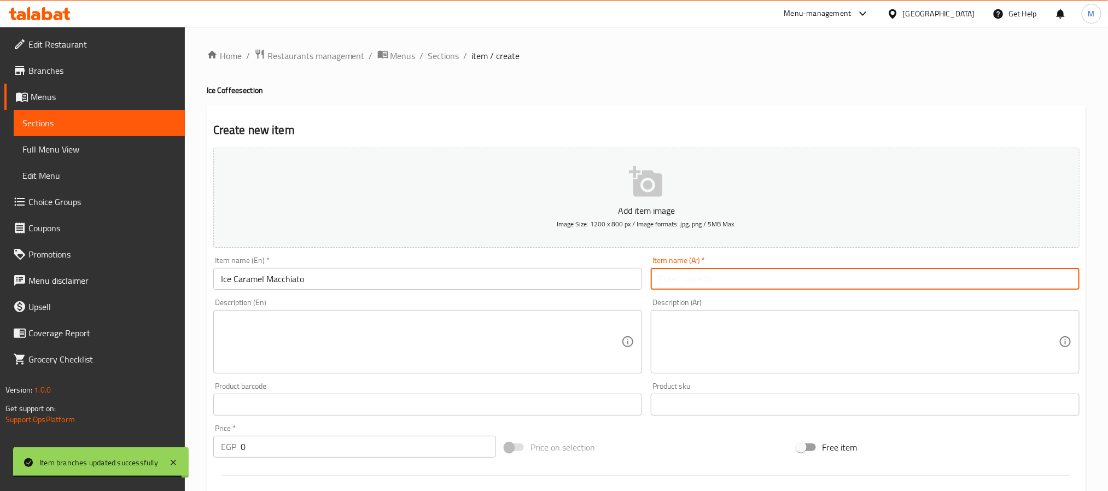
paste input "[PERSON_NAME] مثلج"
click at [670, 282] on input "[PERSON_NAME] مثلج" at bounding box center [865, 279] width 429 height 22
type input "أيس [PERSON_NAME]"
click at [392, 443] on input "0" at bounding box center [368, 447] width 255 height 22
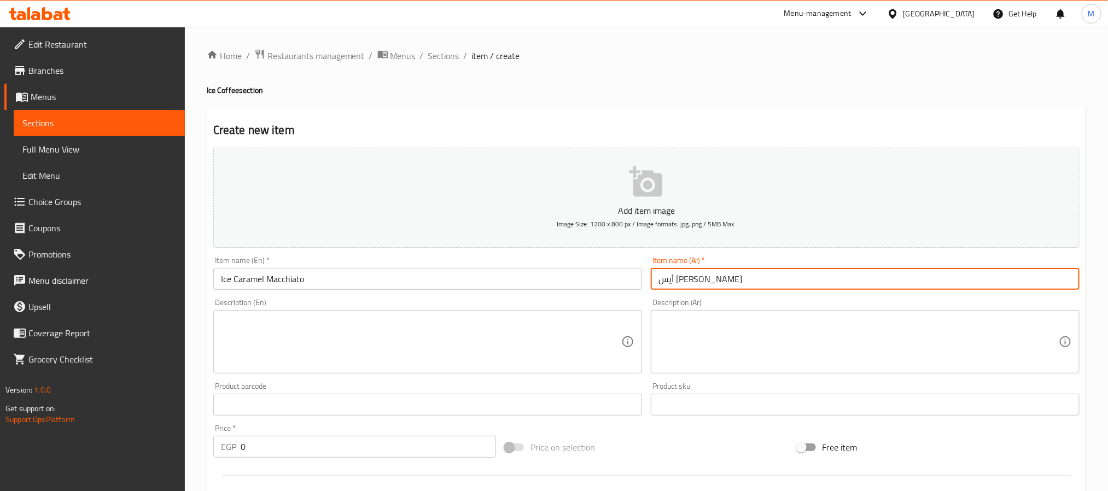
paste input "145"
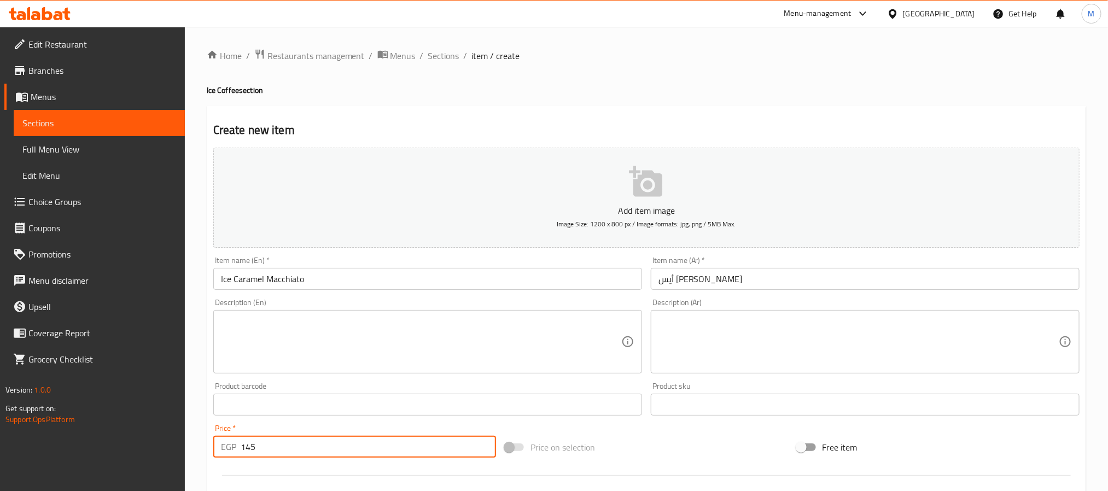
type input "145"
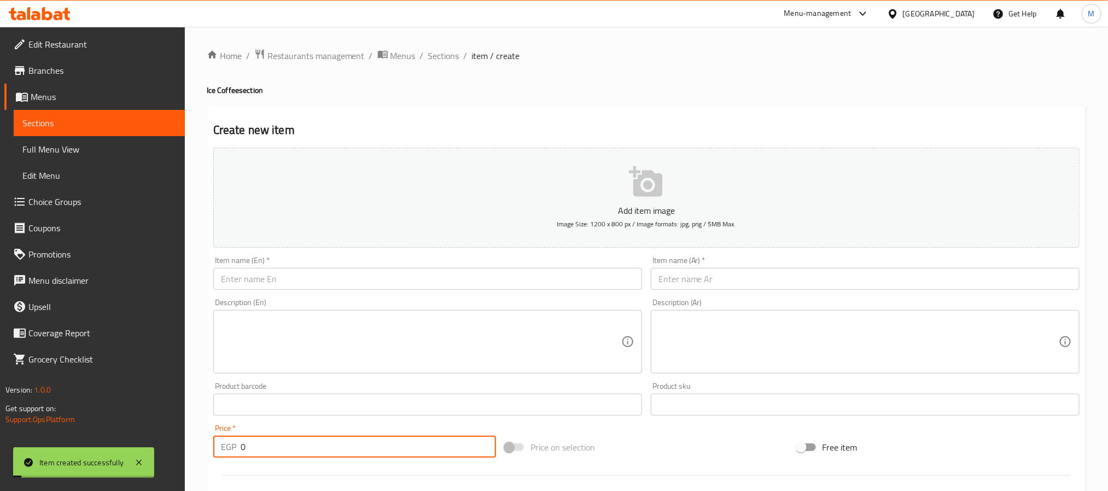
paste input "145"
type input "145"
drag, startPoint x: 482, startPoint y: 278, endPoint x: 497, endPoint y: 286, distance: 17.4
click at [482, 278] on input "text" at bounding box center [427, 279] width 429 height 22
paste input "Ice Salted Caramel Latte"
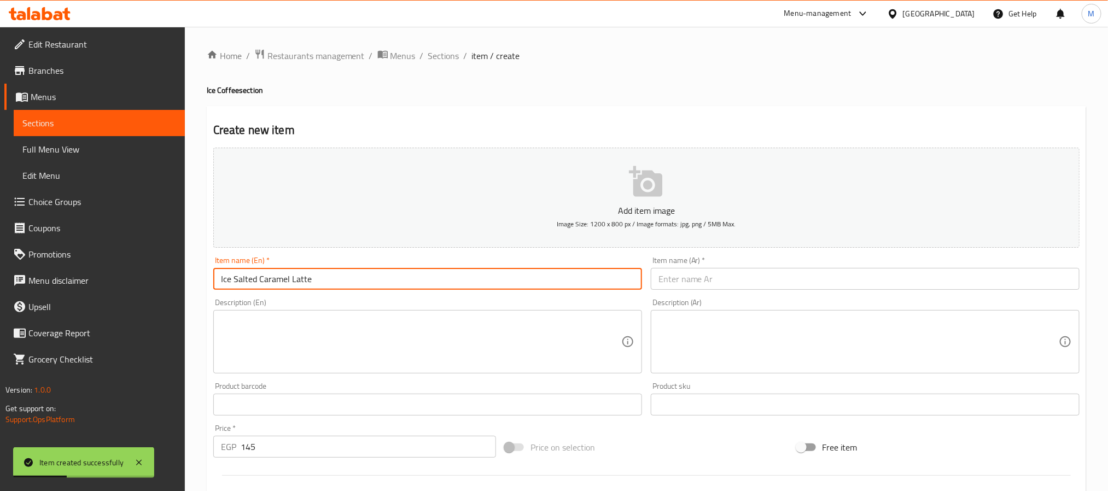
type input "Ice Salted Caramel Latte"
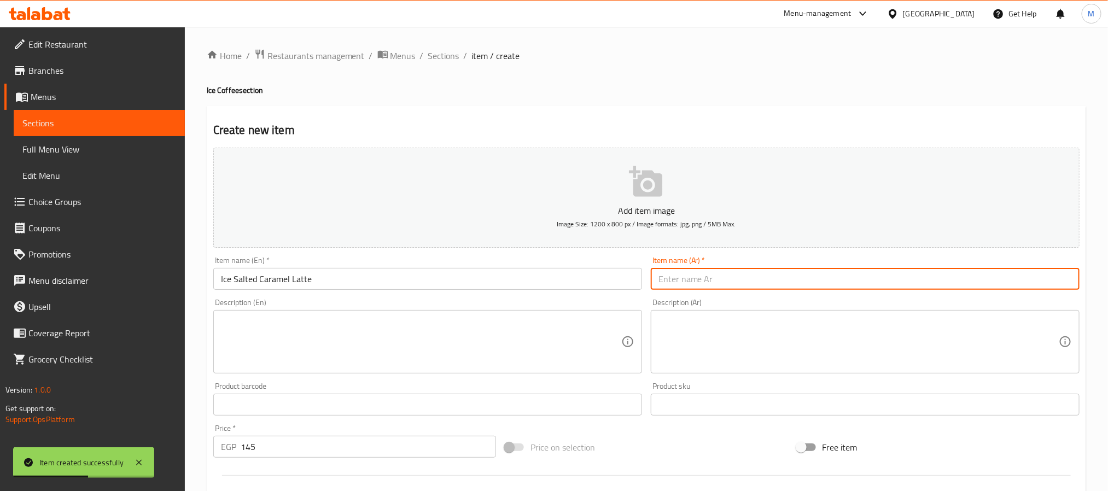
click at [752, 278] on input "text" at bounding box center [865, 279] width 429 height 22
type input "أيس كراميل مملح لاتيه"
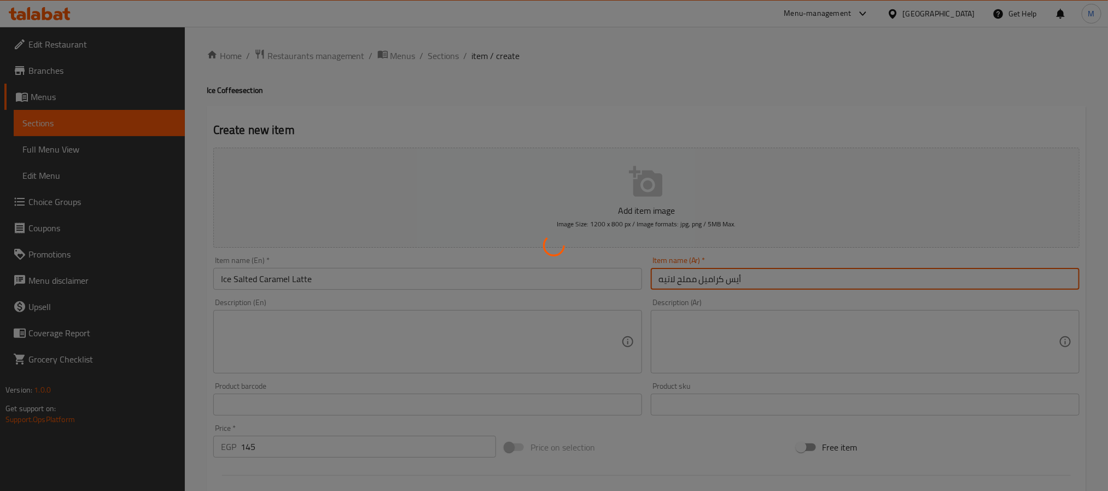
type input "0"
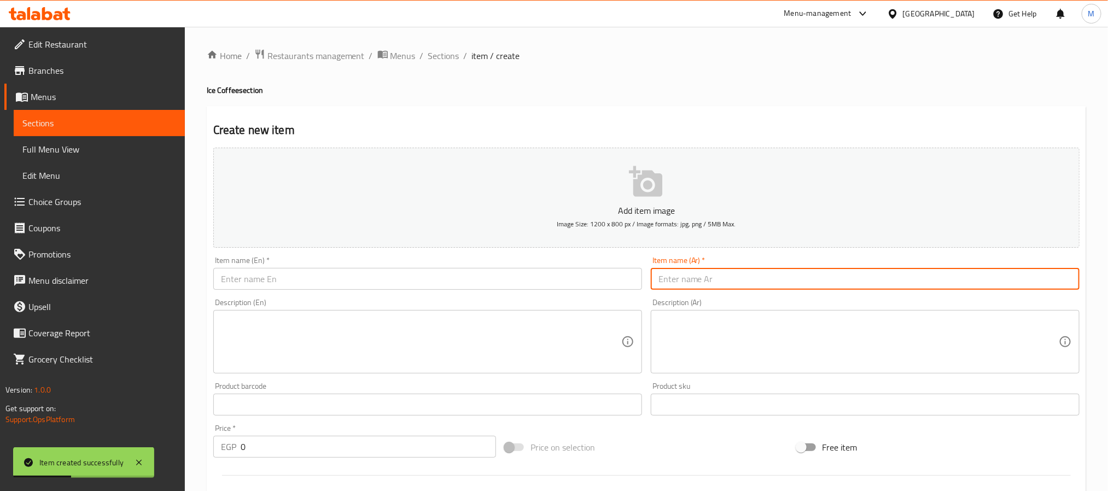
click at [396, 280] on input "text" at bounding box center [427, 279] width 429 height 22
paste input "Coffee Frappe"
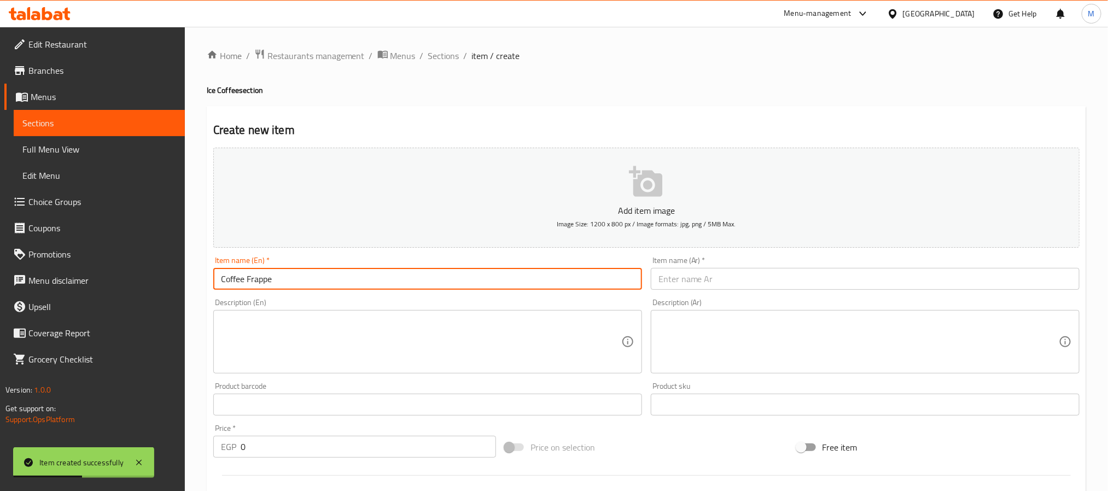
type input "Coffee Frappe"
click at [322, 453] on input "0" at bounding box center [368, 447] width 255 height 22
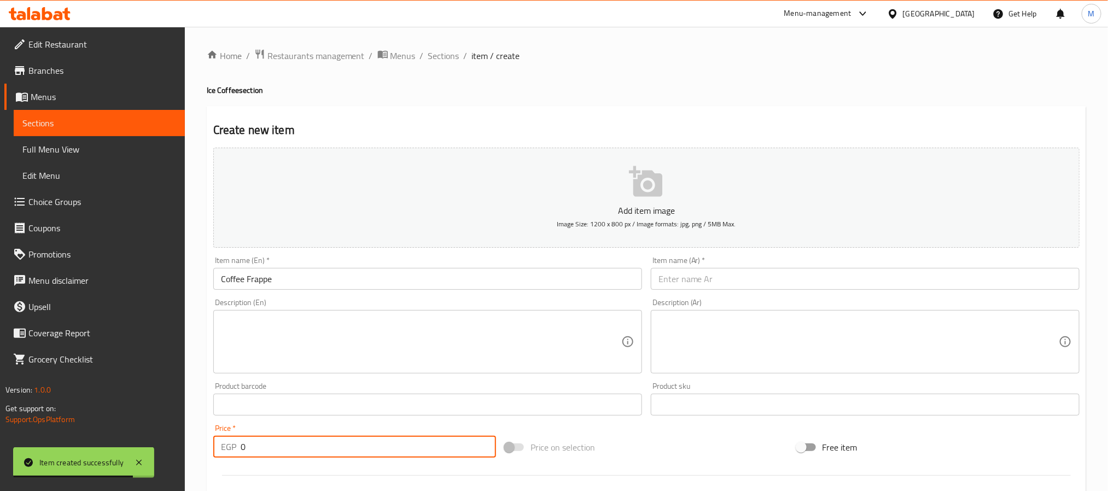
paste input "12"
type input "120"
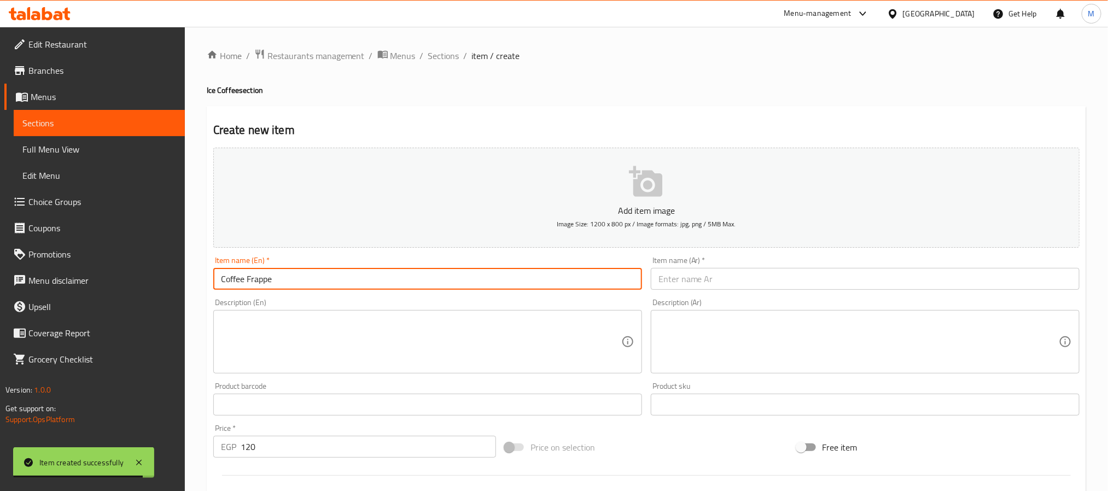
click at [333, 282] on input "Coffee Frappe" at bounding box center [427, 279] width 429 height 22
click at [691, 279] on input "text" at bounding box center [865, 279] width 429 height 22
paste input "قهوة فرابيه"
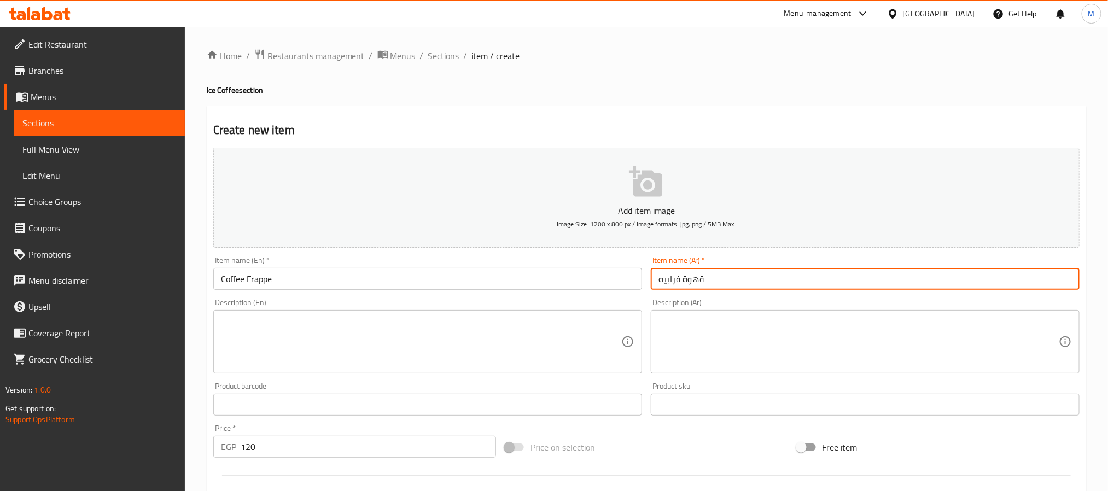
type input "قهوة فرابيه"
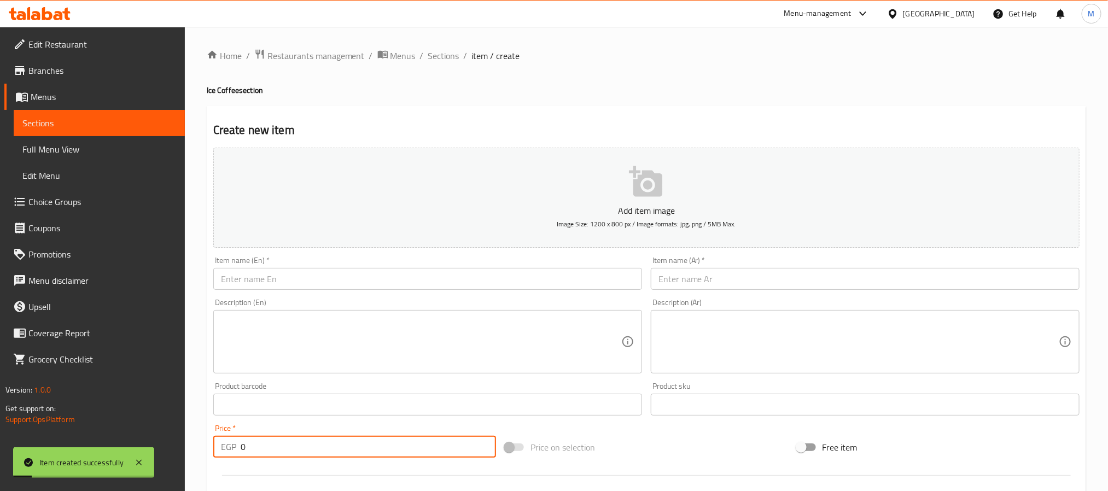
click at [440, 449] on input "0" at bounding box center [368, 447] width 255 height 22
paste input "17"
type input "170"
click at [360, 279] on input "text" at bounding box center [427, 279] width 429 height 22
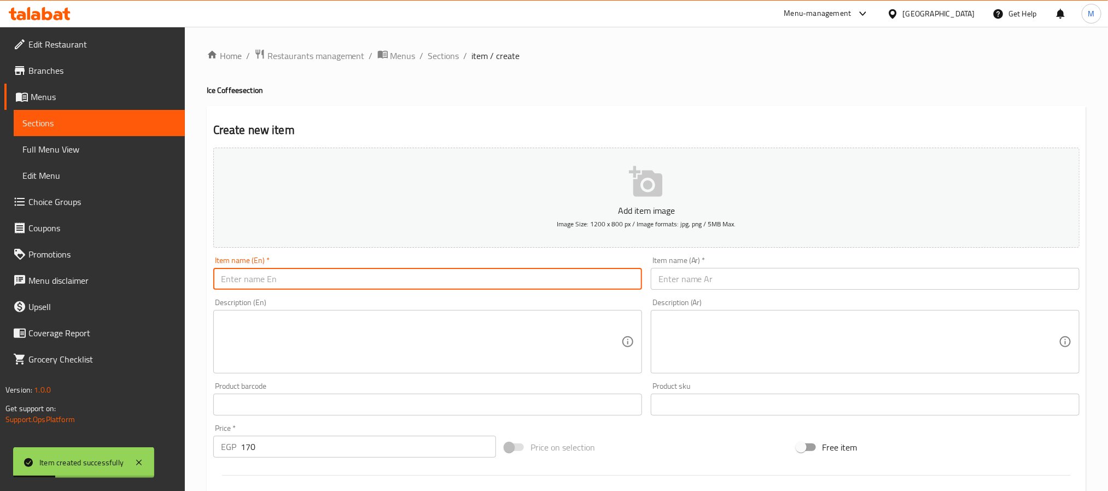
paste input "Spanish Frappe"
type input "Spanish Frappe"
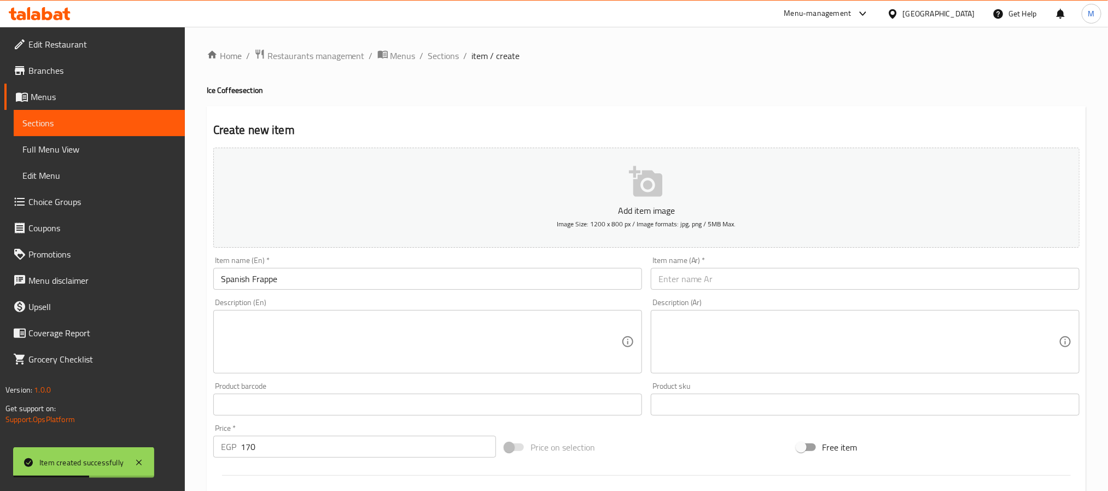
click at [788, 274] on input "text" at bounding box center [865, 279] width 429 height 22
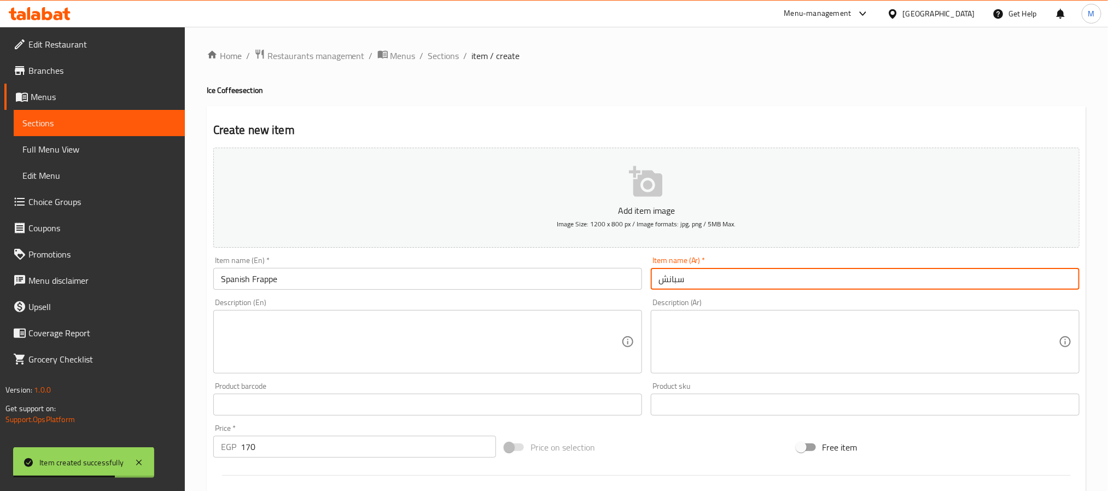
paste input "فرابيه"
type input "سبانش فرابيه"
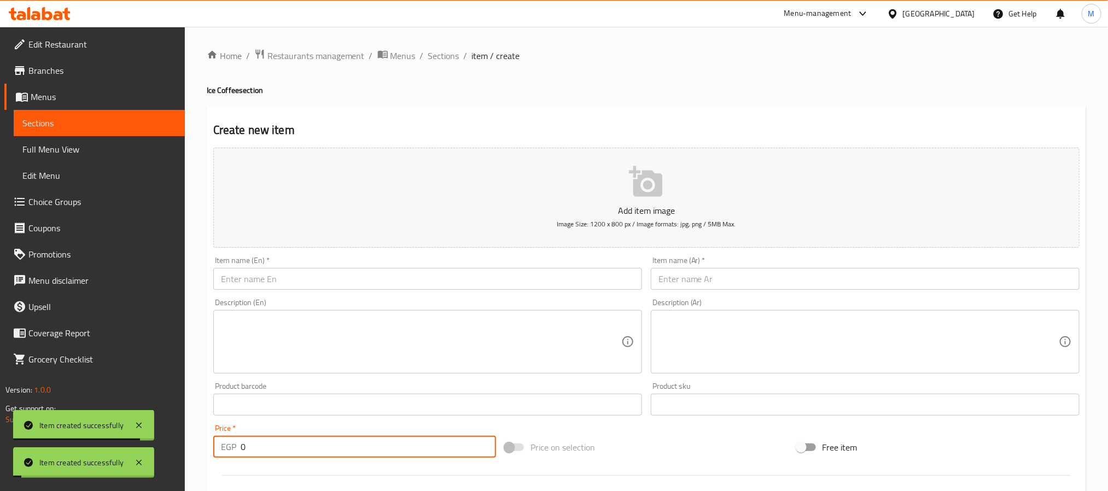
click at [389, 448] on input "0" at bounding box center [368, 447] width 255 height 22
paste input "15"
type input "150"
click at [396, 279] on input "text" at bounding box center [427, 279] width 429 height 22
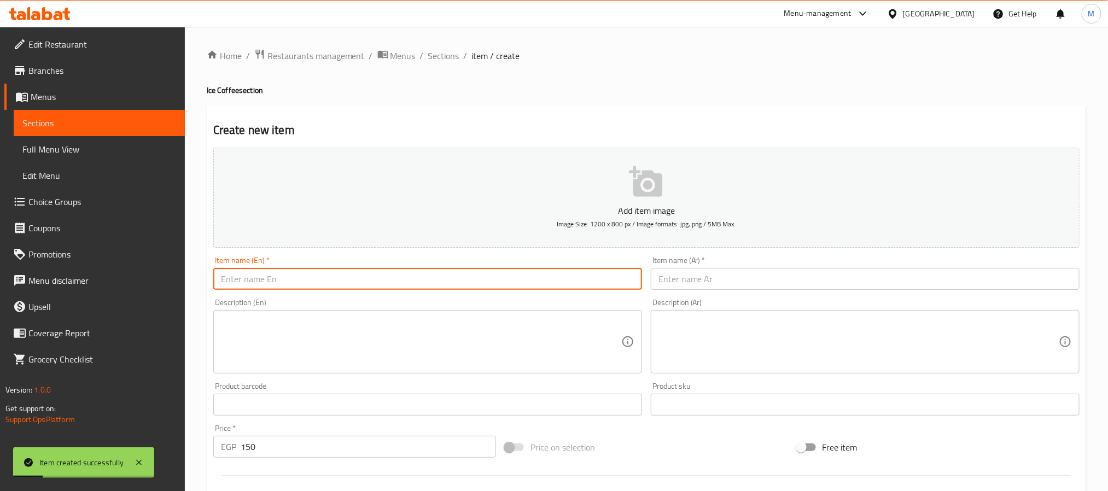
paste input "White Mocha Frappe"
type input "White Mocha Frappe"
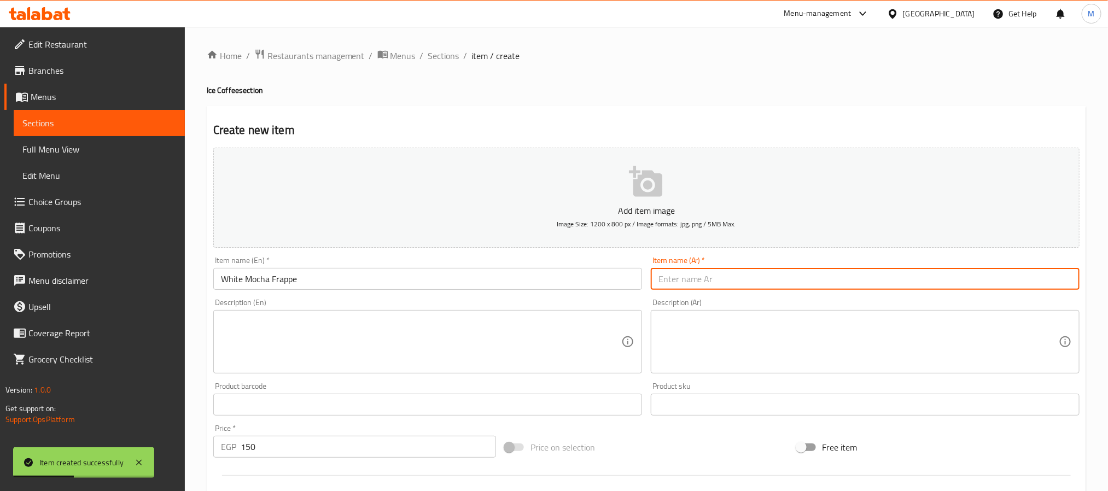
click at [745, 287] on input "text" at bounding box center [865, 279] width 429 height 22
paste input "فرابيه موكا أبيض"
type input "فرابيه موكا أبيض"
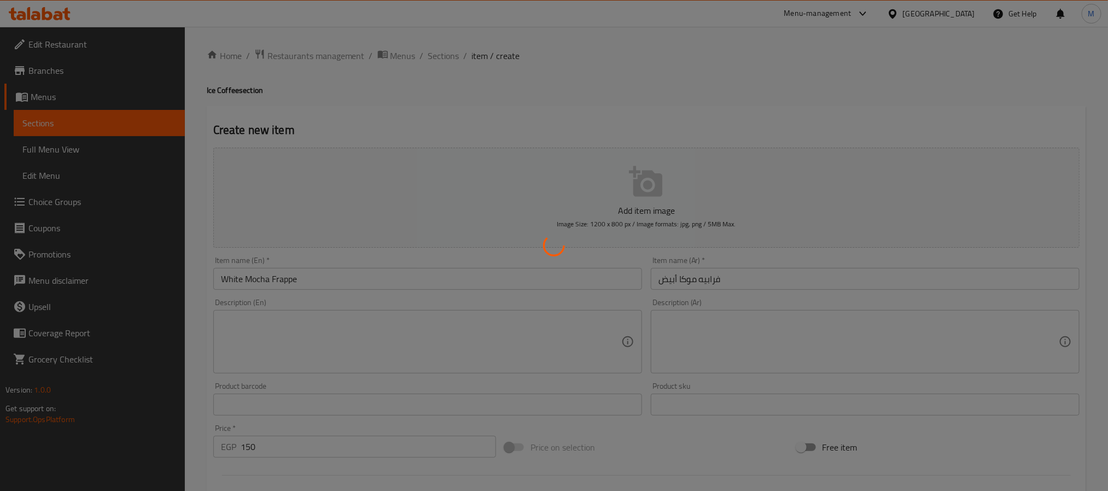
type input "0"
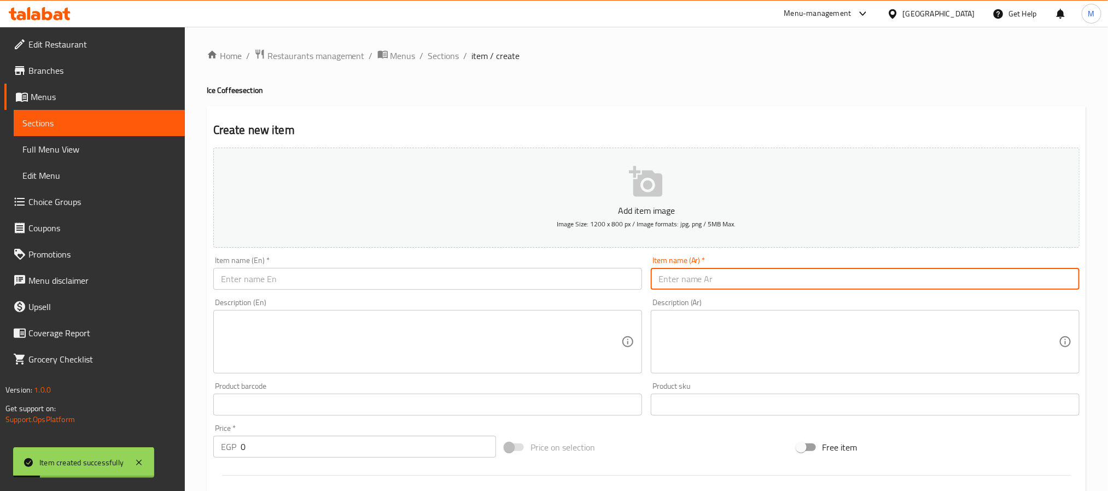
click at [312, 263] on div "Item name (En)   * Item name (En) *" at bounding box center [427, 272] width 429 height 33
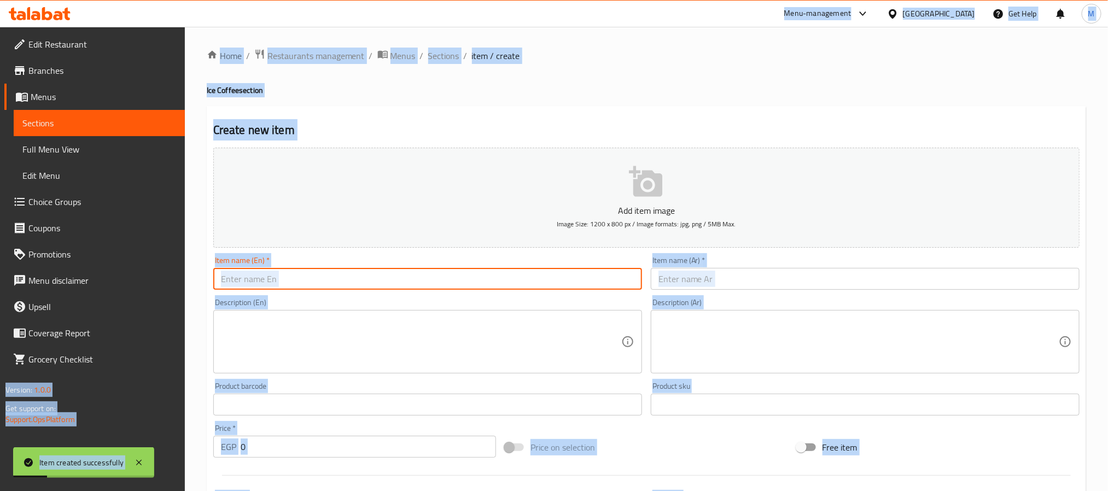
click at [310, 279] on input "text" at bounding box center [427, 279] width 429 height 22
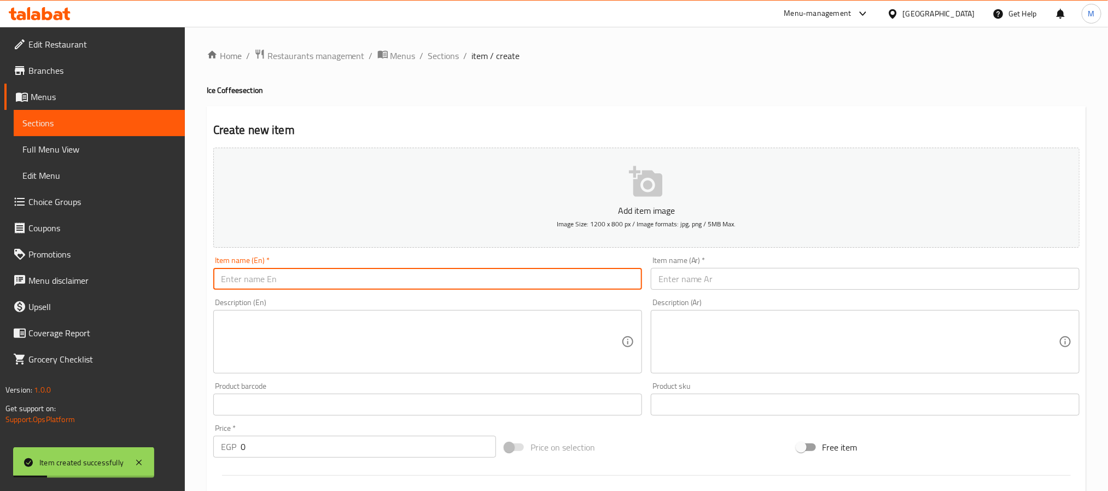
paste input "150"
type input "150"
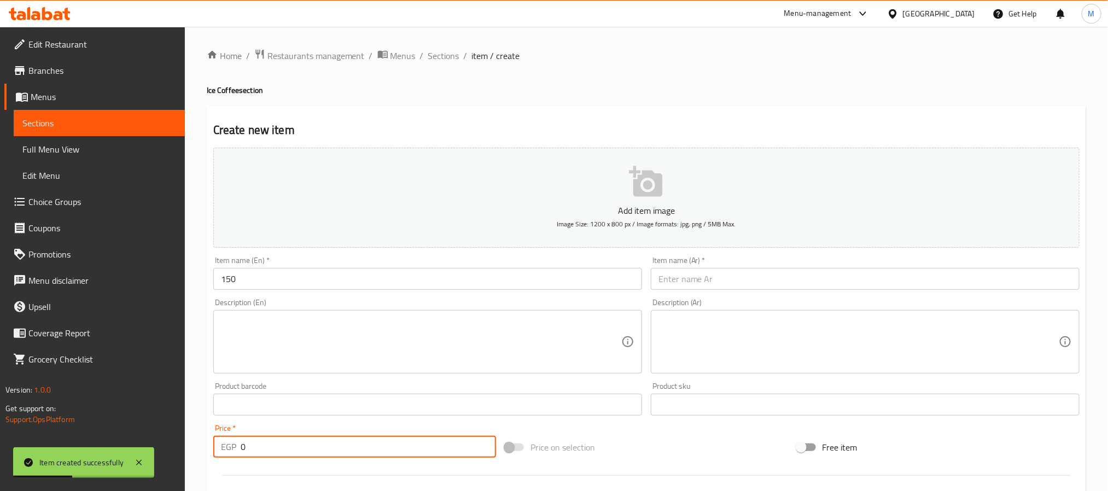
click at [276, 448] on input "0" at bounding box center [368, 447] width 255 height 22
paste input "15"
type input "150"
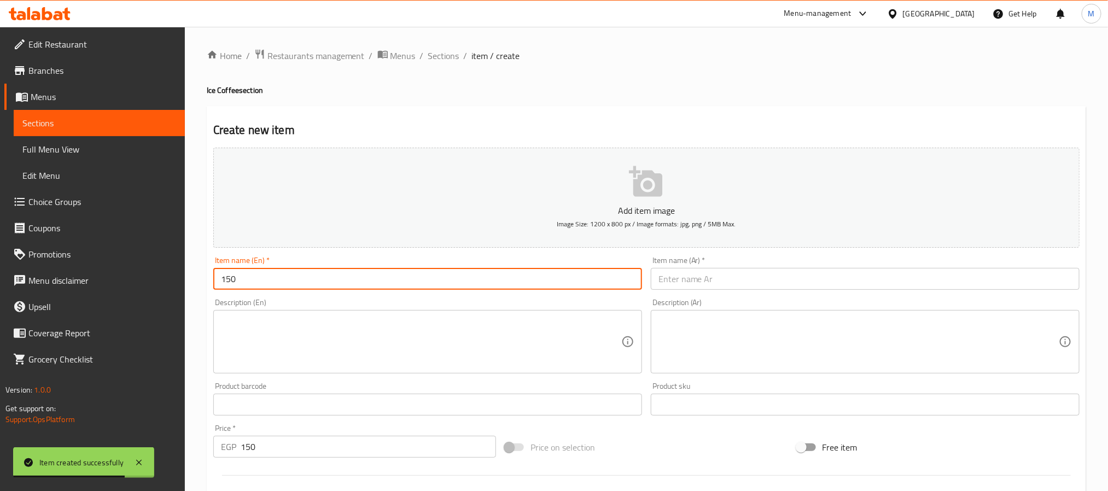
click at [306, 281] on input "150" at bounding box center [427, 279] width 429 height 22
paste input "Caramel Coffee Frappe"
type input "Caramel Coffee Frappe"
click at [686, 279] on input "text" at bounding box center [865, 279] width 429 height 22
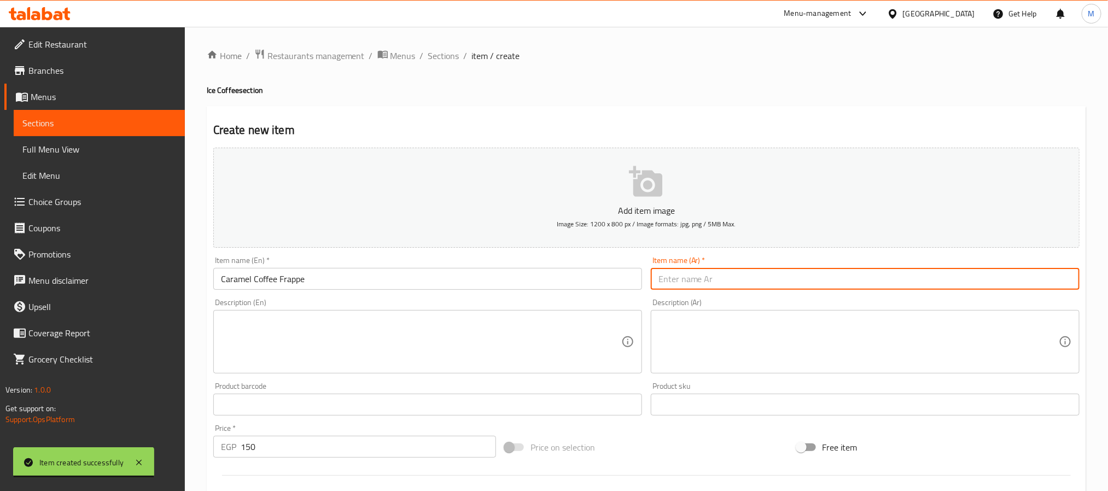
paste input "فرابيه قهوة الكراميل"
click at [681, 285] on input "فرابيه قهوة الكراميل" at bounding box center [865, 279] width 429 height 22
type input "فرابيه قهوة كراميل"
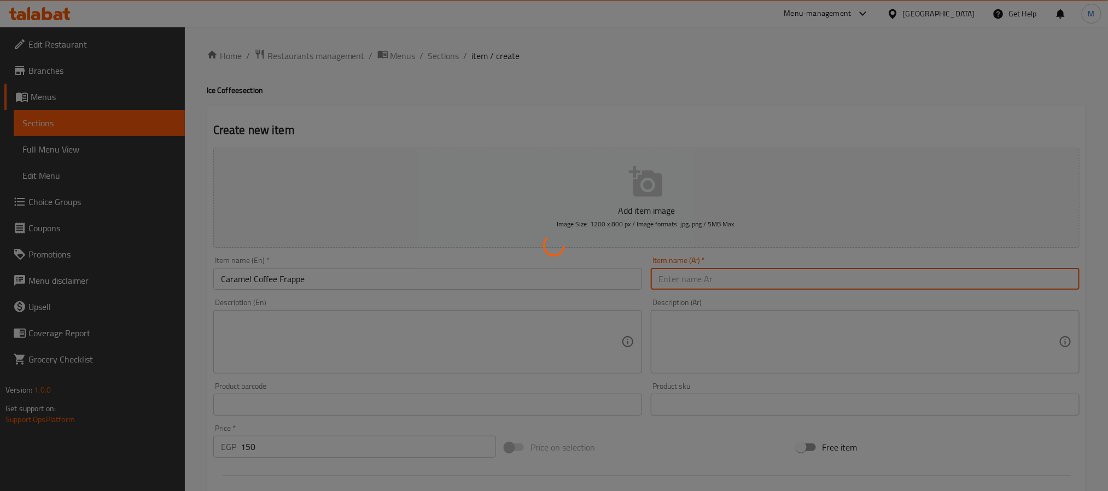
type input "0"
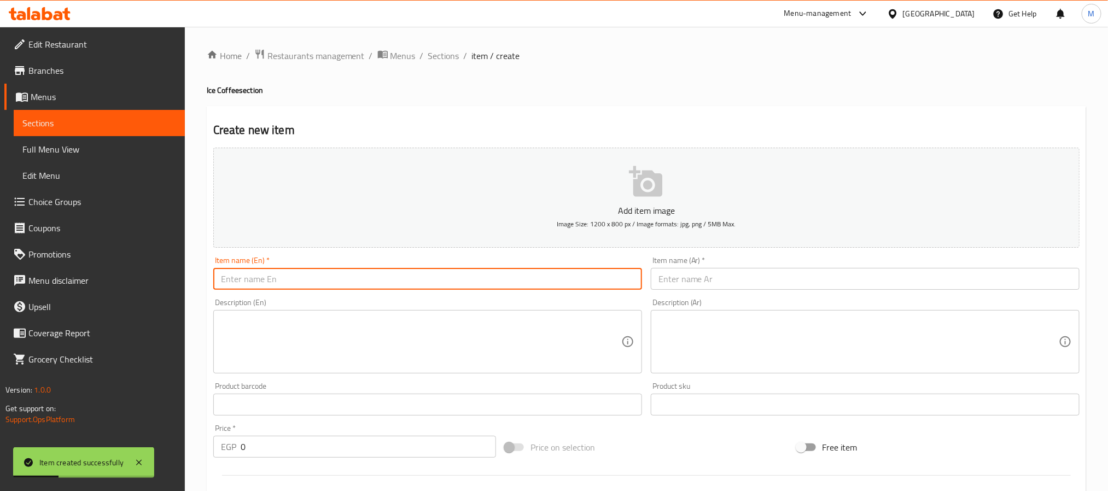
click at [449, 271] on input "text" at bounding box center [427, 279] width 429 height 22
paste input "Ice Espresso"
type input "Ice Espresso"
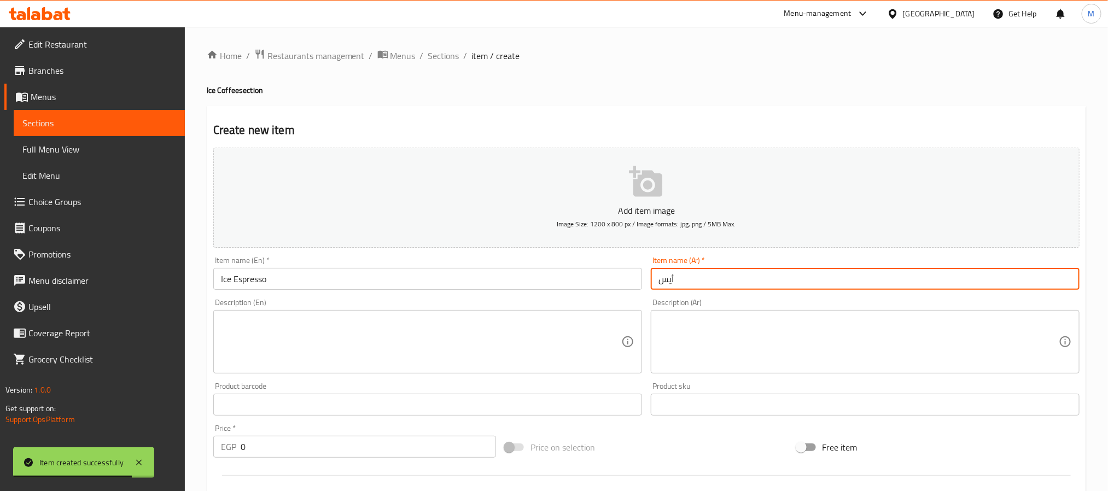
paste input "يس إسبريسو"
type input "آيس إسبريسو"
click at [347, 453] on input "0" at bounding box center [368, 447] width 255 height 22
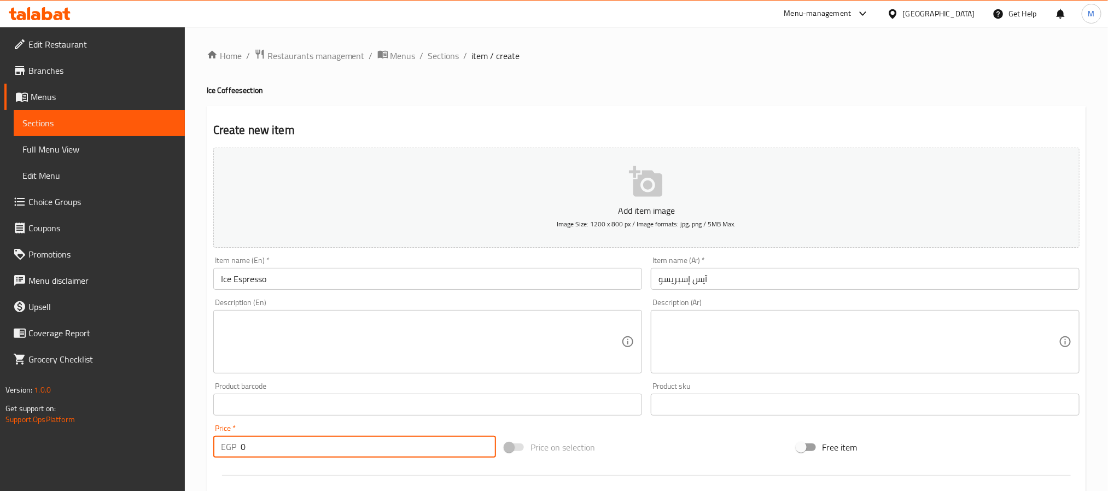
paste input "95"
type input "95"
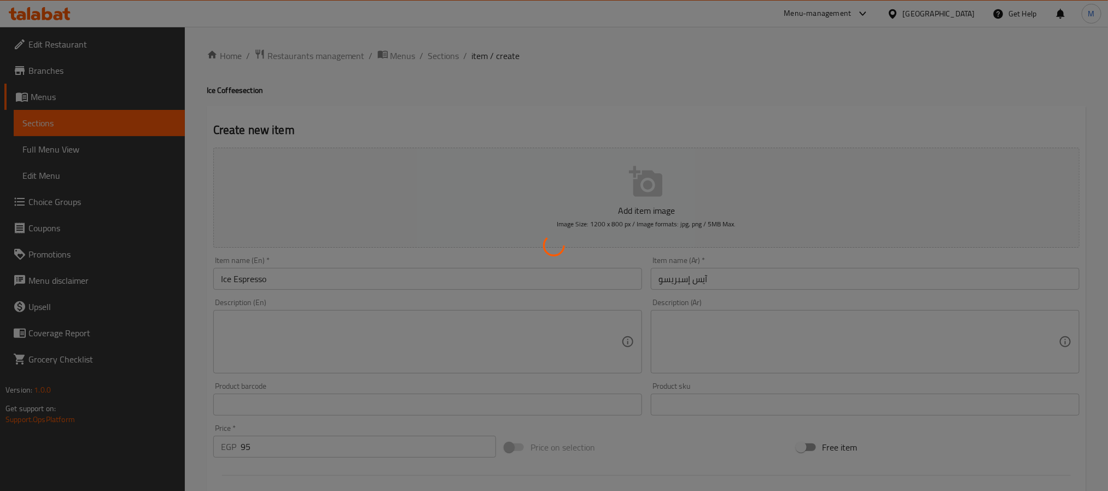
type input "0"
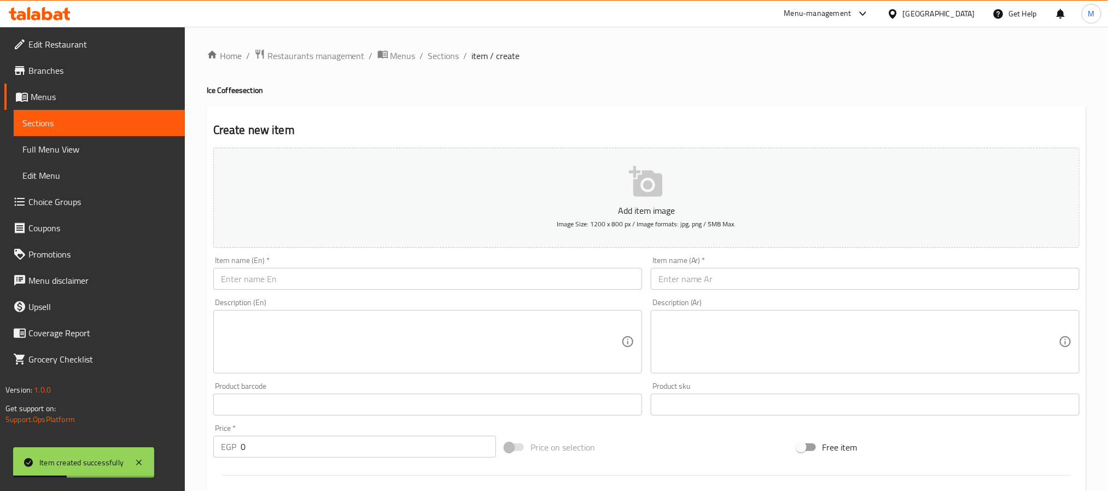
click at [420, 284] on input "text" at bounding box center [427, 279] width 429 height 22
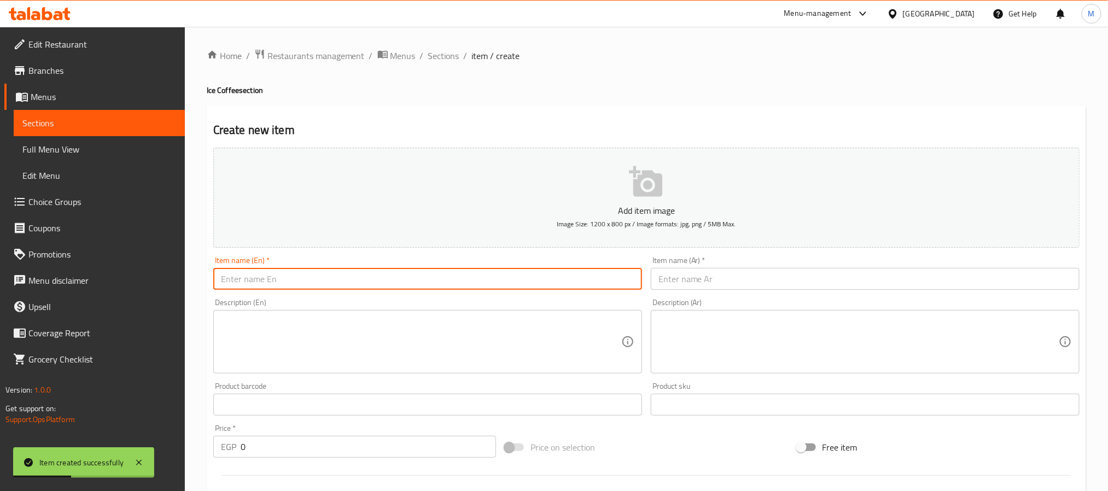
paste input "Ice Tramsiu Latte"
paste input "iramis"
type input "Ice Tiramisu Latte"
click at [735, 281] on input "text" at bounding box center [865, 279] width 429 height 22
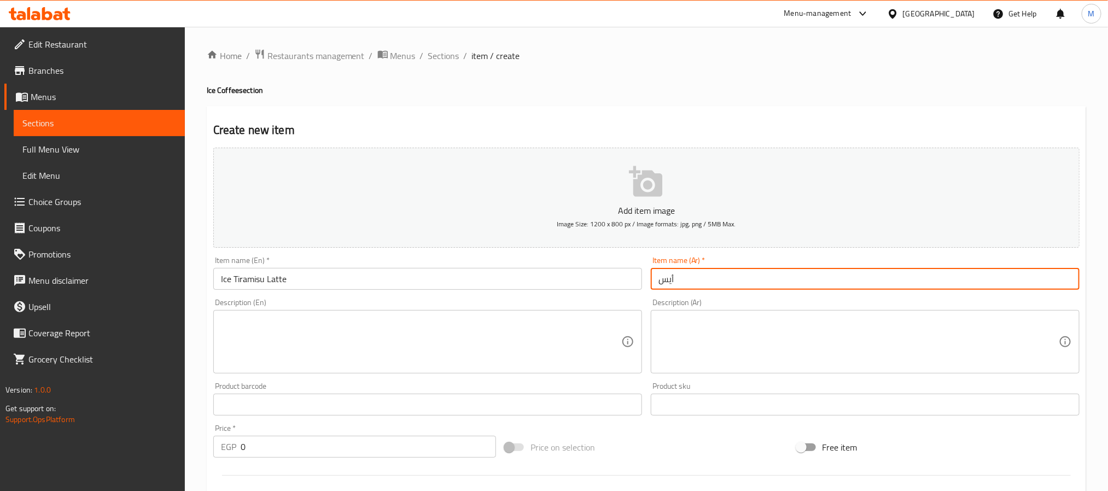
paste input "لاتيه تيراميسو"
type input "أيس لاتيه تيراميسو"
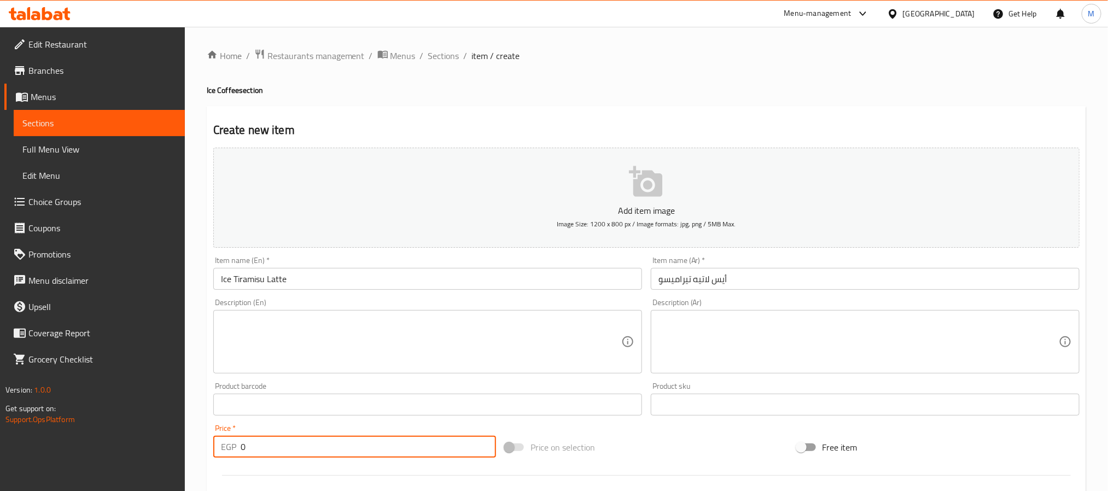
click at [292, 444] on input "0" at bounding box center [368, 447] width 255 height 22
paste input "155"
type input "155"
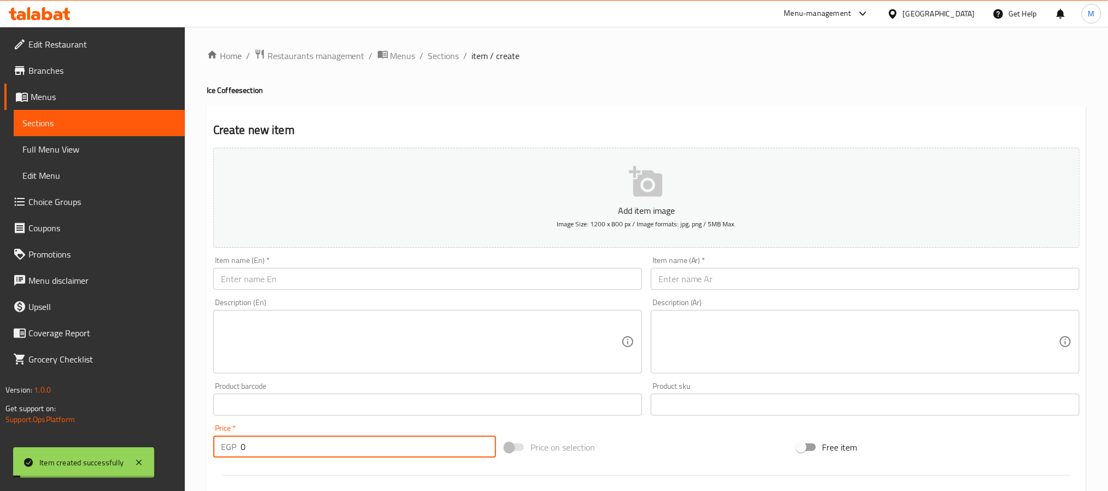
paste input "145"
type input "145"
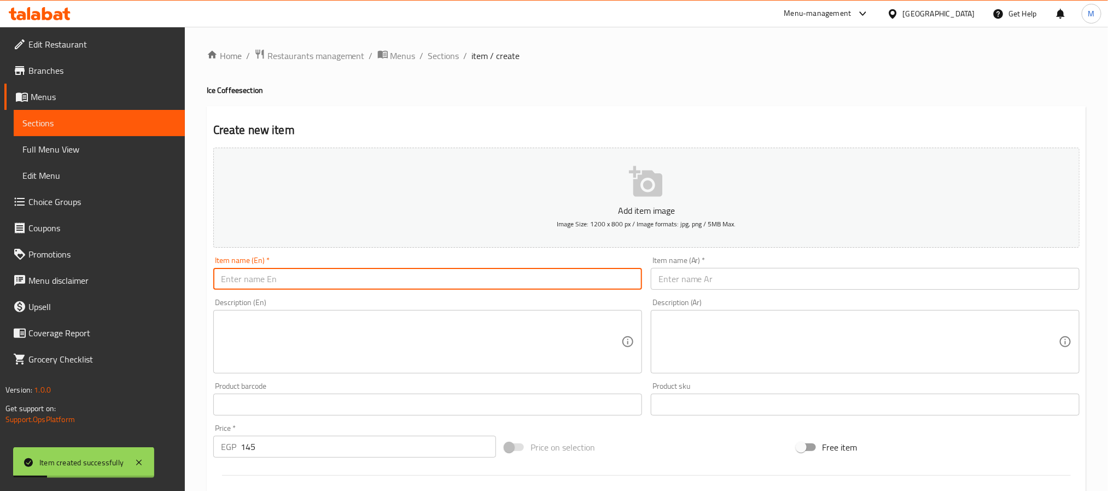
drag, startPoint x: 388, startPoint y: 284, endPoint x: 394, endPoint y: 279, distance: 8.2
click at [387, 285] on input "text" at bounding box center [427, 279] width 429 height 22
paste input "Salted Can"
type input "Salted Can"
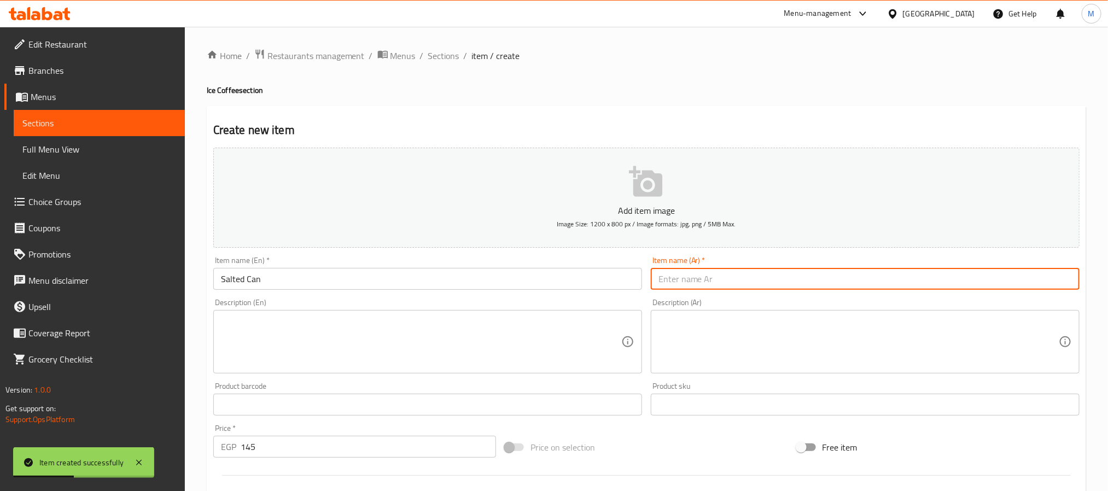
click at [695, 274] on input "text" at bounding box center [865, 279] width 429 height 22
type input "سالتد كان"
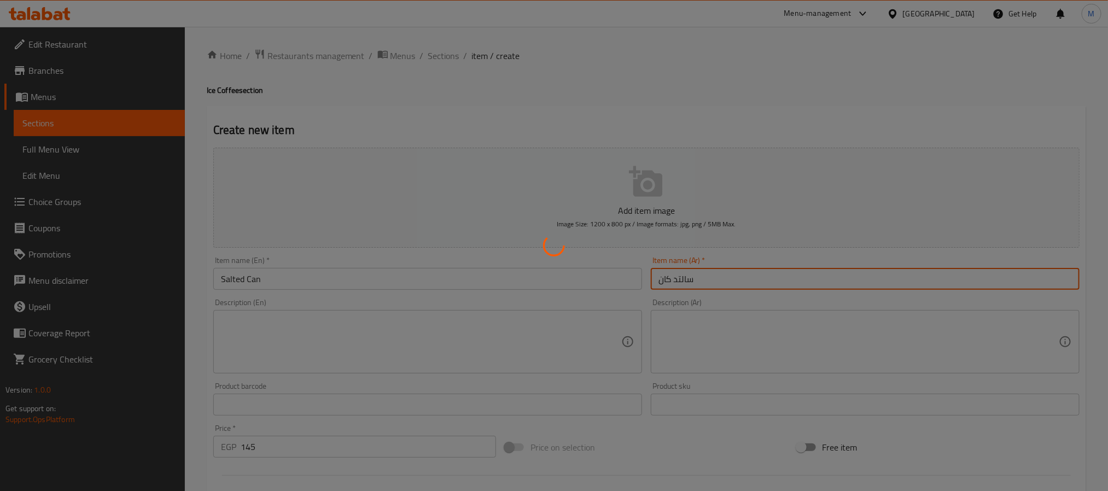
type input "0"
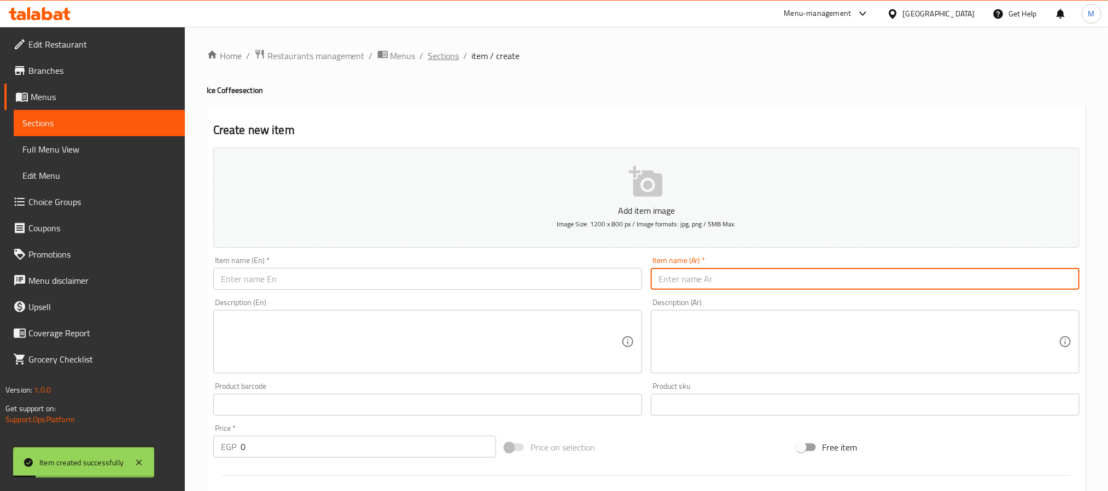
click at [449, 52] on span "Sections" at bounding box center [443, 55] width 31 height 13
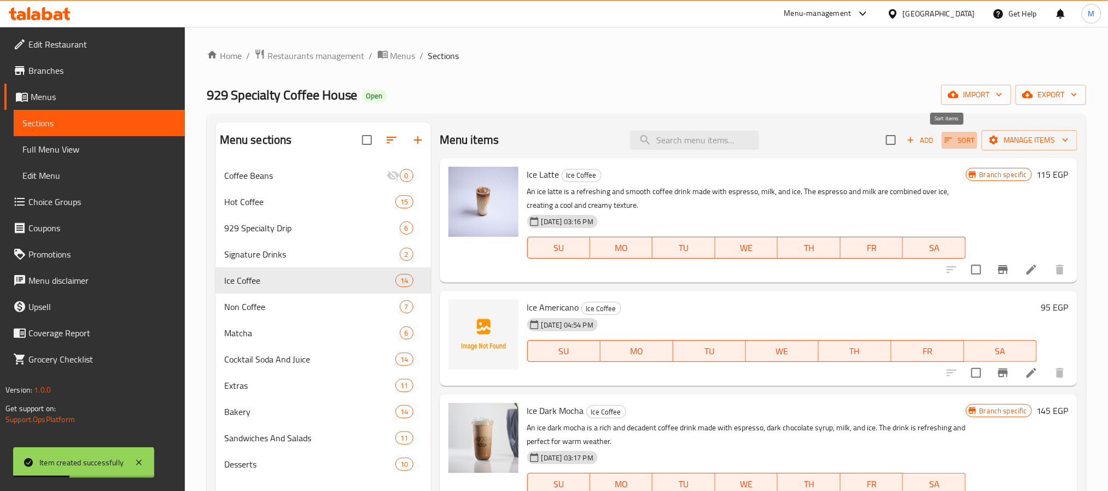
click at [950, 140] on span "Sort" at bounding box center [959, 140] width 30 height 13
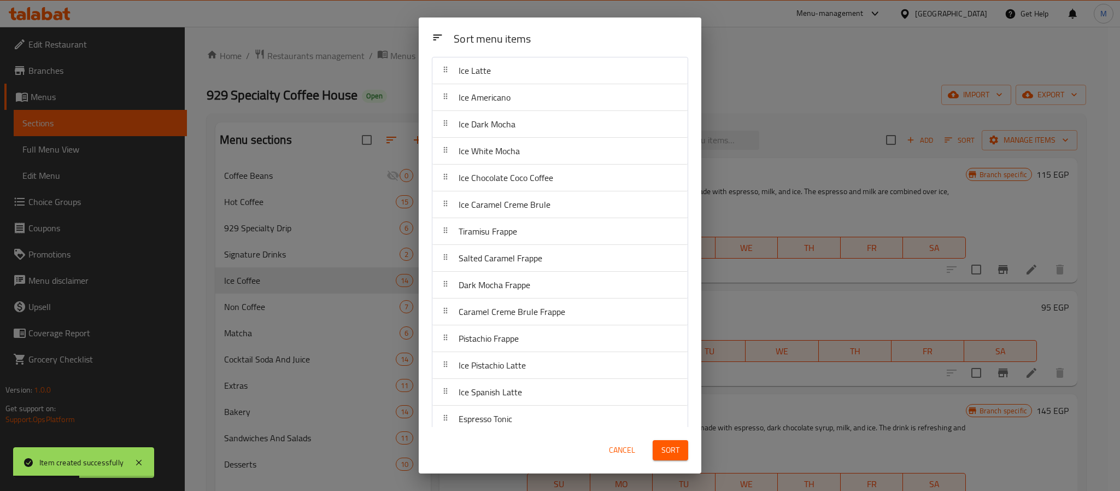
scroll to position [45, 0]
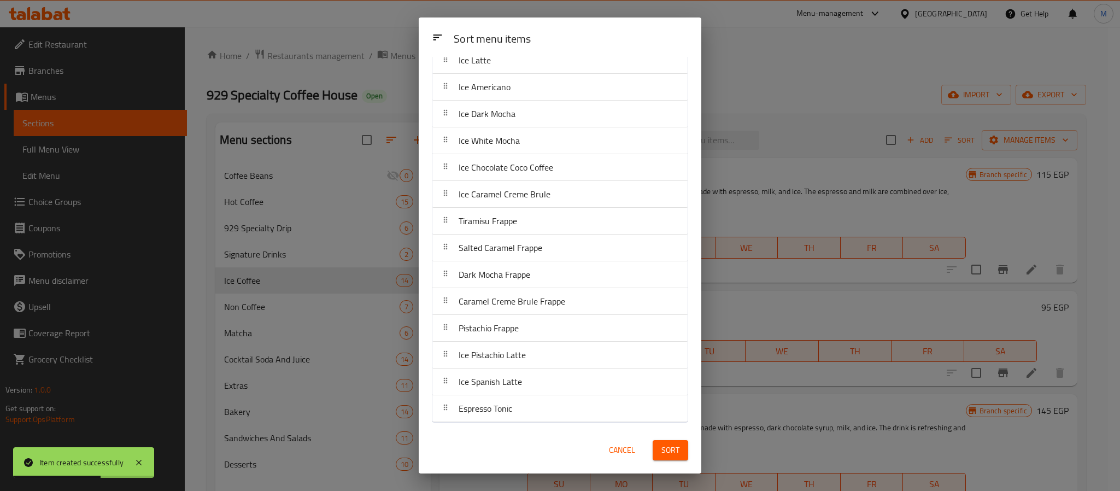
click at [627, 445] on span "Cancel" at bounding box center [622, 450] width 26 height 14
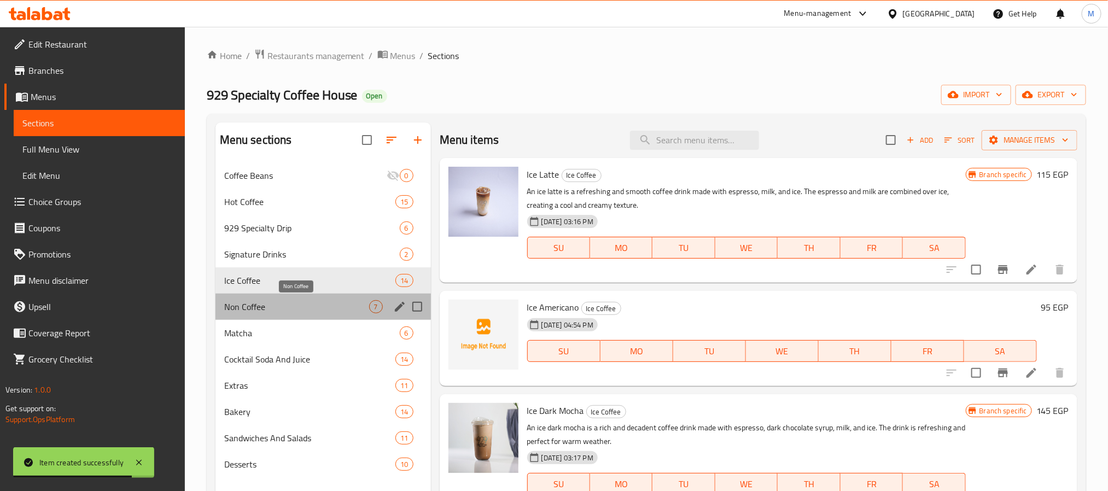
click at [266, 308] on span "Non Coffee" at bounding box center [296, 306] width 145 height 13
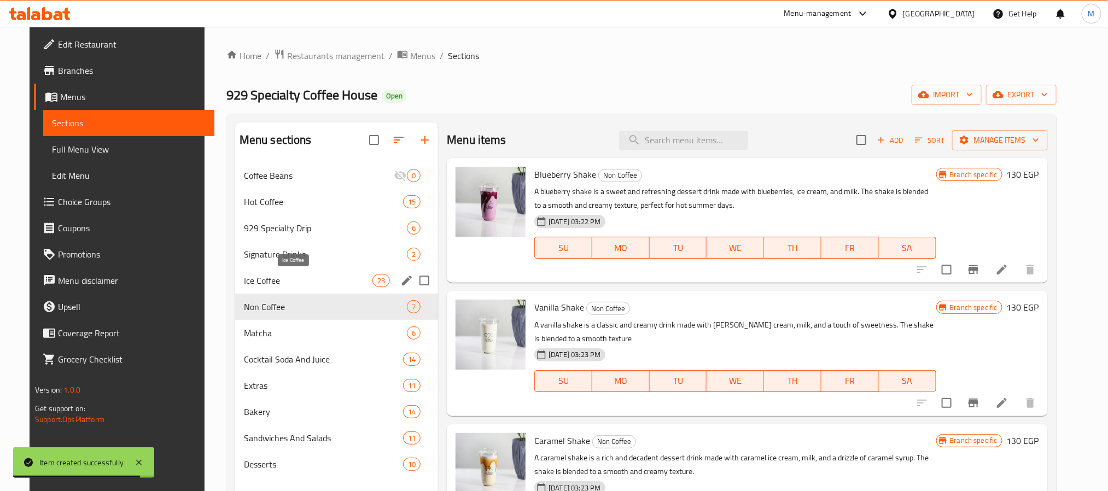
click at [321, 278] on span "Ice Coffee" at bounding box center [308, 280] width 128 height 13
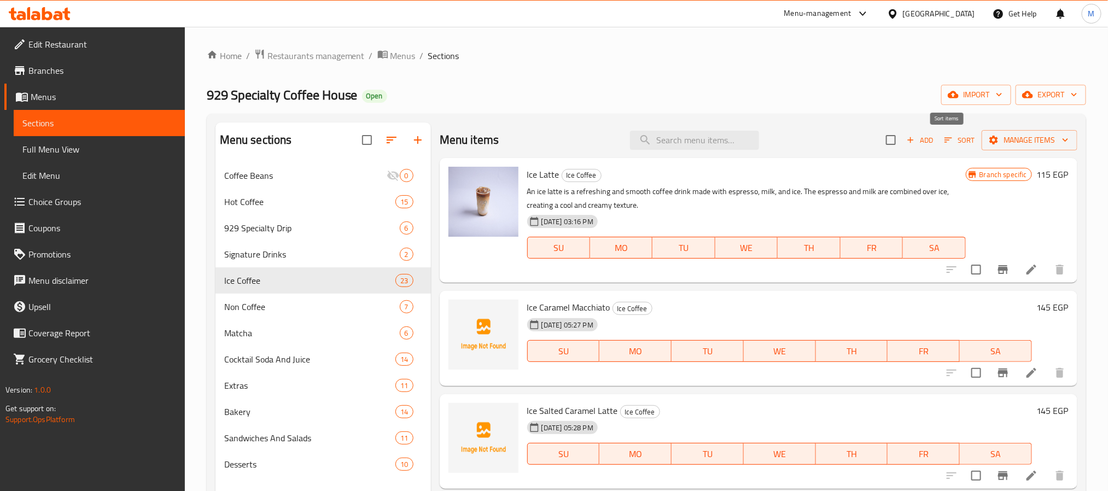
click at [947, 140] on span "Sort" at bounding box center [959, 140] width 30 height 13
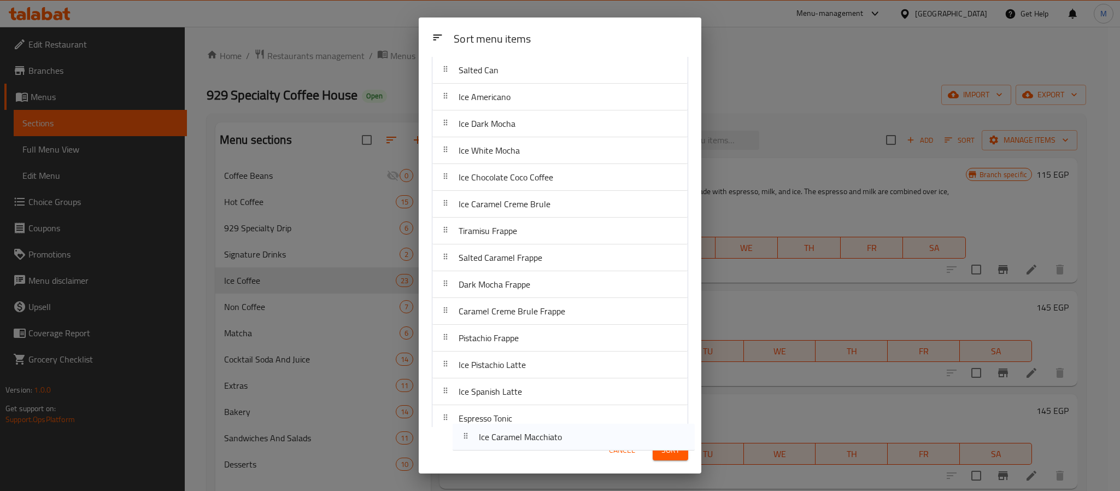
scroll to position [289, 0]
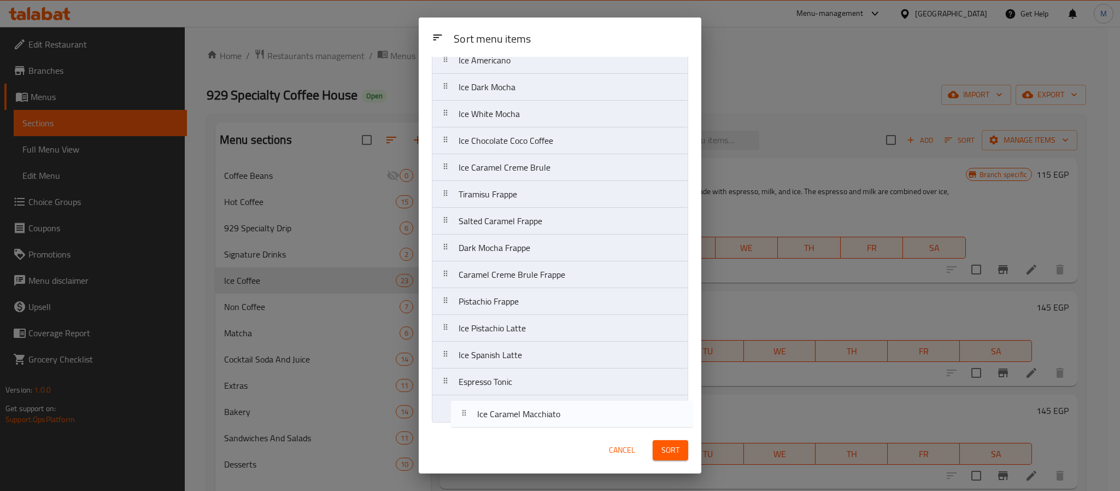
drag, startPoint x: 527, startPoint y: 256, endPoint x: 534, endPoint y: 425, distance: 168.5
click at [534, 425] on div "Sort menu items Ice Latte Ice Caramel Macchiato Ice Salted Caramel Latte Coffee…" at bounding box center [560, 242] width 283 height 370
drag, startPoint x: 512, startPoint y: 410, endPoint x: 514, endPoint y: 377, distance: 32.9
click at [514, 377] on nav "Ice Latte Ice Salted Caramel Latte Coffee Frappe Spanish Frappe White Mocha Fra…" at bounding box center [560, 113] width 256 height 617
drag, startPoint x: 538, startPoint y: 151, endPoint x: 566, endPoint y: 417, distance: 267.7
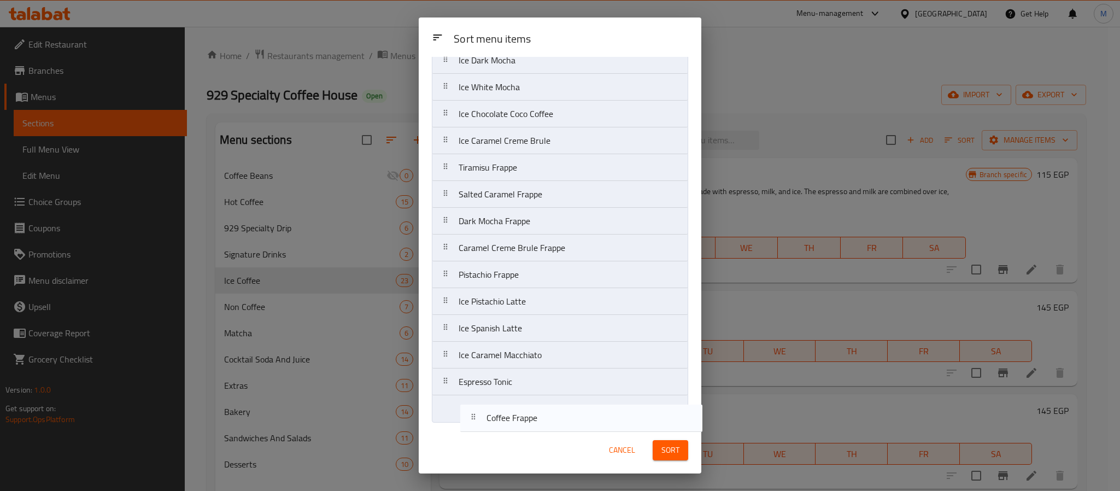
click at [566, 417] on nav "Ice Latte Ice Salted Caramel Latte Coffee Frappe Spanish Frappe White Mocha Fra…" at bounding box center [560, 113] width 256 height 617
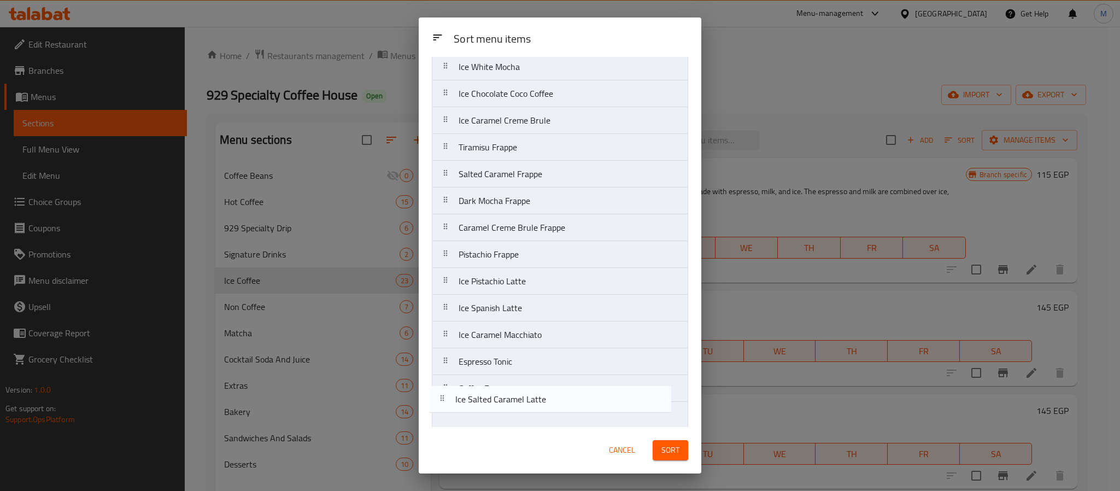
scroll to position [288, 0]
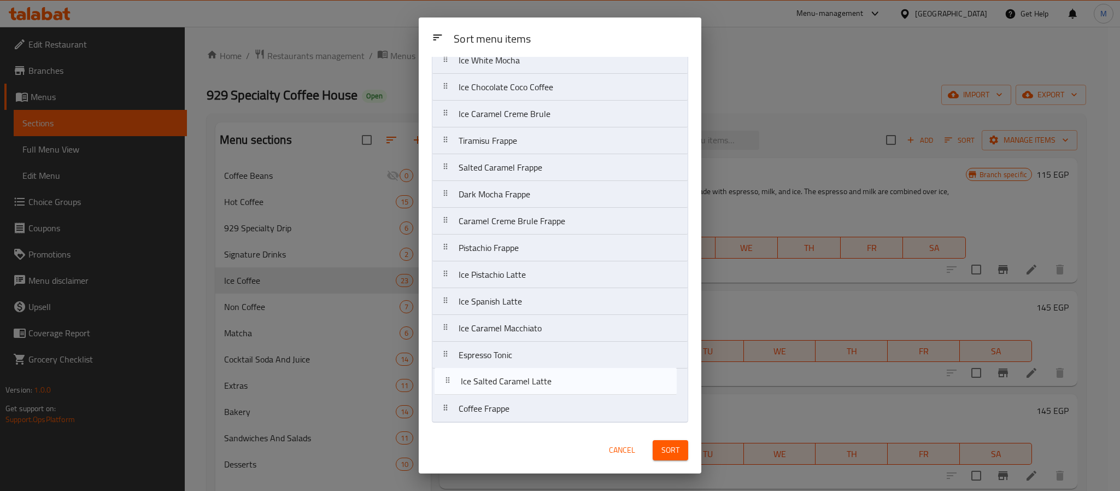
drag, startPoint x: 545, startPoint y: 133, endPoint x: 547, endPoint y: 390, distance: 256.9
click at [547, 390] on nav "Ice Latte Ice Salted Caramel Latte Spanish Frappe White Mocha Frappe Caramel Co…" at bounding box center [560, 113] width 256 height 617
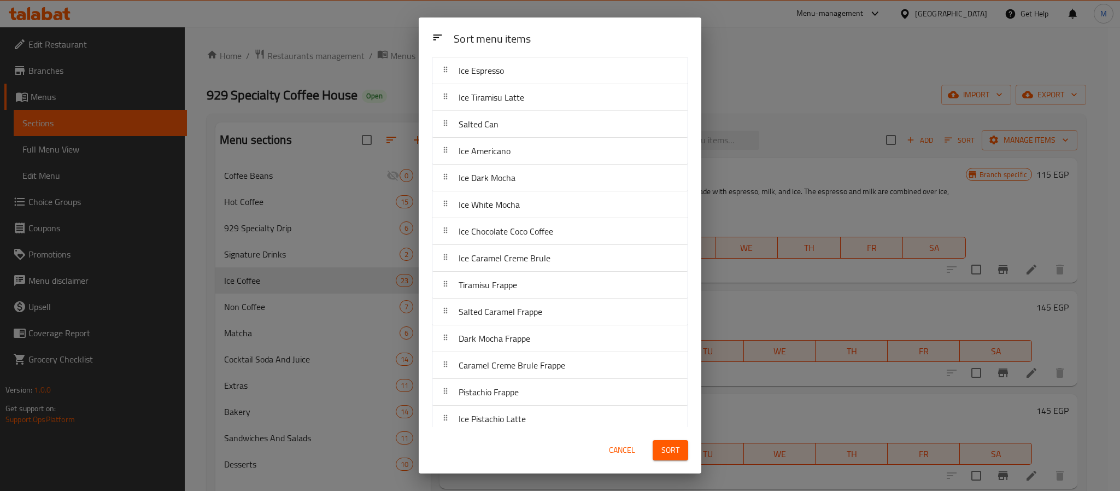
scroll to position [0, 0]
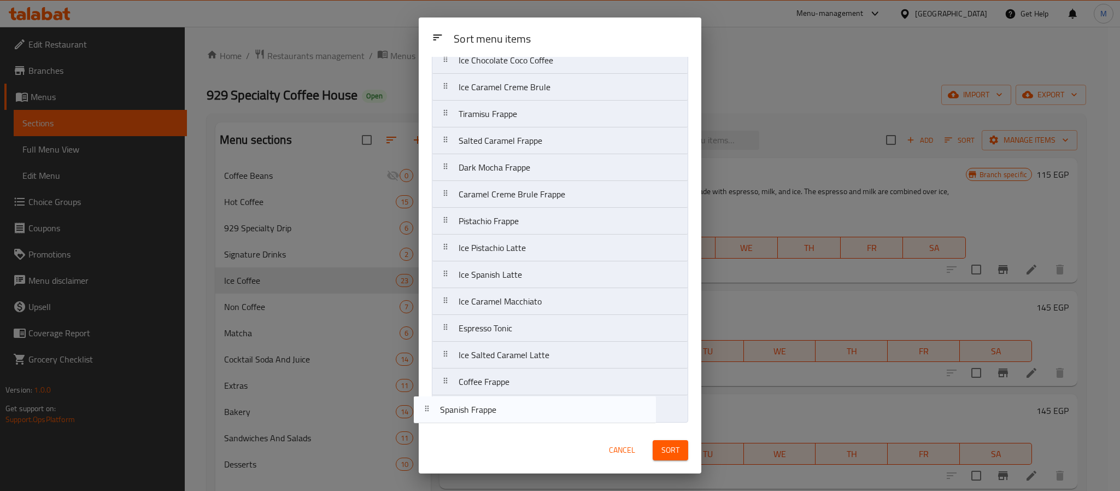
drag, startPoint x: 549, startPoint y: 127, endPoint x: 530, endPoint y: 410, distance: 283.8
click at [530, 410] on nav "Ice Latte Spanish Frappe White Mocha Frappe Caramel Coffee Frappe Ice Espresso …" at bounding box center [560, 113] width 256 height 617
drag, startPoint x: 527, startPoint y: 126, endPoint x: 548, endPoint y: 422, distance: 296.5
click at [548, 422] on nav "Ice Latte White Mocha Frappe Caramel Coffee Frappe Ice Espresso Ice Tiramisu La…" at bounding box center [560, 113] width 256 height 617
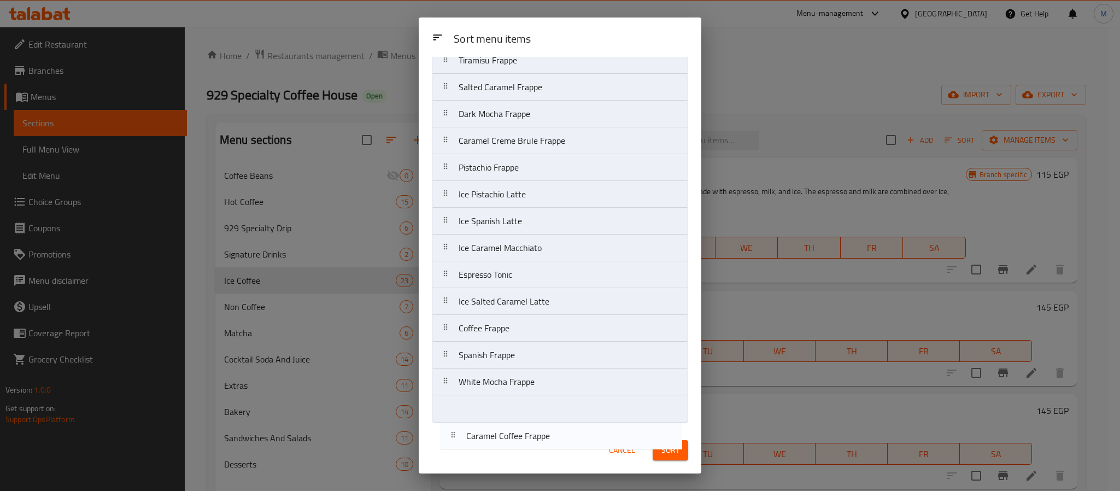
drag, startPoint x: 542, startPoint y: 133, endPoint x: 550, endPoint y: 444, distance: 311.1
click at [550, 444] on div "Sort menu items Sort menu items Ice Latte Caramel Coffee Frappe Ice Espresso Ic…" at bounding box center [560, 245] width 283 height 456
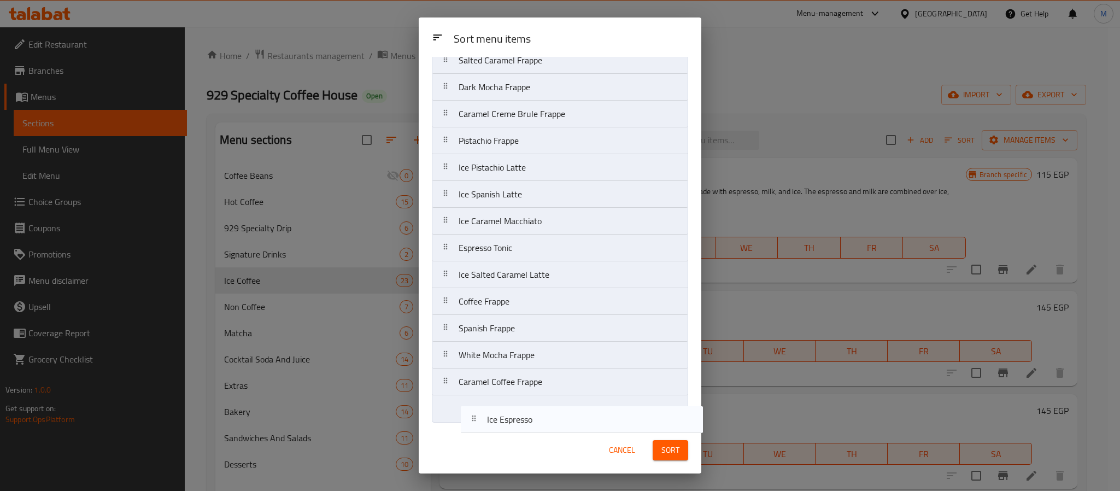
drag, startPoint x: 508, startPoint y: 125, endPoint x: 538, endPoint y: 407, distance: 283.6
click at [540, 425] on div "Sort menu items Ice Latte Ice Espresso Ice Tiramisu Latte Salted Can Ice Americ…" at bounding box center [560, 242] width 283 height 370
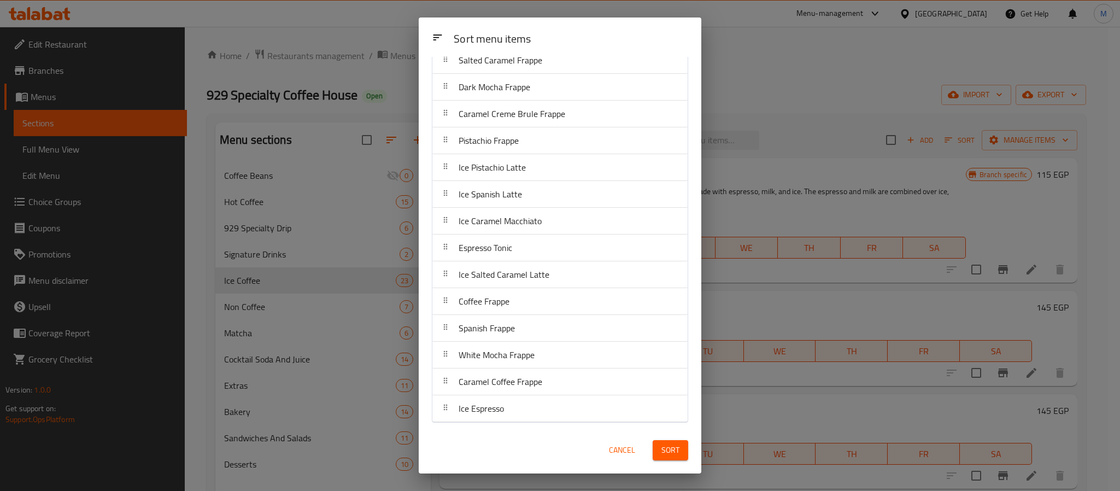
scroll to position [0, 0]
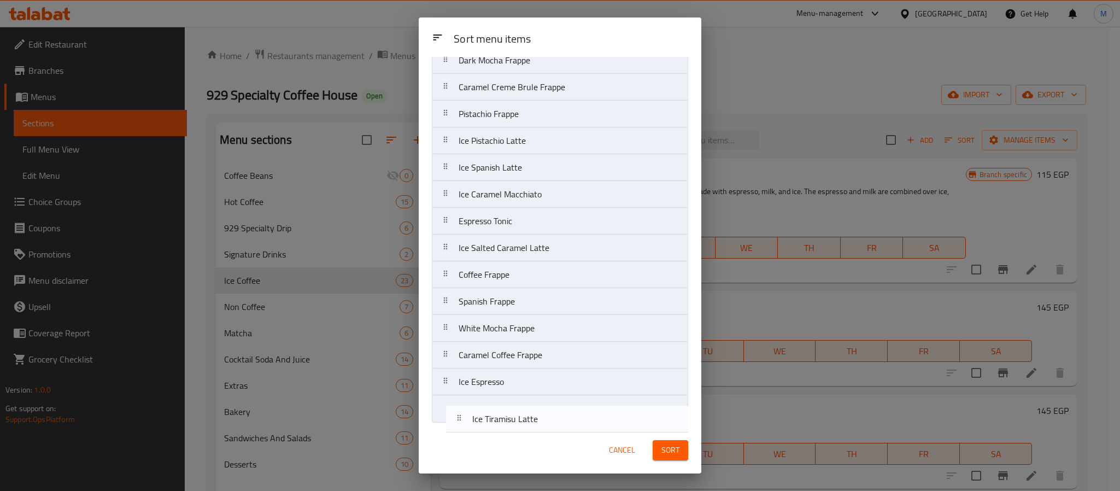
drag, startPoint x: 512, startPoint y: 125, endPoint x: 527, endPoint y: 420, distance: 295.6
click at [527, 420] on nav "Ice Latte Ice Tiramisu Latte Salted Can Ice Americano Ice Dark Mocha Ice White …" at bounding box center [560, 113] width 256 height 617
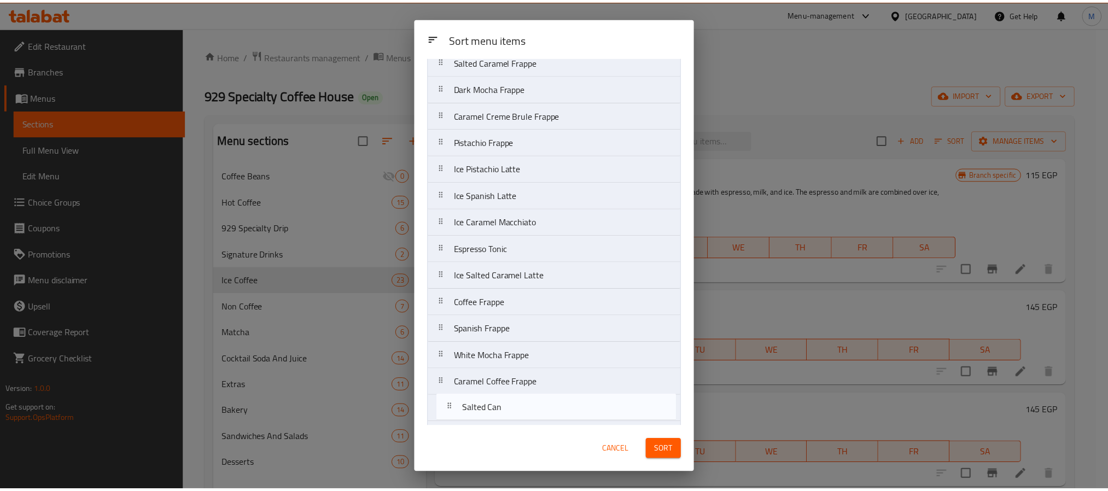
scroll to position [289, 0]
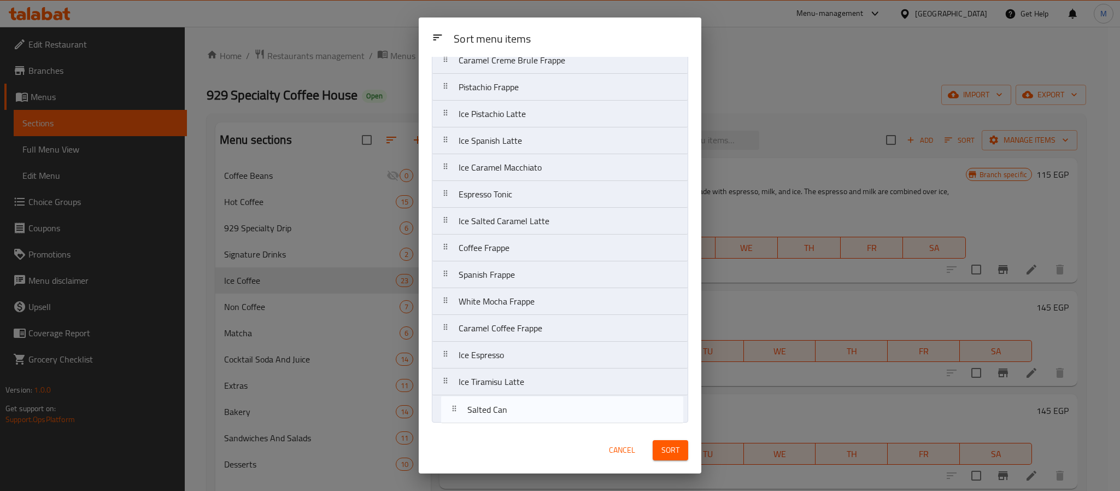
drag, startPoint x: 519, startPoint y: 133, endPoint x: 526, endPoint y: 422, distance: 288.7
click at [526, 422] on nav "Ice Latte Salted Can Ice Americano Ice Dark Mocha Ice White Mocha Ice Chocolate…" at bounding box center [560, 113] width 256 height 617
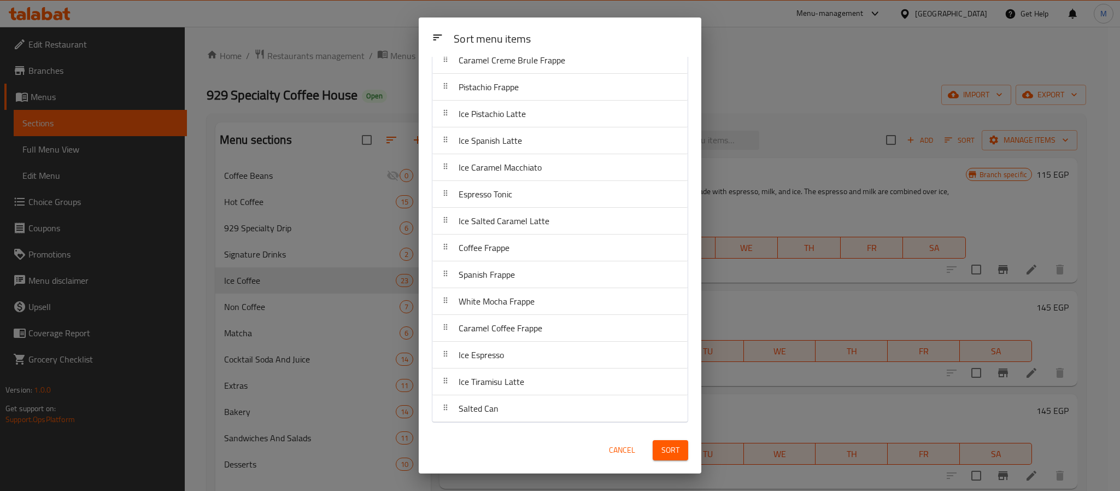
click at [670, 458] on button "Sort" at bounding box center [671, 450] width 36 height 20
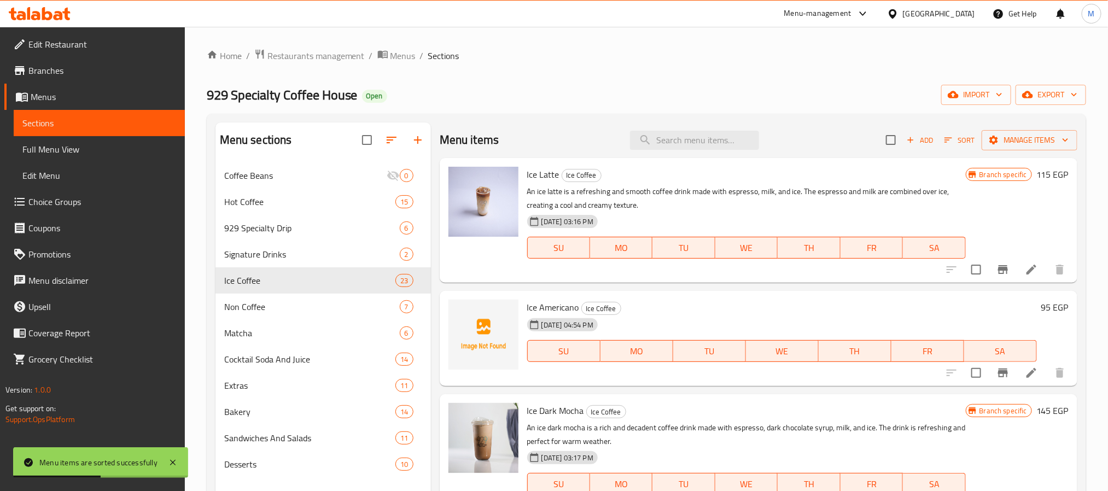
click at [500, 93] on div "929 Specialty Coffee House Open import export" at bounding box center [646, 95] width 879 height 20
click at [401, 146] on button "button" at bounding box center [391, 140] width 26 height 26
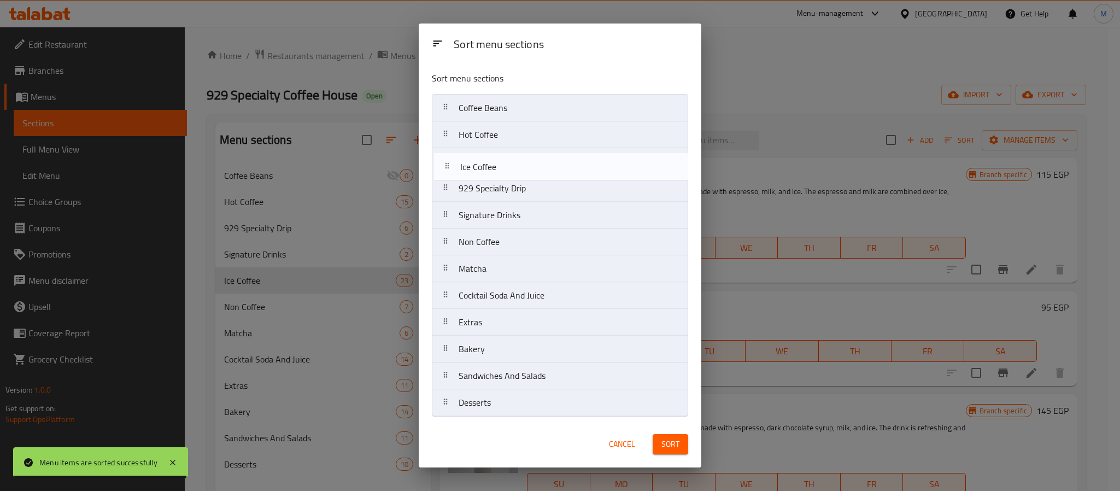
drag, startPoint x: 523, startPoint y: 219, endPoint x: 528, endPoint y: 159, distance: 59.8
click at [528, 159] on nav "Coffee Beans Hot Coffee 929 Specialty Drip Signature Drinks Ice Coffee Non Coff…" at bounding box center [560, 255] width 256 height 323
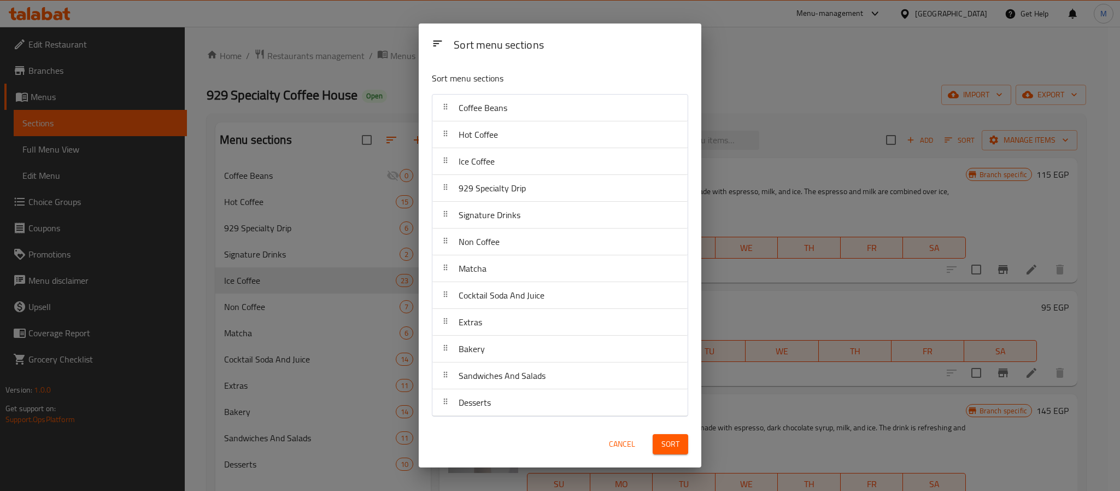
click at [679, 445] on span "Sort" at bounding box center [670, 444] width 18 height 14
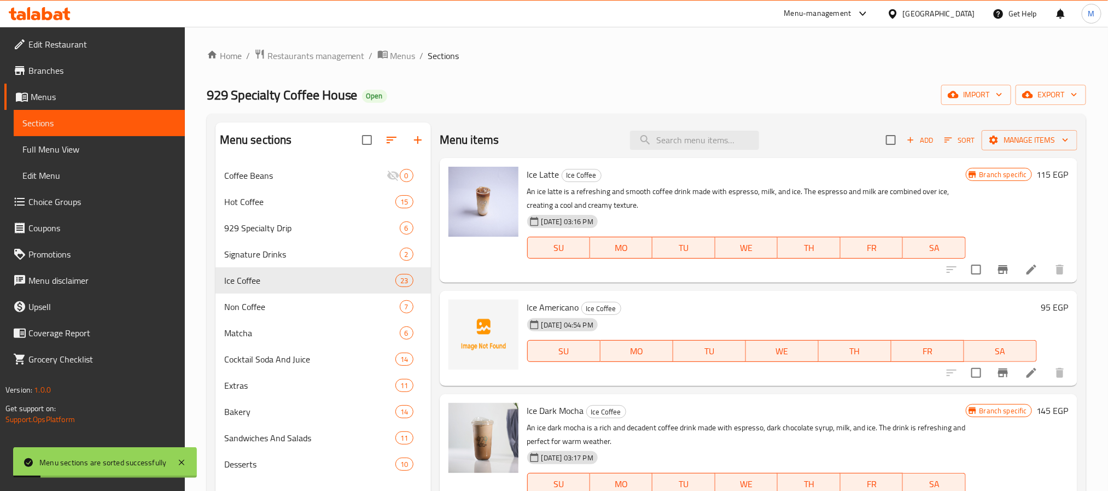
click at [576, 90] on div "929 Specialty Coffee House Open import export" at bounding box center [646, 95] width 879 height 20
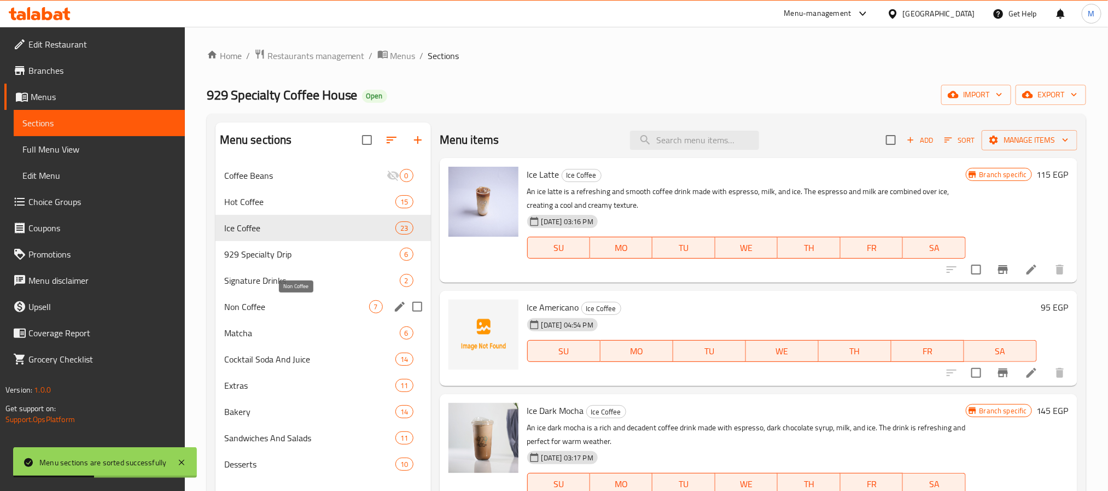
click at [333, 304] on span "Non Coffee" at bounding box center [296, 306] width 145 height 13
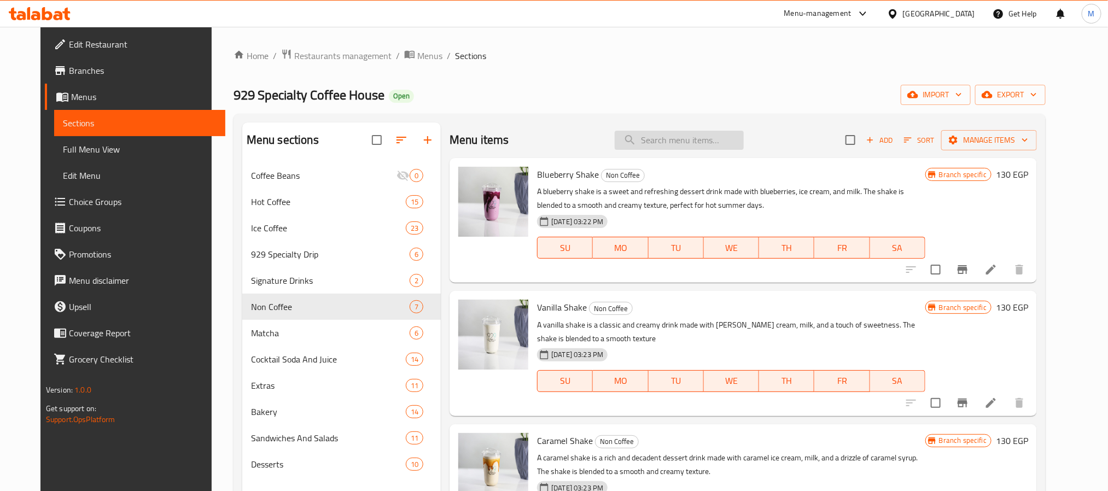
click at [679, 138] on input "search" at bounding box center [678, 140] width 129 height 19
paste input "Hot Chocolate"
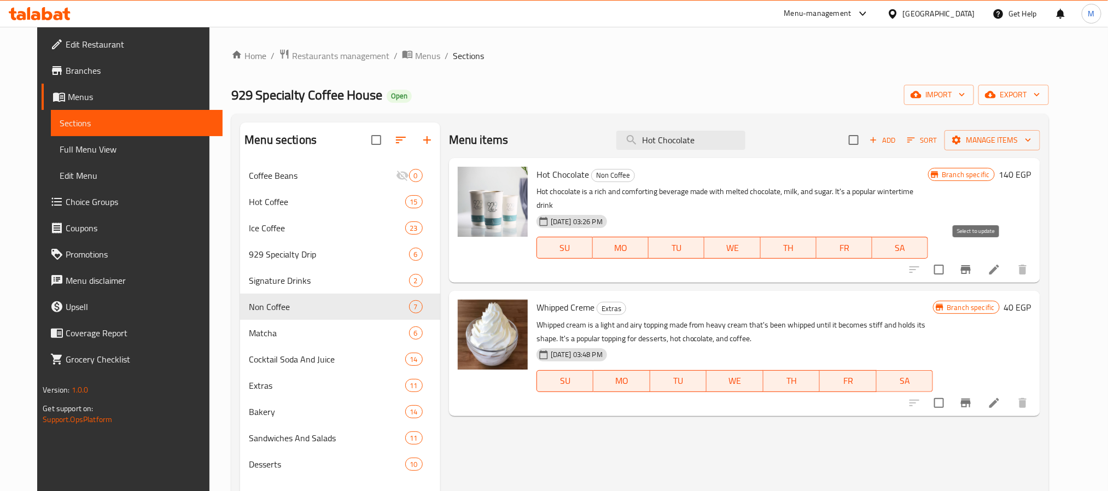
type input "Hot Chocolate"
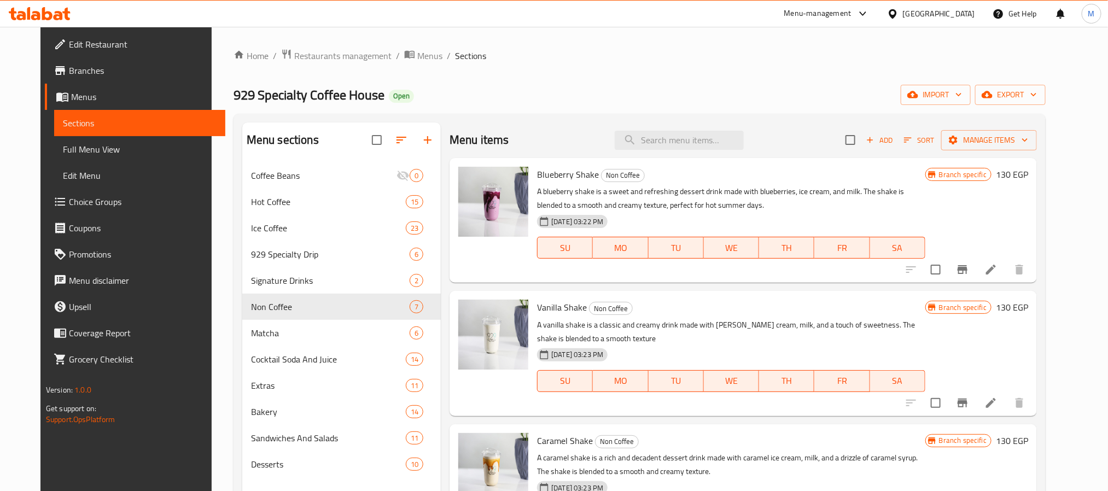
click at [934, 138] on span "Sort" at bounding box center [919, 140] width 30 height 13
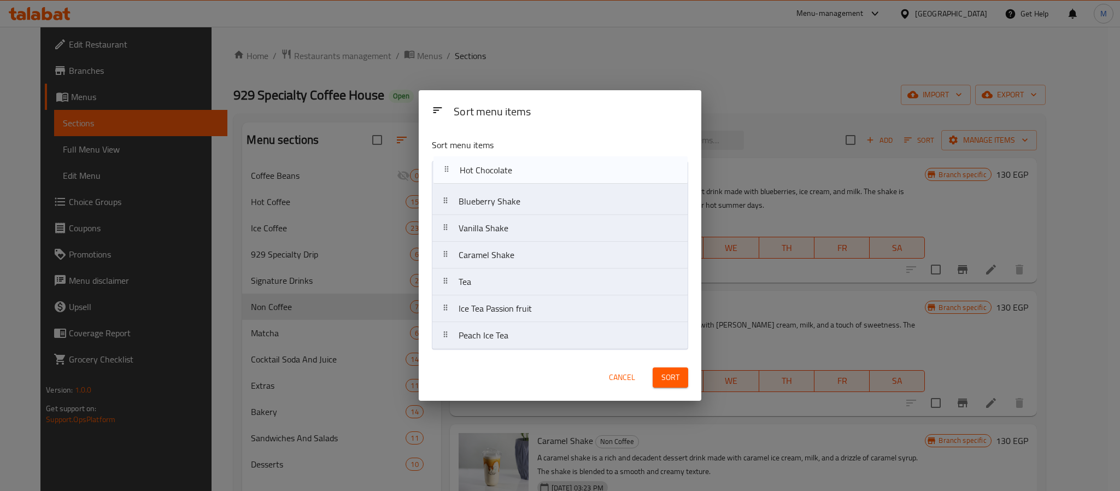
drag, startPoint x: 512, startPoint y: 258, endPoint x: 515, endPoint y: 166, distance: 91.9
click at [515, 166] on nav "Blueberry Shake Vanilla Shake Caramel Shake Hot Chocolate Tea Ice Tea Passion f…" at bounding box center [560, 255] width 256 height 189
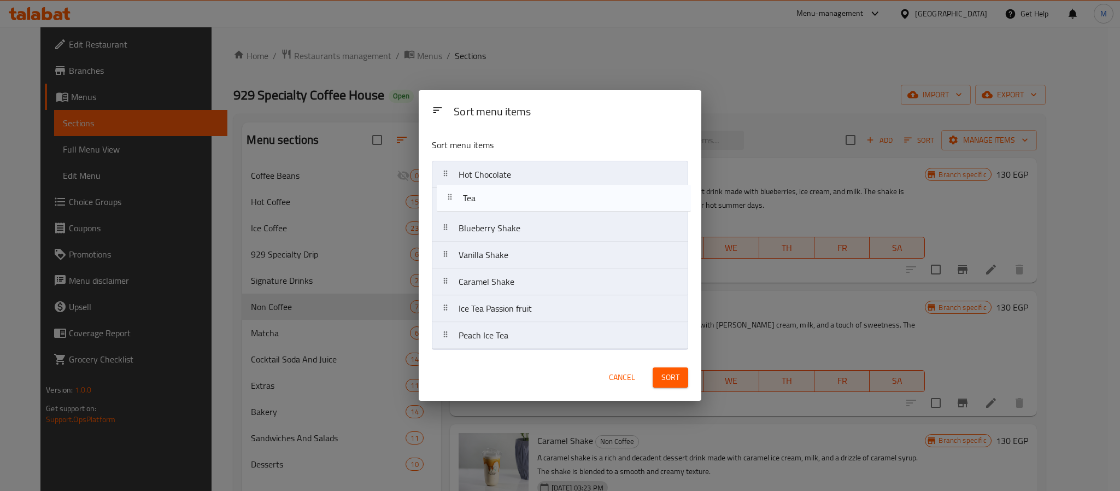
drag, startPoint x: 497, startPoint y: 278, endPoint x: 501, endPoint y: 197, distance: 81.0
click at [501, 197] on nav "Hot Chocolate Blueberry Shake Vanilla Shake Caramel Shake Tea Ice Tea Passion f…" at bounding box center [560, 255] width 256 height 189
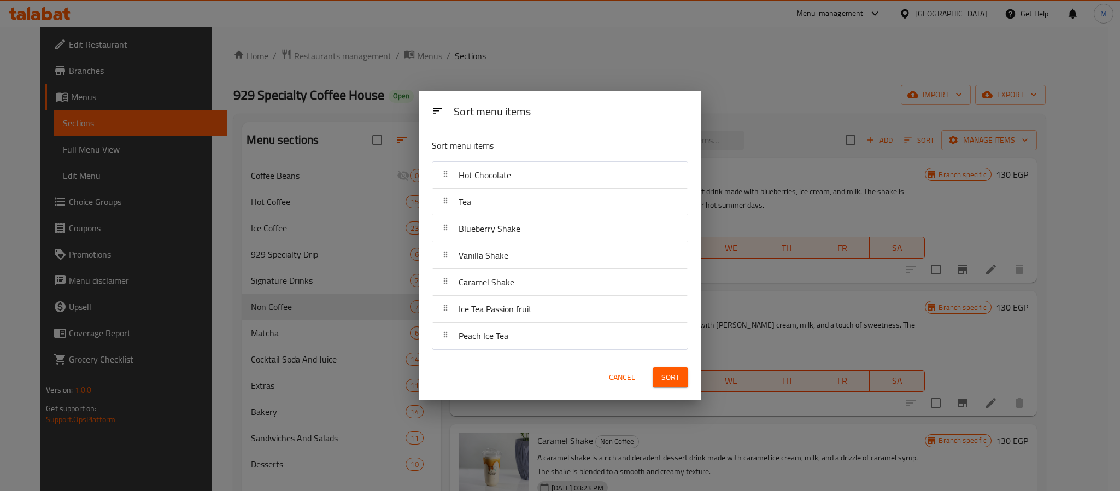
click at [675, 383] on span "Sort" at bounding box center [670, 378] width 18 height 14
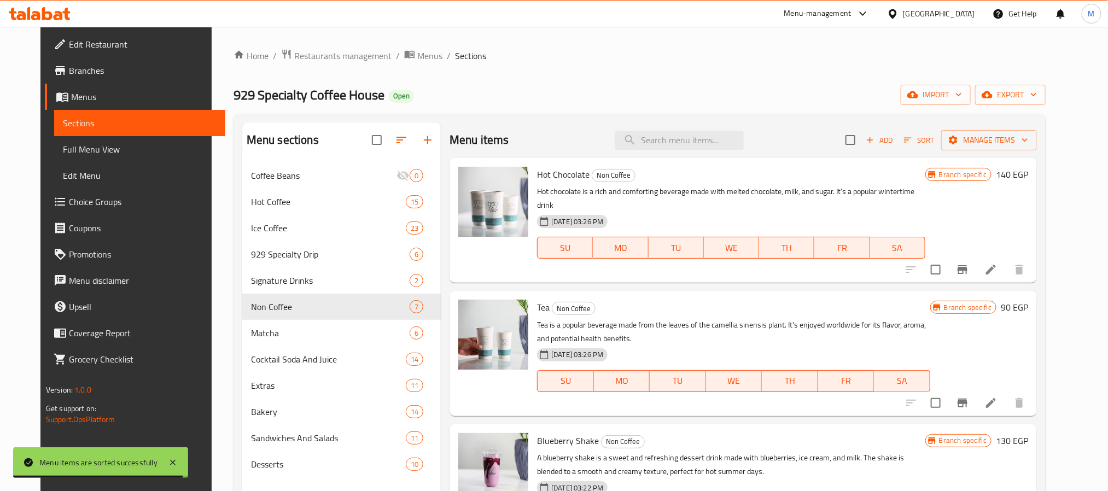
click at [511, 130] on div "Menu items Add Sort Manage items" at bounding box center [742, 140] width 587 height 36
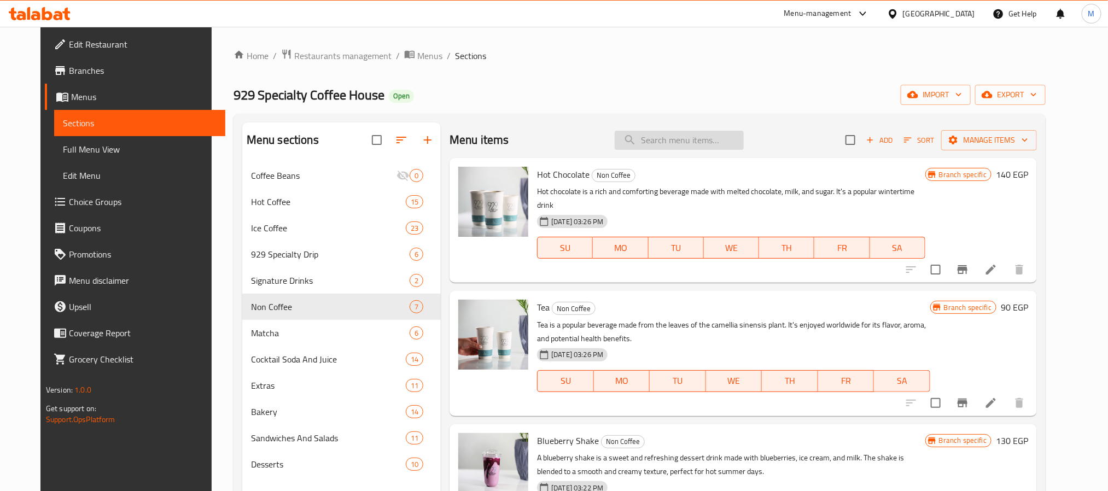
click at [698, 140] on input "search" at bounding box center [678, 140] width 129 height 19
paste input "Matcha latte"
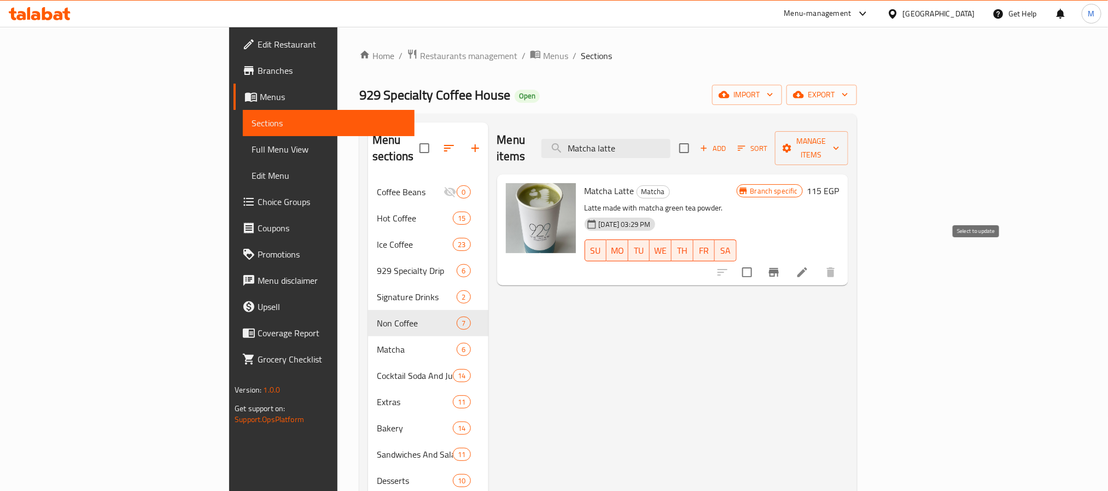
type input "Matcha latte"
click at [758, 262] on input "checkbox" at bounding box center [746, 272] width 23 height 23
checkbox input "true"
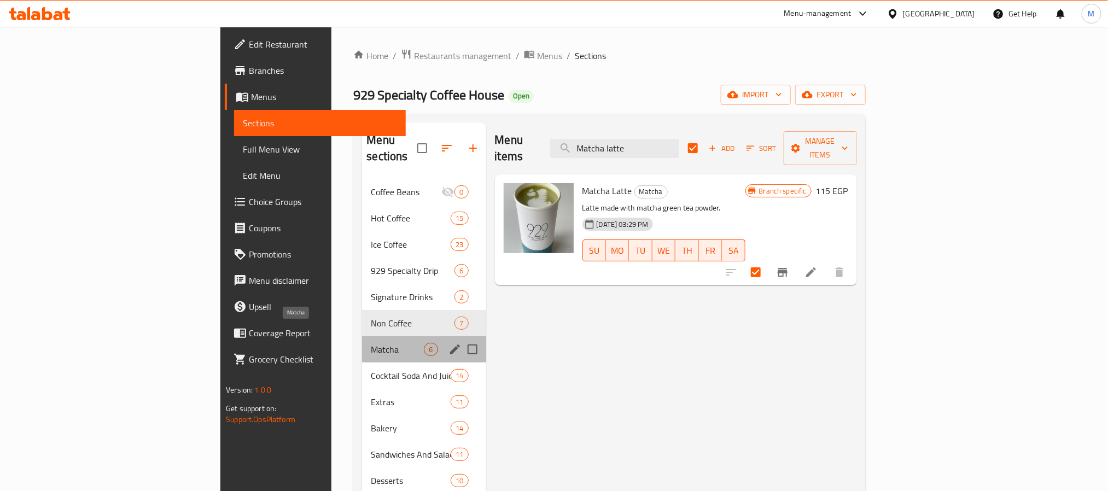
click at [371, 343] on span "Matcha" at bounding box center [397, 349] width 53 height 13
checkbox input "false"
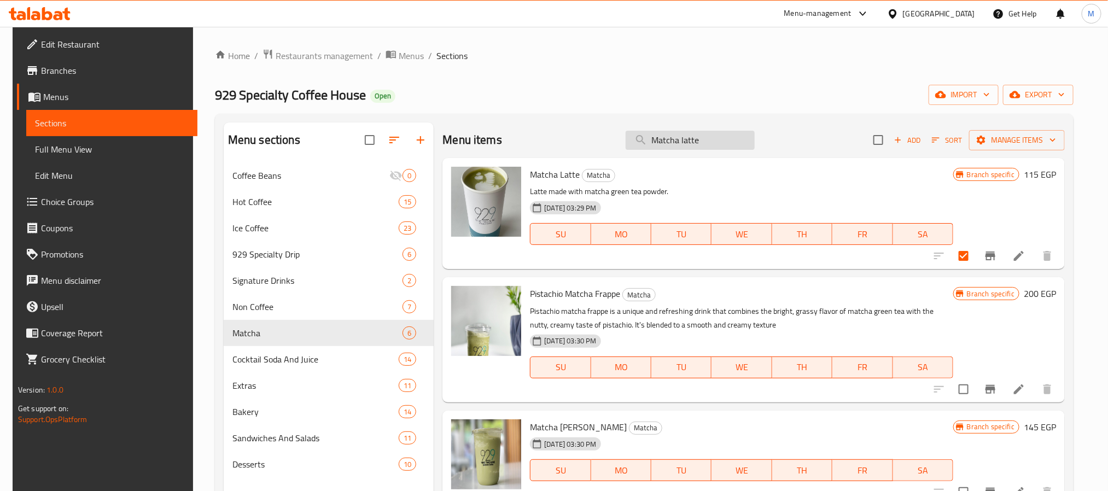
click at [690, 142] on input "Matcha latte" at bounding box center [689, 140] width 129 height 19
paste input "Pistachio"
type input "Matcha"
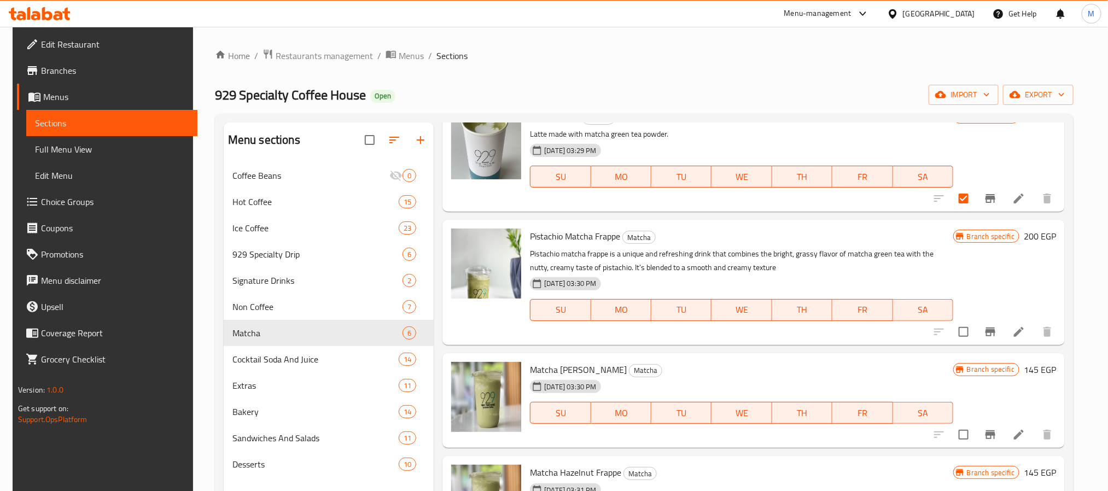
scroll to position [82, 0]
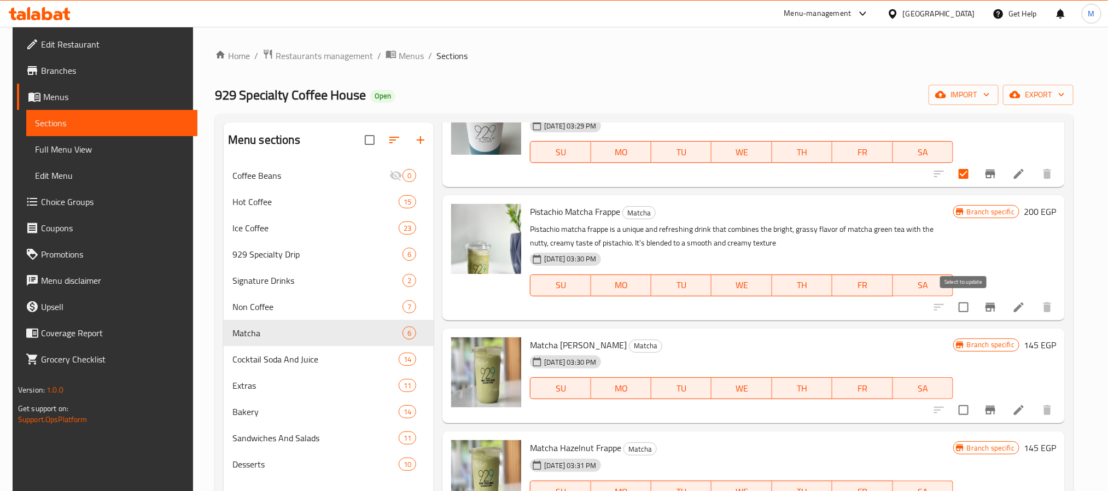
click at [963, 308] on input "checkbox" at bounding box center [963, 307] width 23 height 23
checkbox input "true"
drag, startPoint x: 959, startPoint y: 411, endPoint x: 939, endPoint y: 397, distance: 24.9
click at [961, 412] on input "checkbox" at bounding box center [963, 410] width 23 height 23
checkbox input "true"
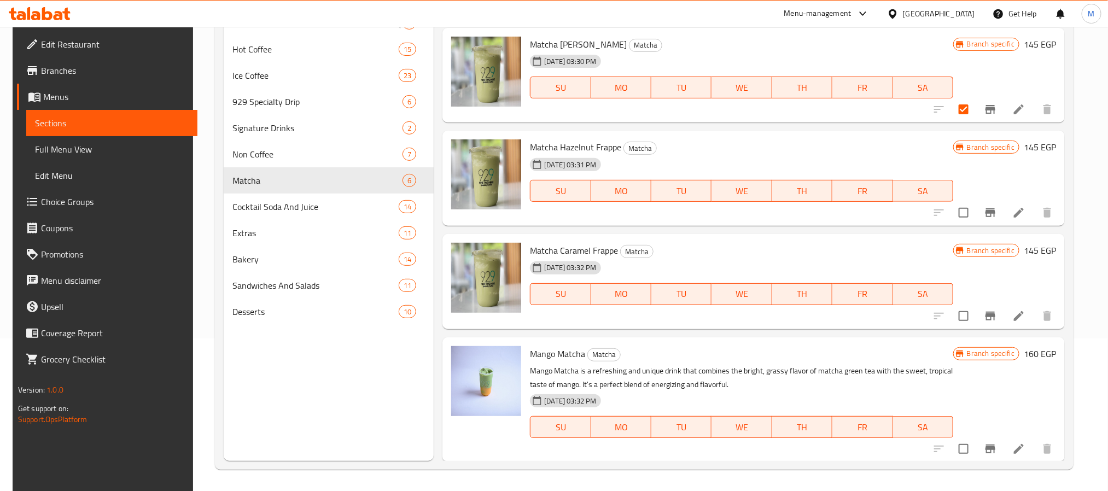
scroll to position [153, 0]
click at [969, 215] on input "checkbox" at bounding box center [963, 212] width 23 height 23
checkbox input "true"
click at [962, 317] on input "checkbox" at bounding box center [963, 315] width 23 height 23
checkbox input "true"
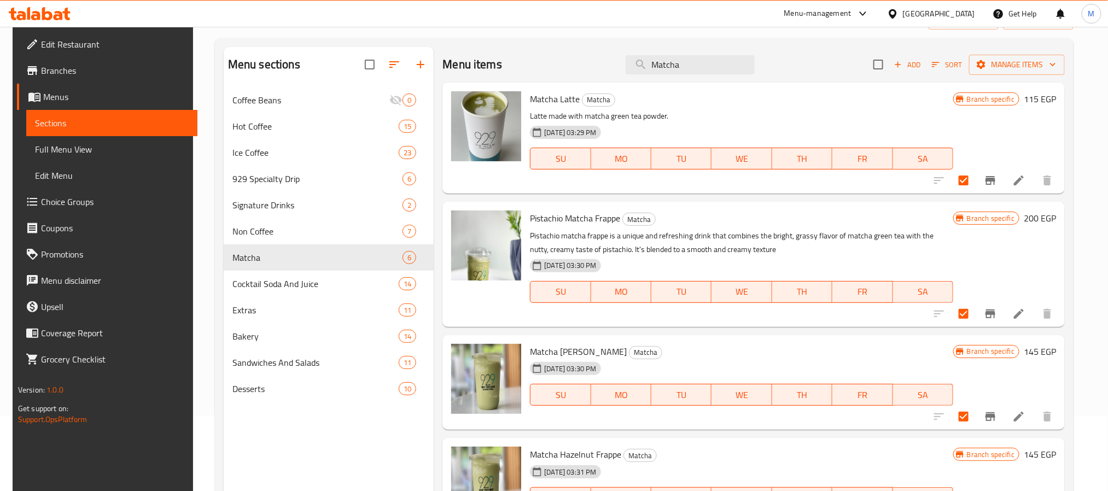
scroll to position [0, 0]
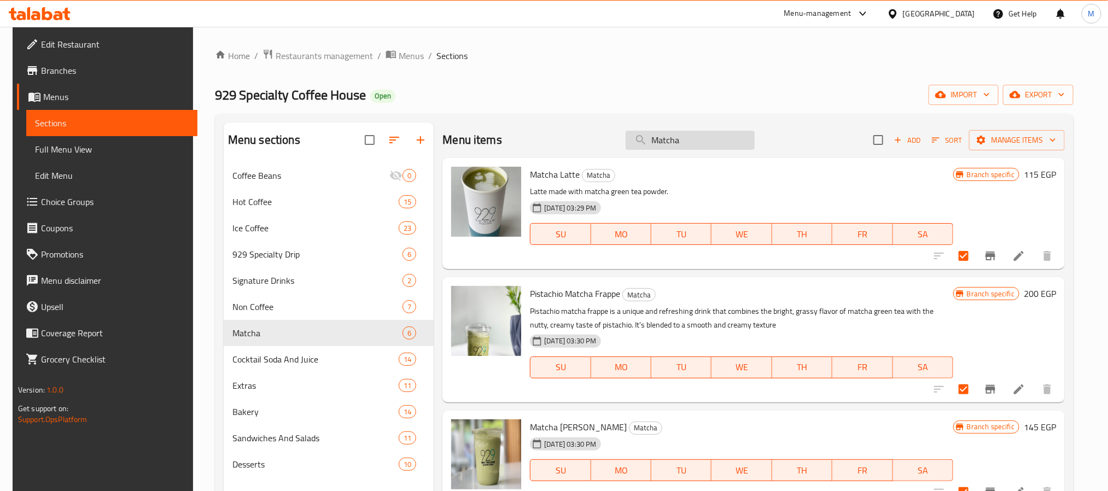
click at [686, 145] on input "Matcha" at bounding box center [689, 140] width 129 height 19
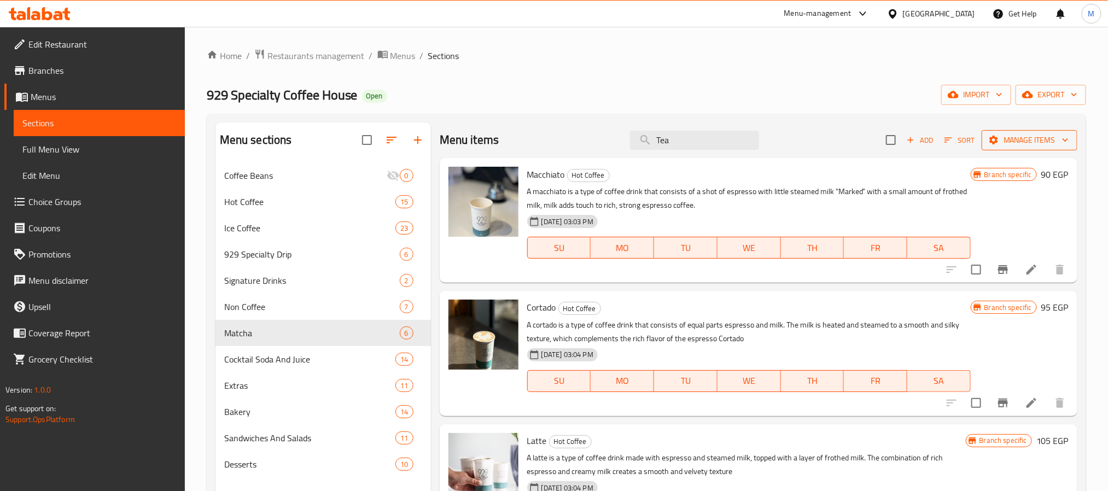
type input "Tea"
click at [1028, 140] on span "Manage items" at bounding box center [1029, 140] width 78 height 14
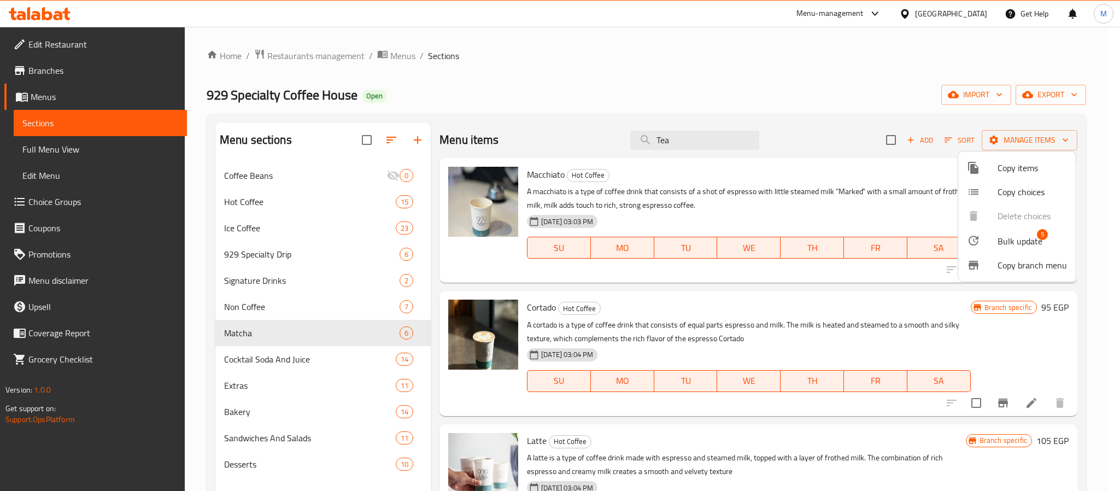
click at [1039, 239] on span "5" at bounding box center [1042, 234] width 11 height 11
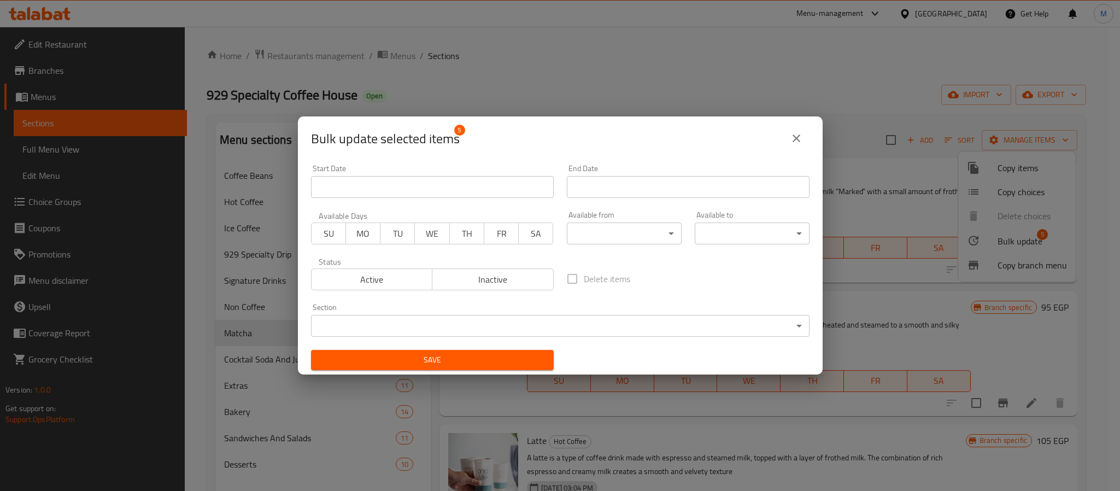
click at [507, 323] on body "​ Menu-management [GEOGRAPHIC_DATA] Get Help M Edit Restaurant Branches Menus S…" at bounding box center [560, 259] width 1120 height 464
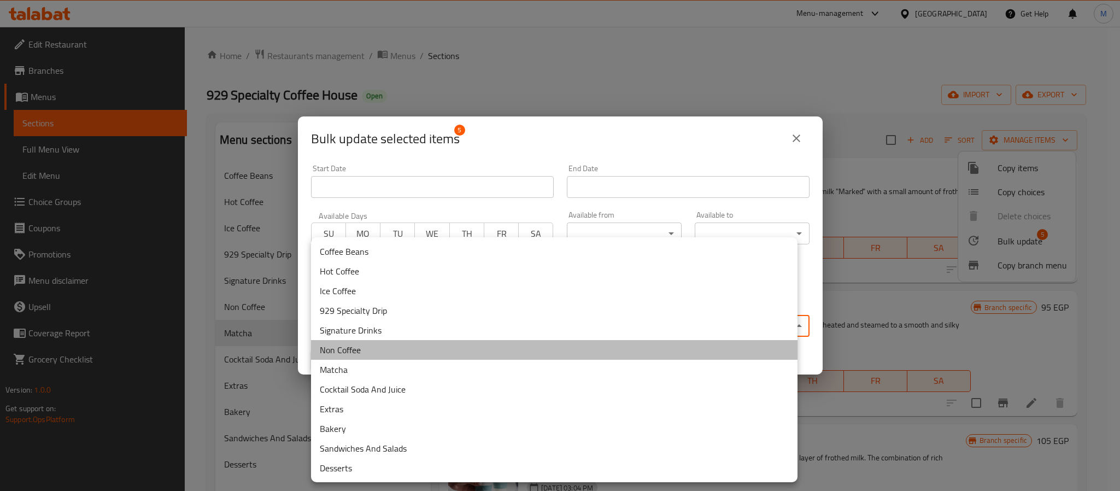
click at [371, 348] on li "Non Coffee" at bounding box center [554, 350] width 487 height 20
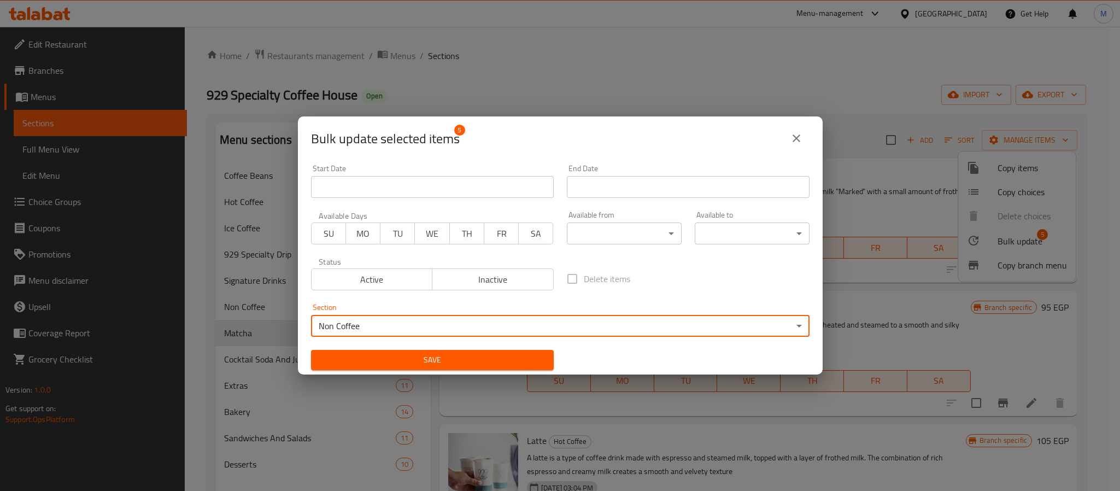
click at [390, 359] on span "Save" at bounding box center [432, 360] width 225 height 14
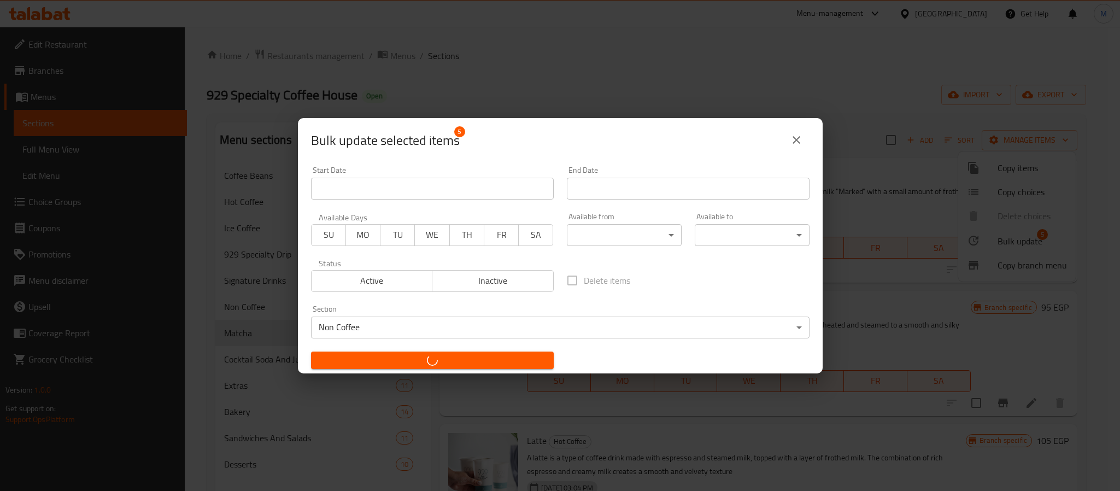
checkbox input "false"
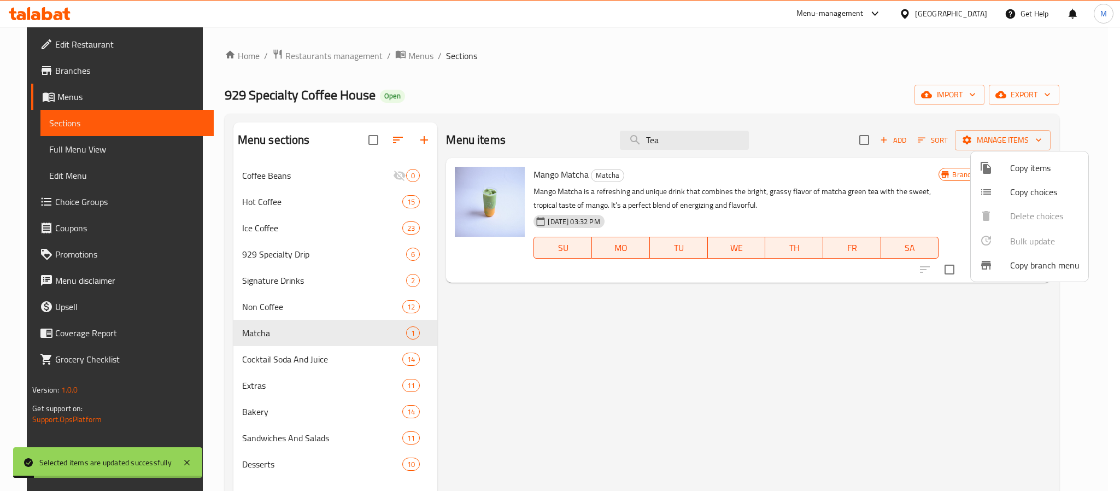
click at [525, 89] on div at bounding box center [560, 245] width 1120 height 491
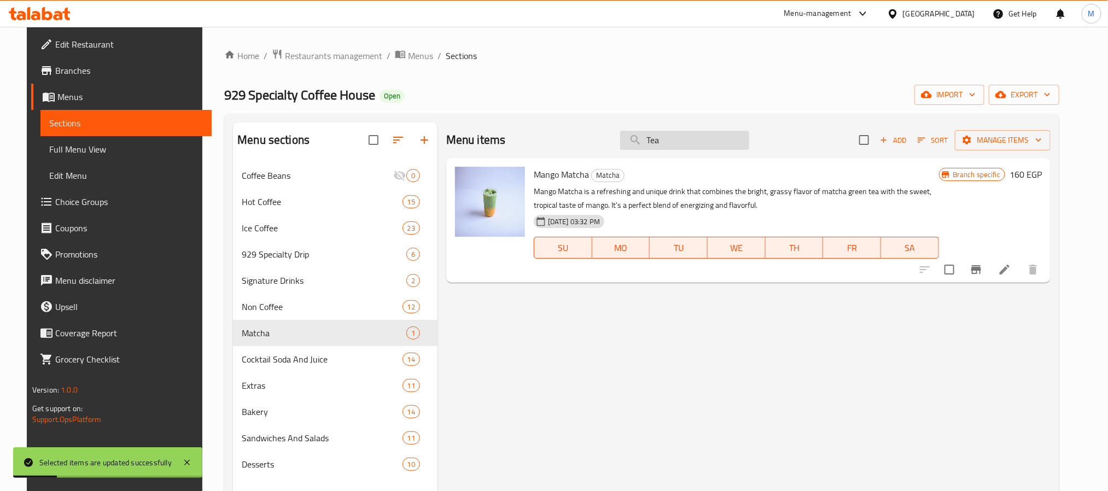
click at [694, 145] on input "Tea" at bounding box center [684, 140] width 129 height 19
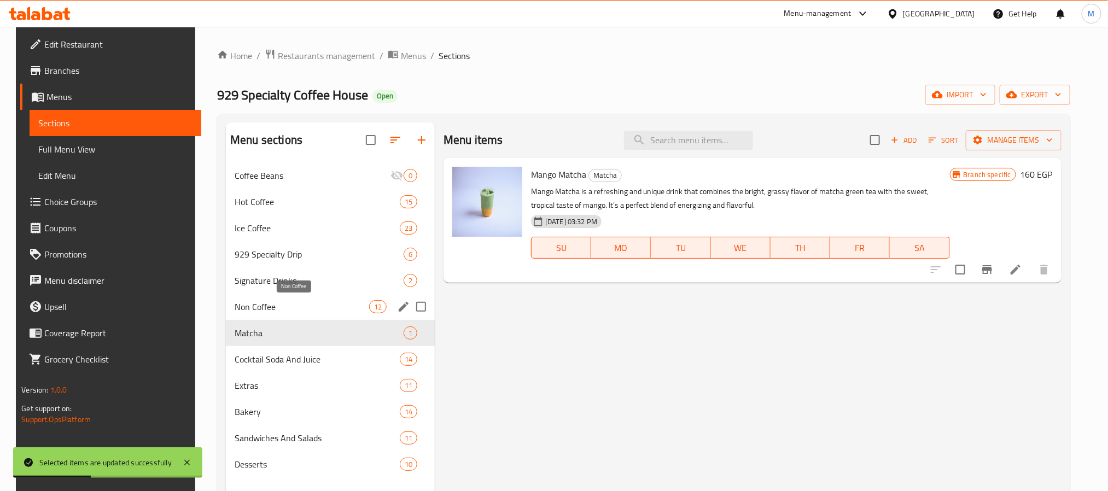
drag, startPoint x: 281, startPoint y: 304, endPoint x: 312, endPoint y: 310, distance: 31.8
click at [281, 305] on span "Non Coffee" at bounding box center [302, 306] width 134 height 13
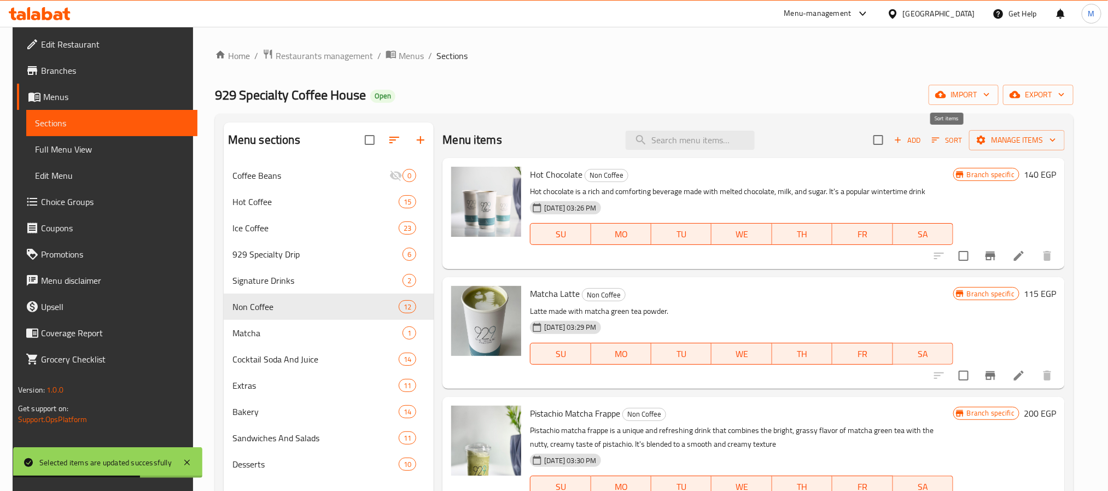
click at [939, 138] on icon "button" at bounding box center [935, 140] width 8 height 5
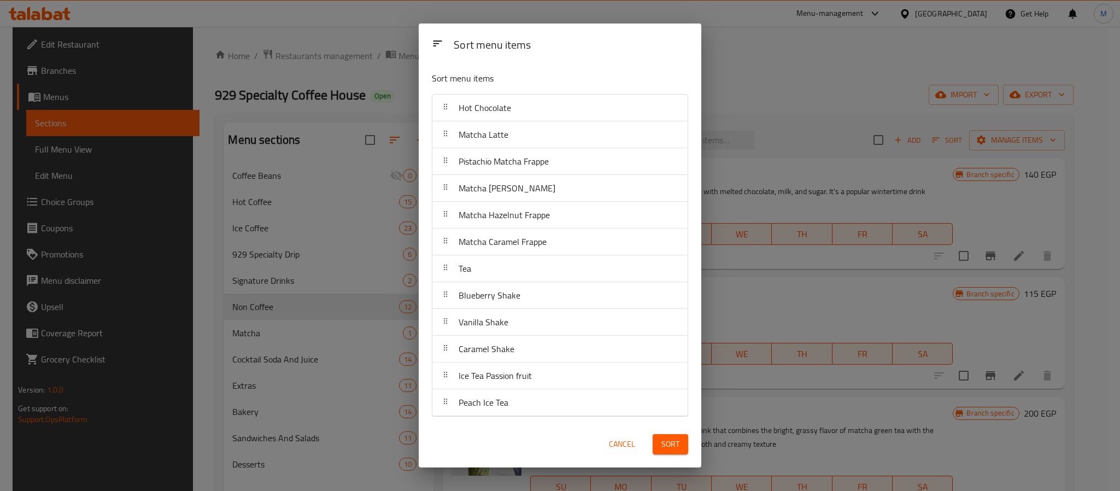
click at [630, 451] on span "Cancel" at bounding box center [622, 444] width 26 height 14
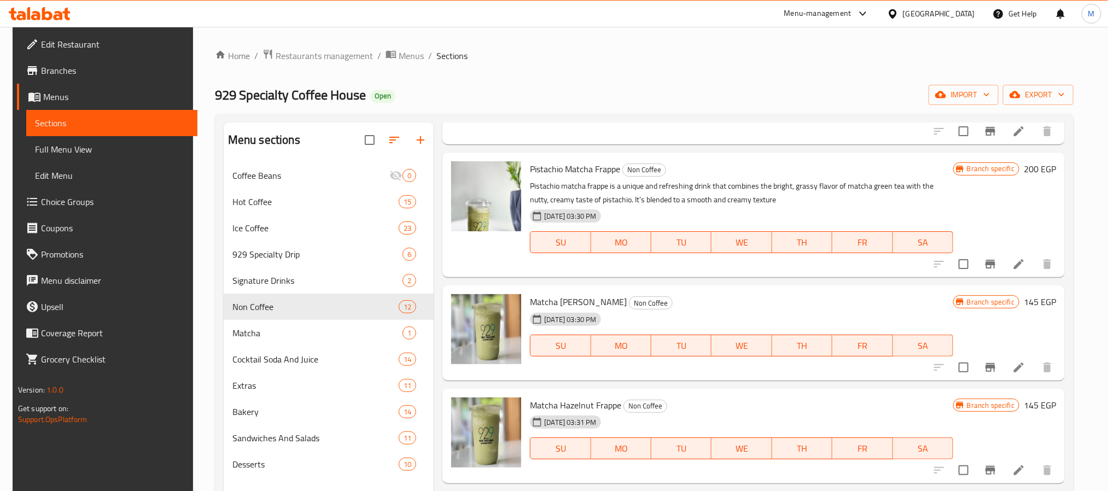
scroll to position [246, 0]
click at [1028, 261] on li at bounding box center [1018, 263] width 31 height 20
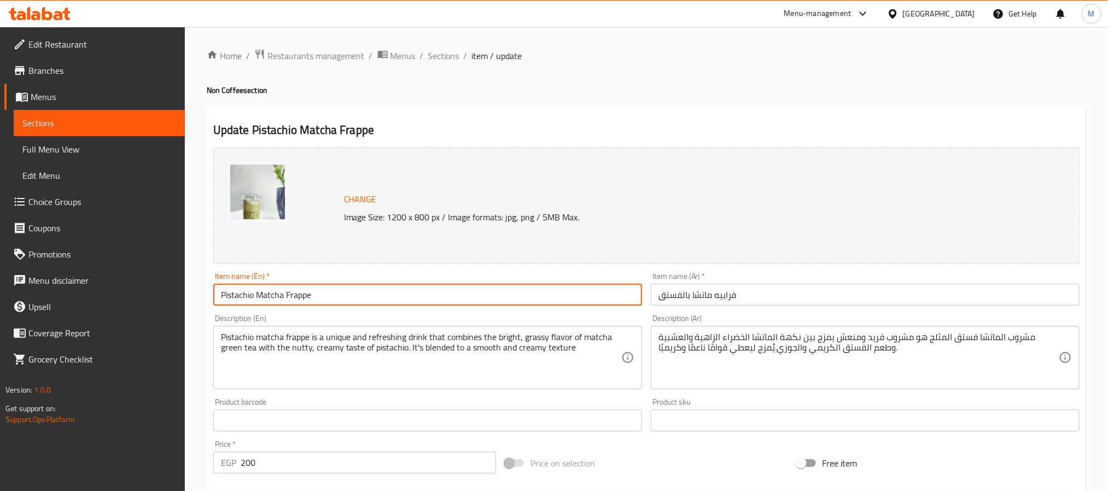
click at [409, 300] on input "Pistachio Matcha Frappe" at bounding box center [427, 295] width 429 height 22
paste input "Matcha Pistachio"
type input "Matcha Pistachio"
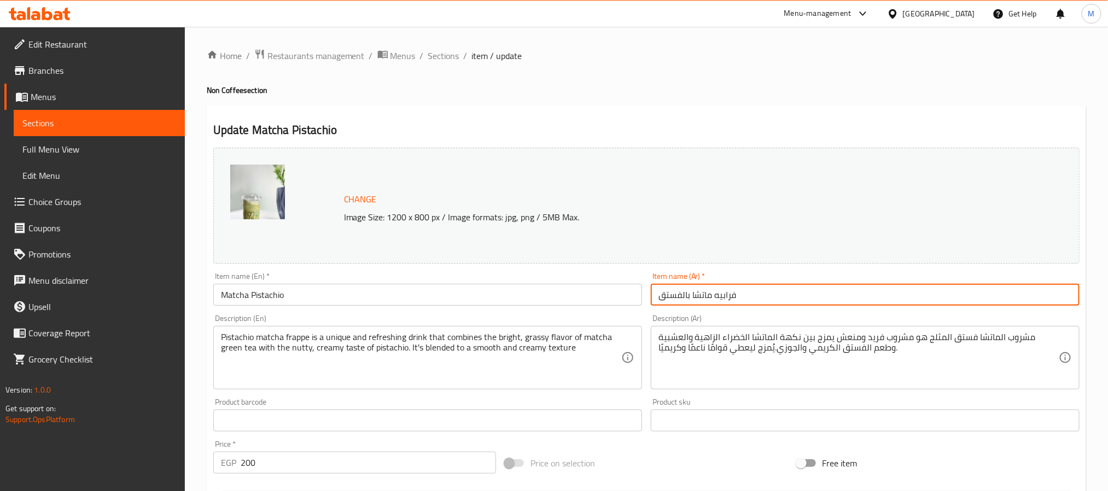
click at [731, 295] on input "فرابيه ماتشا بالفستق" at bounding box center [865, 295] width 429 height 22
type input "[PERSON_NAME]"
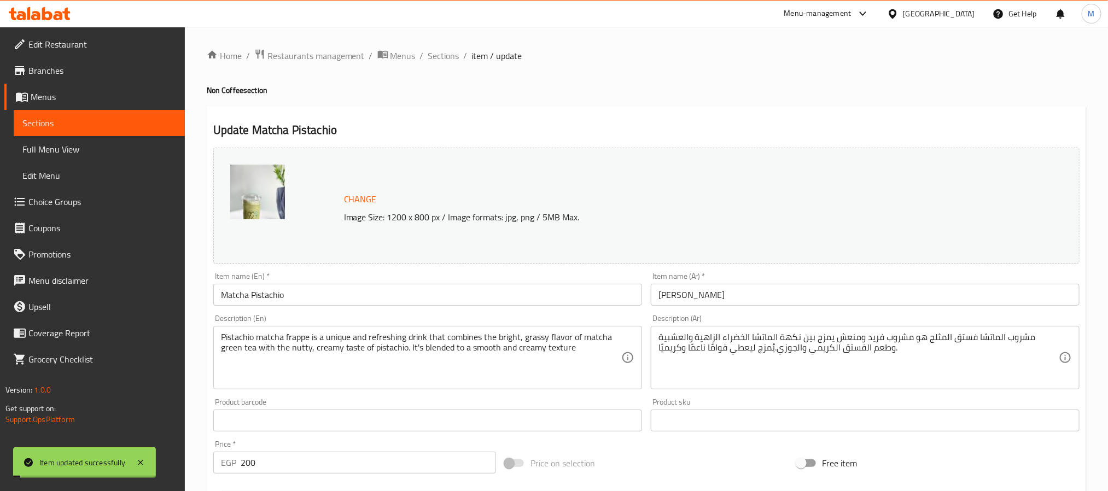
click at [443, 56] on span "Sections" at bounding box center [443, 55] width 31 height 13
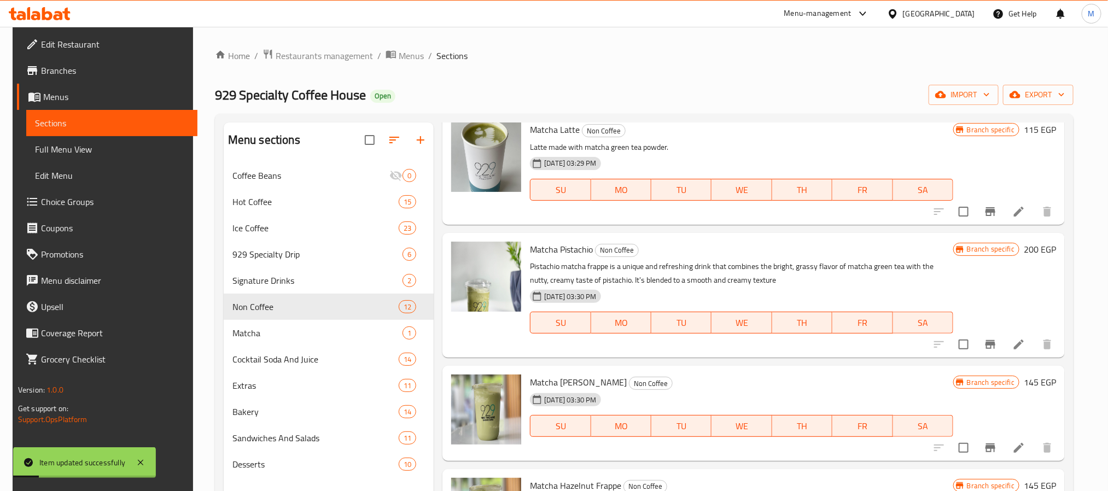
scroll to position [246, 0]
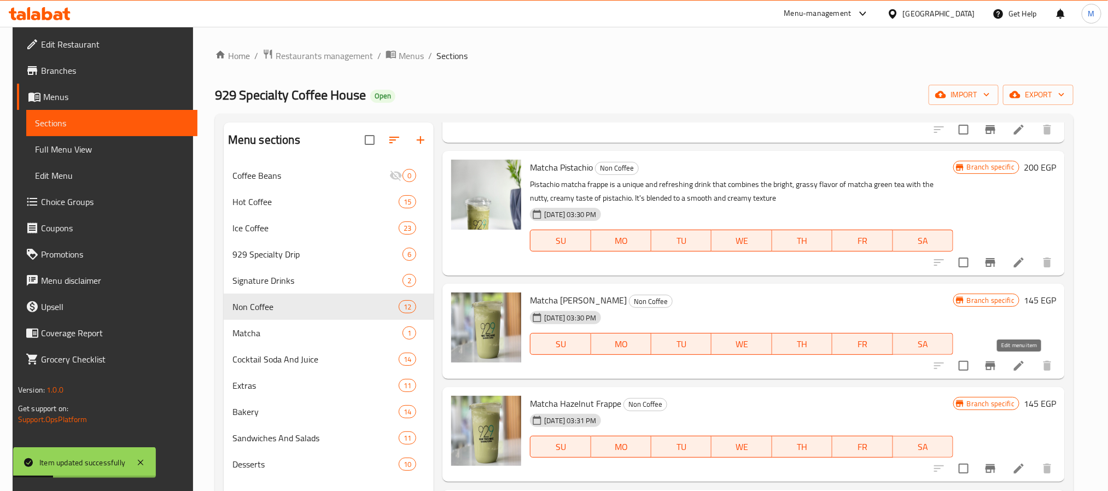
click at [1017, 367] on icon at bounding box center [1018, 366] width 10 height 10
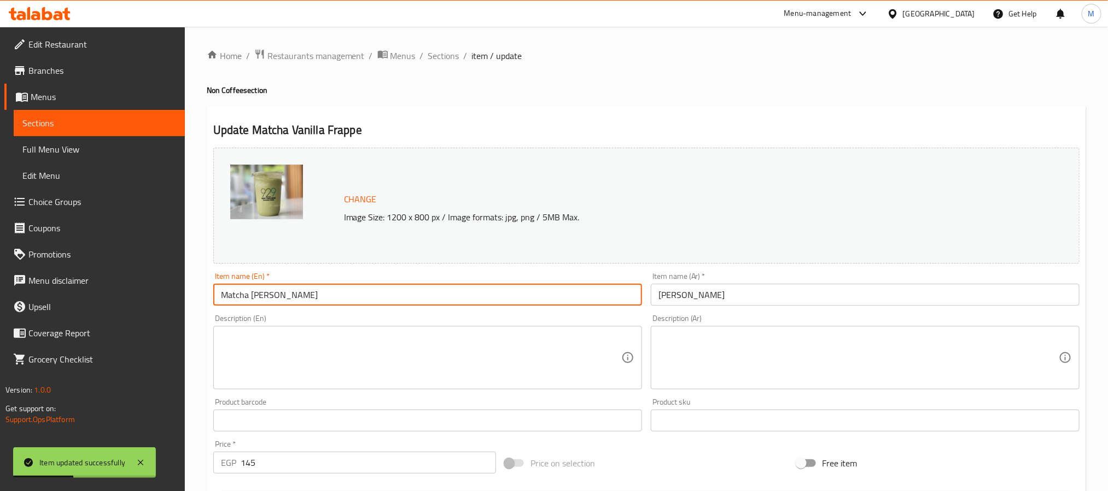
click at [431, 295] on input "Matcha [PERSON_NAME]" at bounding box center [427, 295] width 429 height 22
paste input "text"
type input "Matcha Vanilla"
click at [670, 296] on input "[PERSON_NAME]" at bounding box center [865, 295] width 429 height 22
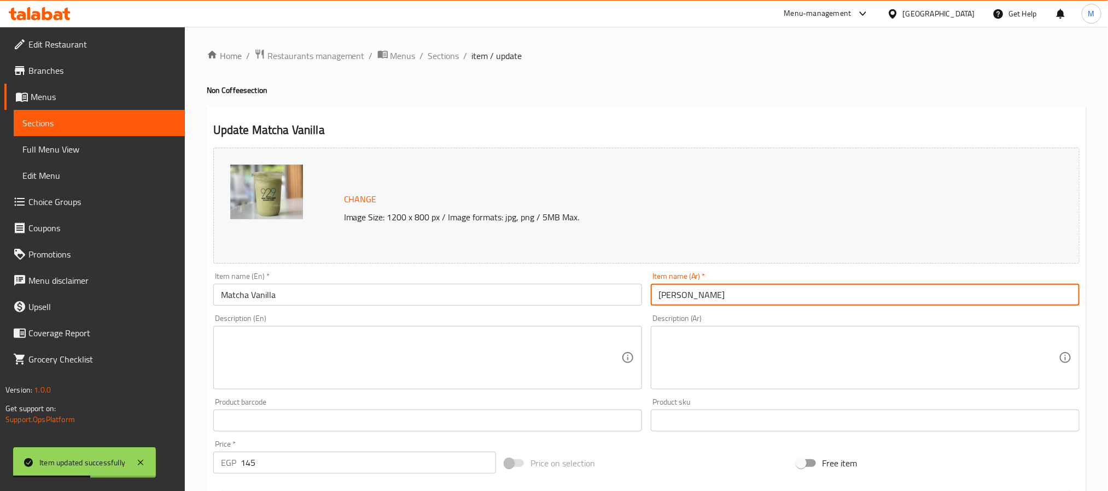
click at [670, 296] on input "[PERSON_NAME]" at bounding box center [865, 295] width 429 height 22
click at [669, 296] on input "[PERSON_NAME]" at bounding box center [865, 295] width 429 height 22
type input "[PERSON_NAME]"
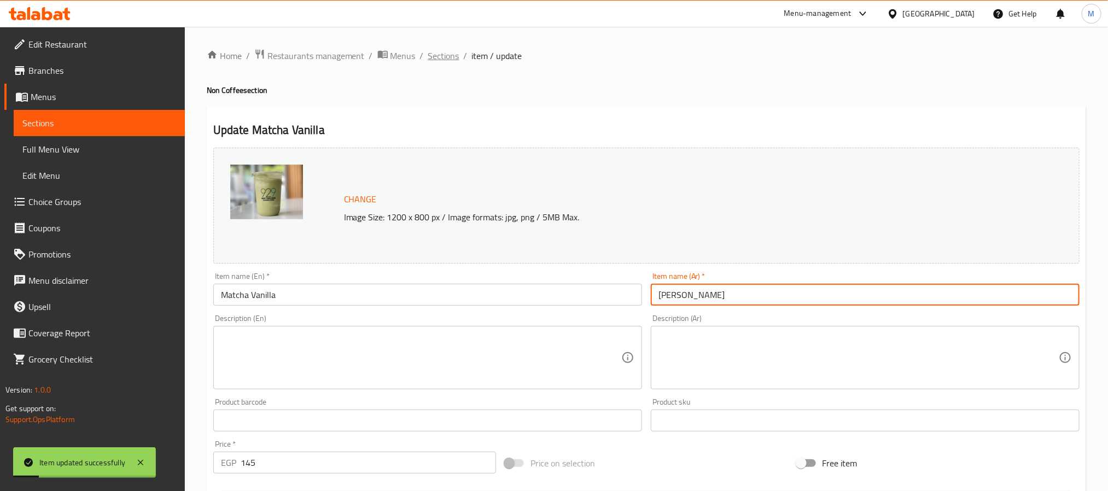
click at [441, 58] on span "Sections" at bounding box center [443, 55] width 31 height 13
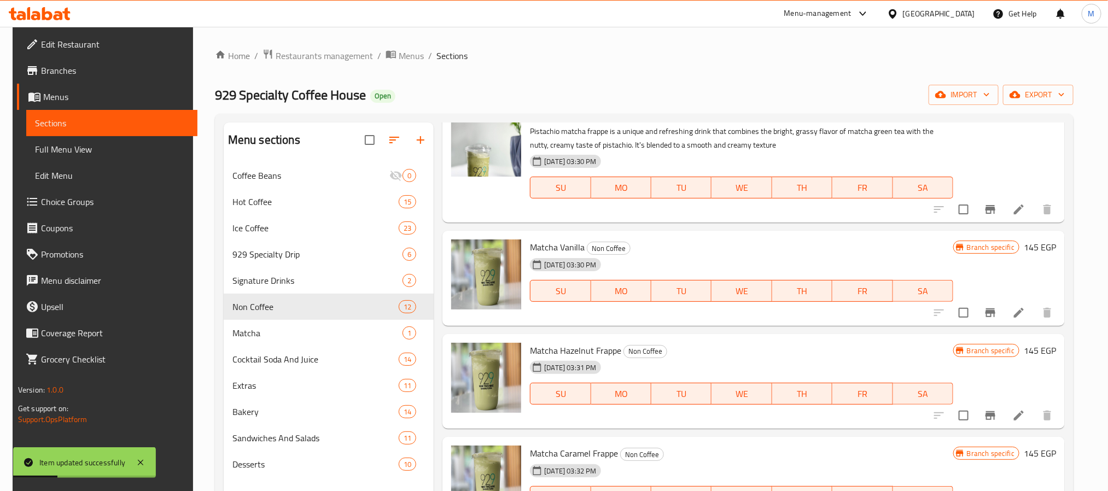
scroll to position [328, 0]
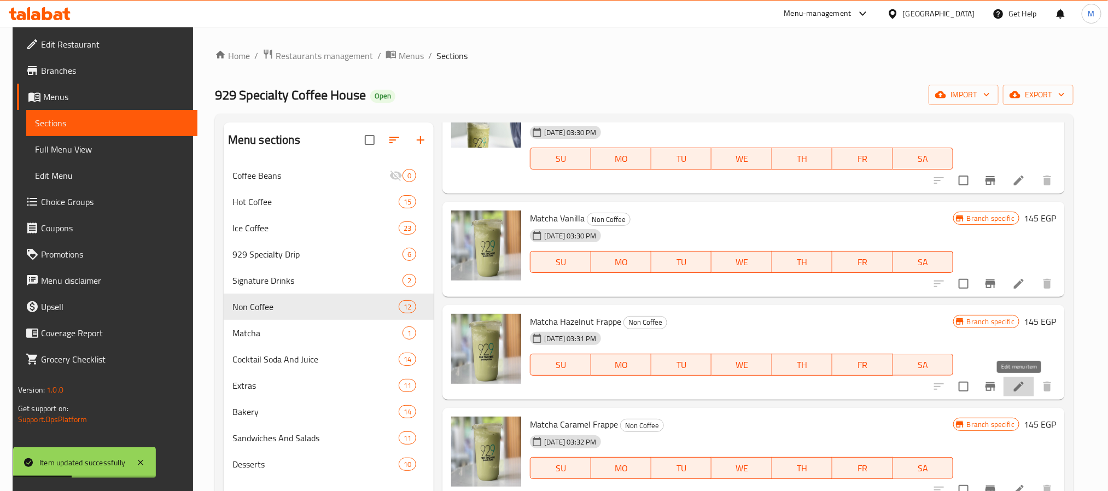
click at [1020, 388] on icon at bounding box center [1018, 387] width 10 height 10
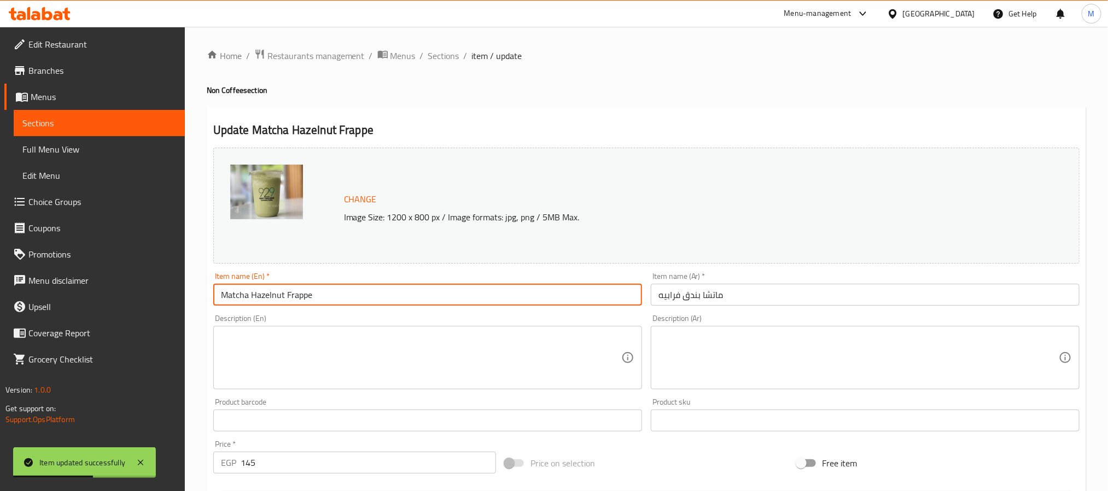
click at [435, 302] on input "Matcha Hazelnut Frappe" at bounding box center [427, 295] width 429 height 22
paste input "text"
type input "Matcha Hazelnut"
click at [675, 303] on input "ماتشا بندق فرابيه" at bounding box center [865, 295] width 429 height 22
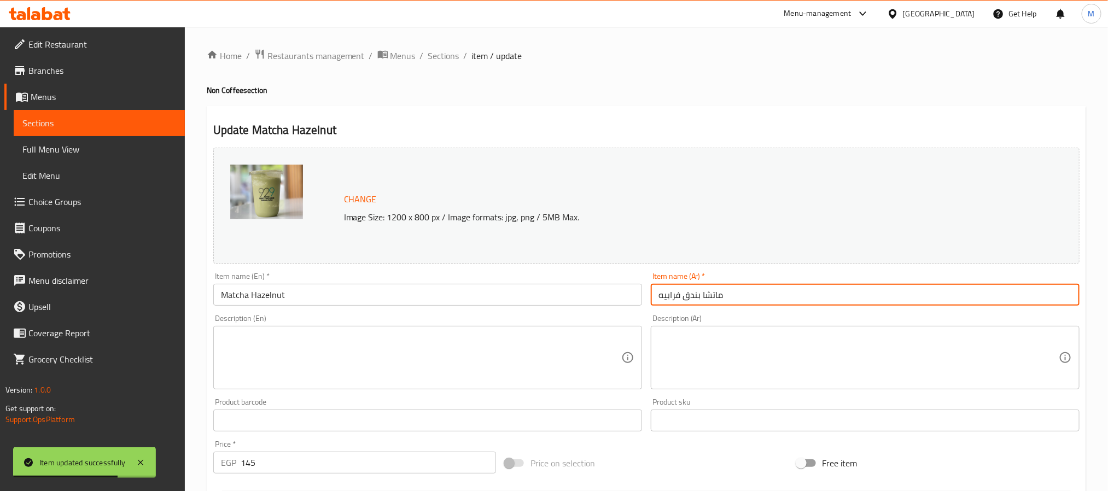
click at [675, 303] on input "ماتشا بندق فرابيه" at bounding box center [865, 295] width 429 height 22
type input "ماتشا بندق"
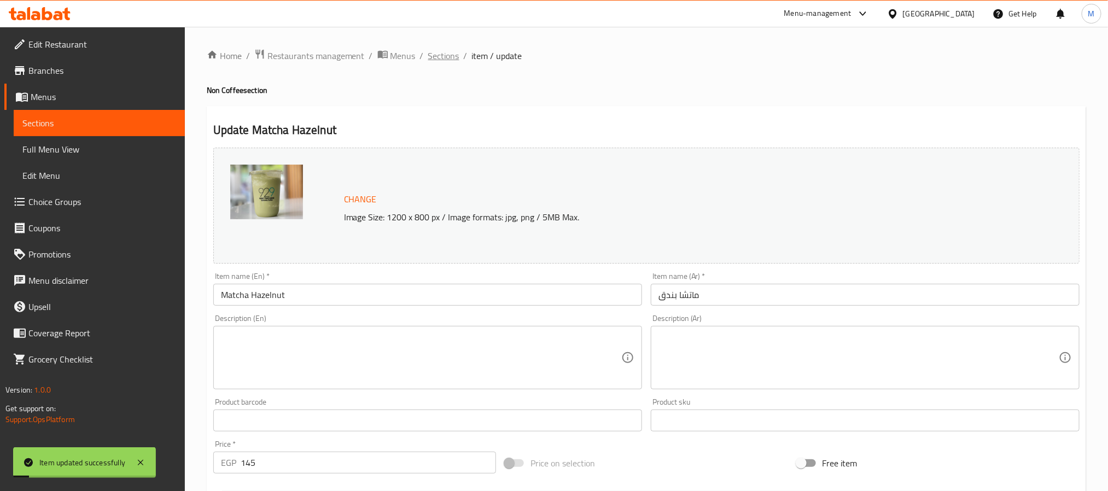
click at [443, 61] on span "Sections" at bounding box center [443, 55] width 31 height 13
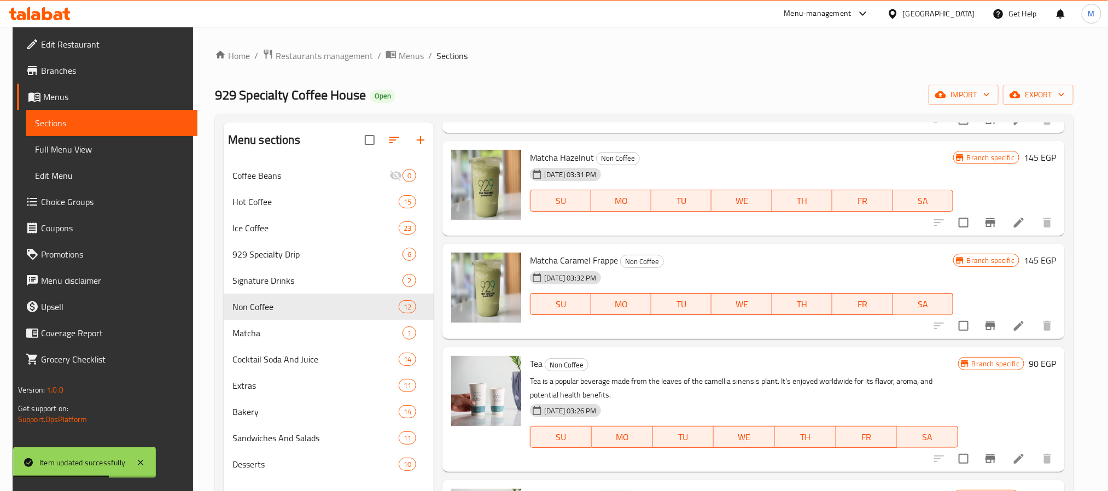
scroll to position [574, 0]
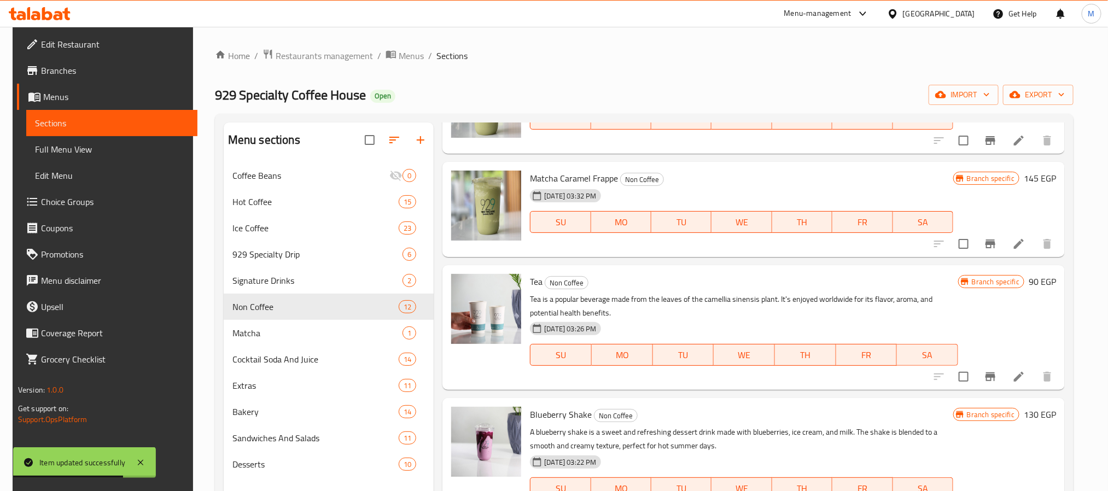
click at [1015, 244] on icon at bounding box center [1018, 243] width 13 height 13
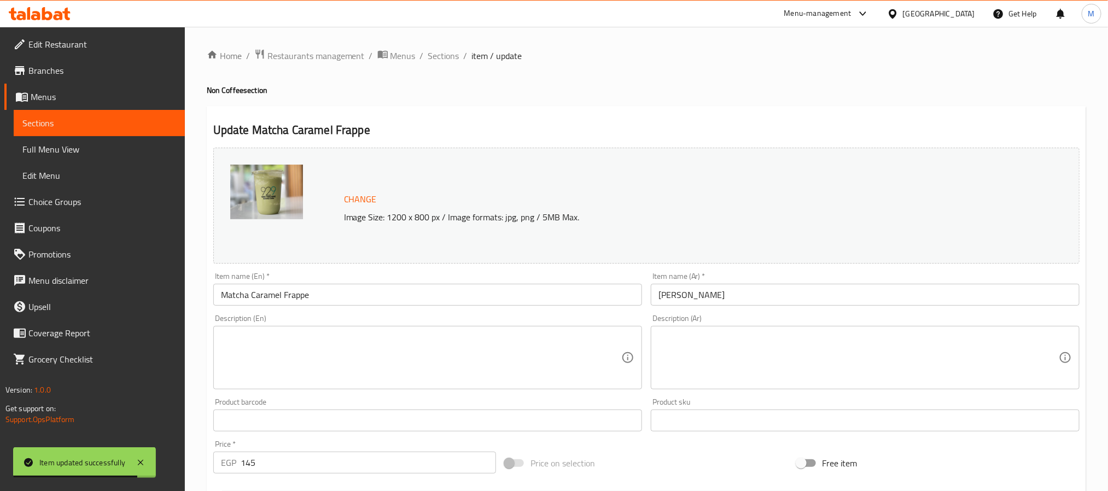
click at [433, 299] on input "Matcha Caramel Frappe" at bounding box center [427, 295] width 429 height 22
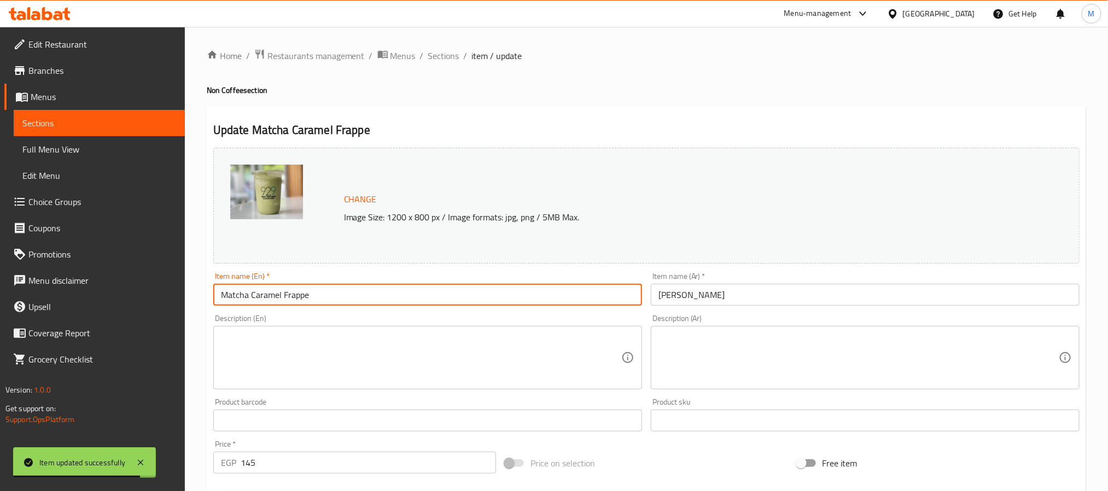
paste input "text"
type input "Matcha Caramel"
click at [672, 296] on input "[PERSON_NAME]" at bounding box center [865, 295] width 429 height 22
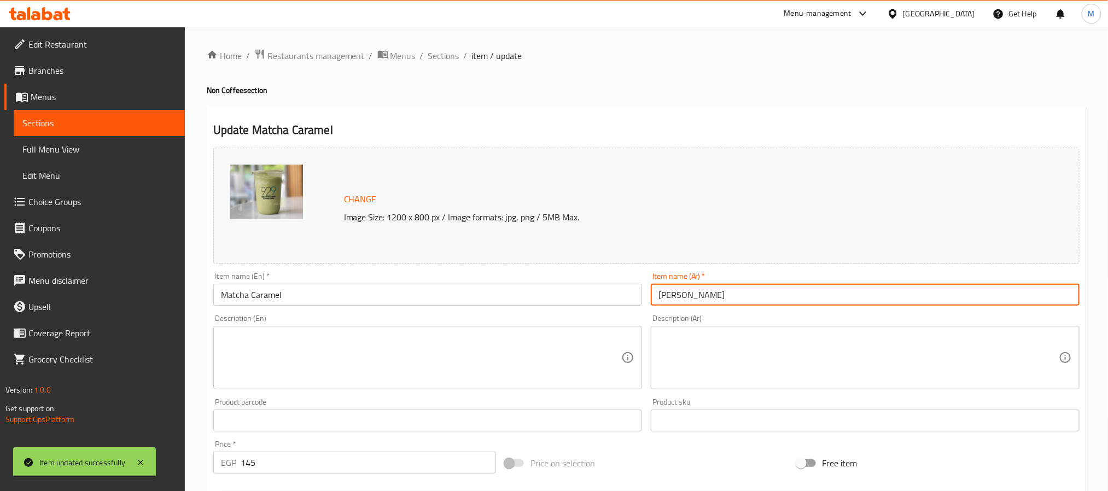
click at [672, 296] on input "[PERSON_NAME]" at bounding box center [865, 295] width 429 height 22
click at [715, 301] on input "[PERSON_NAME]" at bounding box center [865, 295] width 429 height 22
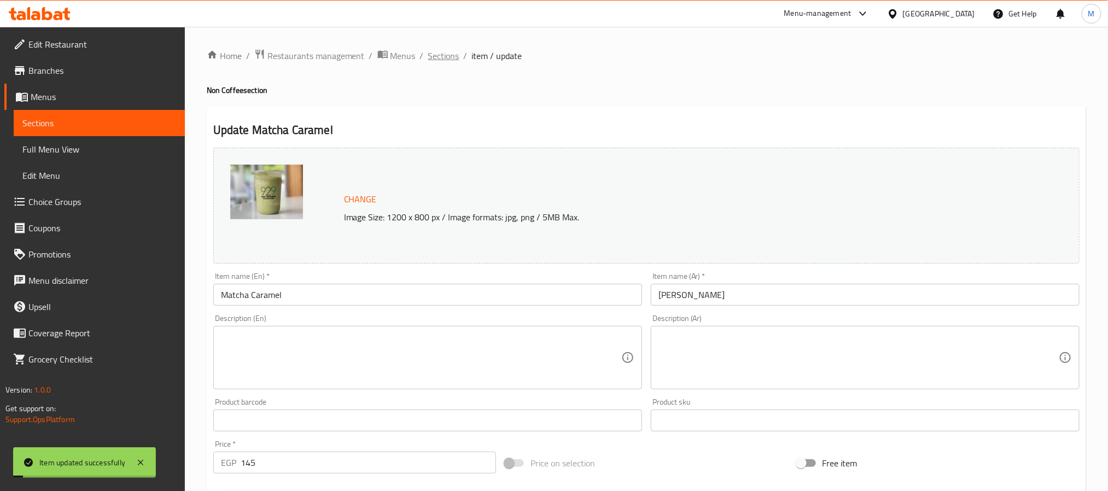
click at [440, 60] on span "Sections" at bounding box center [443, 55] width 31 height 13
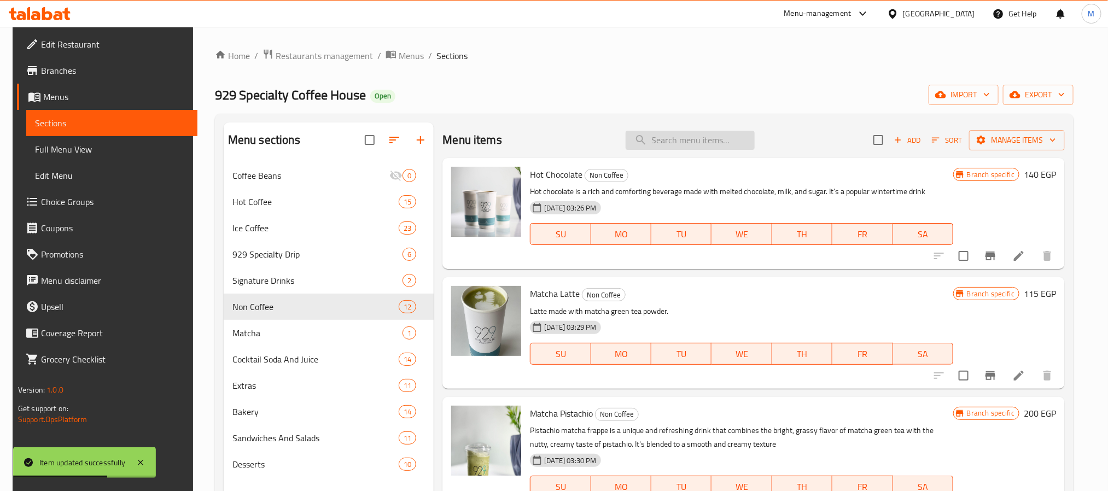
click at [690, 131] on input "search" at bounding box center [689, 140] width 129 height 19
paste input "Green Tea"
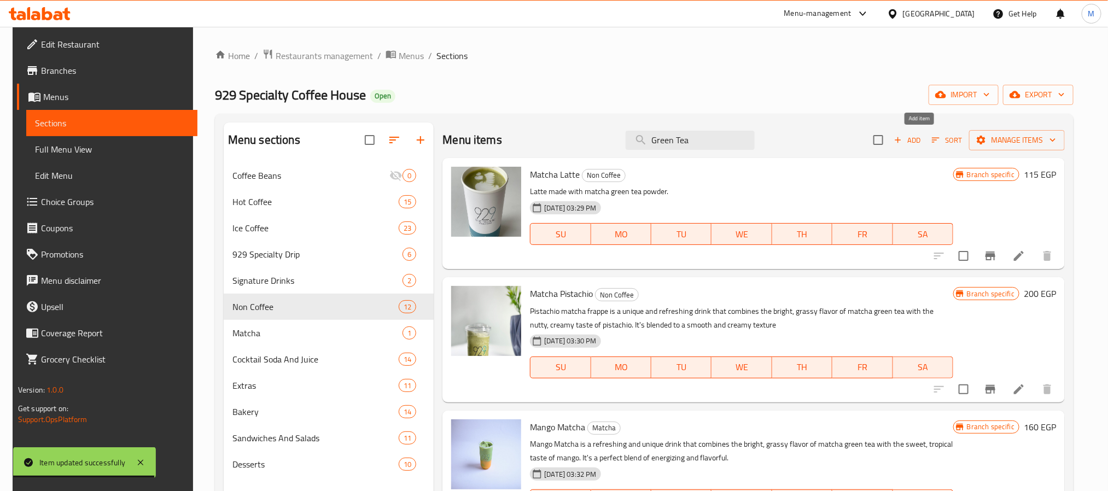
click at [922, 141] on span "Add" at bounding box center [907, 140] width 30 height 13
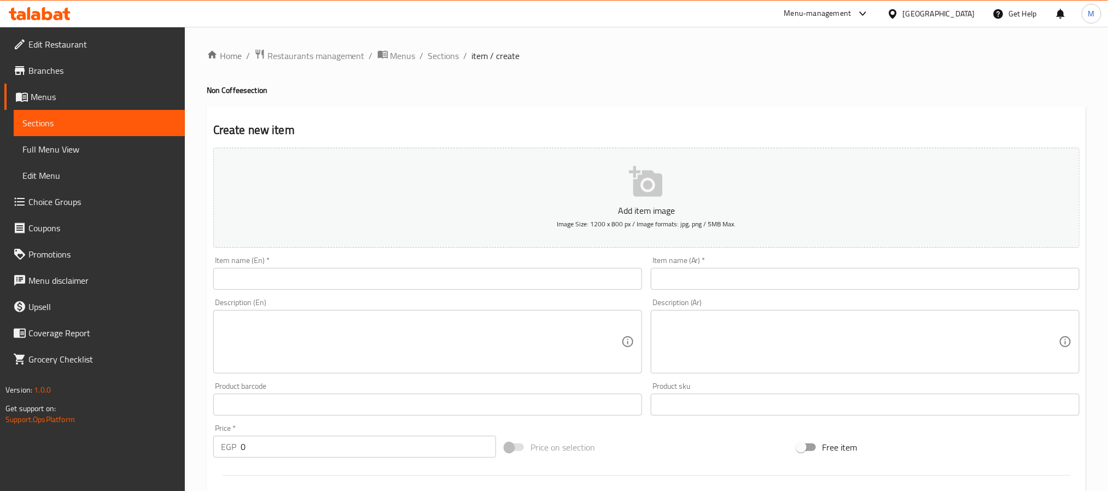
click at [327, 274] on input "text" at bounding box center [427, 279] width 429 height 22
paste input "Green Tea"
click at [717, 294] on div "Description (Ar) Description (Ar)" at bounding box center [864, 336] width 437 height 84
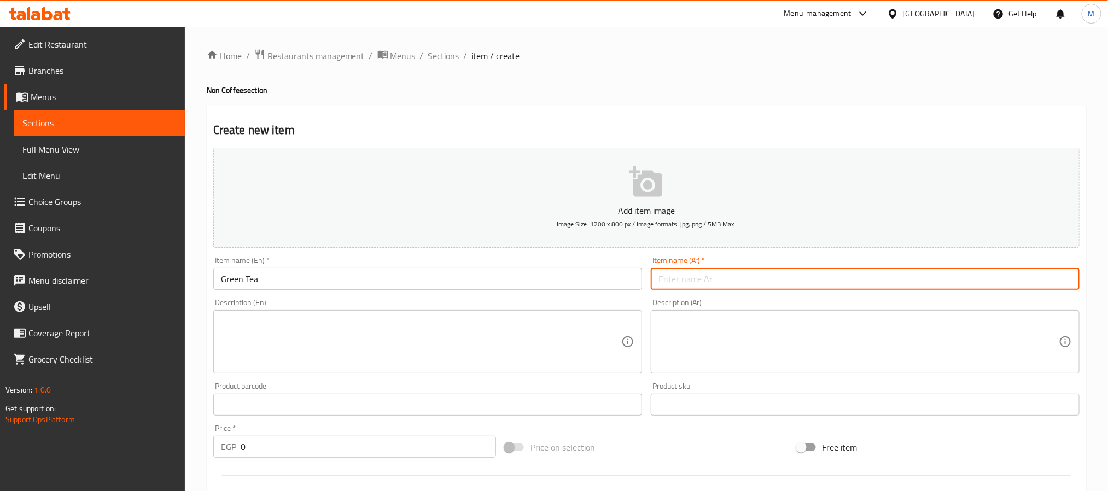
click at [715, 277] on input "text" at bounding box center [865, 279] width 429 height 22
click at [255, 452] on input "0" at bounding box center [368, 447] width 255 height 22
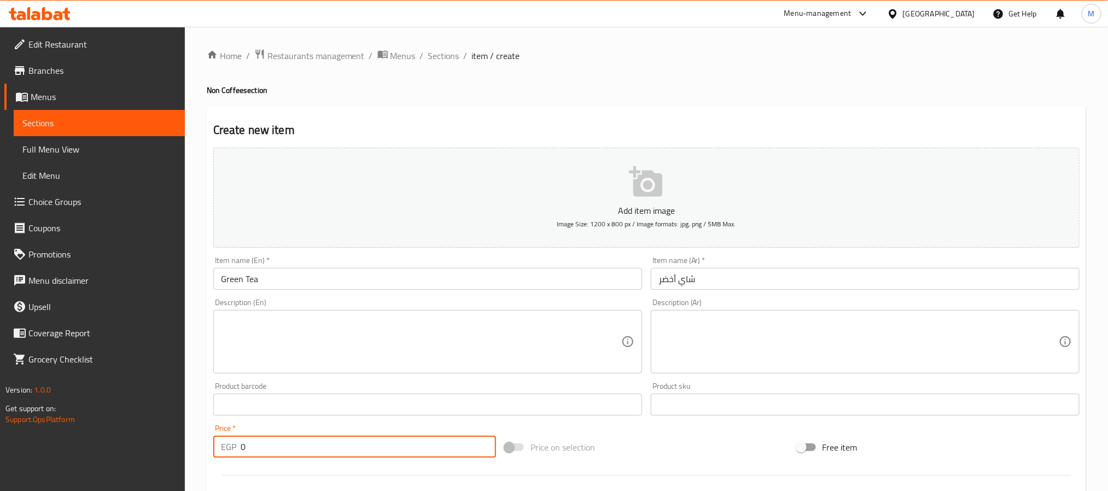
paste input "9"
paste input "95"
click at [379, 279] on input "text" at bounding box center [427, 279] width 429 height 22
paste input "Tea Flavour"
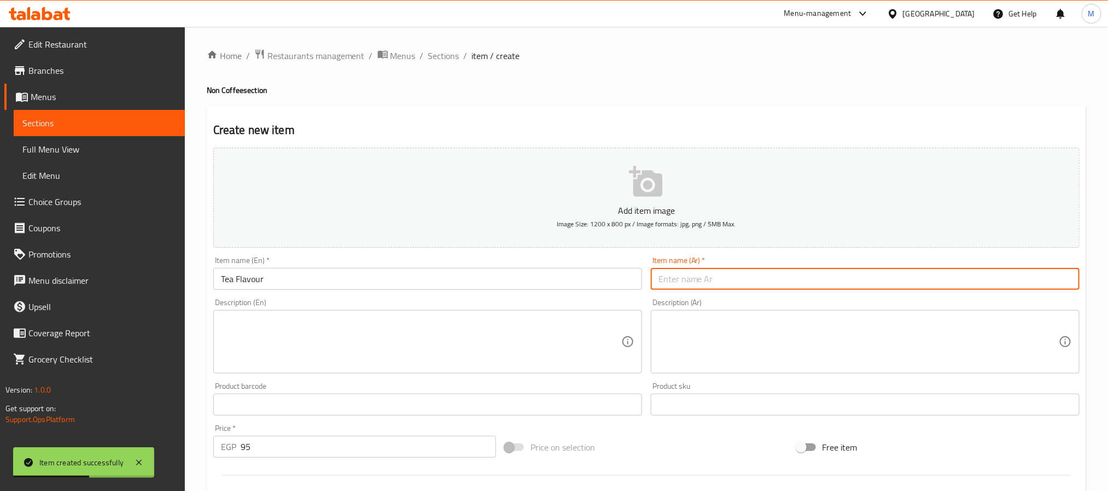
click at [702, 284] on input "text" at bounding box center [865, 279] width 429 height 22
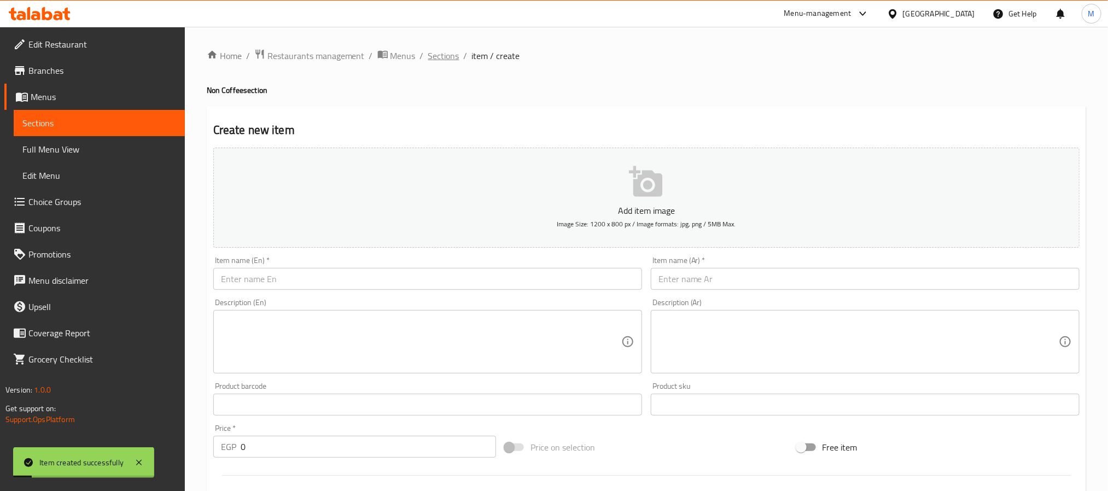
click at [438, 56] on span "Sections" at bounding box center [443, 55] width 31 height 13
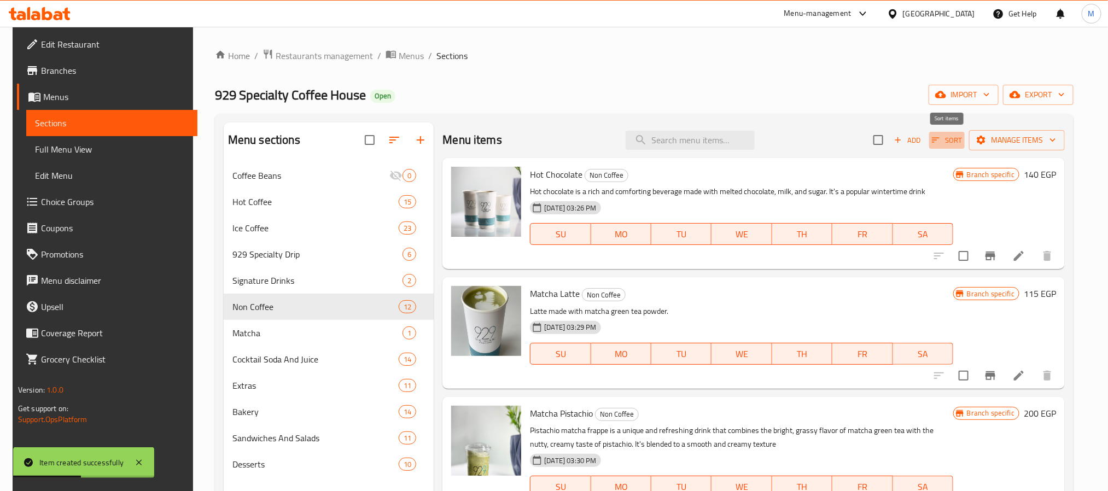
click at [963, 135] on button "Sort" at bounding box center [947, 140] width 36 height 17
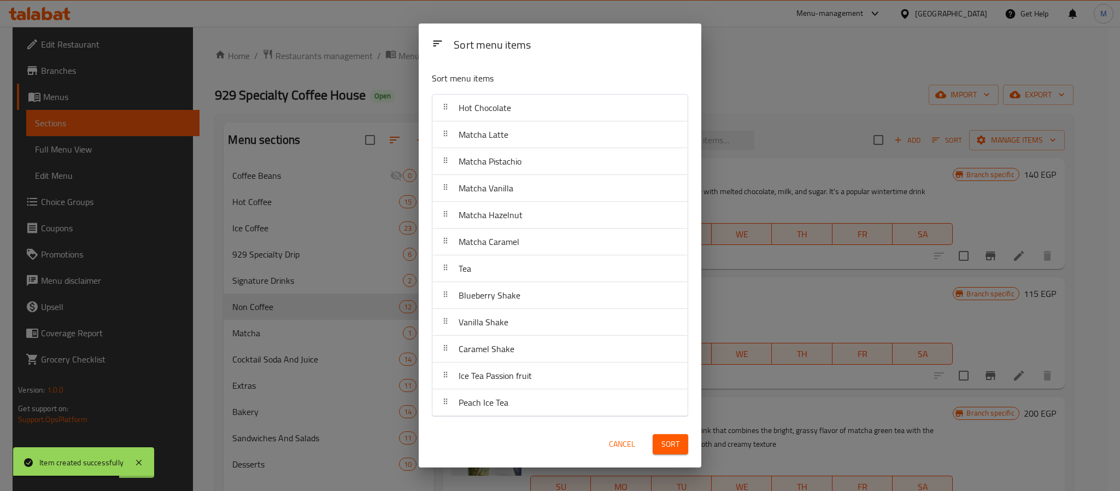
click at [622, 447] on span "Cancel" at bounding box center [622, 444] width 26 height 14
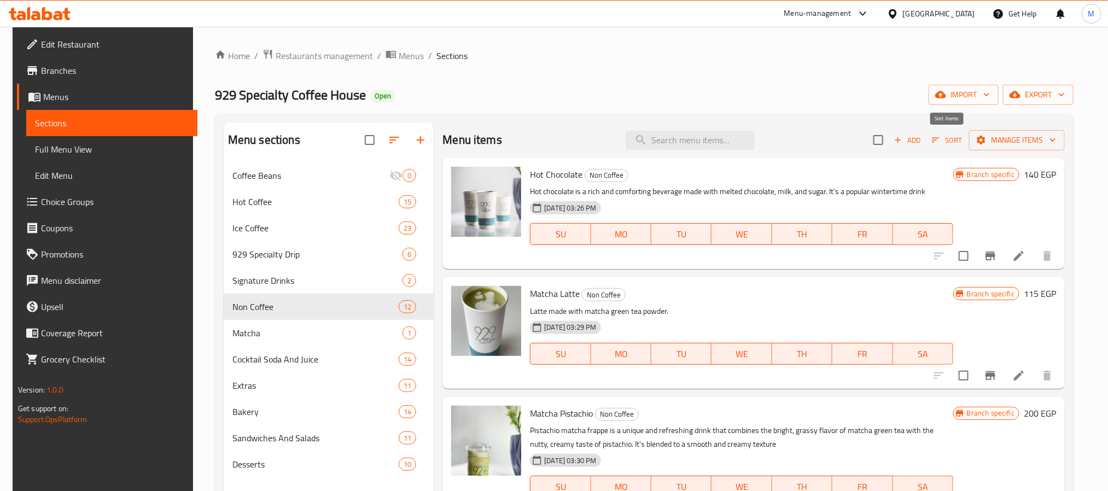
click at [948, 141] on span "Sort" at bounding box center [946, 140] width 30 height 13
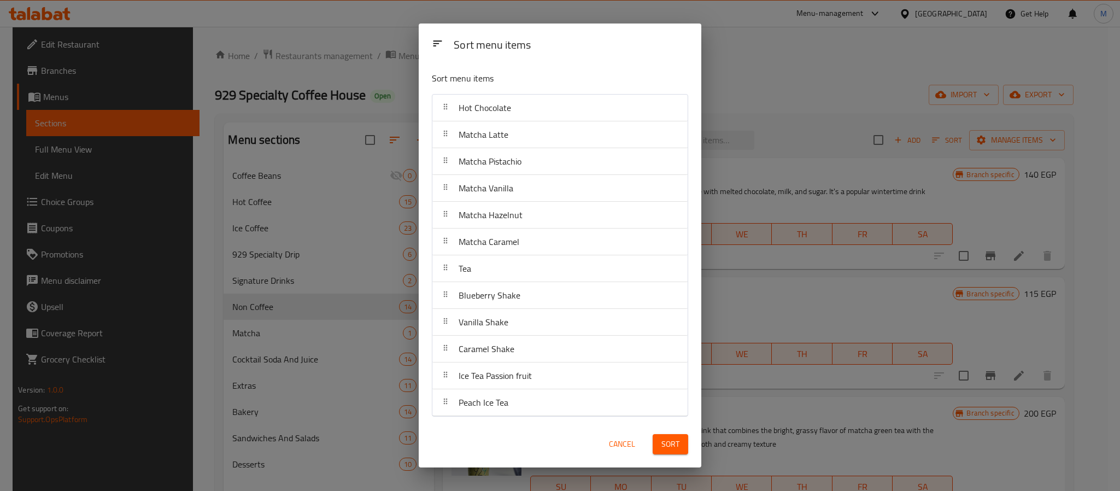
click at [612, 443] on span "Cancel" at bounding box center [622, 444] width 26 height 14
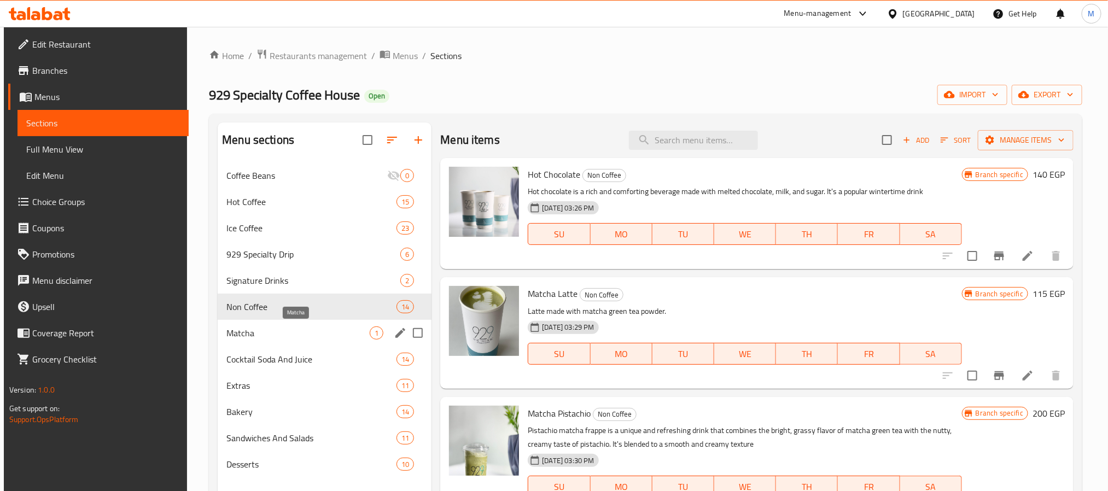
click at [337, 328] on span "Matcha" at bounding box center [297, 332] width 143 height 13
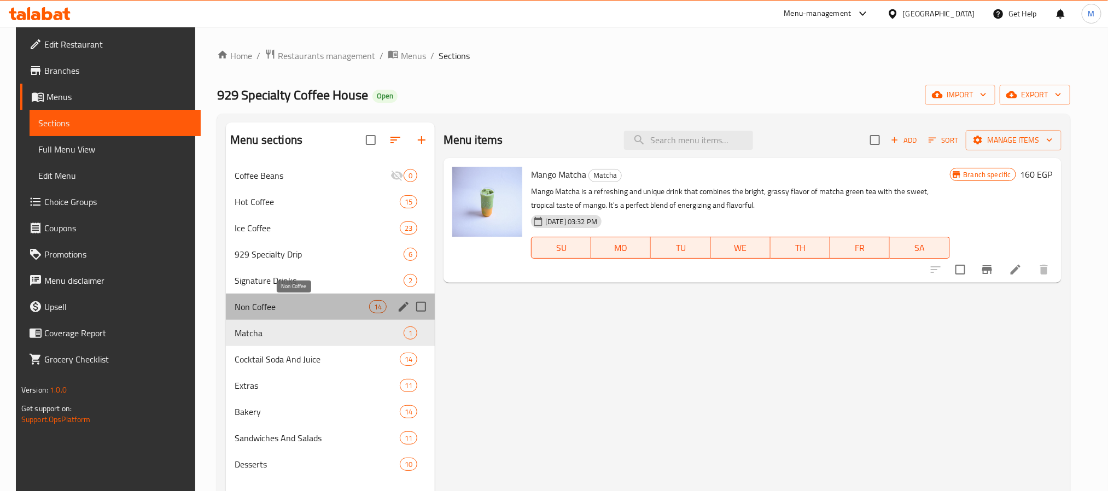
click at [331, 305] on span "Non Coffee" at bounding box center [302, 306] width 134 height 13
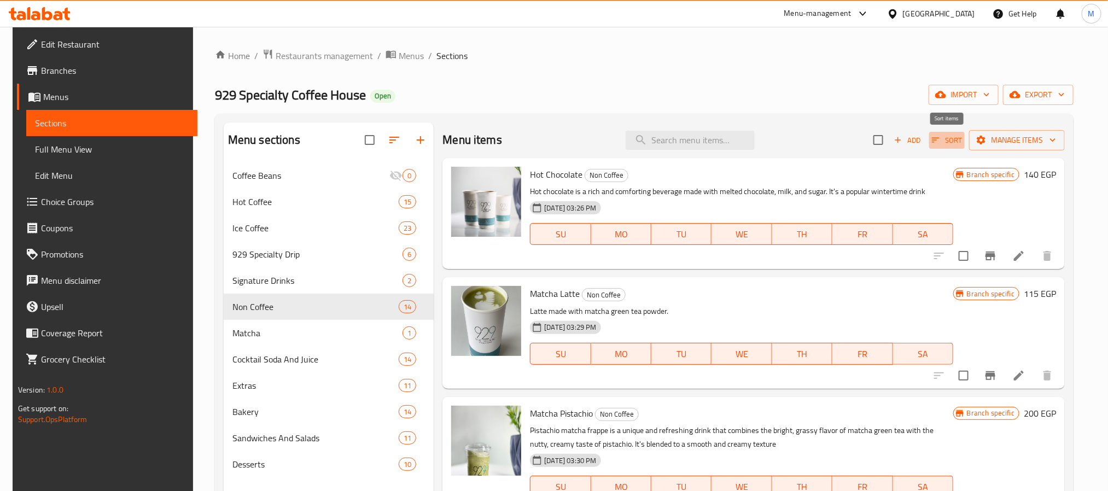
click at [958, 144] on span "Sort" at bounding box center [946, 140] width 30 height 13
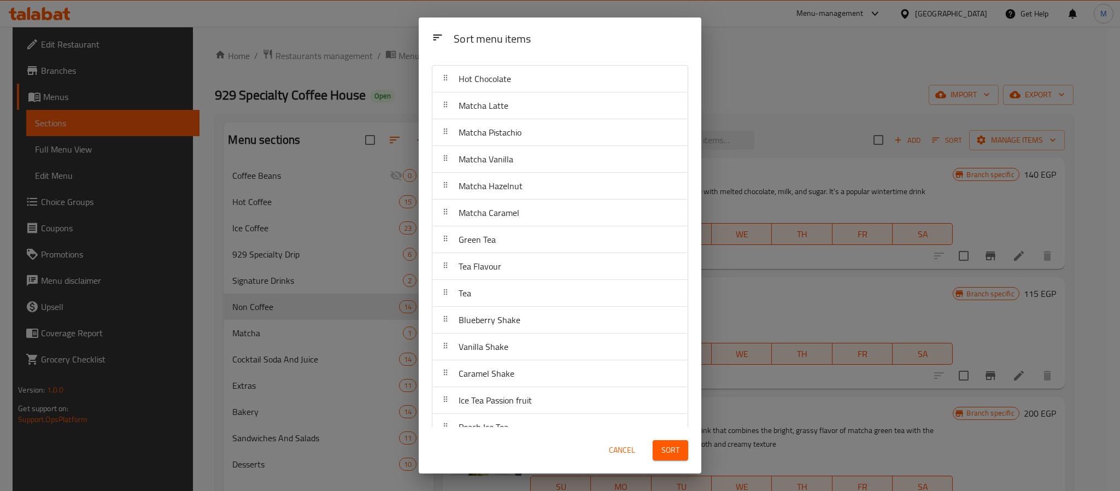
scroll to position [45, 0]
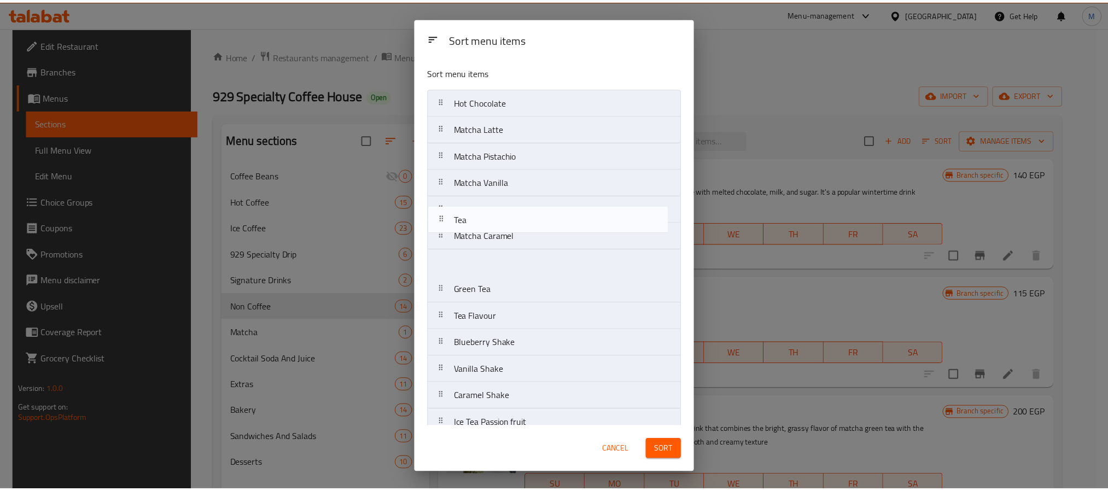
scroll to position [45, 0]
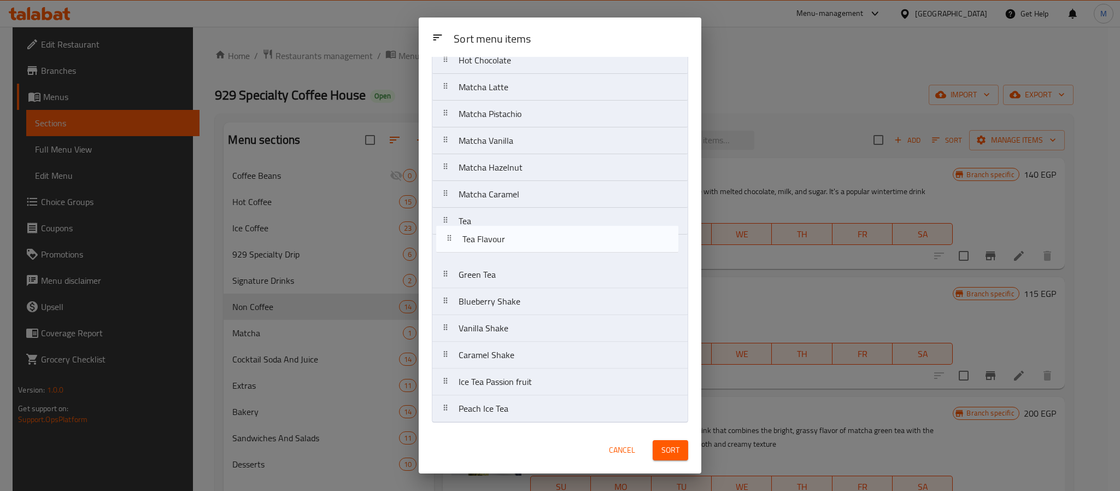
click at [515, 247] on nav "Hot Chocolate Matcha Latte Matcha Pistachio Matcha Vanilla Matcha Hazelnut Matc…" at bounding box center [560, 234] width 256 height 376
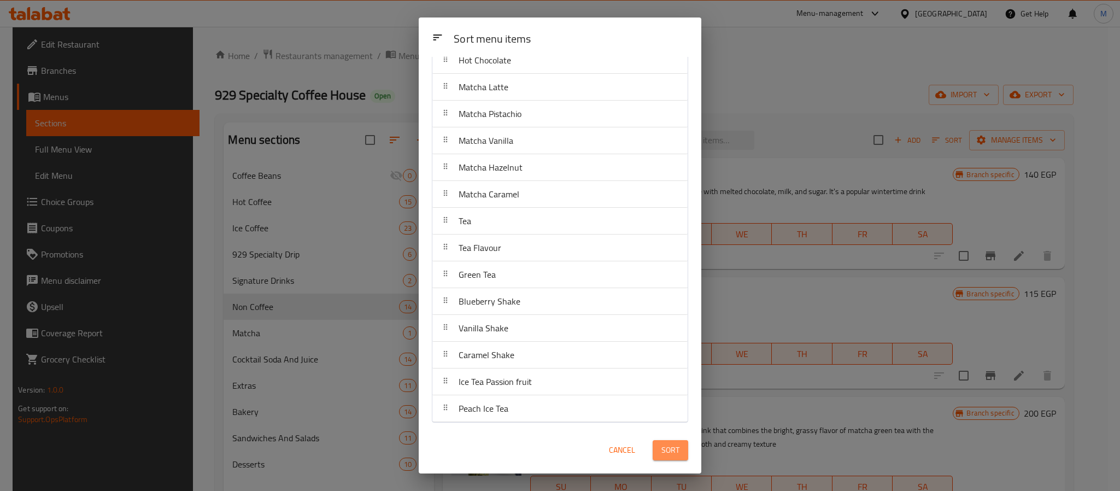
click at [678, 454] on span "Sort" at bounding box center [670, 450] width 18 height 14
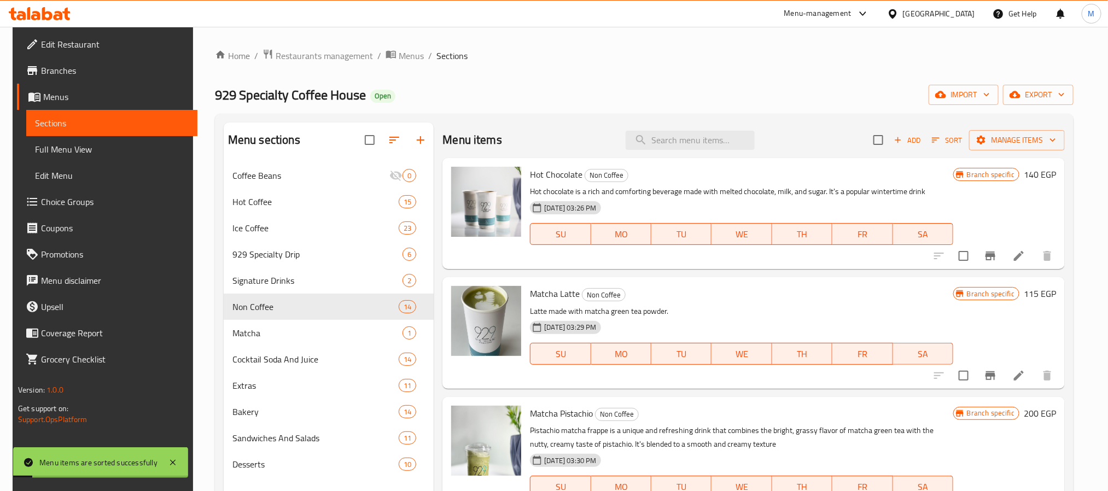
click at [555, 107] on div "Home / Restaurants management / Menus / Sections 929 Specialty Coffee House Ope…" at bounding box center [644, 335] width 858 height 573
click at [1035, 94] on span "export" at bounding box center [1037, 95] width 53 height 14
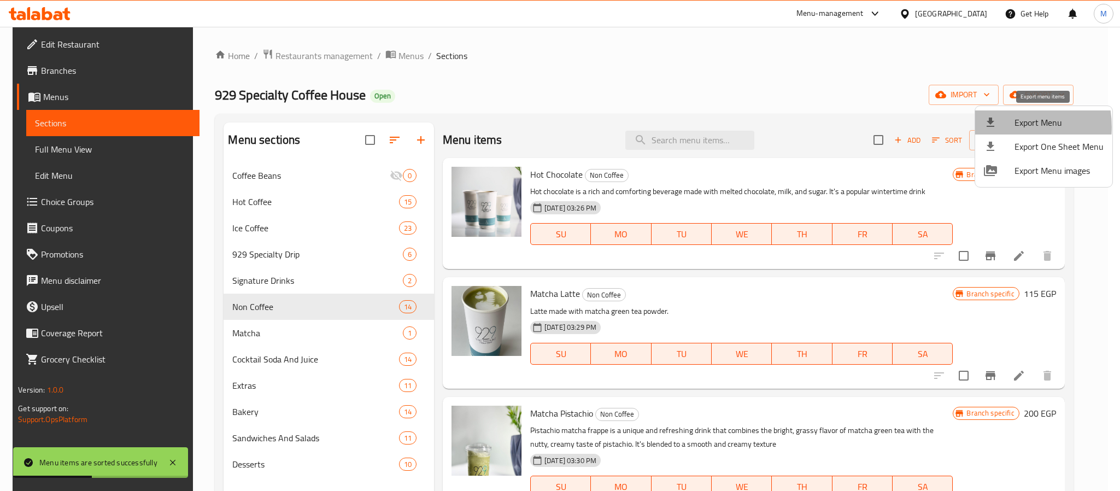
click at [1003, 127] on div at bounding box center [999, 122] width 31 height 13
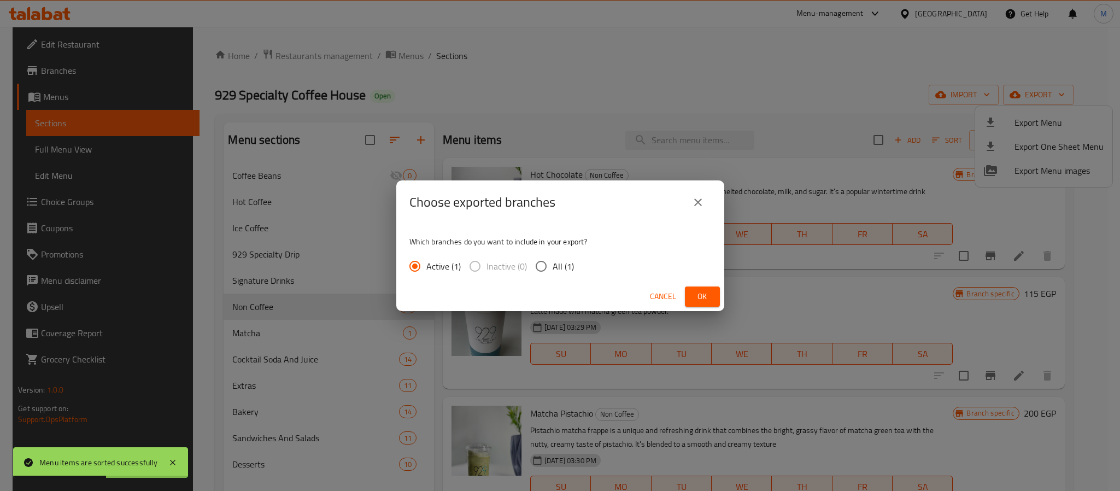
click at [561, 267] on span "All (1)" at bounding box center [563, 266] width 21 height 13
click at [553, 267] on input "All (1)" at bounding box center [541, 266] width 23 height 23
radio input "true"
click at [697, 302] on span "Ok" at bounding box center [702, 297] width 17 height 14
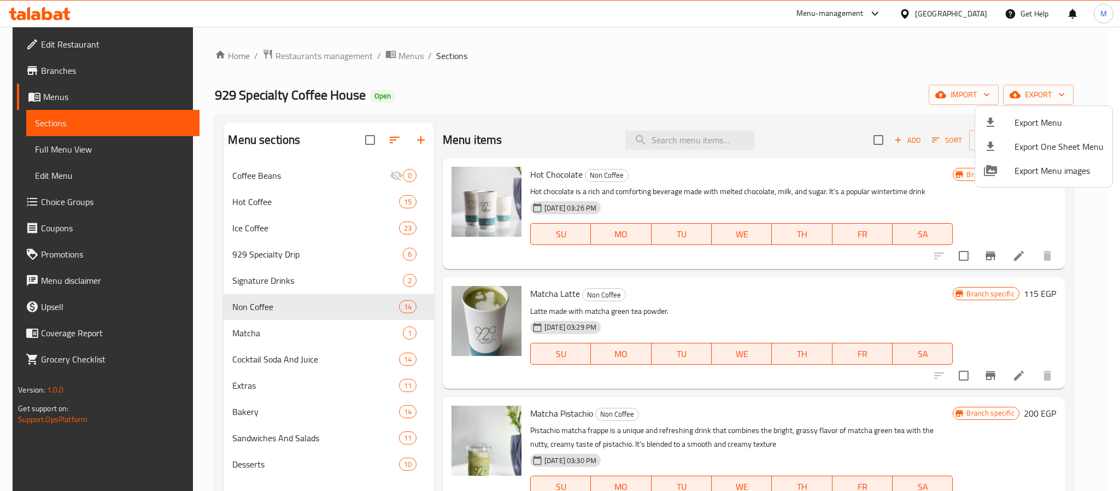
drag, startPoint x: 726, startPoint y: 83, endPoint x: 936, endPoint y: 14, distance: 220.9
click at [728, 83] on div at bounding box center [560, 245] width 1120 height 491
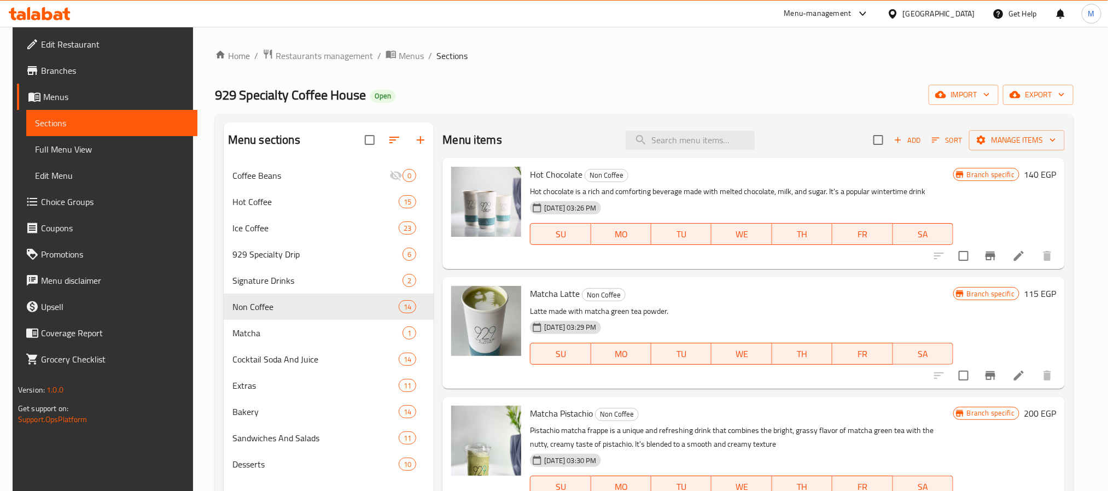
click at [594, 80] on div "Home / Restaurants management / Menus / Sections 929 Specialty Coffee House Ope…" at bounding box center [644, 335] width 858 height 573
click at [959, 16] on div "[GEOGRAPHIC_DATA]" at bounding box center [939, 14] width 72 height 12
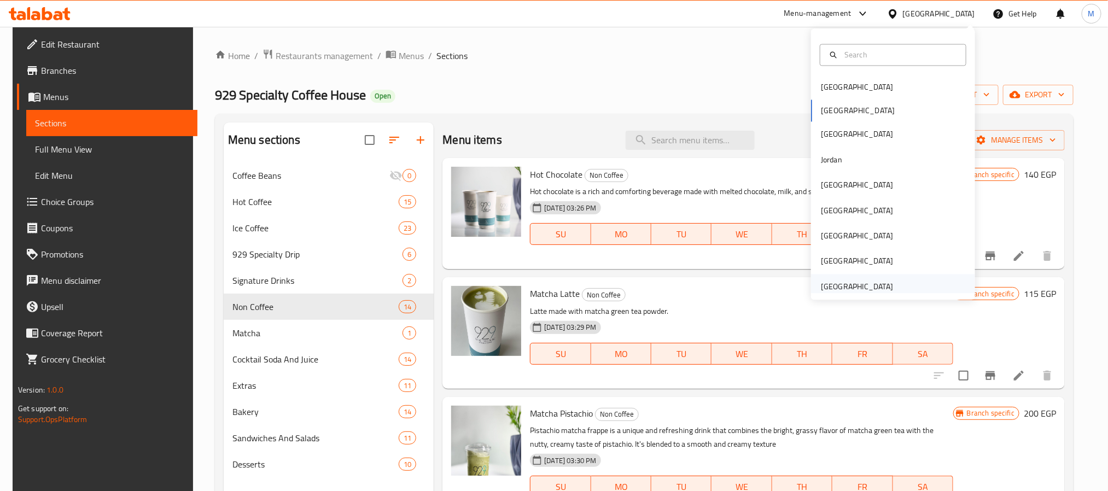
click at [821, 287] on div "United Arab Emirates" at bounding box center [857, 286] width 72 height 12
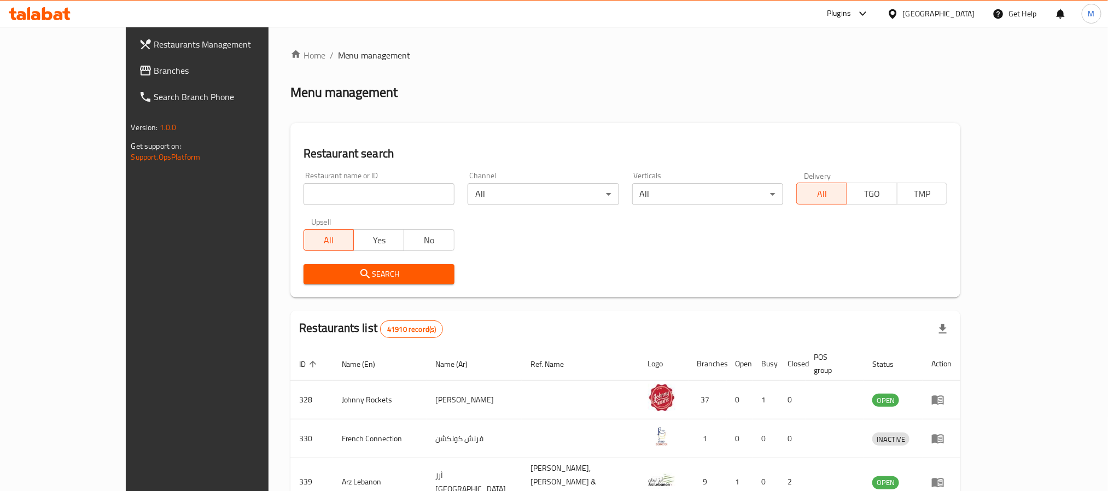
click at [154, 71] on span "Branches" at bounding box center [228, 70] width 148 height 13
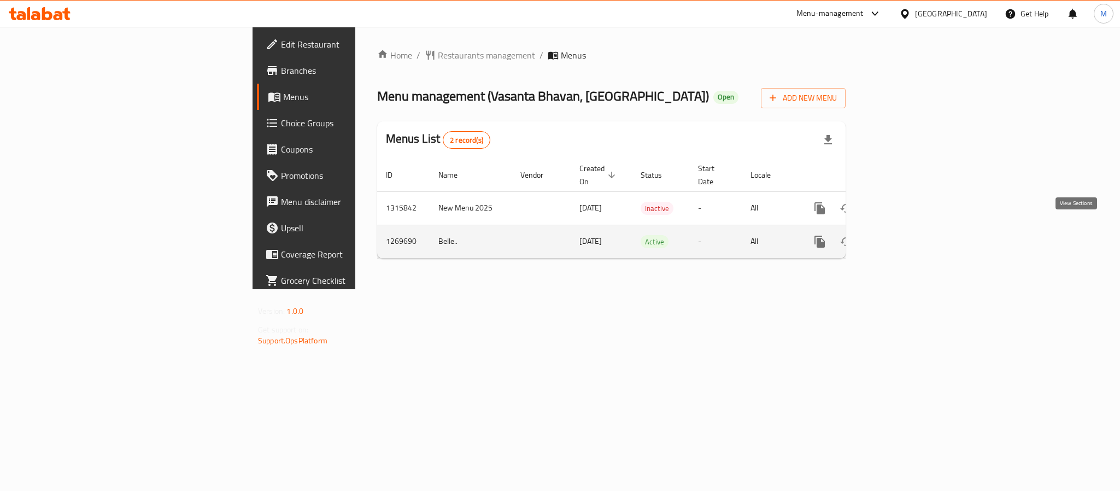
click at [904, 237] on icon "enhanced table" at bounding box center [899, 242] width 10 height 10
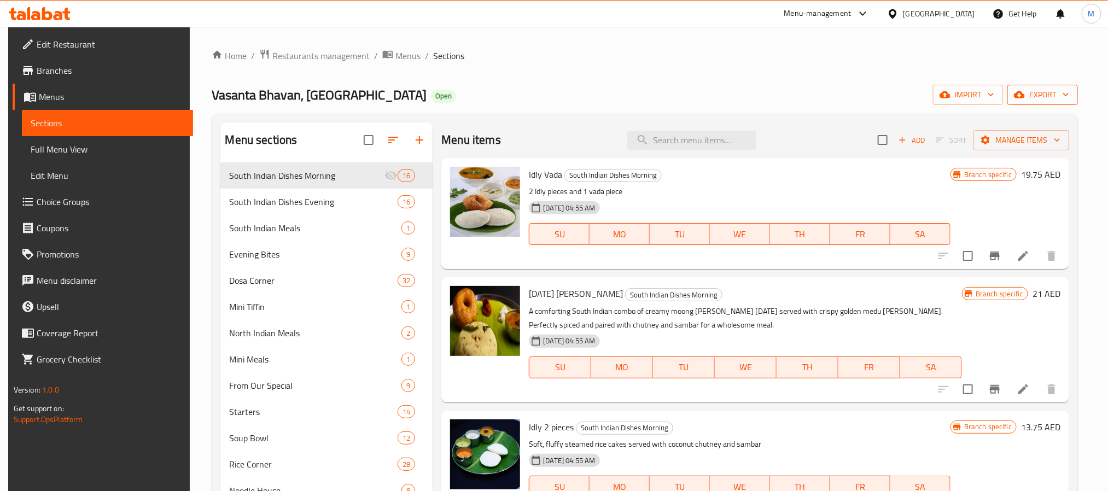
click at [1067, 96] on span "export" at bounding box center [1042, 95] width 53 height 14
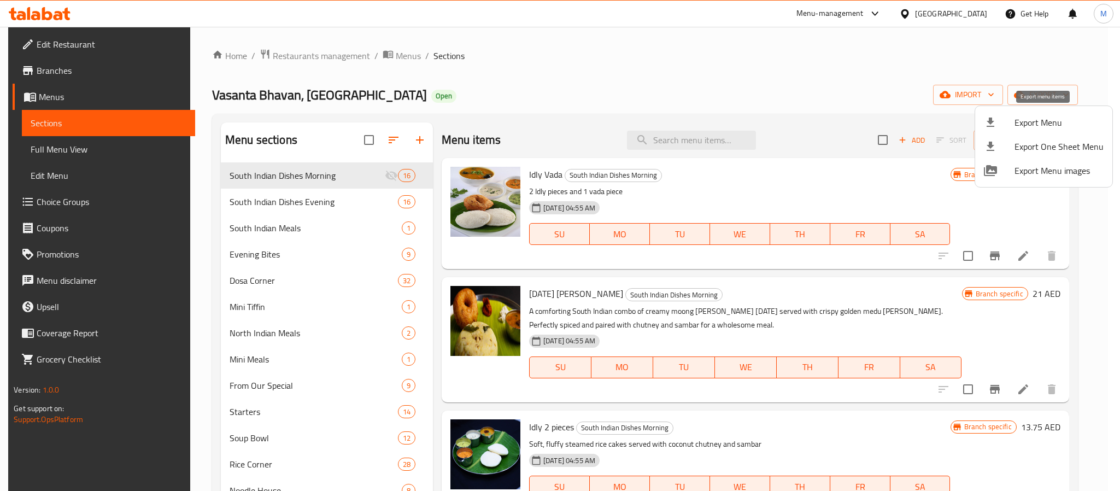
click at [1046, 122] on span "Export Menu" at bounding box center [1059, 122] width 89 height 13
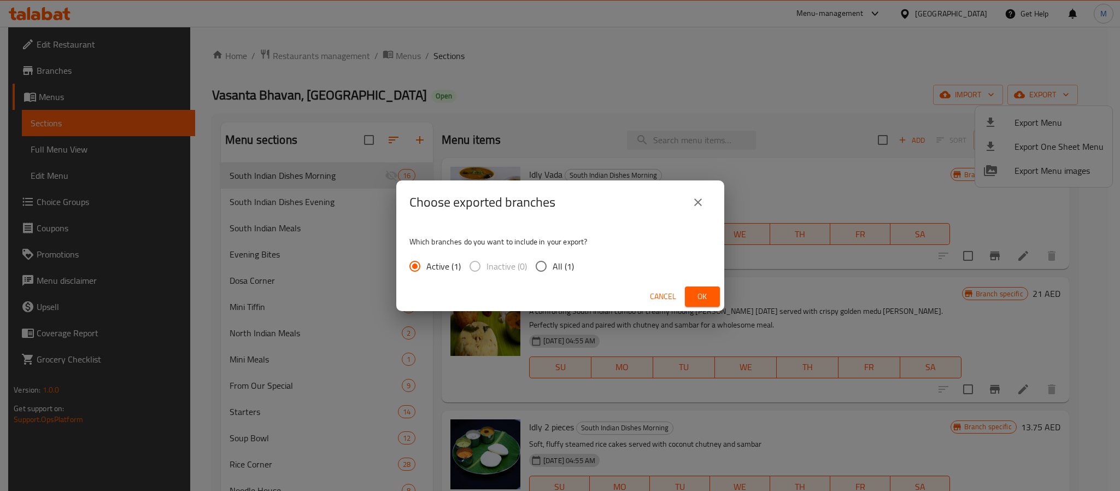
click at [556, 263] on span "All (1)" at bounding box center [563, 266] width 21 height 13
click at [553, 263] on input "All (1)" at bounding box center [541, 266] width 23 height 23
radio input "true"
click at [699, 295] on span "Ok" at bounding box center [702, 297] width 17 height 14
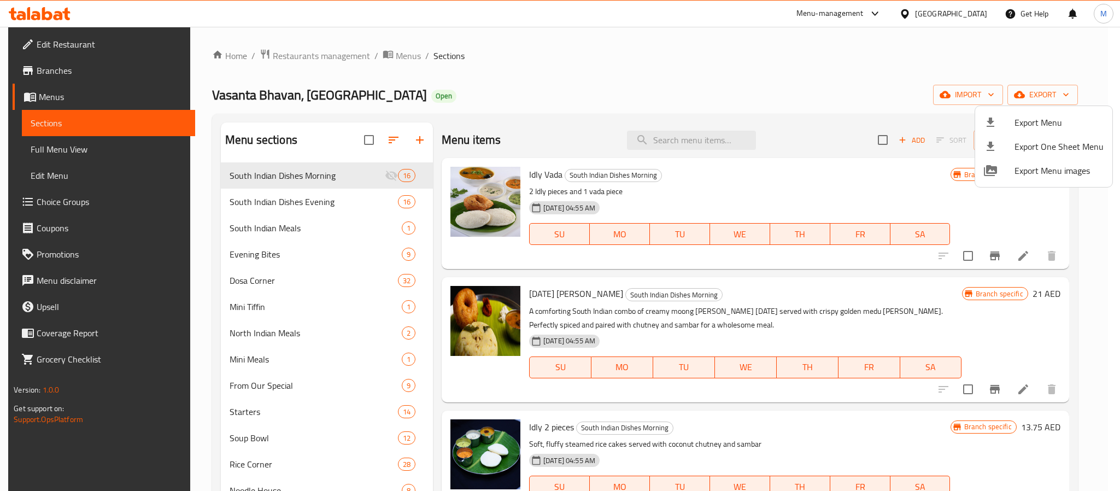
click at [693, 140] on div at bounding box center [560, 245] width 1120 height 491
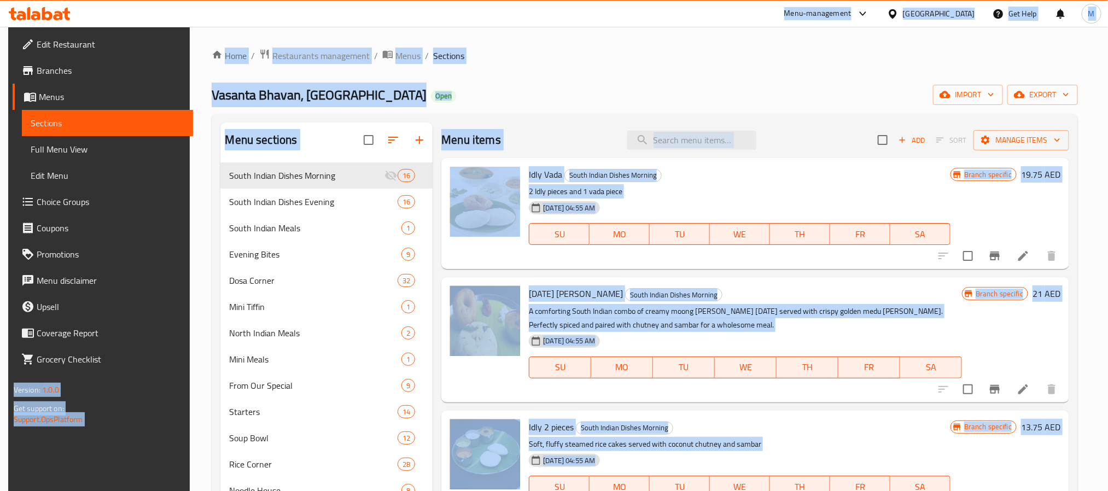
click at [693, 140] on input "search" at bounding box center [691, 140] width 129 height 19
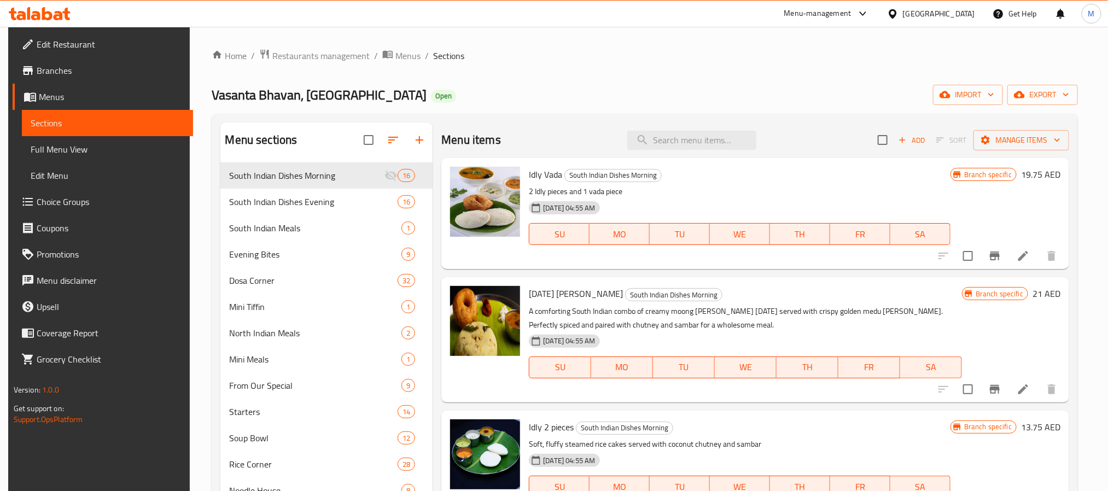
paste input "Mini Milagu Podi Idly"
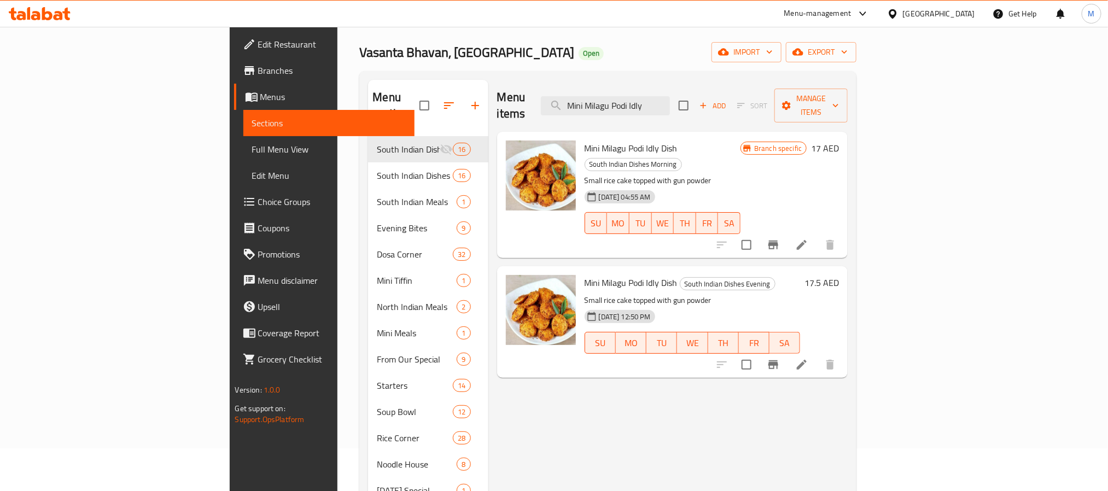
scroll to position [82, 0]
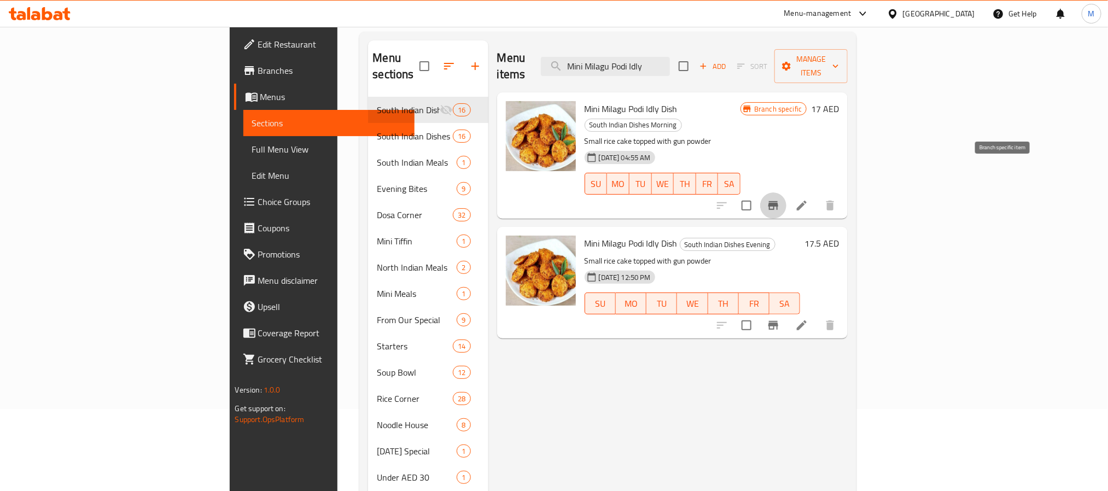
click at [778, 201] on icon "Branch-specific-item" at bounding box center [773, 205] width 10 height 9
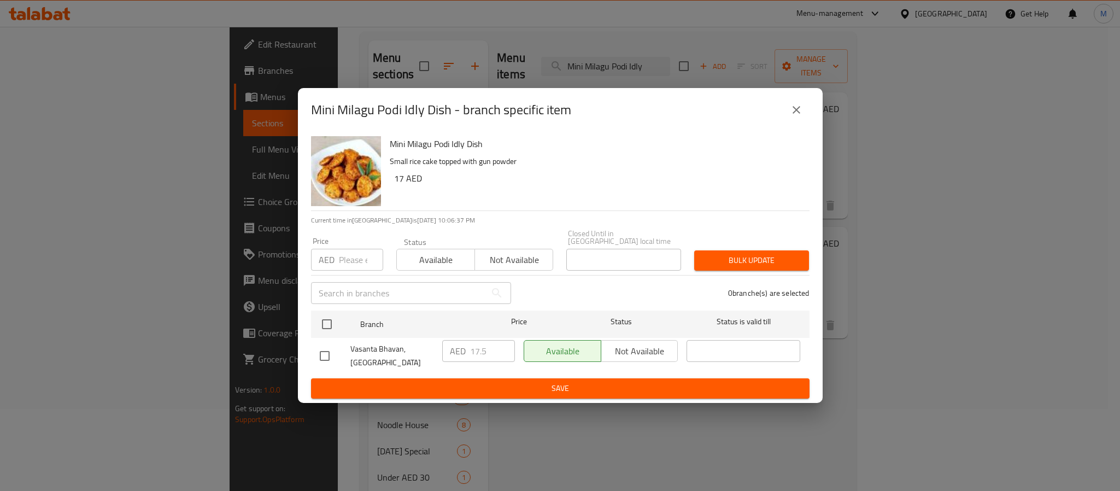
click at [788, 107] on button "close" at bounding box center [796, 110] width 26 height 26
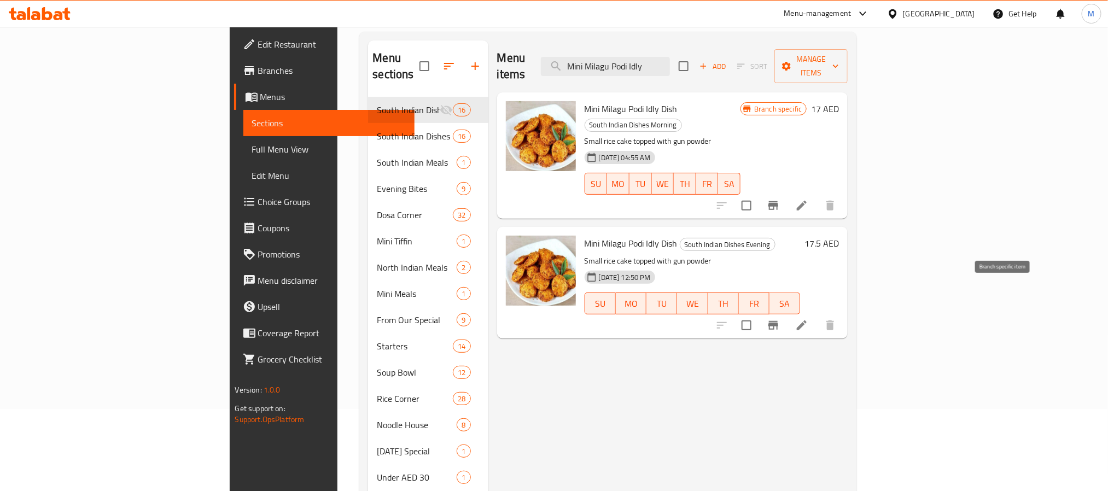
click at [780, 319] on icon "Branch-specific-item" at bounding box center [772, 325] width 13 height 13
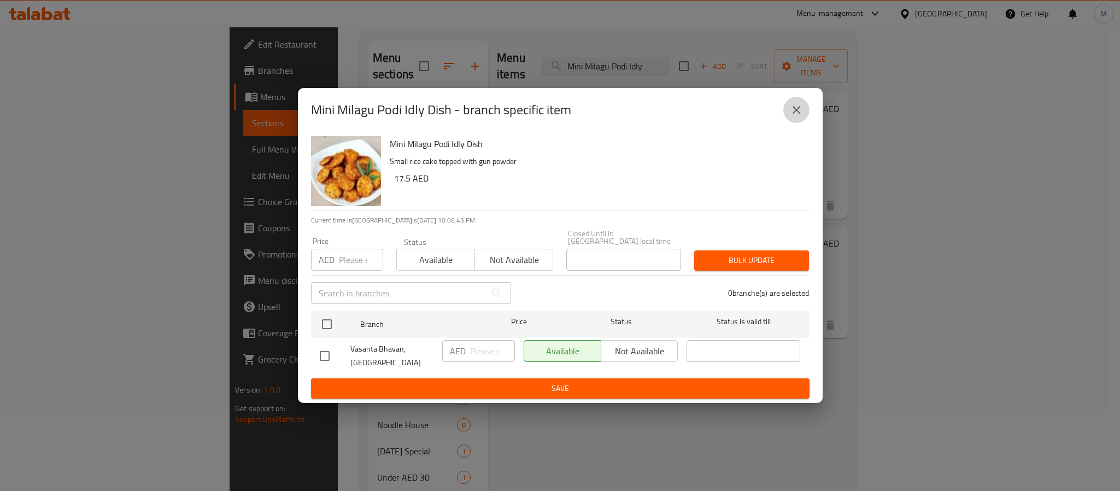
click at [807, 103] on button "close" at bounding box center [796, 110] width 26 height 26
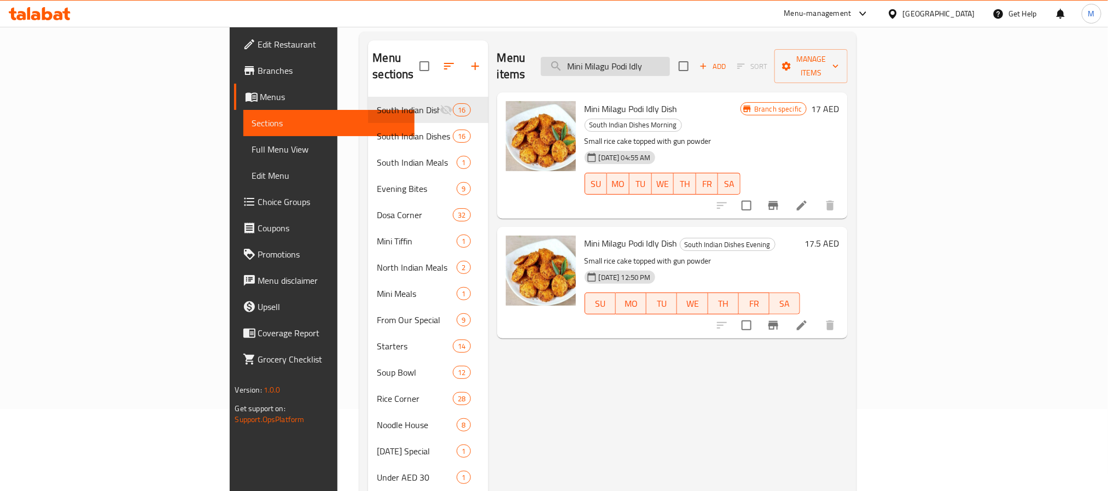
click at [670, 57] on input "Mini Milagu Podi Idly" at bounding box center [605, 66] width 129 height 19
paste input "Paneer Makhani with Butter"
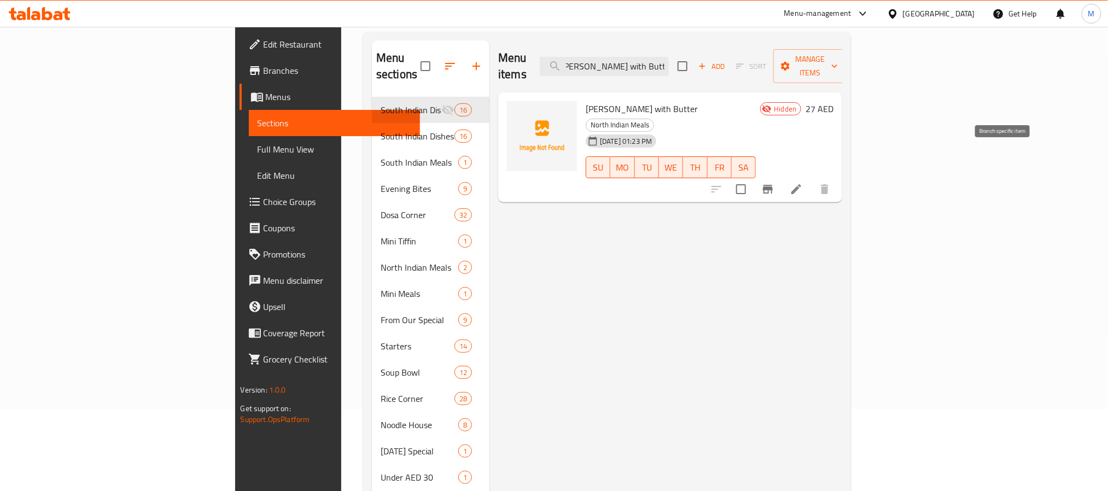
type input "Paneer Makhani with Butter"
click at [781, 176] on button "Branch-specific-item" at bounding box center [767, 189] width 26 height 26
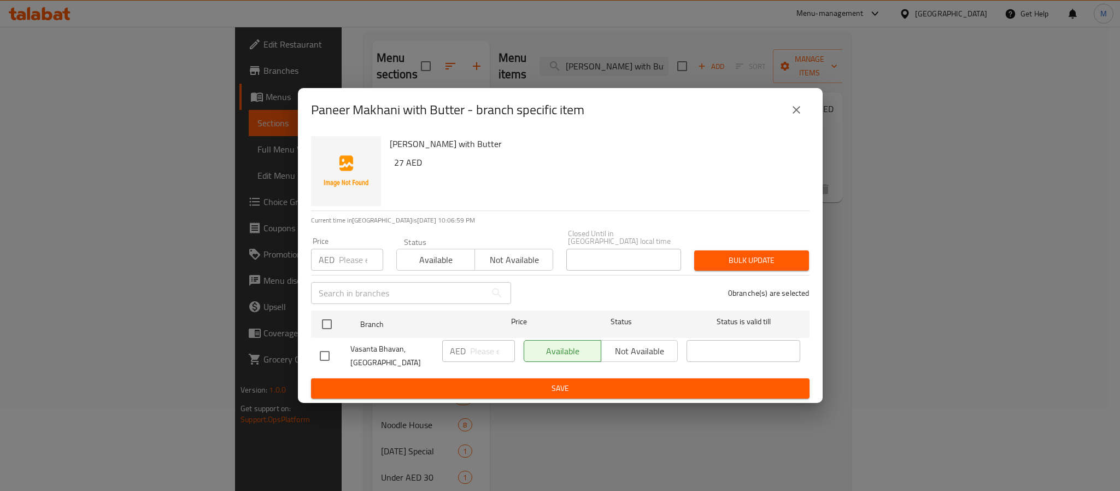
click at [798, 102] on button "close" at bounding box center [796, 110] width 26 height 26
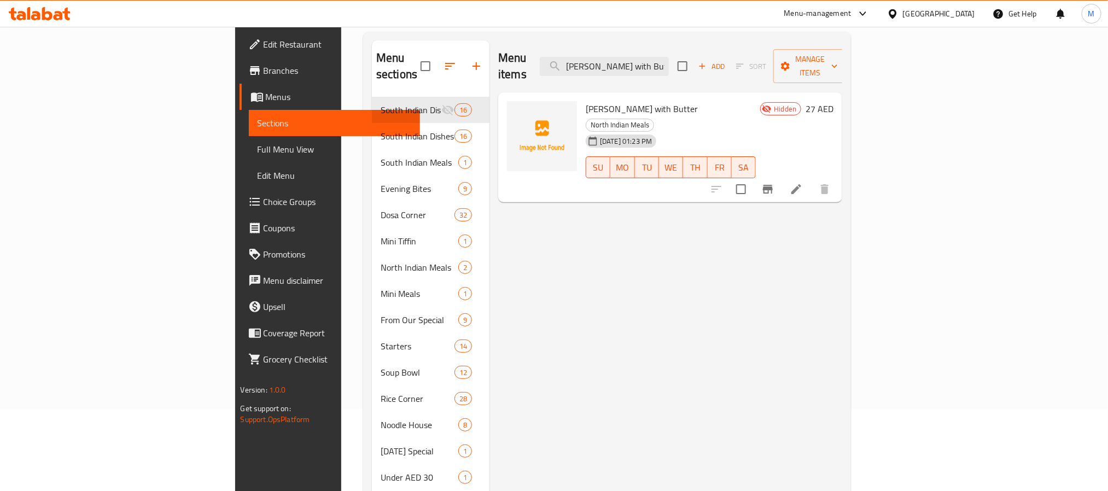
click at [752, 178] on input "checkbox" at bounding box center [740, 189] width 23 height 23
checkbox input "true"
click at [669, 57] on input "Paneer Makhani with Butter" at bounding box center [604, 66] width 129 height 19
paste input "Tomato Shorba - found Tomato Soup"
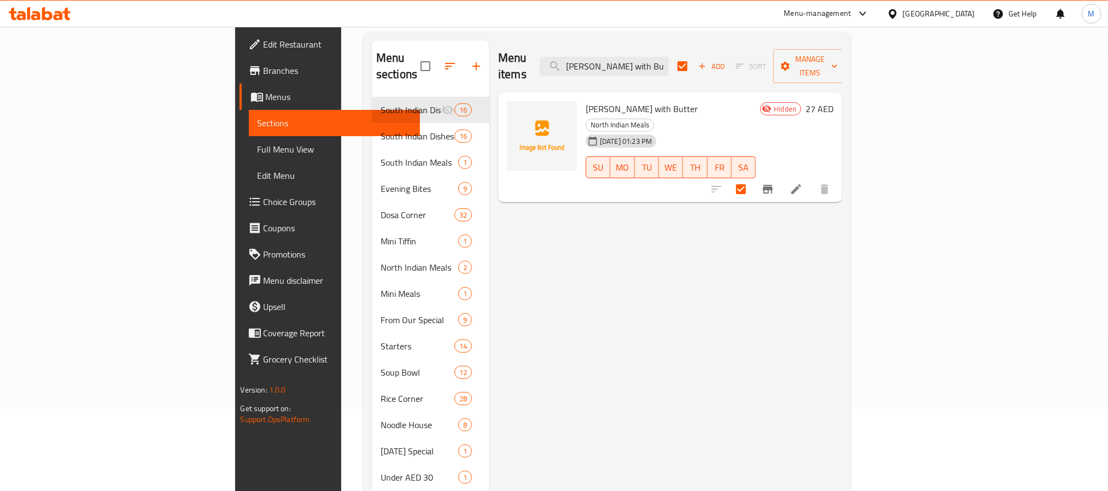
type input "Tomato Shorba - found Tomato Soup"
checkbox input "false"
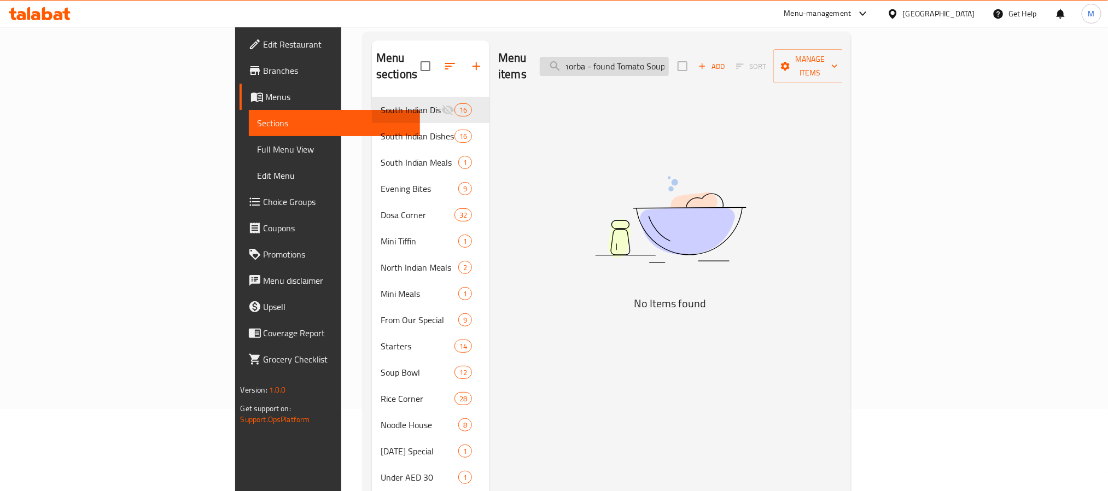
click at [669, 59] on input "Tomato Shorba - found Tomato Soup" at bounding box center [604, 66] width 129 height 19
drag, startPoint x: 693, startPoint y: 59, endPoint x: 750, endPoint y: 60, distance: 57.4
click at [669, 60] on input "Tomato Shorba - found Tomato Soup" at bounding box center [604, 66] width 129 height 19
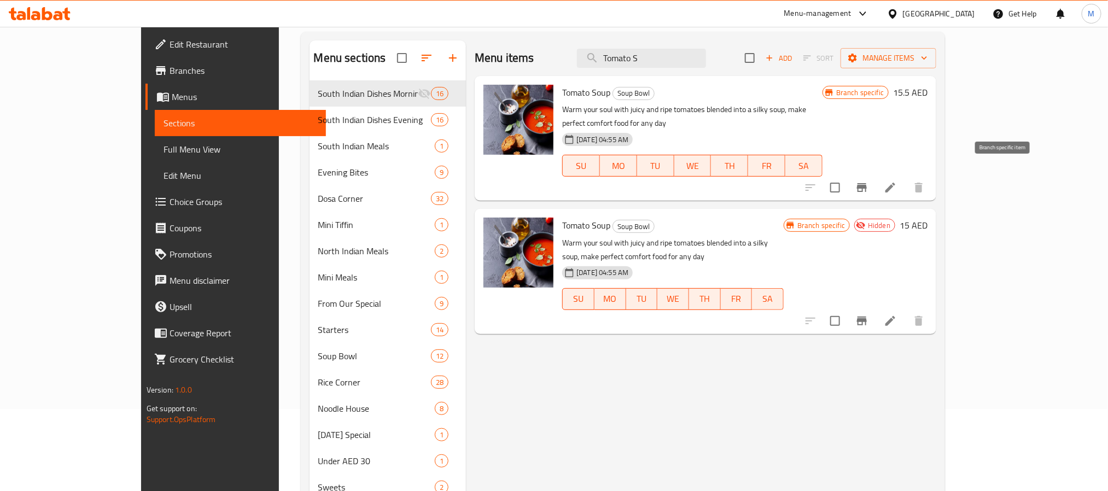
type input "Tomato S"
click at [868, 181] on icon "Branch-specific-item" at bounding box center [861, 187] width 13 height 13
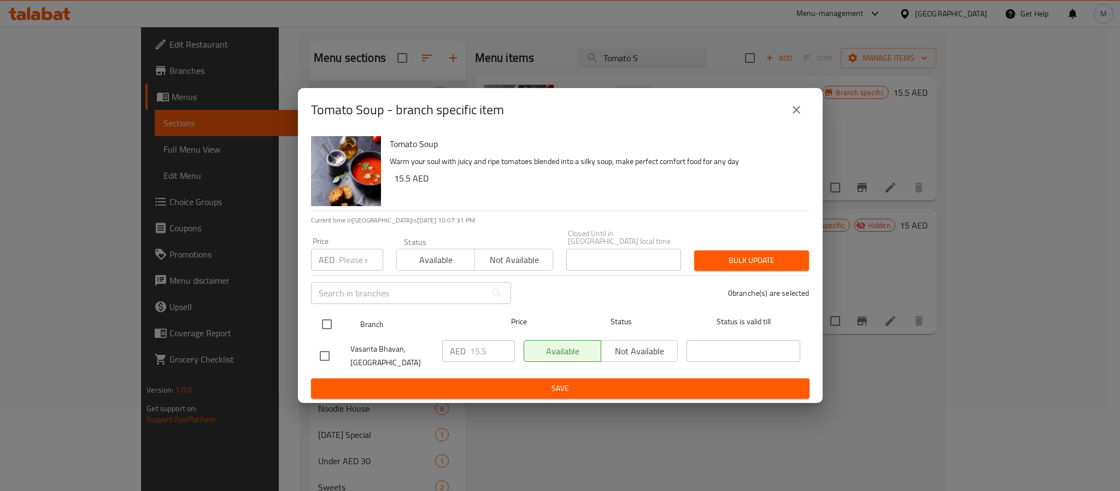
drag, startPoint x: 327, startPoint y: 323, endPoint x: 354, endPoint y: 265, distance: 64.6
click at [327, 322] on input "checkbox" at bounding box center [326, 324] width 23 height 23
checkbox input "true"
drag, startPoint x: 354, startPoint y: 258, endPoint x: 370, endPoint y: 257, distance: 15.3
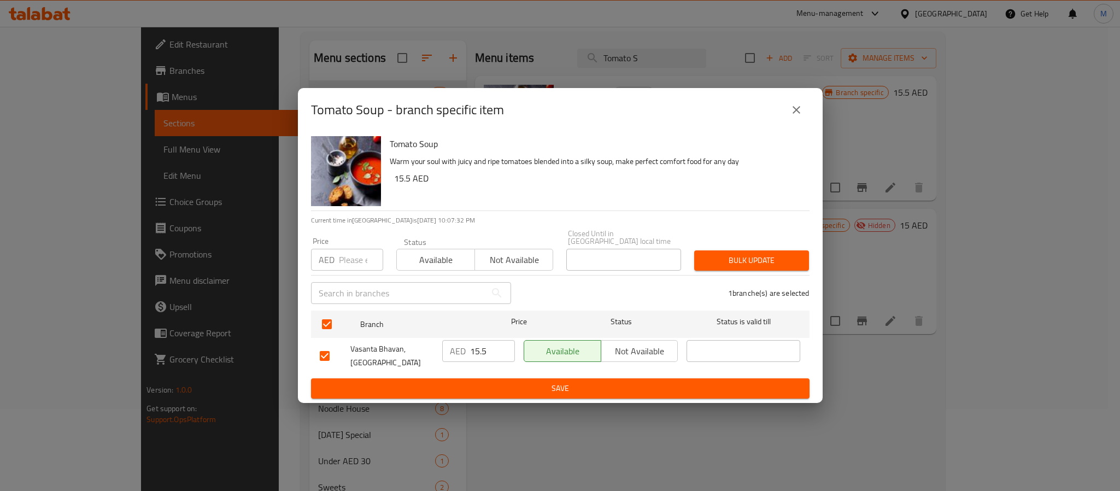
click at [354, 259] on input "number" at bounding box center [361, 260] width 44 height 22
paste input "14.50"
type input "14.50"
click at [754, 258] on span "Bulk update" at bounding box center [751, 261] width 97 height 14
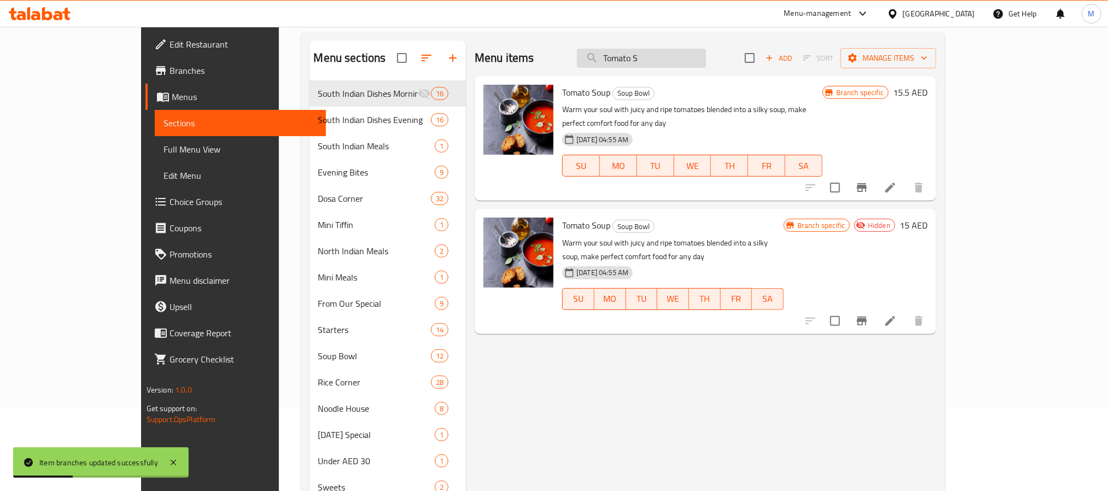
click at [690, 54] on input "Tomato S" at bounding box center [641, 58] width 129 height 19
paste input "Mysore Masala Dosa"
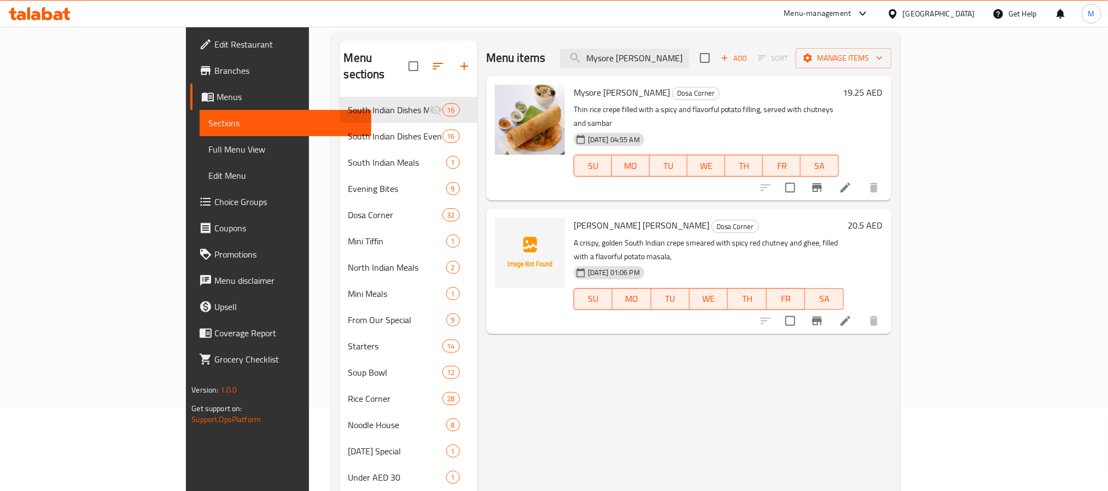
paste input "Dal Soup"
type input "Dal Soup"
checkbox input "true"
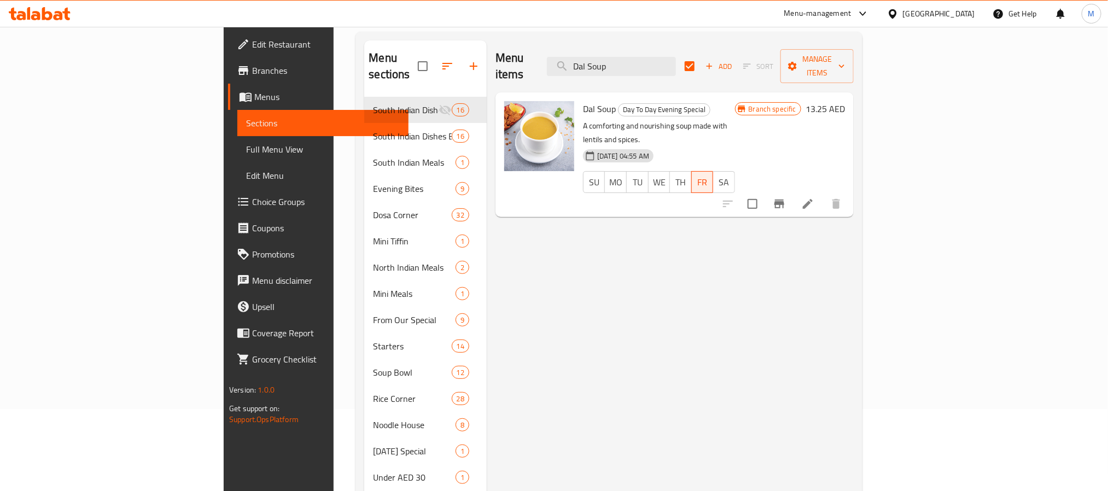
type input "Dal Soup"
click at [792, 191] on button "Branch-specific-item" at bounding box center [779, 204] width 26 height 26
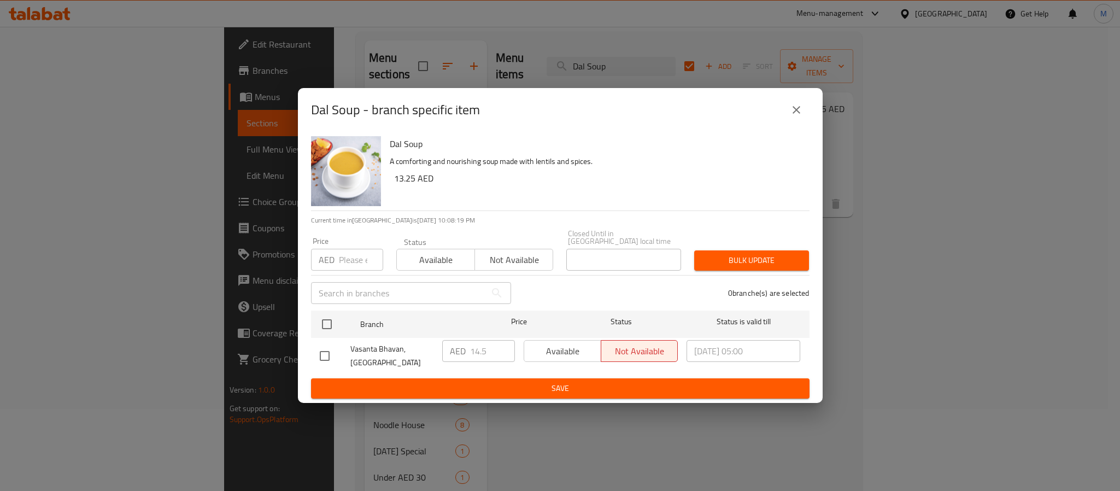
click at [799, 115] on icon "close" at bounding box center [796, 109] width 13 height 13
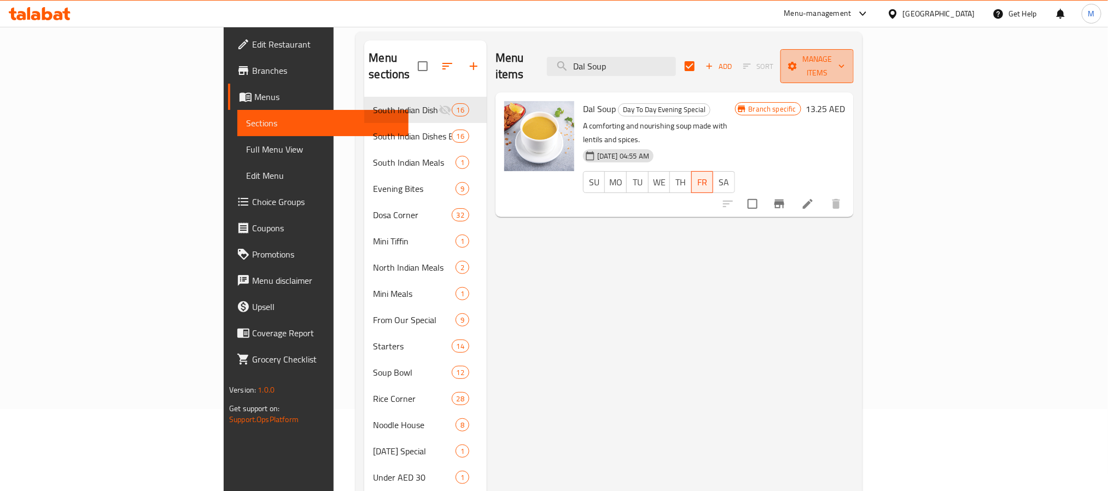
click at [853, 49] on button "Manage items" at bounding box center [816, 66] width 73 height 34
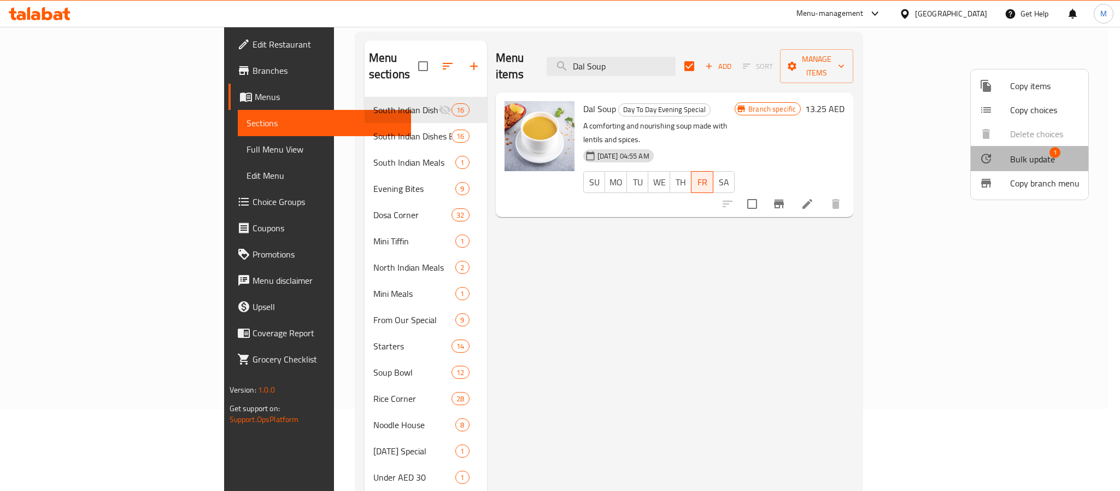
click at [1036, 153] on span "Bulk update" at bounding box center [1032, 159] width 45 height 13
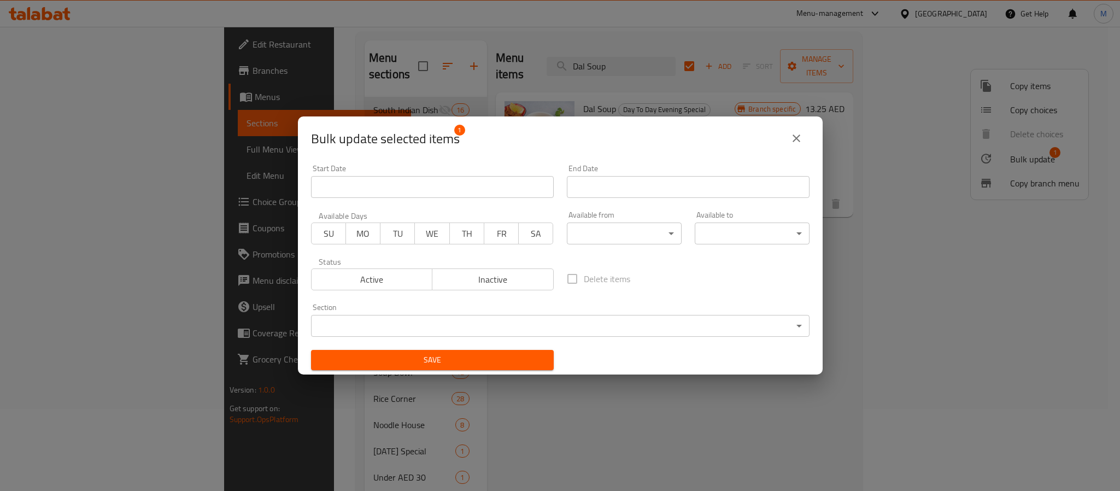
click at [798, 142] on icon "close" at bounding box center [796, 138] width 13 height 13
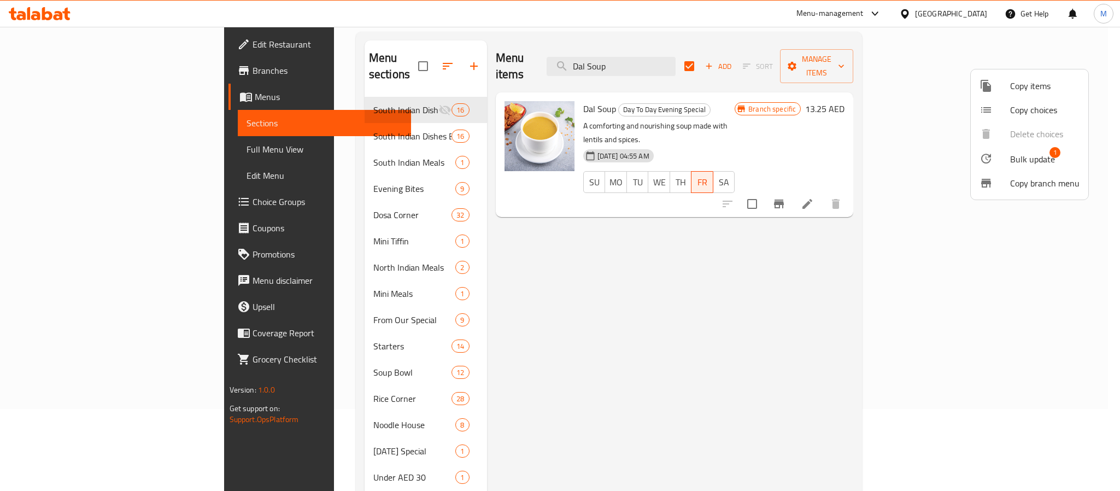
click at [1017, 166] on span "Bulk update" at bounding box center [1032, 159] width 45 height 13
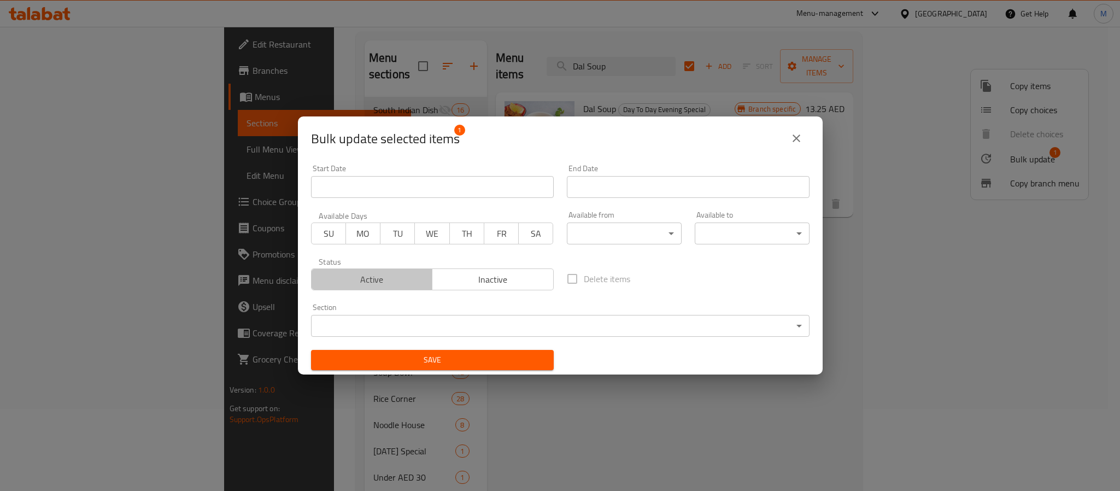
click at [417, 282] on span "Active" at bounding box center [372, 280] width 113 height 16
click at [478, 365] on span "Save" at bounding box center [432, 360] width 225 height 14
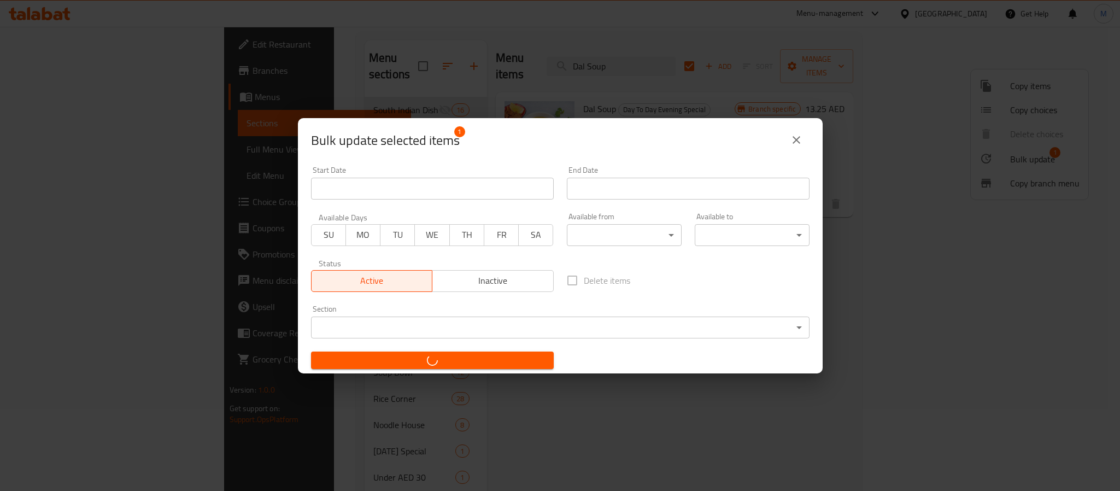
checkbox input "false"
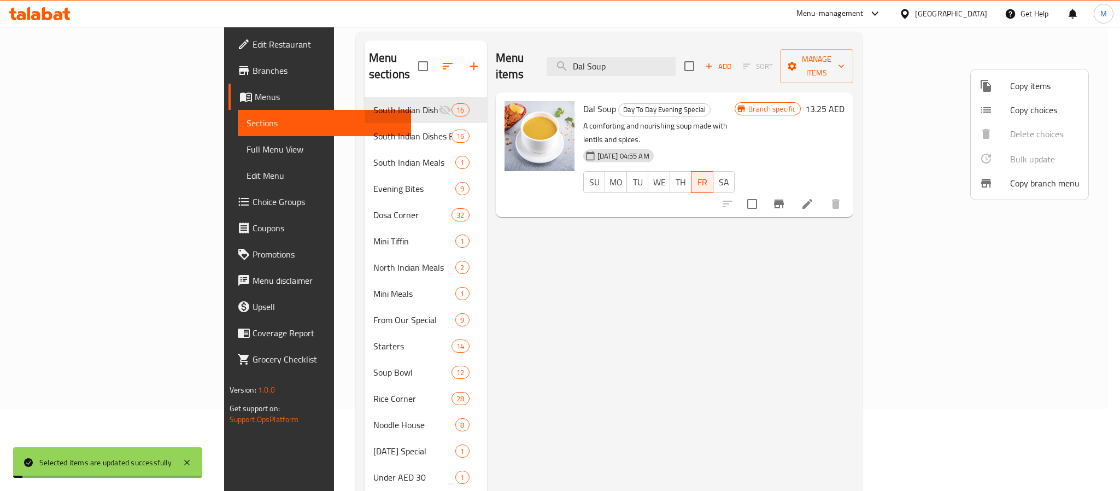
click at [823, 106] on div at bounding box center [560, 245] width 1120 height 491
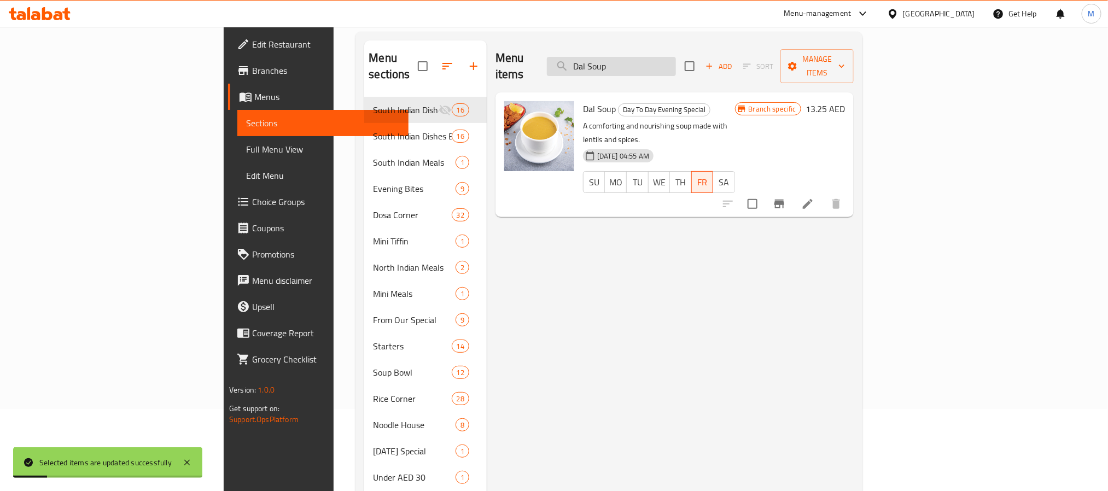
click at [665, 61] on input "Dal Soup" at bounding box center [611, 66] width 129 height 19
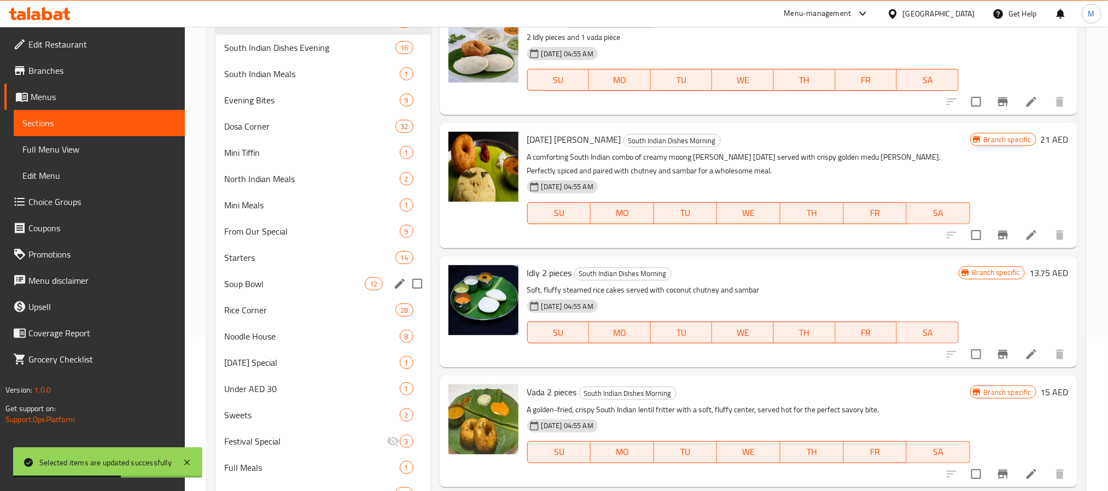
scroll to position [361, 0]
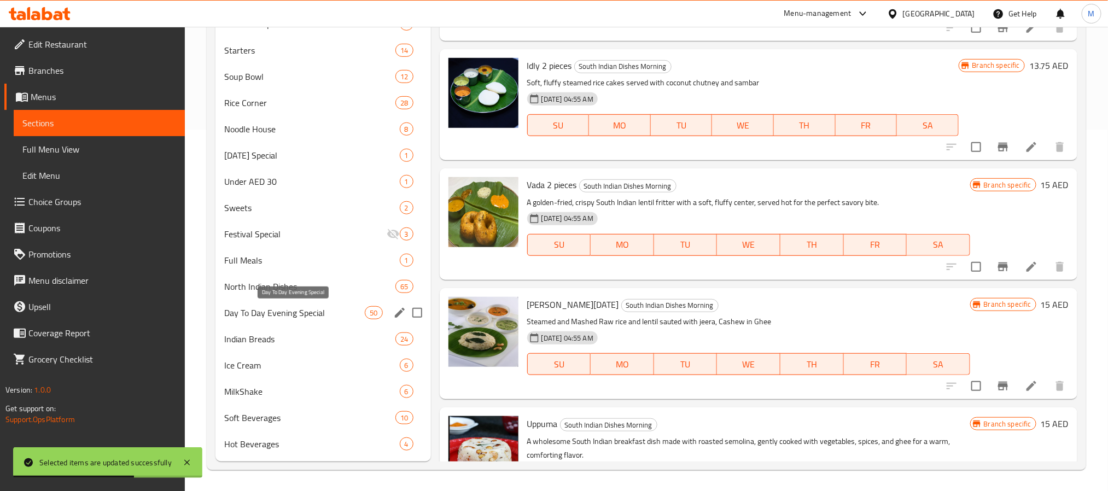
click at [305, 318] on span "Day To Day Evening Special" at bounding box center [294, 312] width 141 height 13
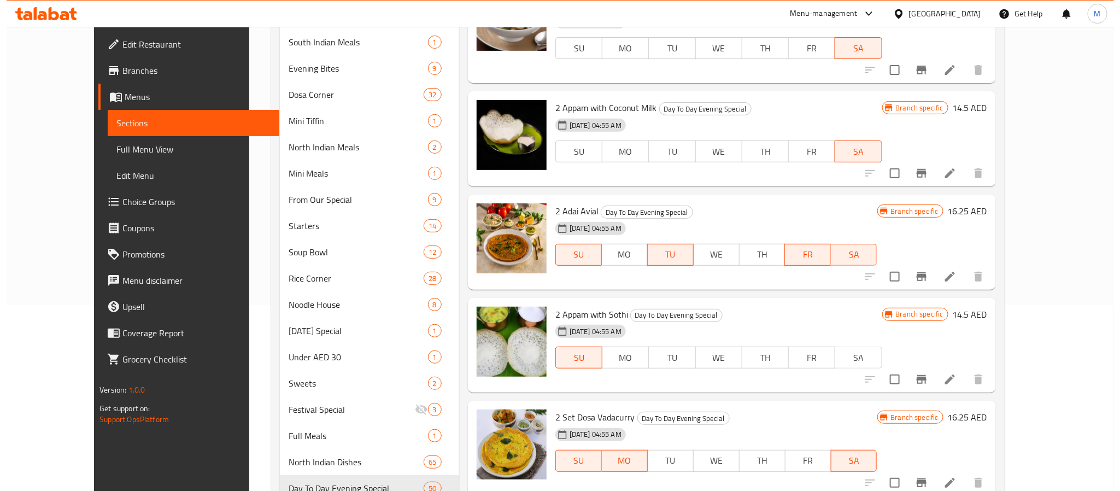
scroll to position [33, 0]
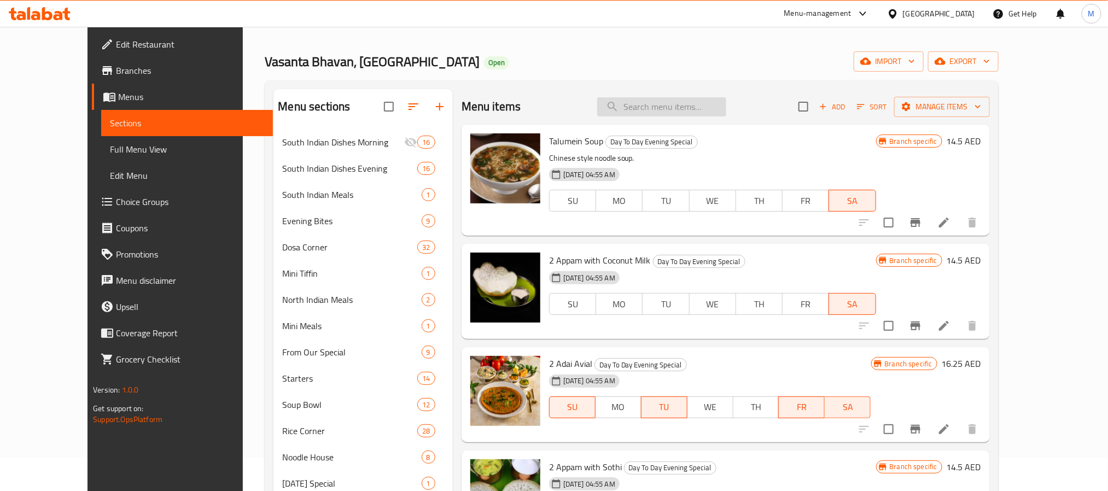
click at [700, 107] on input "search" at bounding box center [661, 106] width 129 height 19
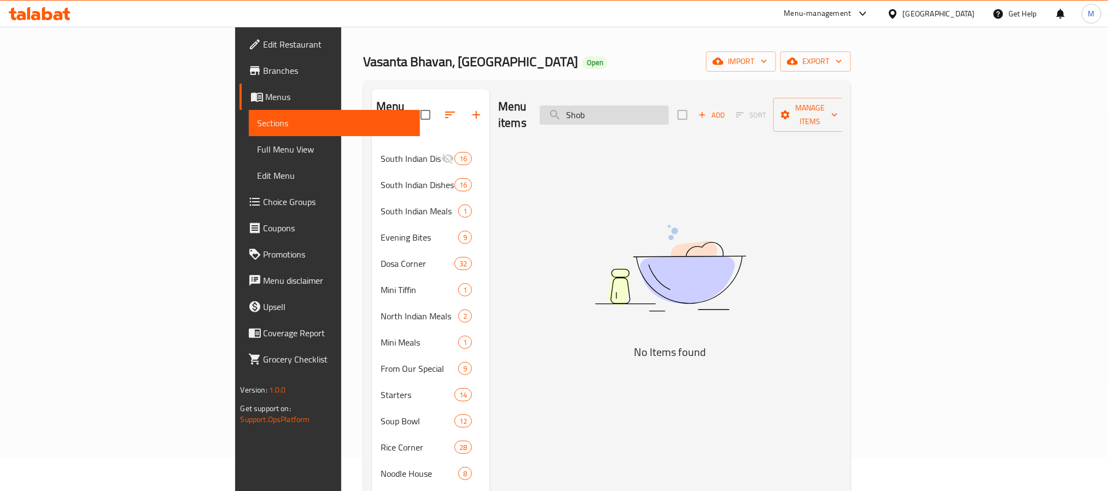
paste input "Dal Soup"
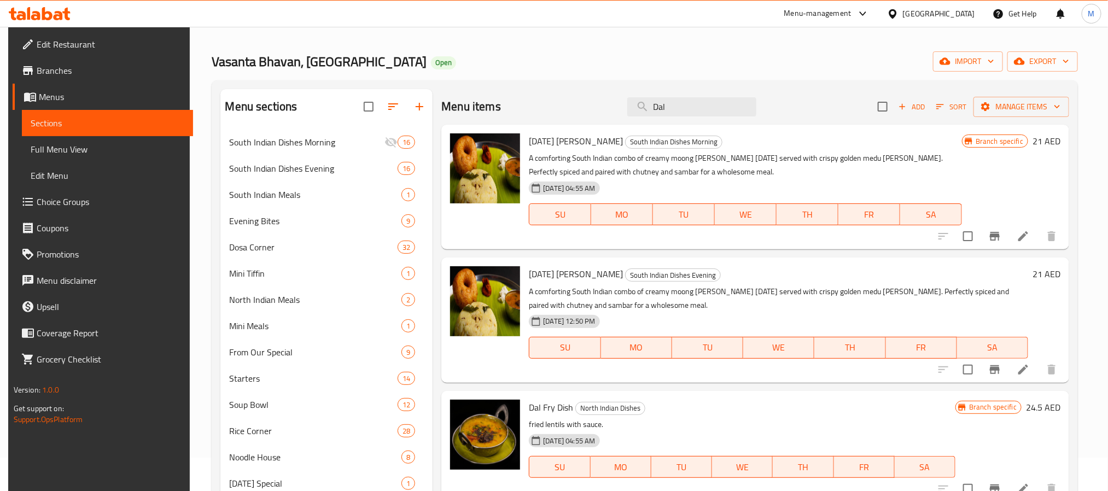
paste input "Shorba"
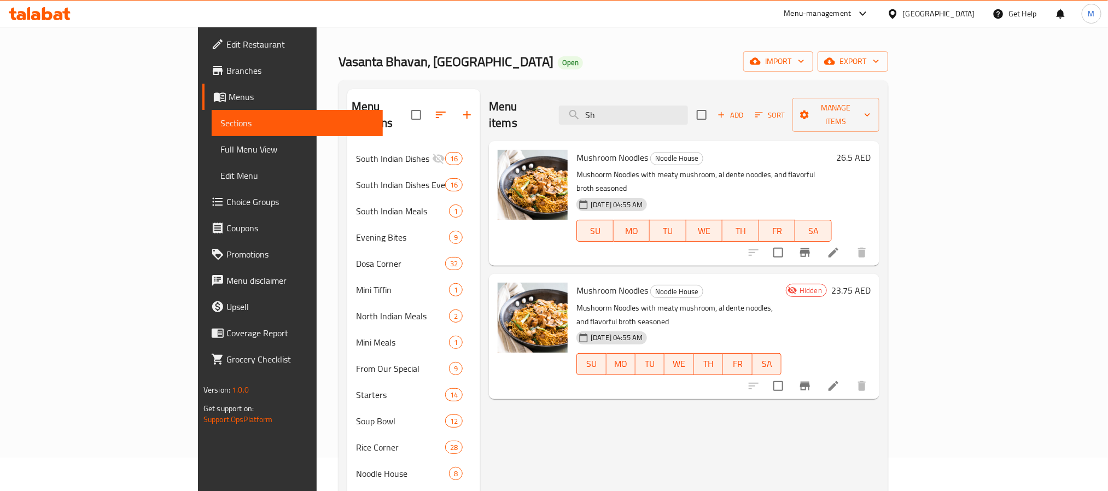
type input "S"
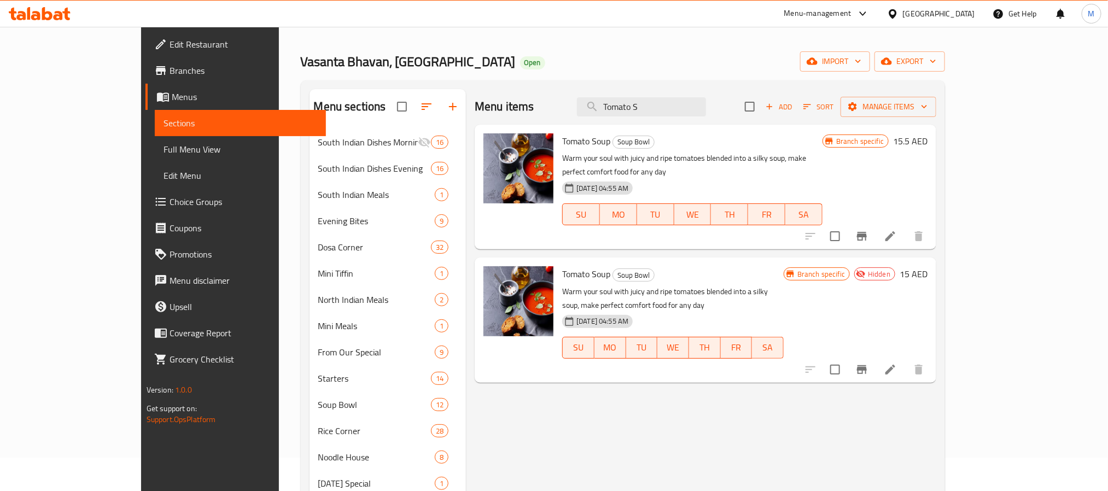
type input "Tomato S"
click at [562, 143] on span "Tomato Soup" at bounding box center [586, 141] width 48 height 16
copy span "Tomato"
click at [846, 358] on input "checkbox" at bounding box center [834, 369] width 23 height 23
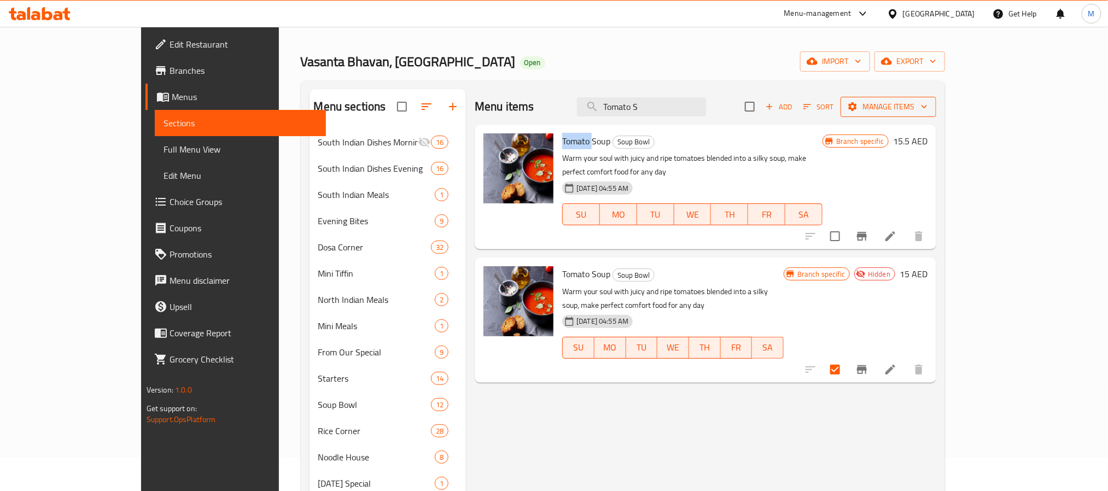
click at [927, 102] on span "Manage items" at bounding box center [888, 107] width 78 height 14
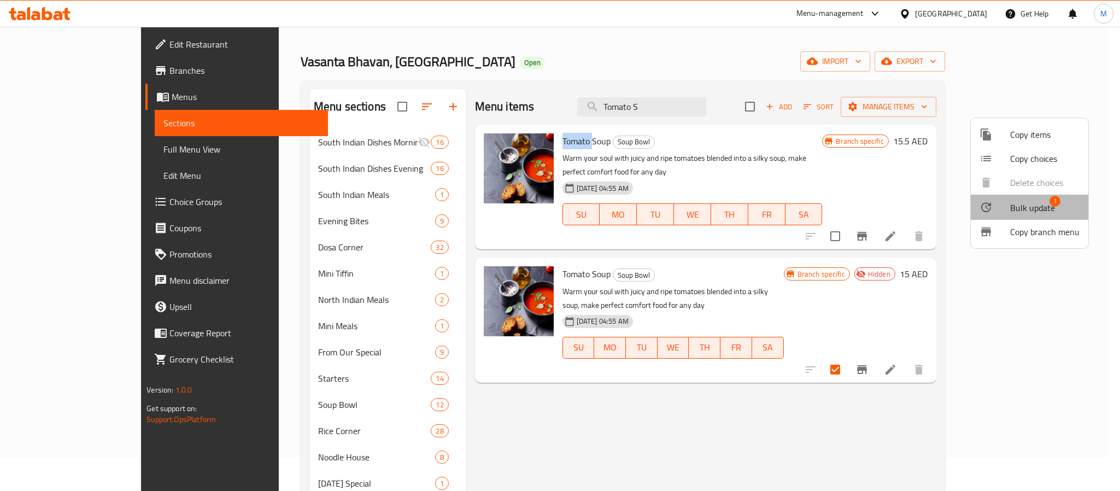
click at [1015, 204] on span "Bulk update" at bounding box center [1032, 207] width 45 height 13
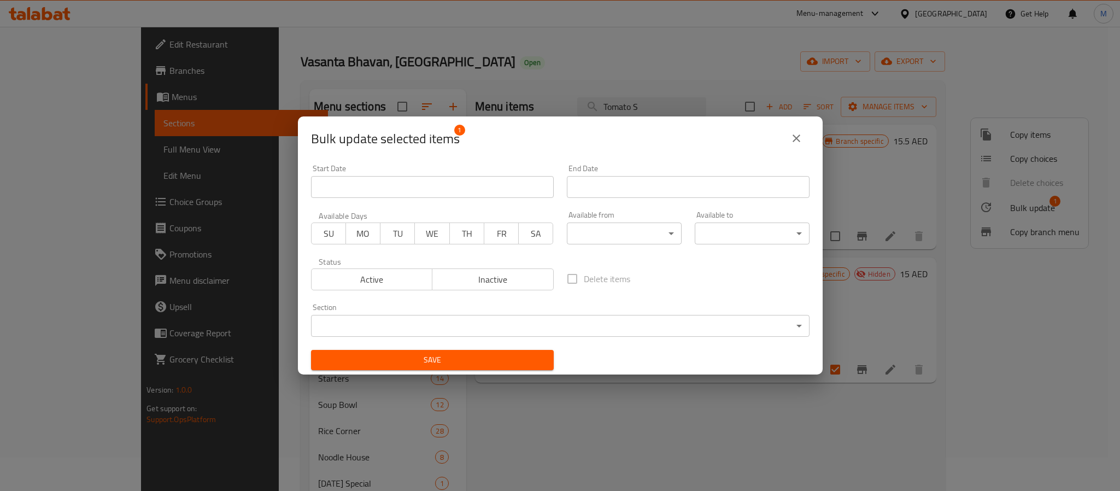
click at [575, 328] on body "​ Menu-management United Arab Emirates Get Help M Edit Restaurant Branches Menu…" at bounding box center [560, 225] width 1120 height 464
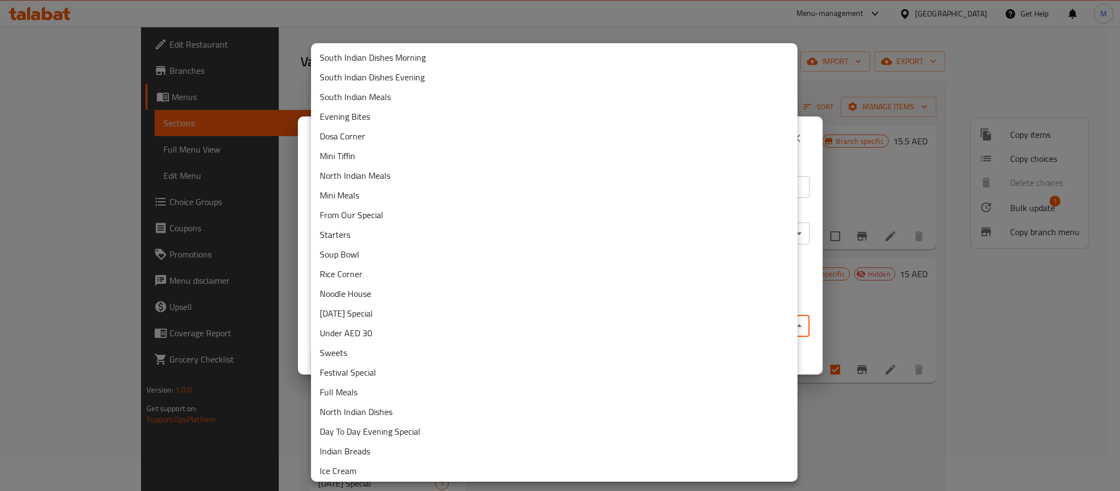
click at [420, 430] on li "Day To Day Evening Special" at bounding box center [554, 431] width 487 height 20
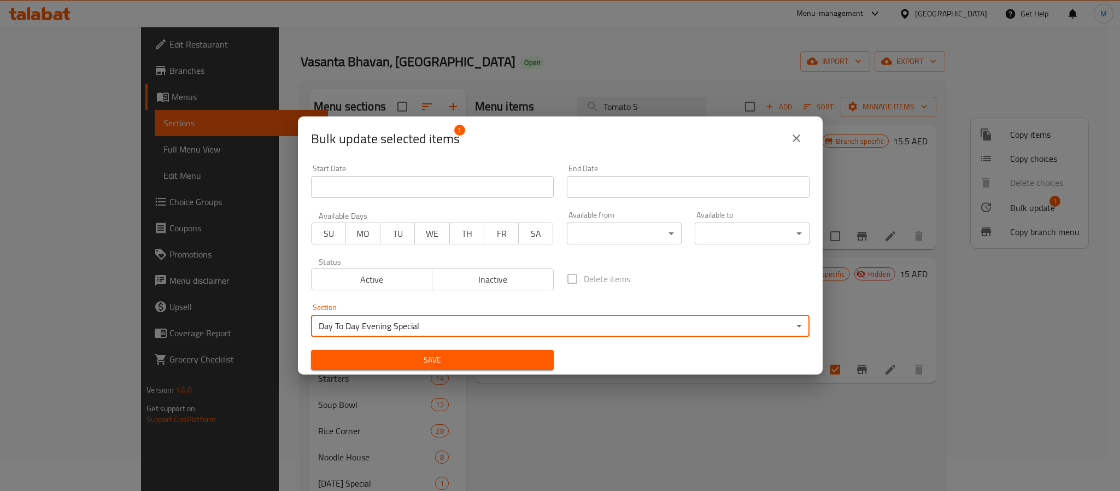
click at [428, 353] on span "Save" at bounding box center [432, 360] width 225 height 14
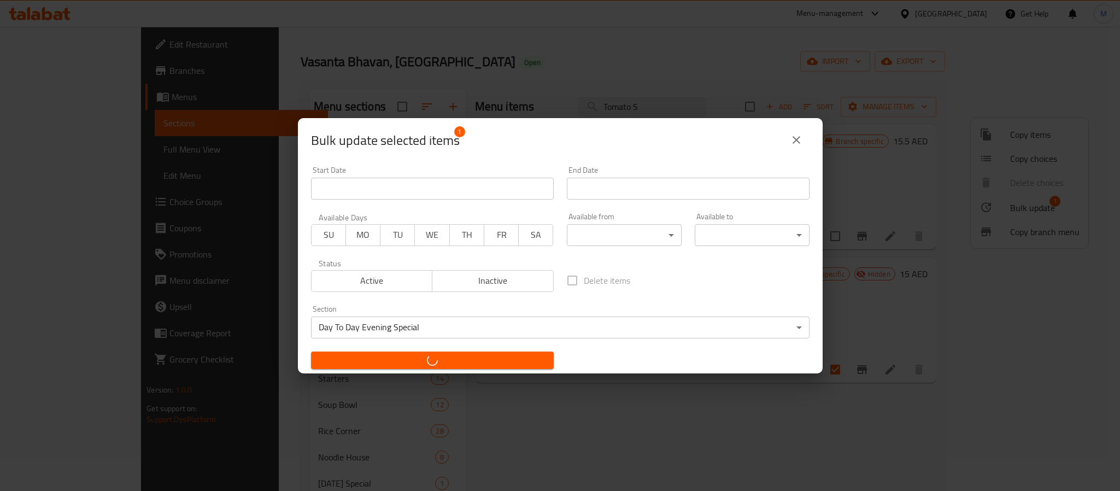
checkbox input "false"
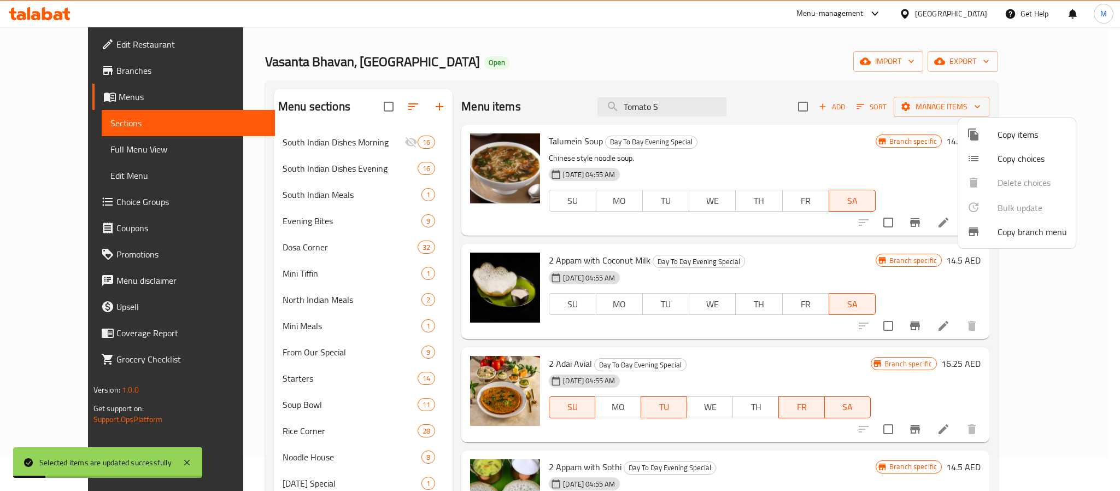
click at [688, 107] on div at bounding box center [560, 245] width 1120 height 491
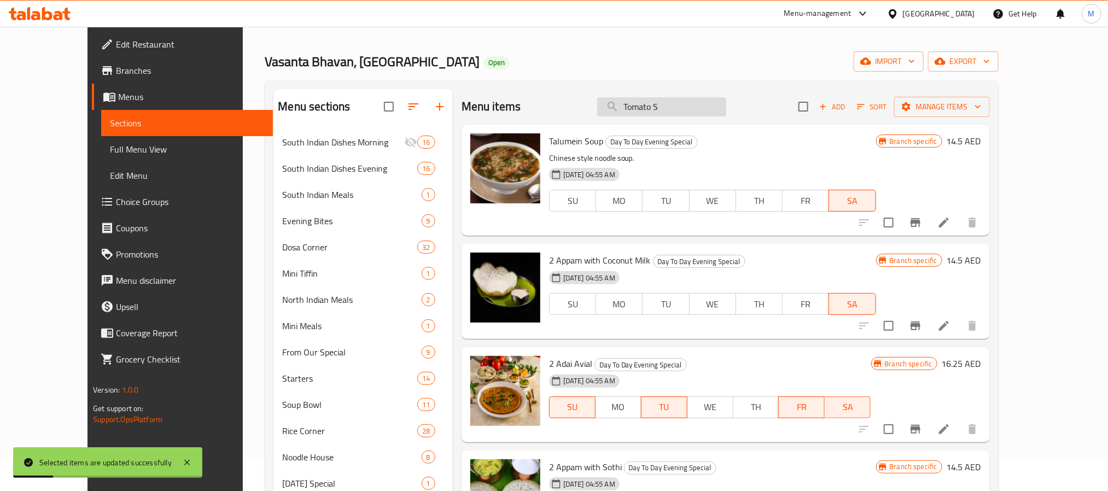
click at [689, 107] on input "Tomato S" at bounding box center [661, 106] width 129 height 19
paste input "Tomato S"
type input "Tomato S"
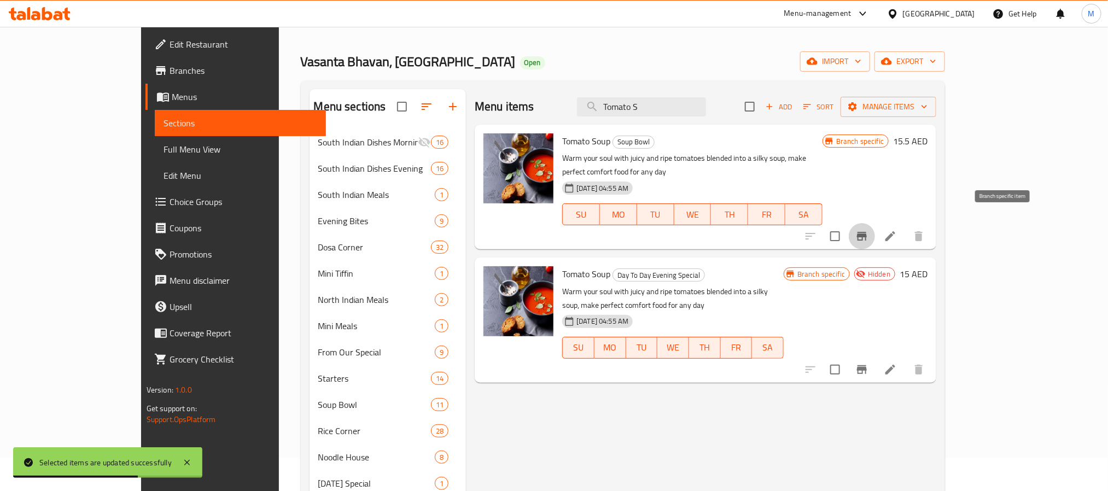
click at [866, 232] on icon "Branch-specific-item" at bounding box center [862, 236] width 10 height 9
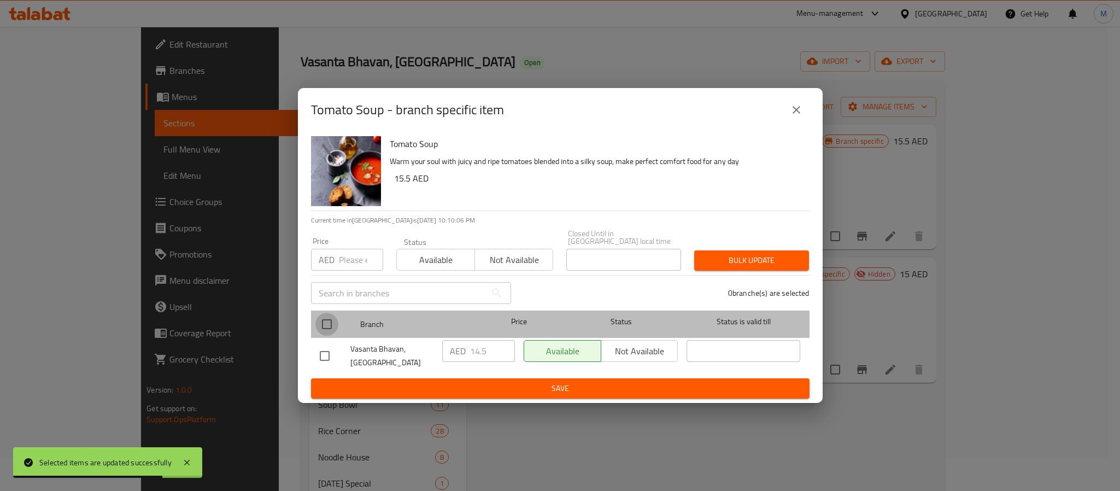
click at [330, 325] on input "checkbox" at bounding box center [326, 324] width 23 height 23
checkbox input "true"
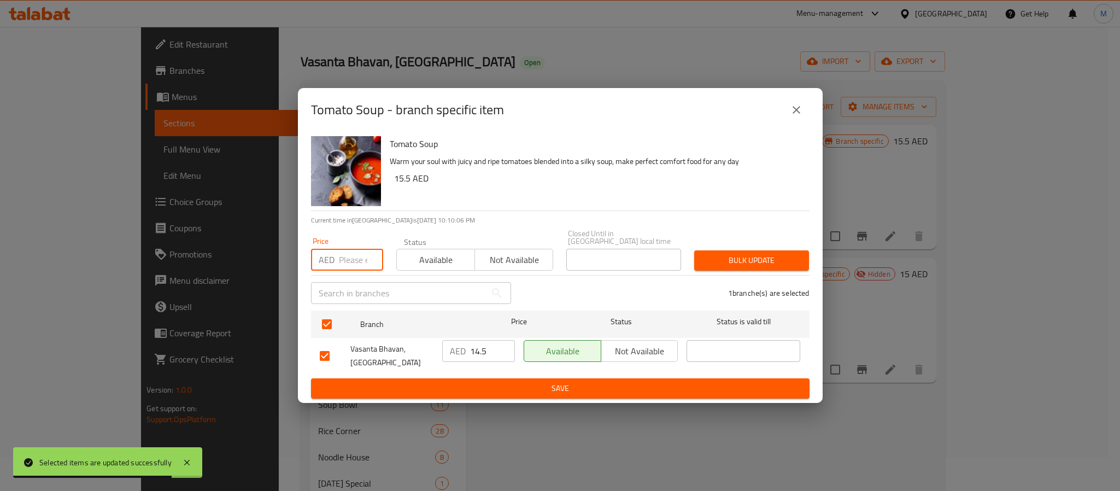
click at [356, 261] on input "number" at bounding box center [361, 260] width 44 height 22
paste input "15.50"
type input "15.50"
click at [489, 359] on input "14.5" at bounding box center [492, 351] width 45 height 22
click at [734, 260] on span "Bulk update" at bounding box center [751, 261] width 97 height 14
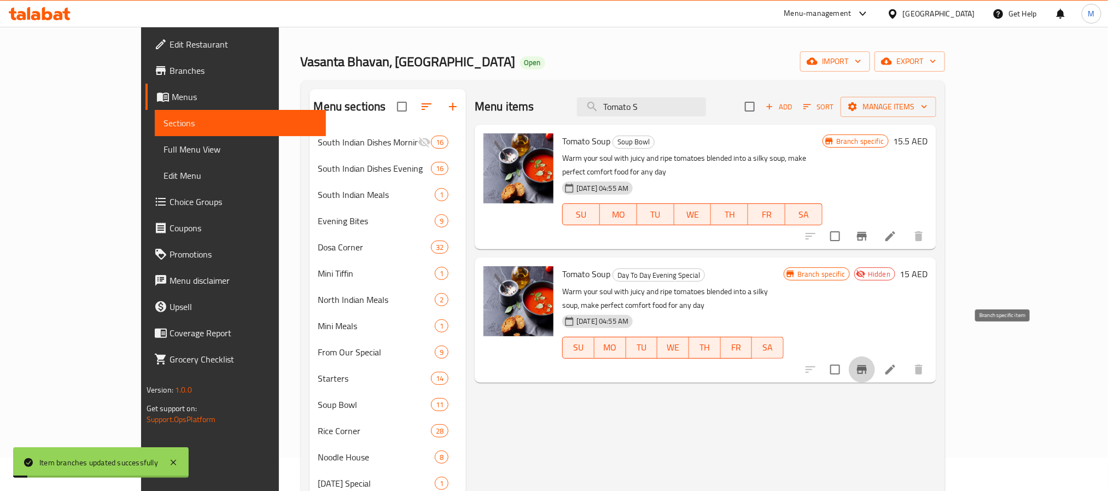
click at [868, 363] on icon "Branch-specific-item" at bounding box center [861, 369] width 13 height 13
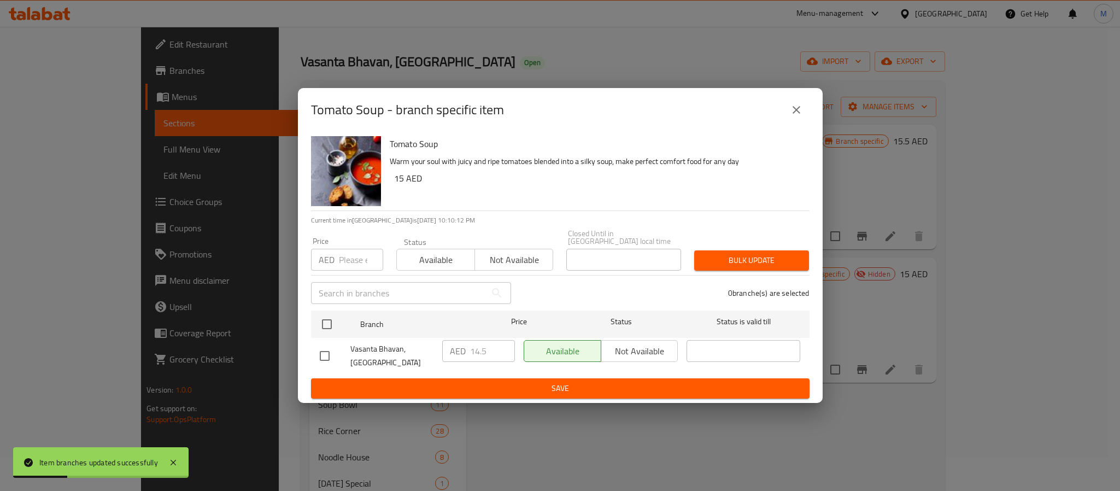
drag, startPoint x: 798, startPoint y: 113, endPoint x: 811, endPoint y: 133, distance: 23.7
click at [797, 114] on icon "close" at bounding box center [796, 109] width 13 height 13
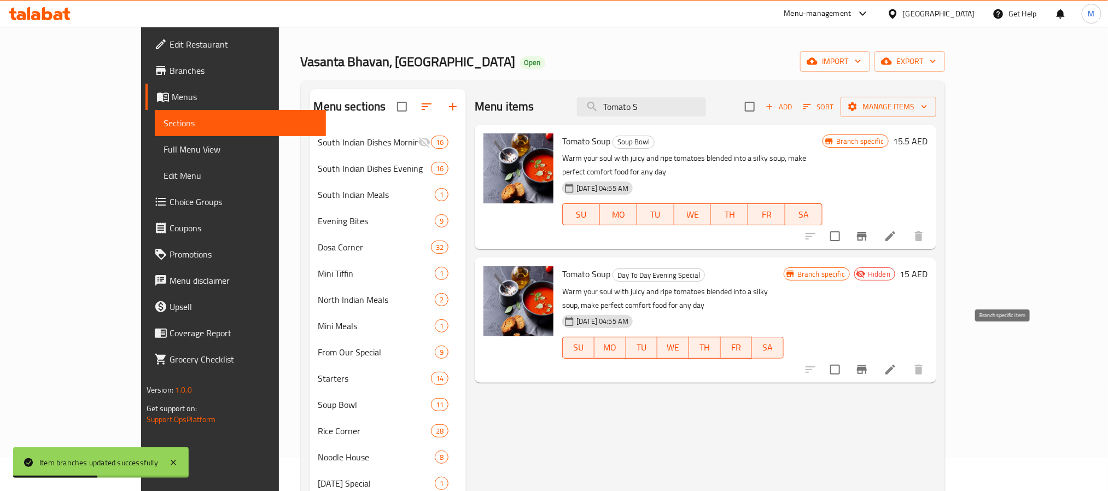
click at [868, 363] on icon "Branch-specific-item" at bounding box center [861, 369] width 13 height 13
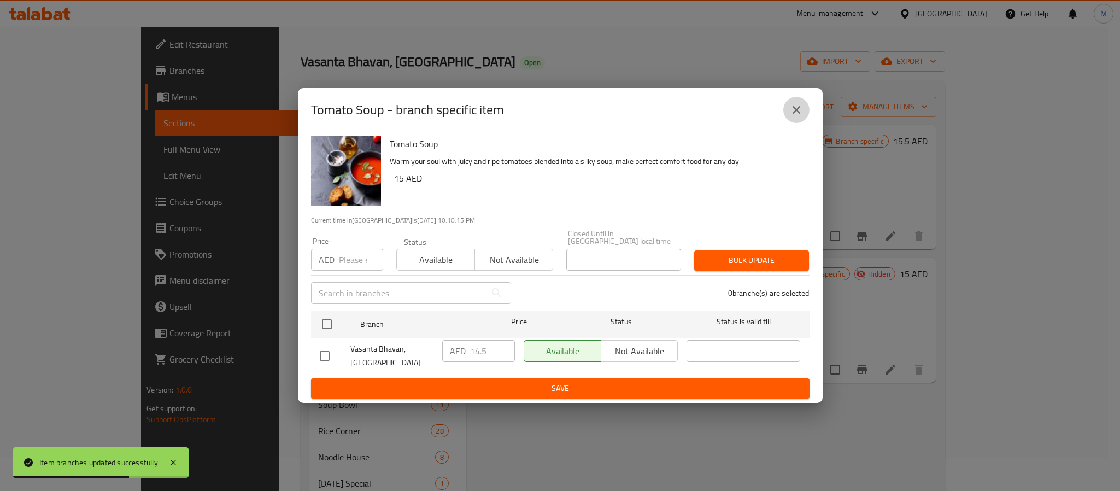
click at [794, 110] on icon "close" at bounding box center [796, 109] width 13 height 13
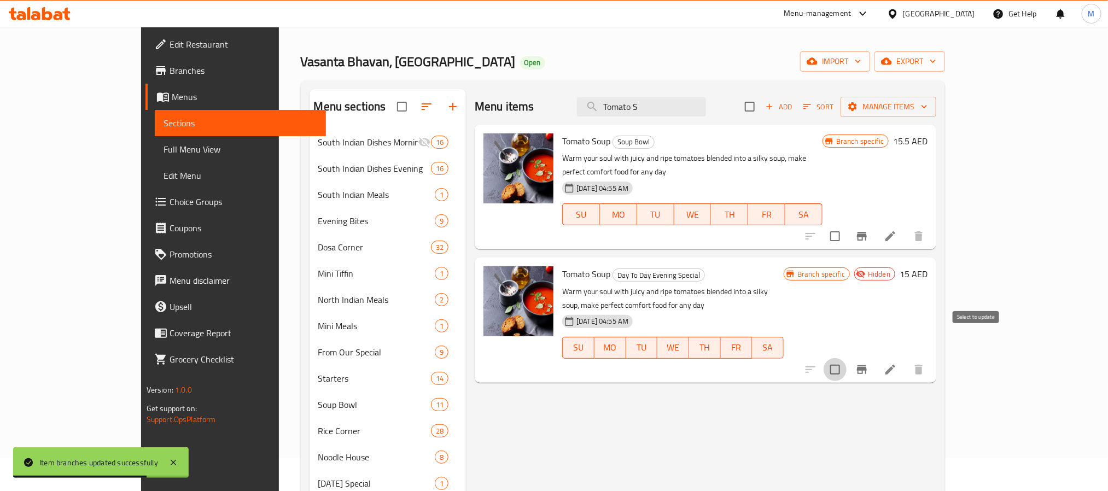
click at [846, 358] on input "checkbox" at bounding box center [834, 369] width 23 height 23
click at [936, 115] on button "Manage items" at bounding box center [888, 107] width 96 height 20
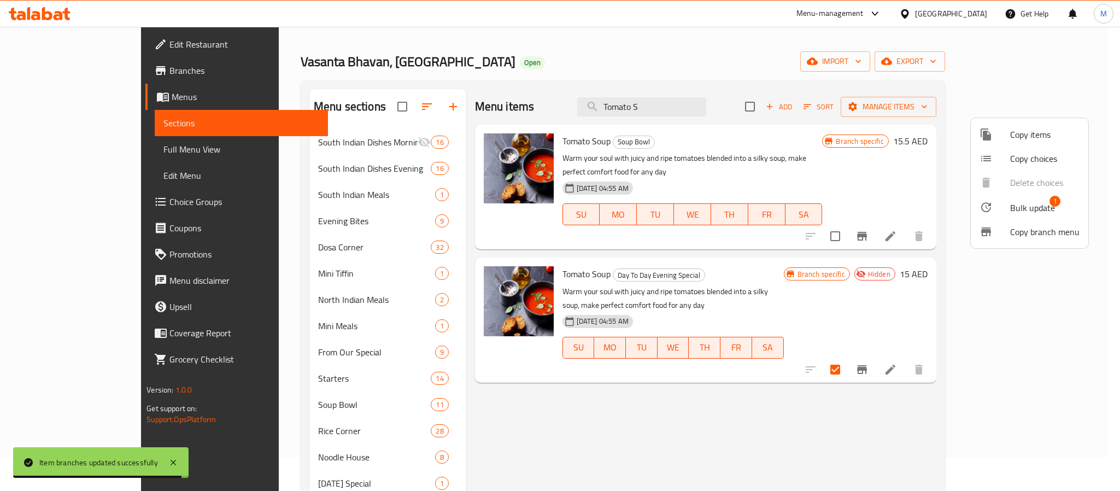
click at [1023, 205] on span "Bulk update" at bounding box center [1032, 207] width 45 height 13
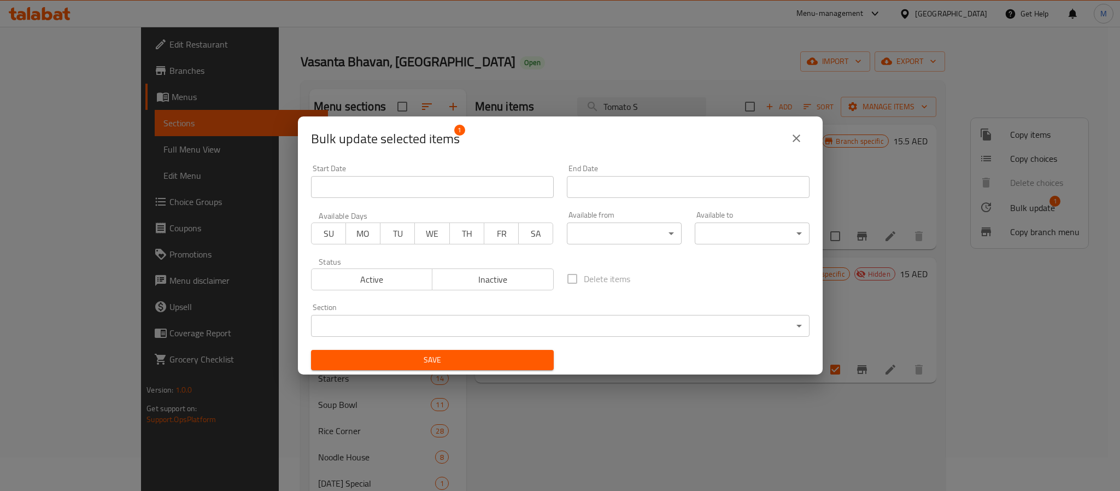
click at [601, 221] on div "Available from ​ ​" at bounding box center [624, 227] width 115 height 33
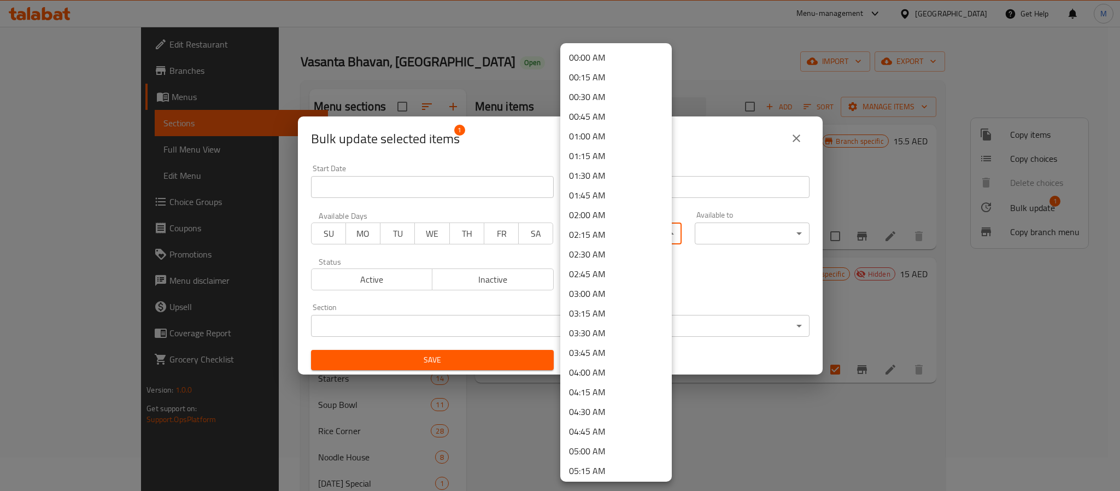
click at [610, 225] on body "​ Menu-management United Arab Emirates Get Help M Edit Restaurant Branches Menu…" at bounding box center [560, 225] width 1120 height 464
click at [603, 409] on li "18:00 PM" at bounding box center [616, 409] width 112 height 20
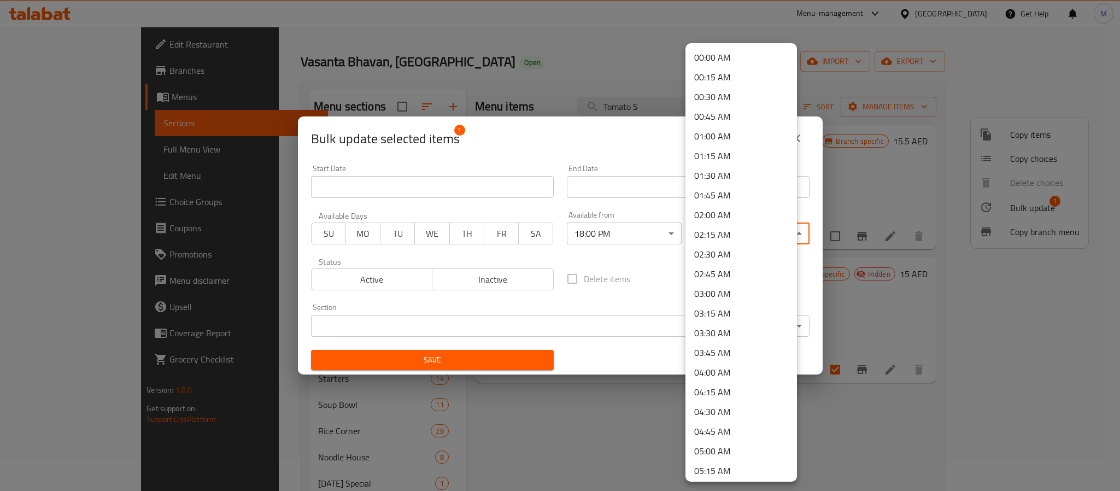
click at [742, 232] on body "​ Menu-management United Arab Emirates Get Help M Edit Restaurant Branches Menu…" at bounding box center [560, 225] width 1120 height 464
click at [727, 389] on li "23:00 PM" at bounding box center [741, 390] width 112 height 20
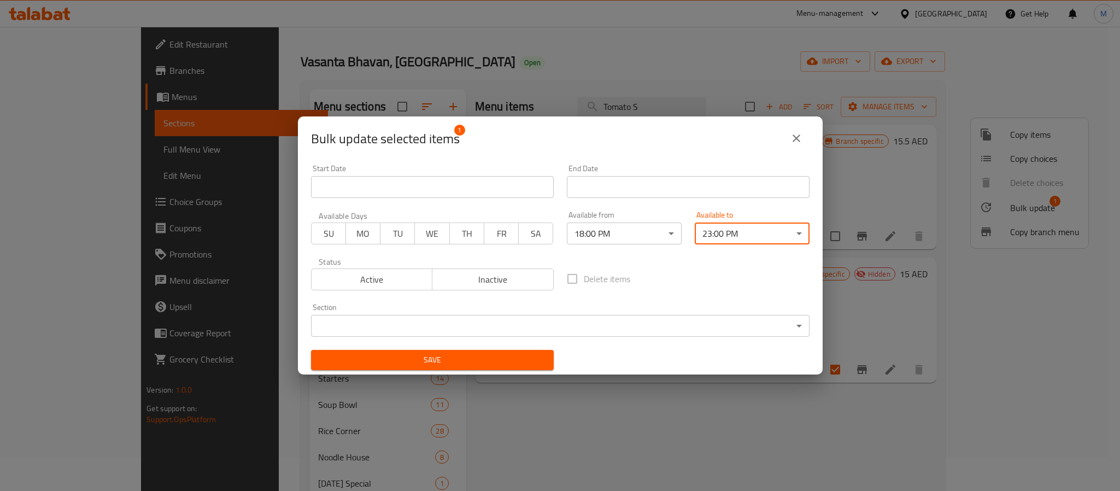
click at [313, 228] on button "SU" at bounding box center [328, 233] width 35 height 22
click at [376, 278] on span "Active" at bounding box center [372, 280] width 113 height 16
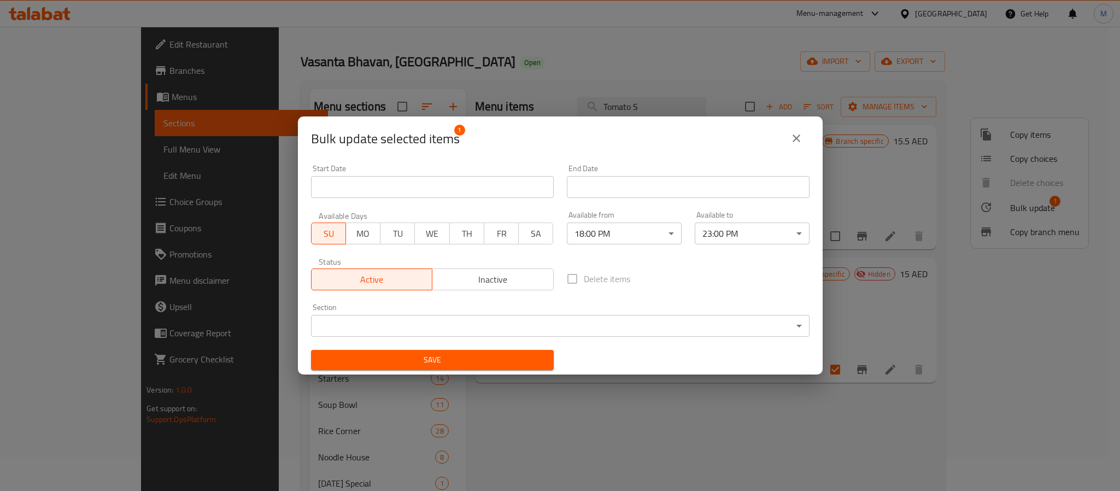
click at [401, 358] on span "Save" at bounding box center [432, 360] width 225 height 14
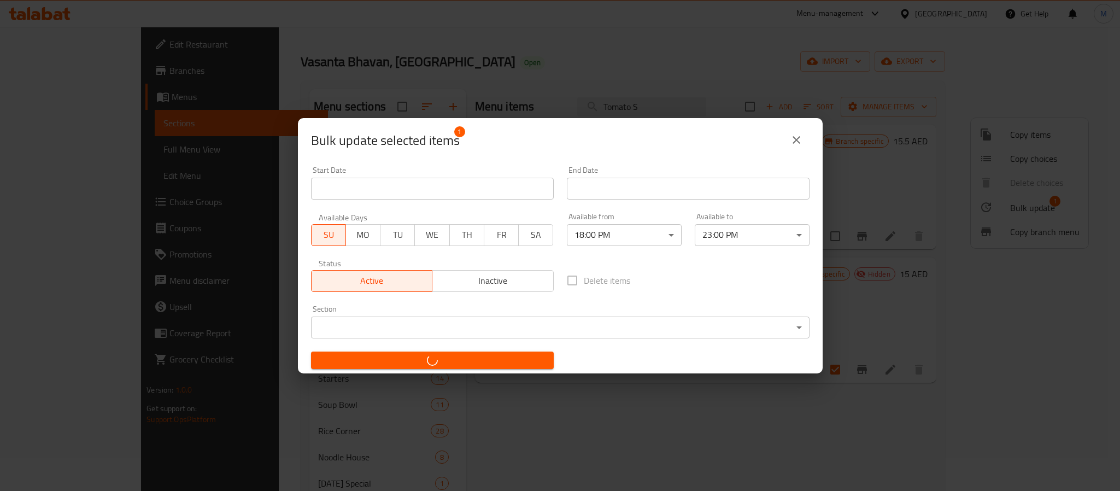
checkbox input "false"
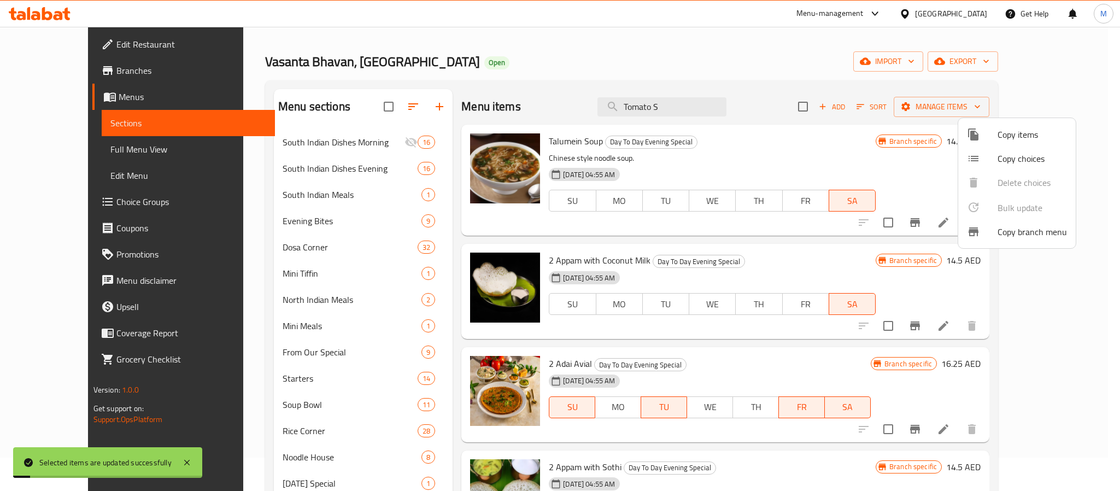
click at [716, 43] on div at bounding box center [560, 245] width 1120 height 491
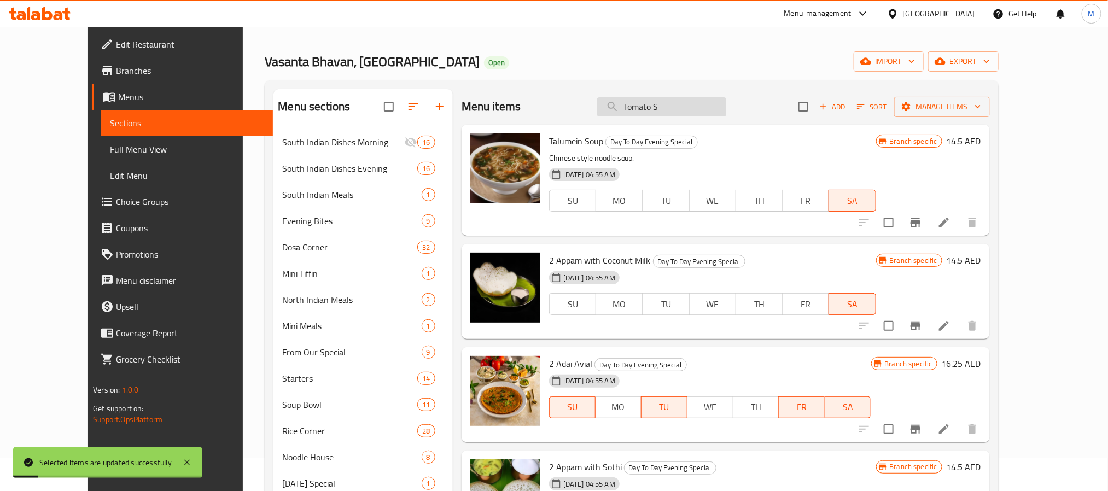
click at [707, 102] on input "Tomato S" at bounding box center [661, 106] width 129 height 19
paste input "Tomato S"
type input "Tomato S"
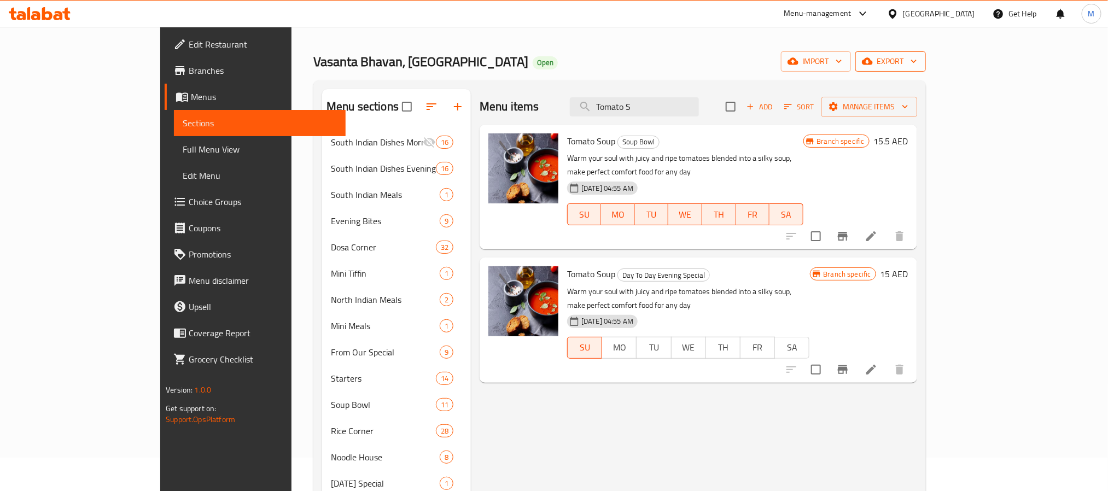
click at [925, 71] on button "export" at bounding box center [890, 61] width 71 height 20
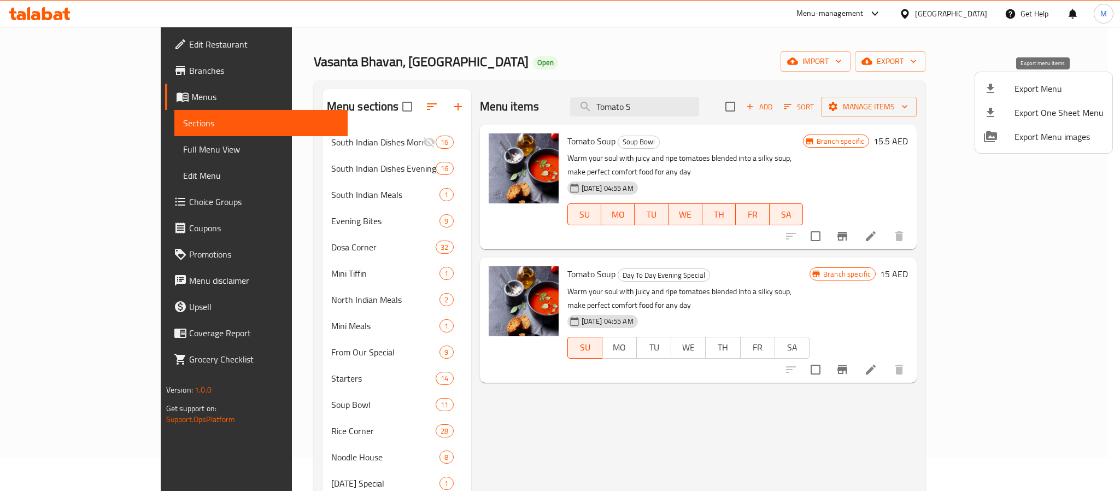
click at [1010, 94] on div at bounding box center [999, 88] width 31 height 13
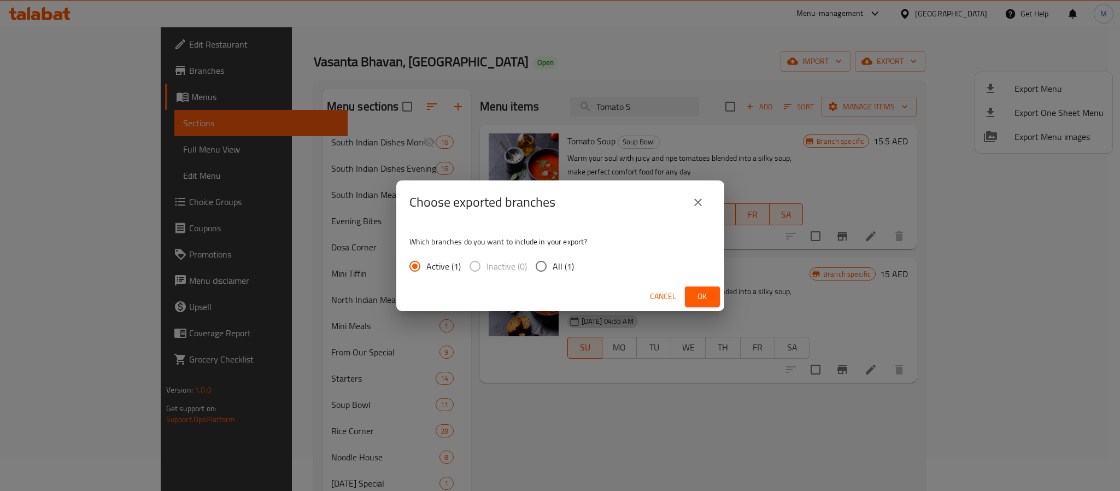
click at [546, 261] on input "All (1)" at bounding box center [541, 266] width 23 height 23
radio input "true"
click at [697, 298] on span "Ok" at bounding box center [702, 297] width 17 height 14
